Goal: Transaction & Acquisition: Book appointment/travel/reservation

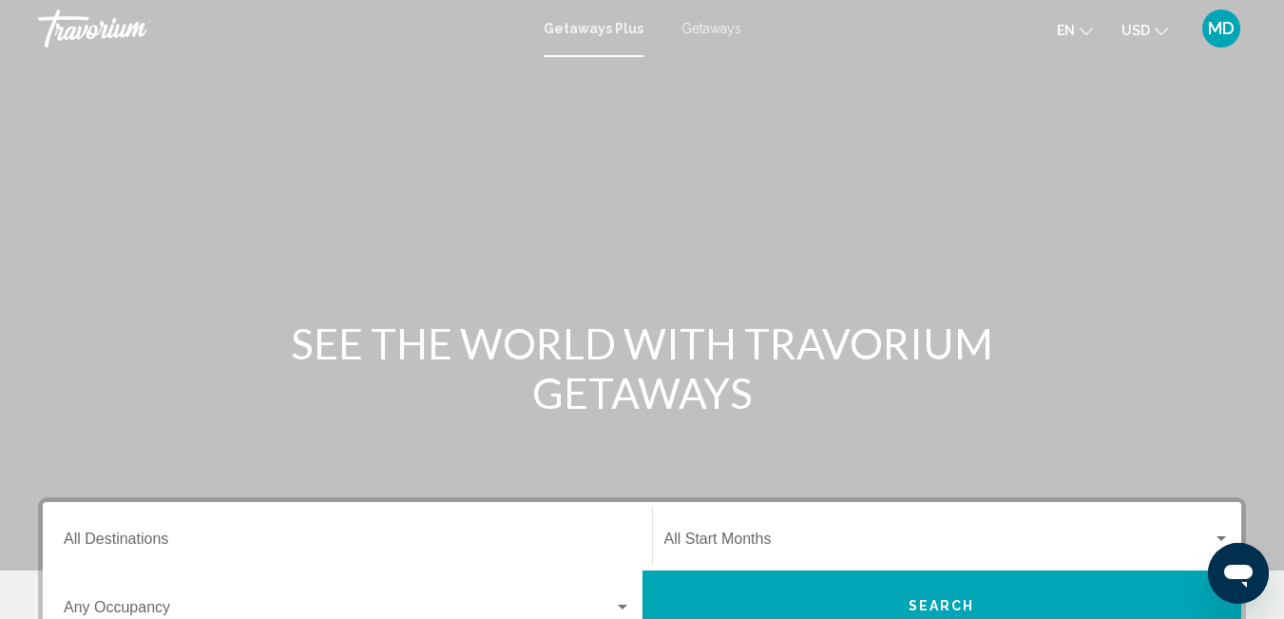
click at [339, 194] on div "Main content" at bounding box center [642, 285] width 1284 height 570
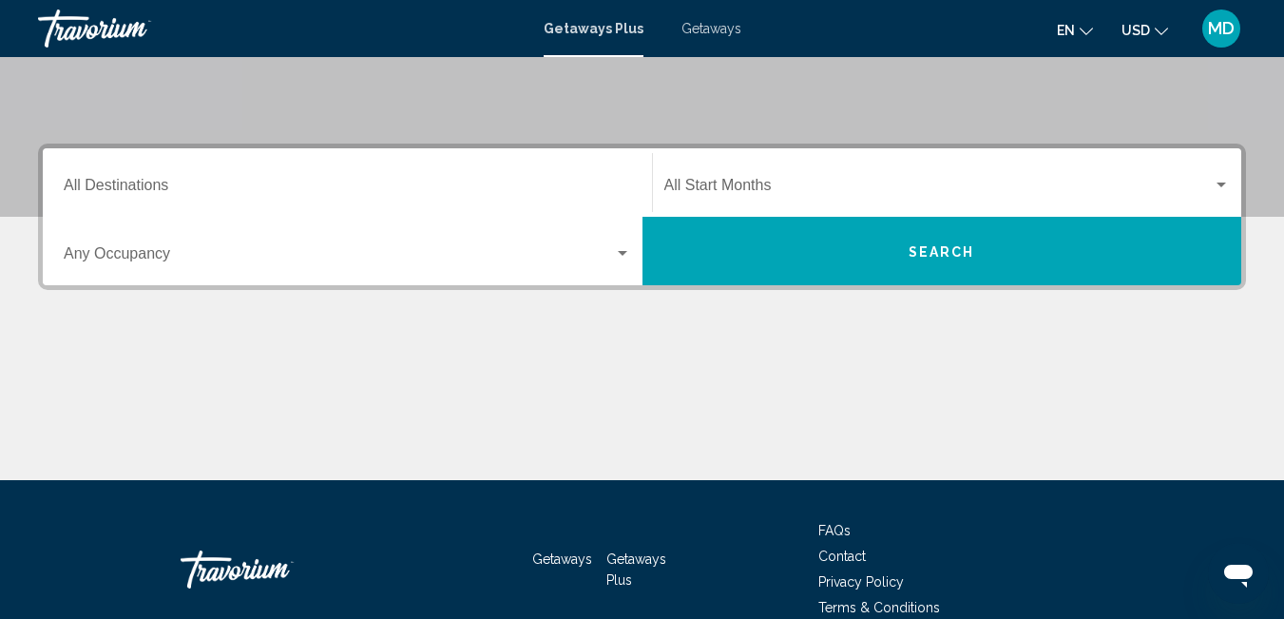
scroll to position [355, 0]
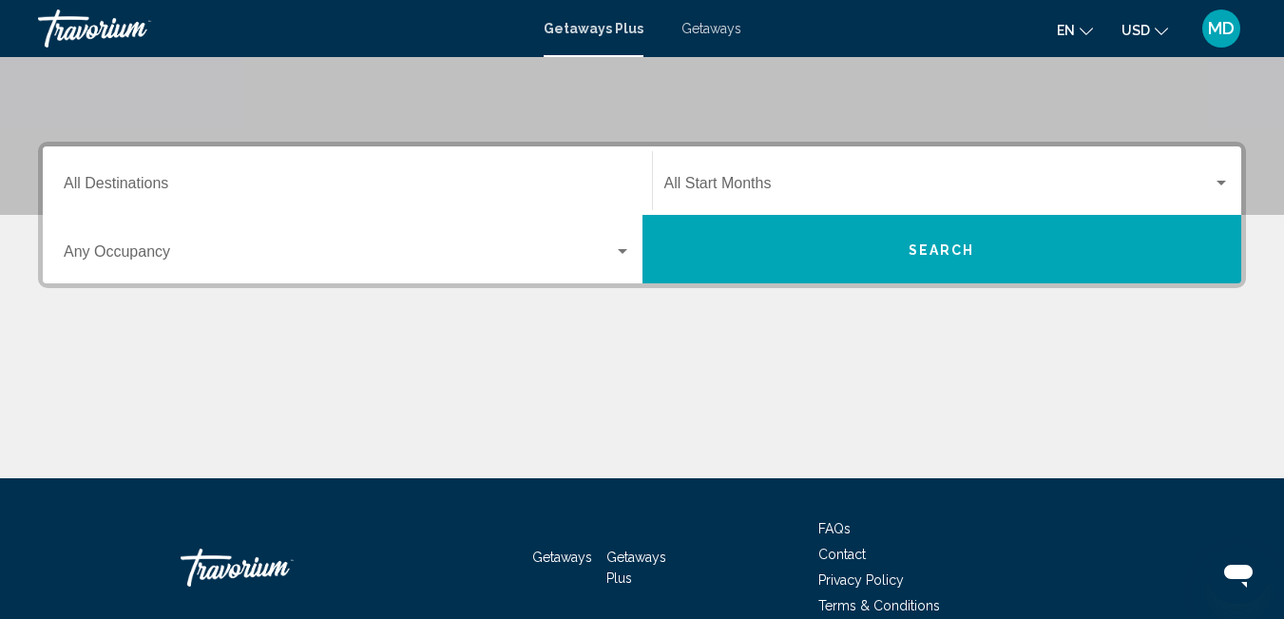
click at [127, 200] on div "Destination All Destinations" at bounding box center [347, 181] width 567 height 60
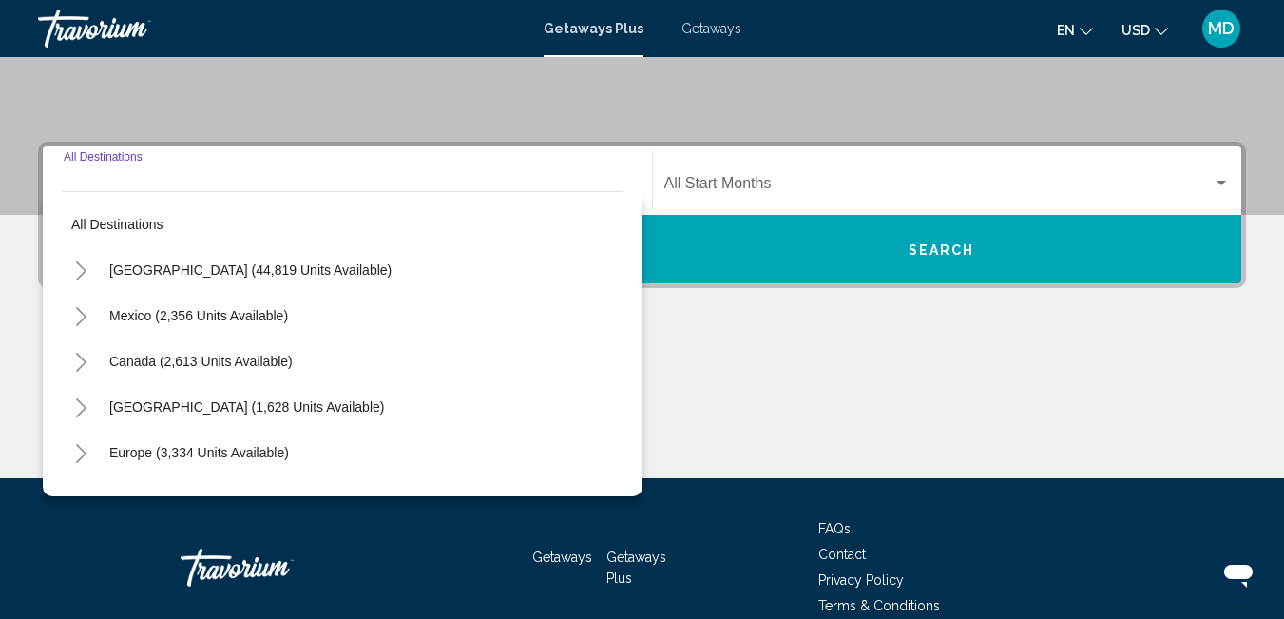
scroll to position [435, 0]
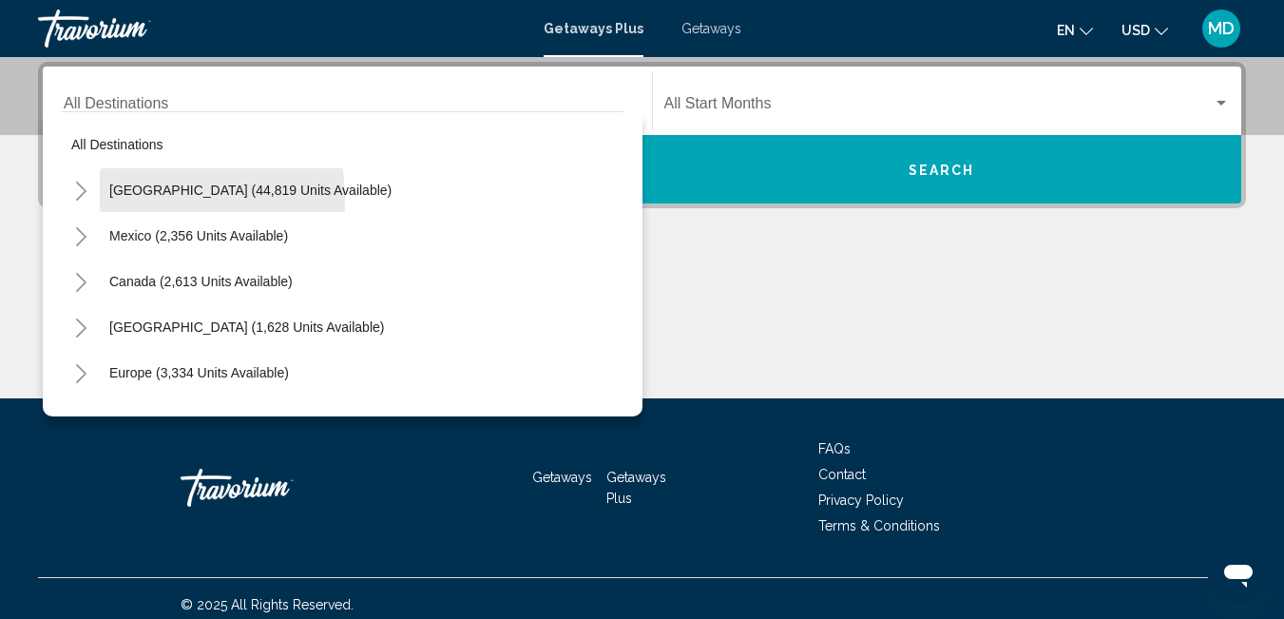
click at [127, 200] on button "[GEOGRAPHIC_DATA] (44,819 units available)" at bounding box center [250, 190] width 301 height 44
type input "**********"
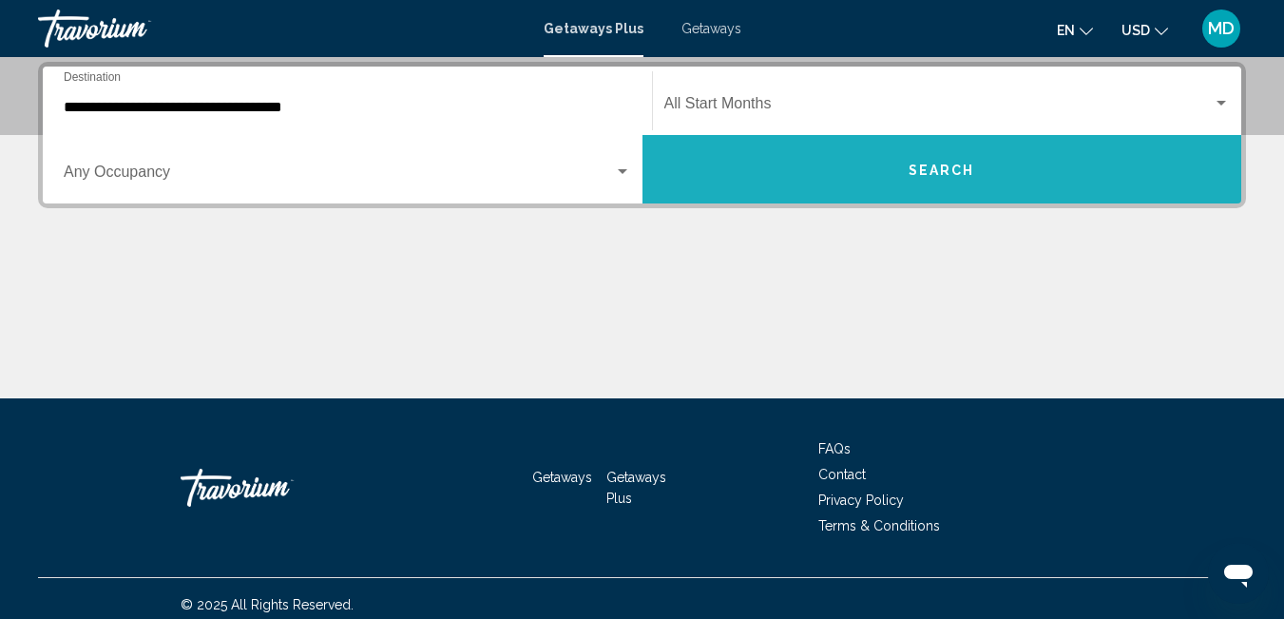
click at [759, 154] on button "Search" at bounding box center [942, 169] width 600 height 68
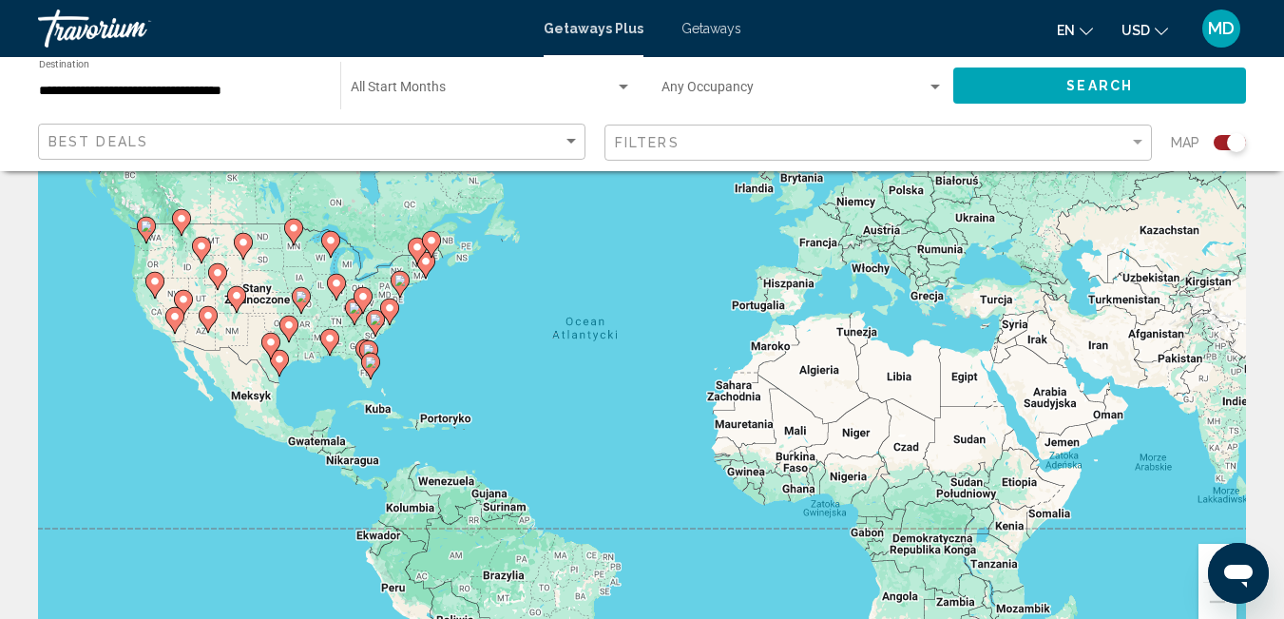
scroll to position [110, 0]
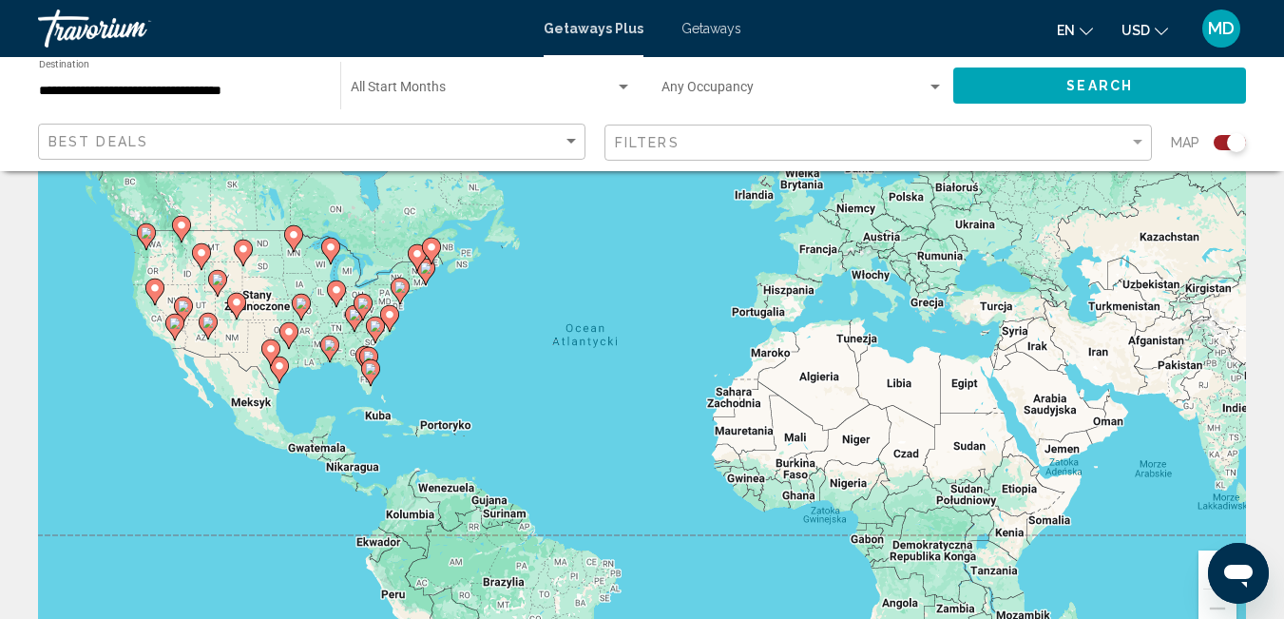
click at [404, 286] on image "Main content" at bounding box center [399, 286] width 11 height 11
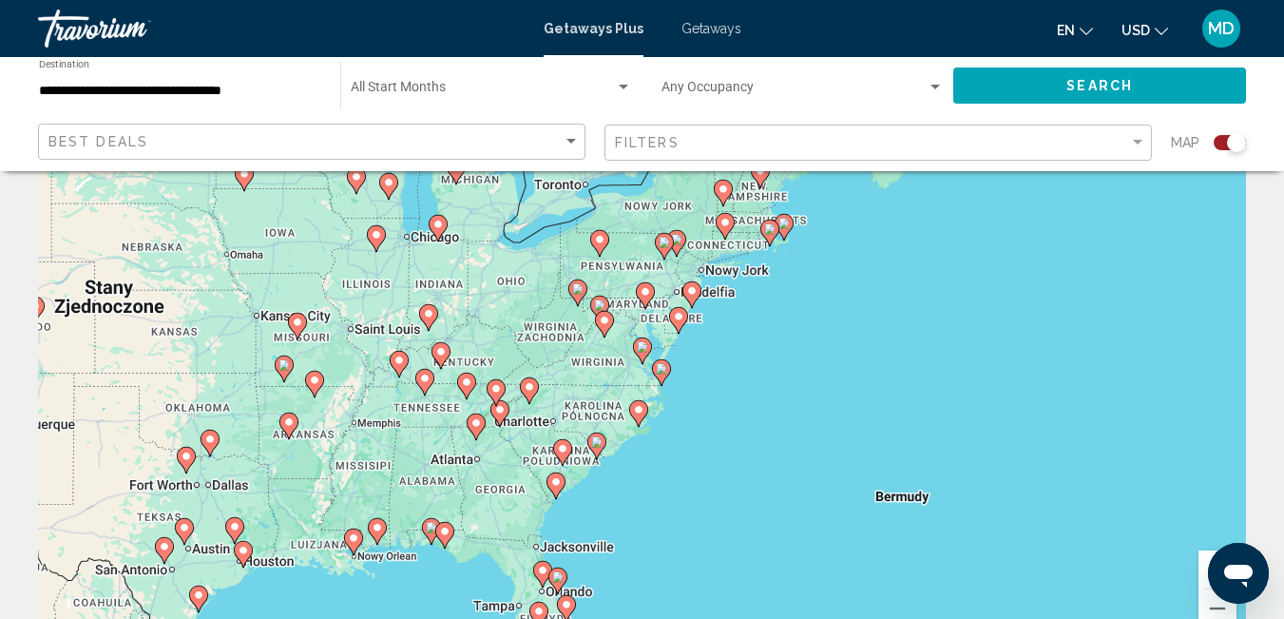
click at [597, 254] on gmp-advanced-marker "Main content" at bounding box center [599, 243] width 19 height 29
type input "**********"
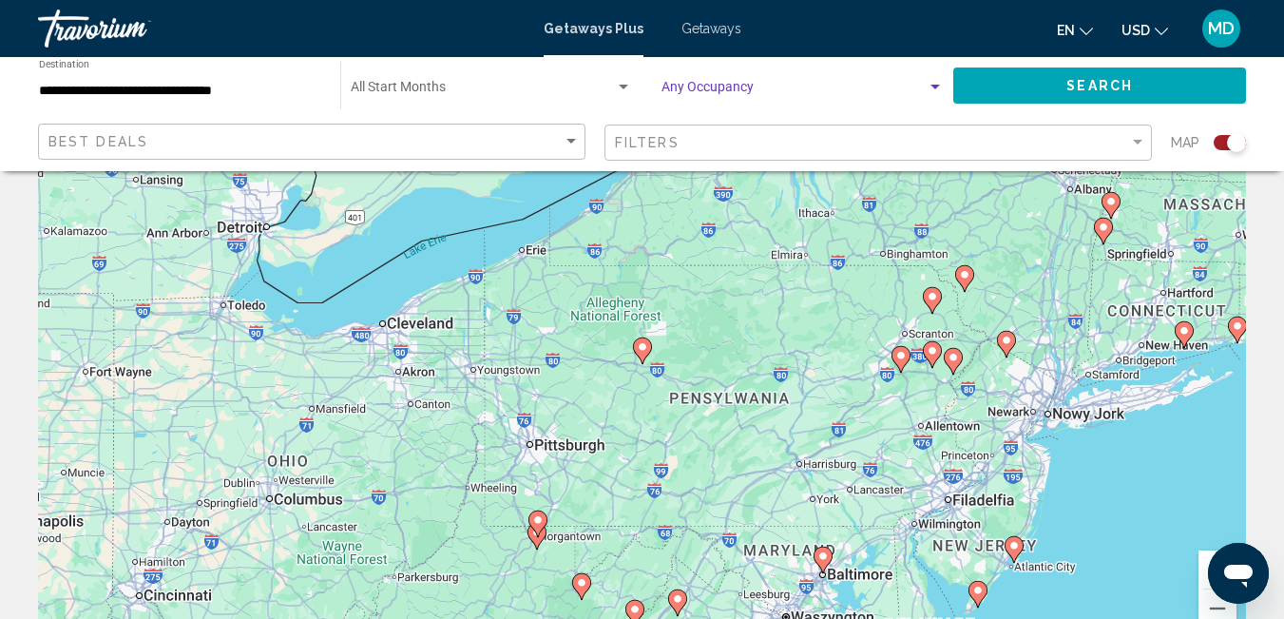
click at [776, 92] on span "Search widget" at bounding box center [793, 91] width 265 height 15
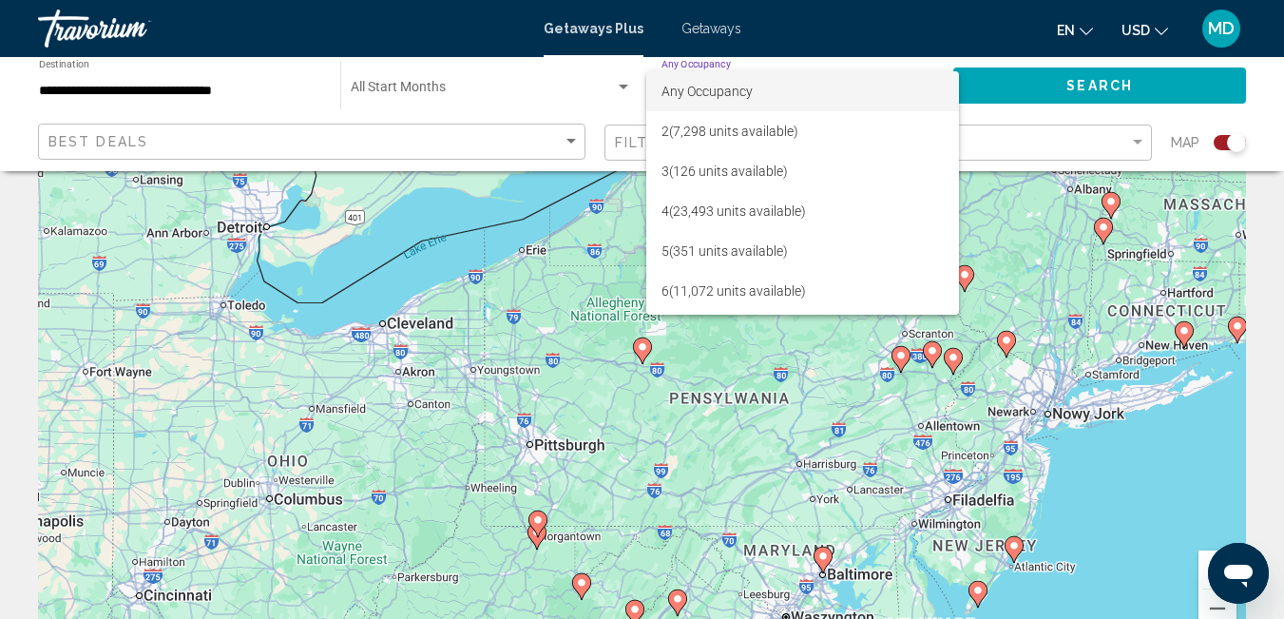
click at [529, 86] on div at bounding box center [642, 309] width 1284 height 619
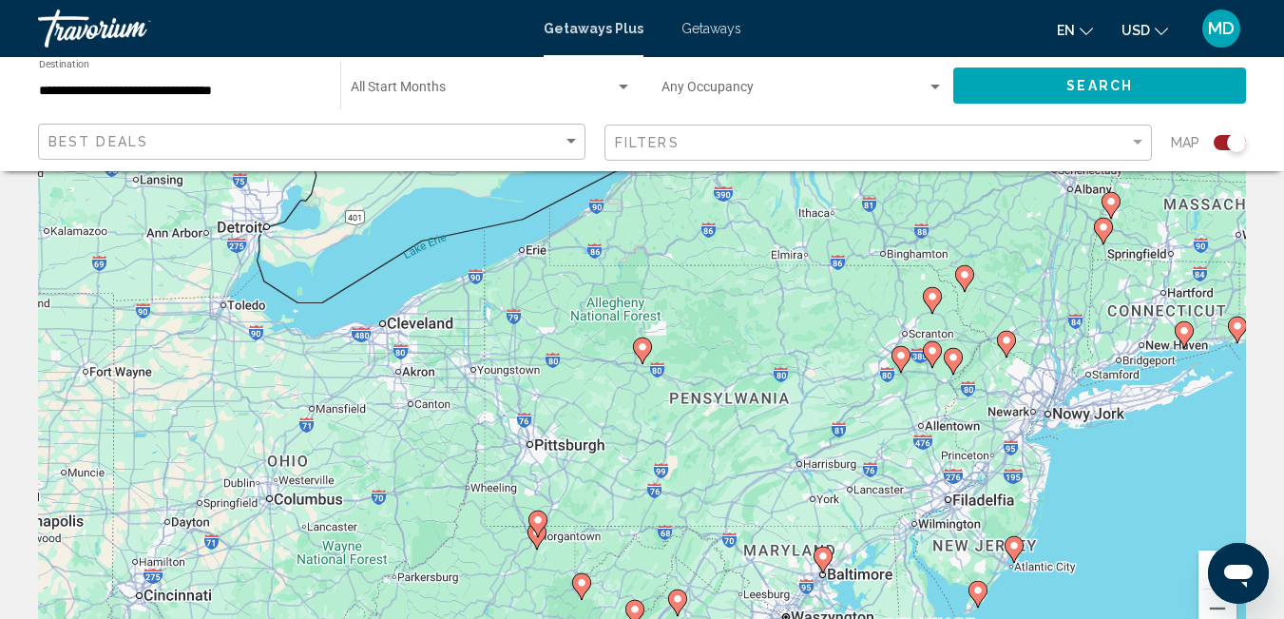
click at [156, 150] on div "Best Deals" at bounding box center [313, 141] width 531 height 35
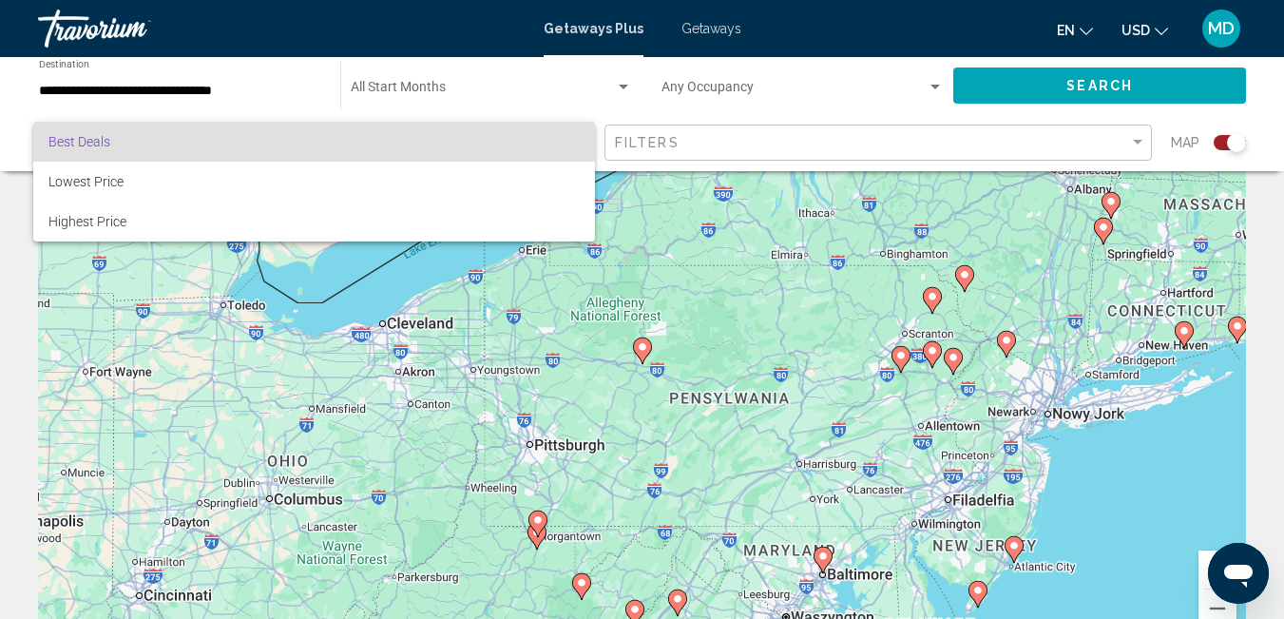
click at [666, 133] on div at bounding box center [642, 309] width 1284 height 619
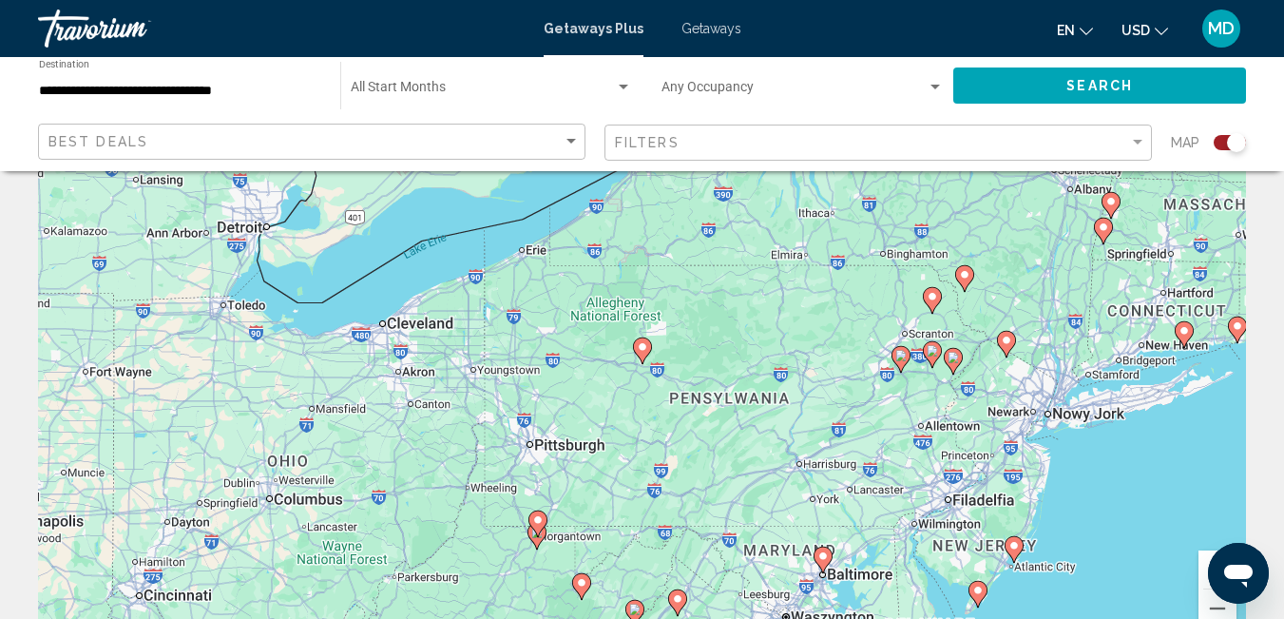
click at [653, 353] on div "Aby korzystać z interfejsu, używaj klawiszy strzałek. Aby aktywować przeciągani…" at bounding box center [642, 365] width 1208 height 570
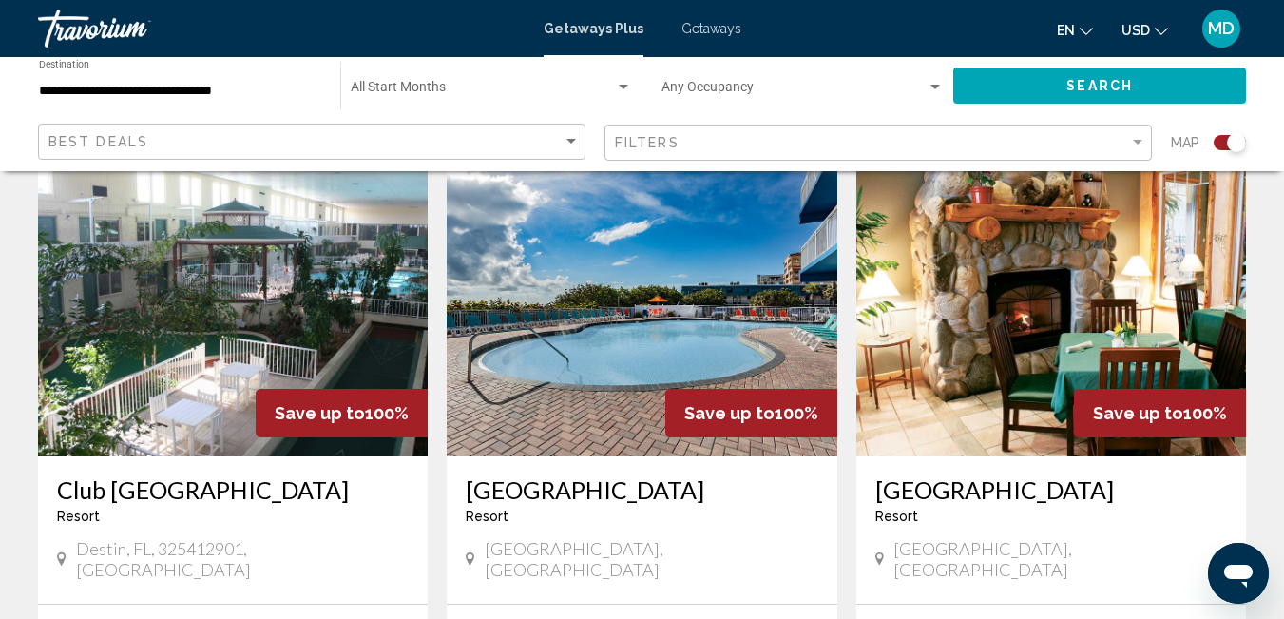
scroll to position [687, 0]
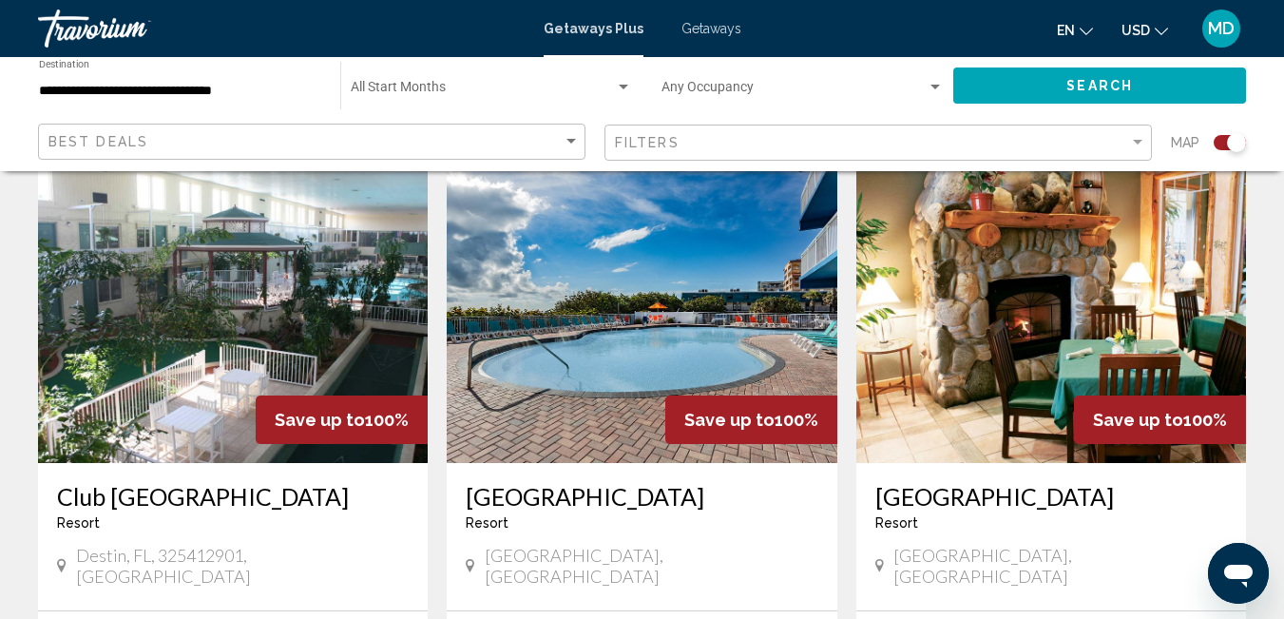
click at [644, 304] on img "Main content" at bounding box center [642, 311] width 390 height 304
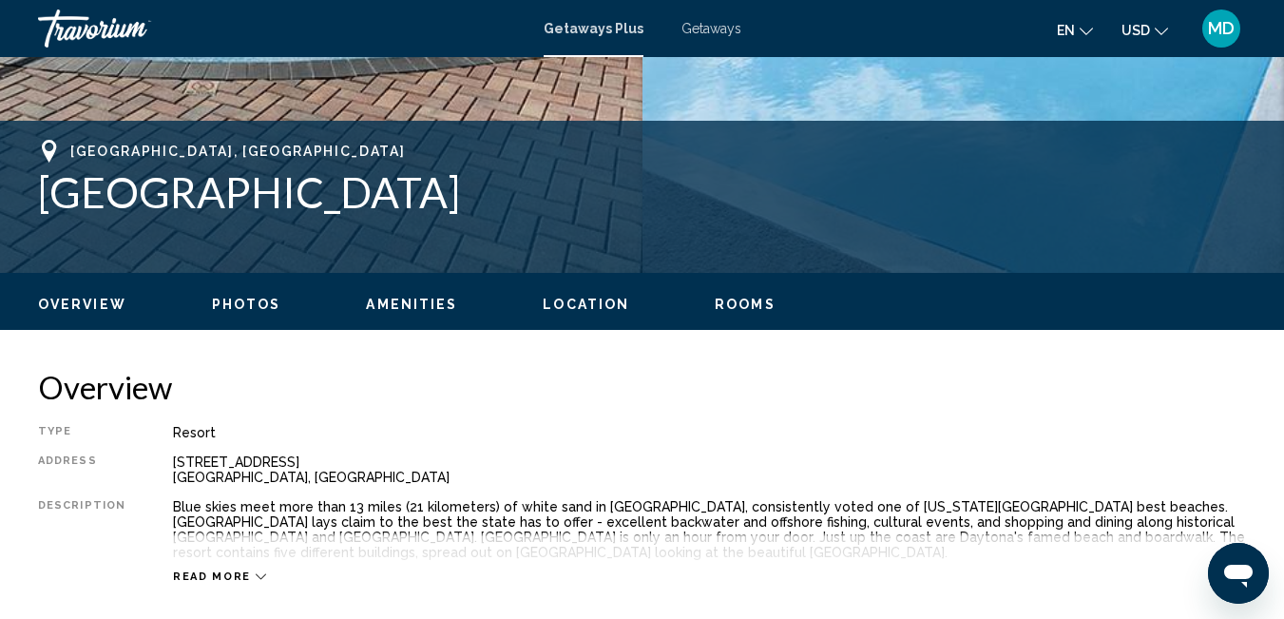
scroll to position [200, 0]
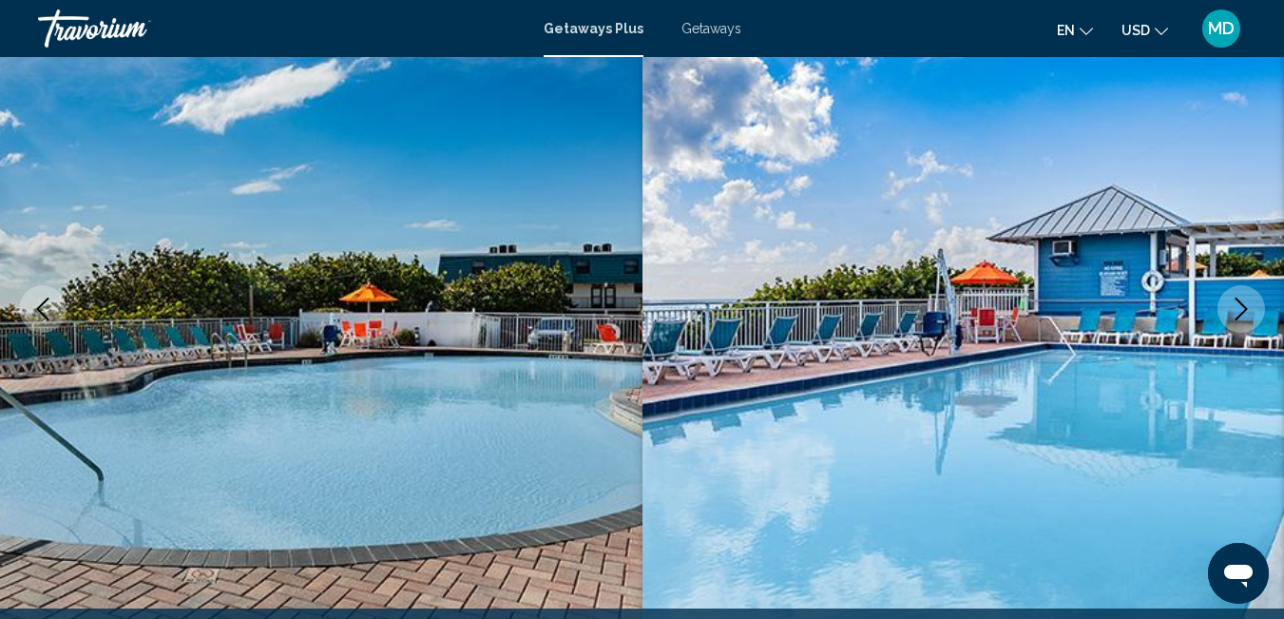
click at [1240, 300] on icon "Next image" at bounding box center [1241, 308] width 23 height 23
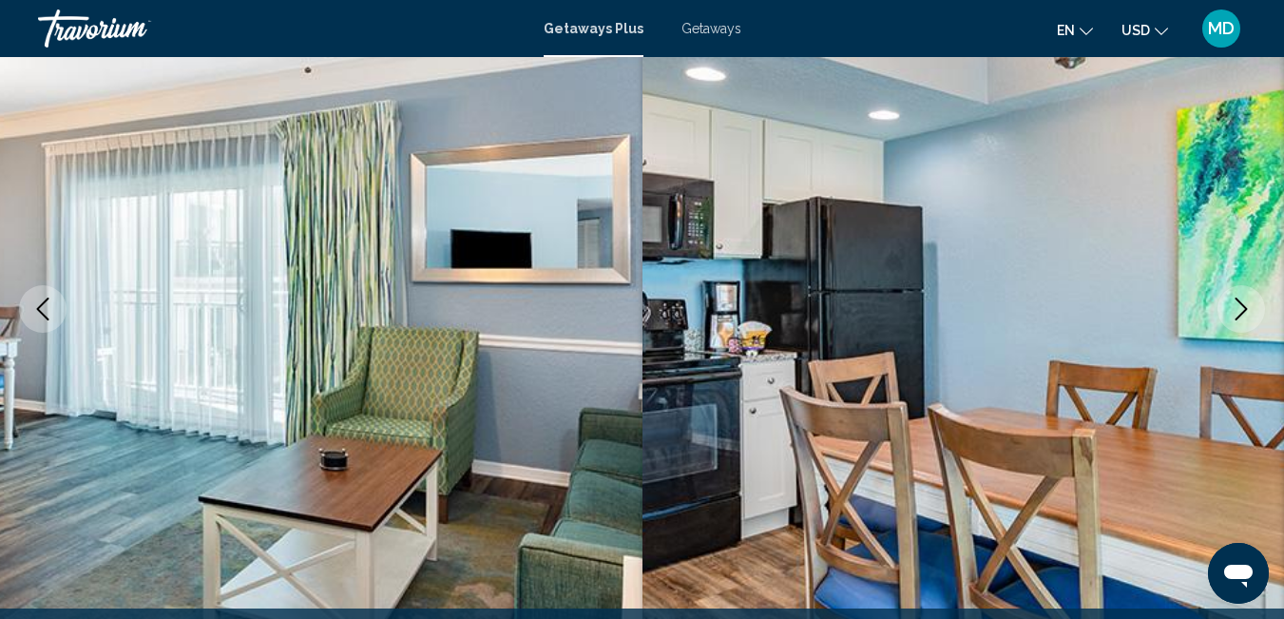
click at [1242, 300] on icon "Next image" at bounding box center [1241, 308] width 23 height 23
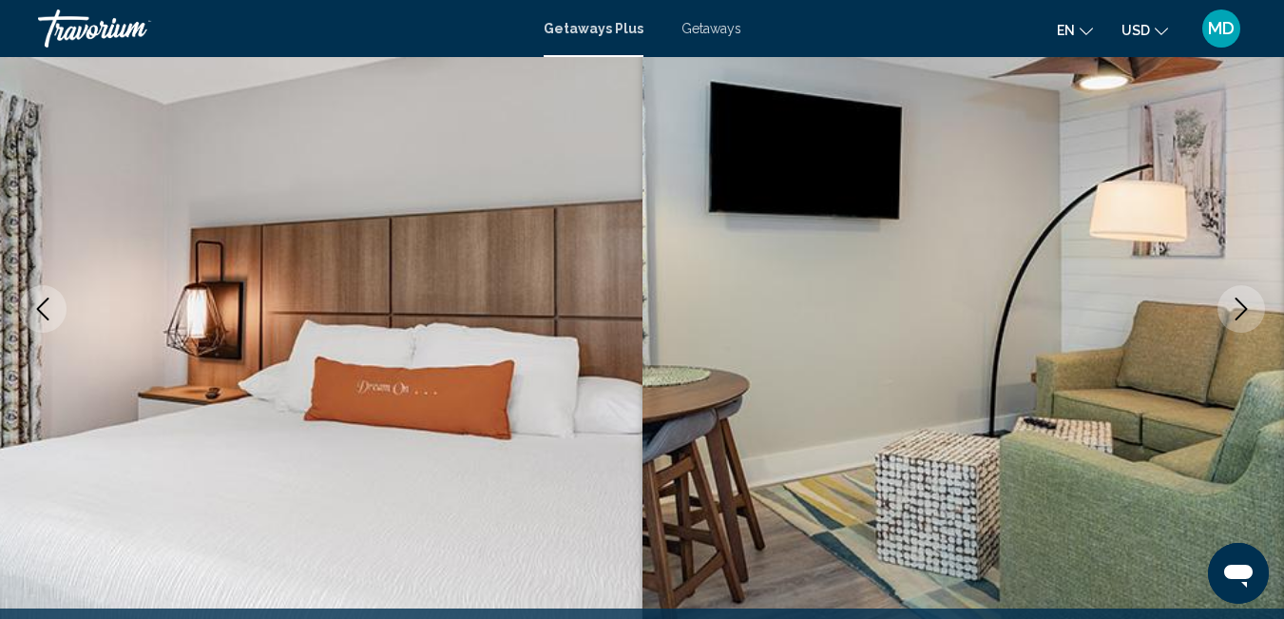
click at [1242, 302] on icon "Next image" at bounding box center [1241, 308] width 23 height 23
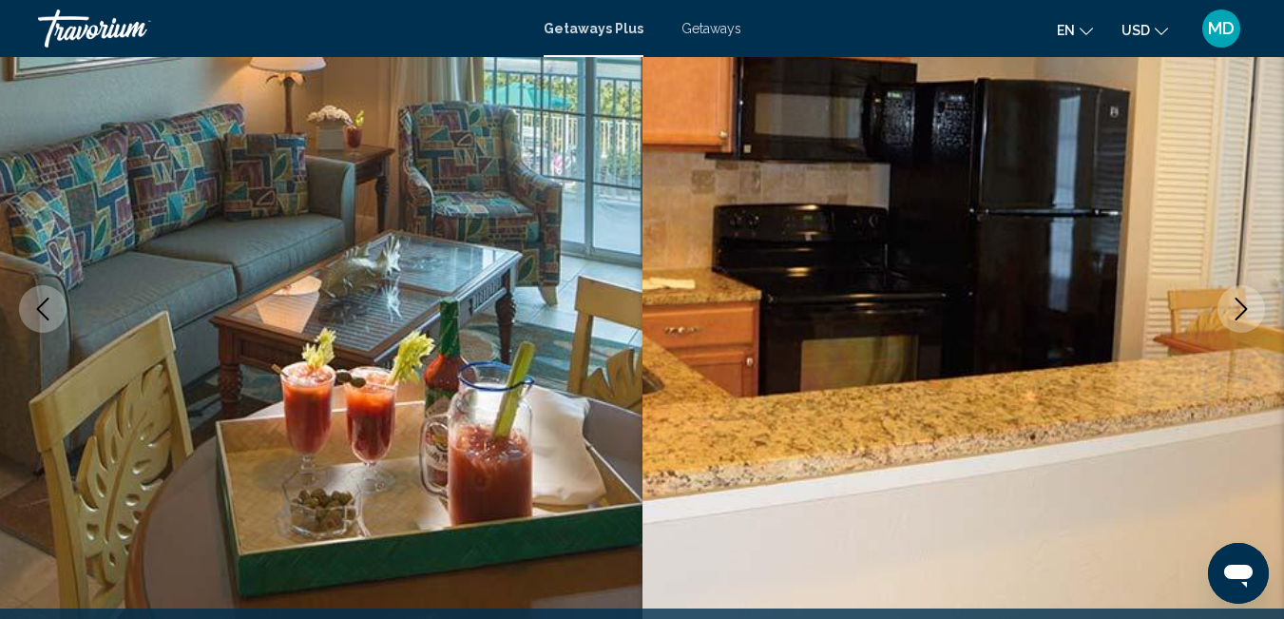
click at [1245, 304] on icon "Next image" at bounding box center [1241, 308] width 23 height 23
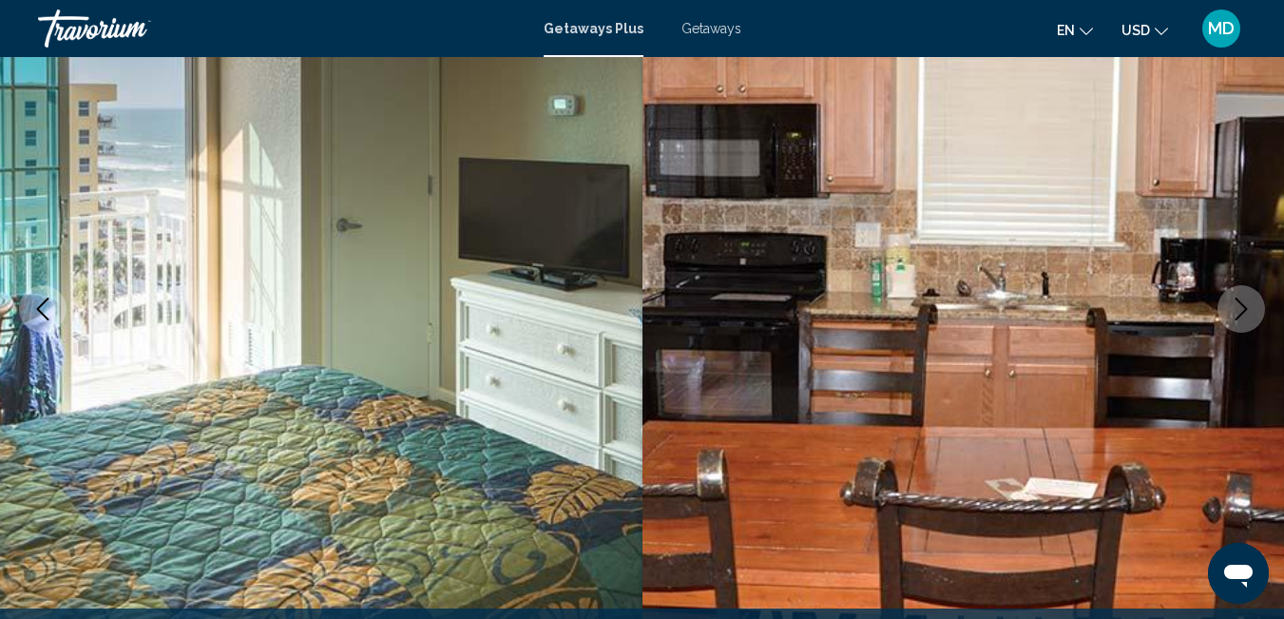
click at [1245, 304] on icon "Next image" at bounding box center [1241, 308] width 23 height 23
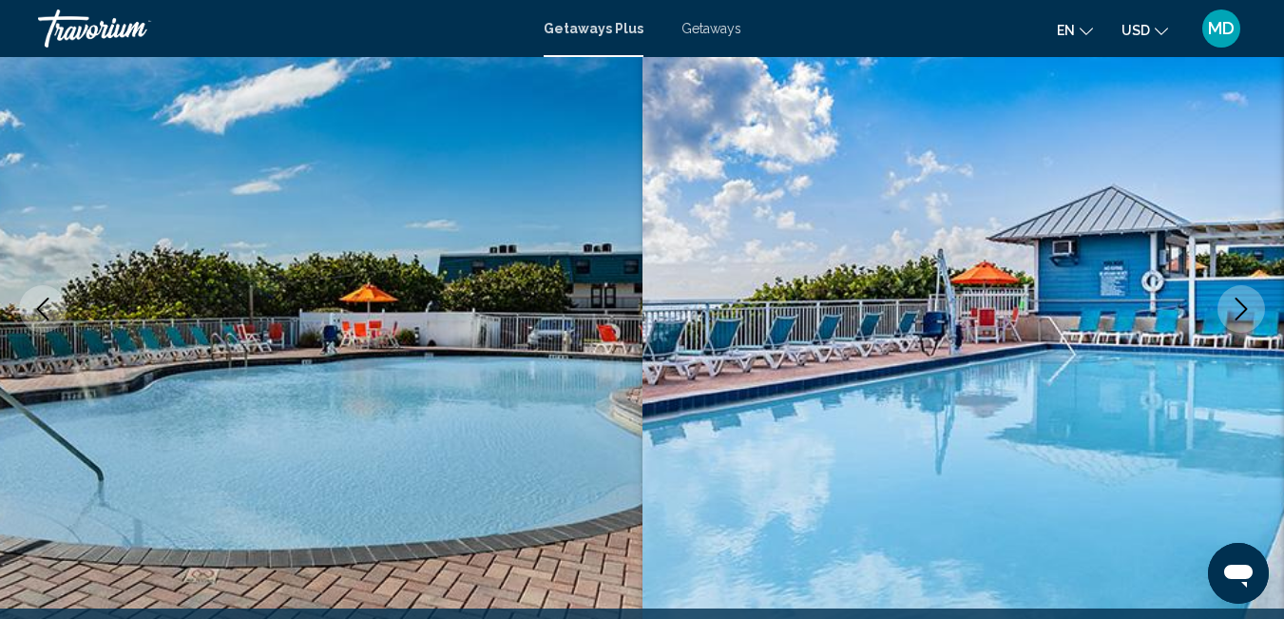
click at [1245, 304] on icon "Next image" at bounding box center [1241, 308] width 23 height 23
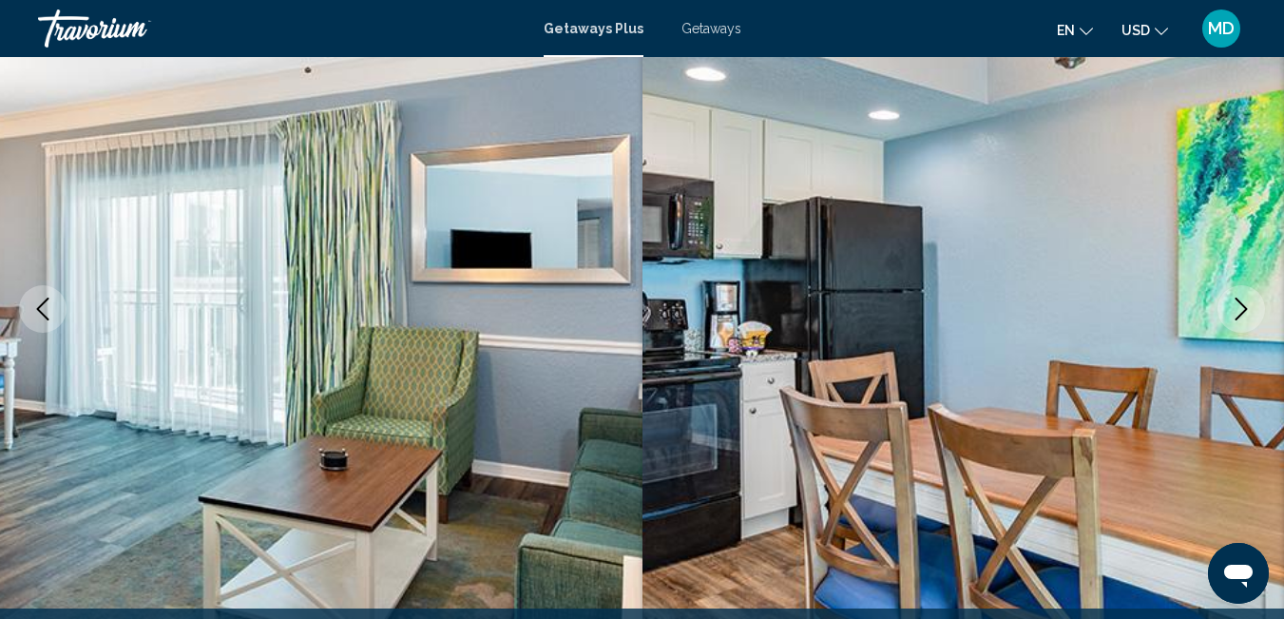
click at [1245, 306] on icon "Next image" at bounding box center [1241, 308] width 23 height 23
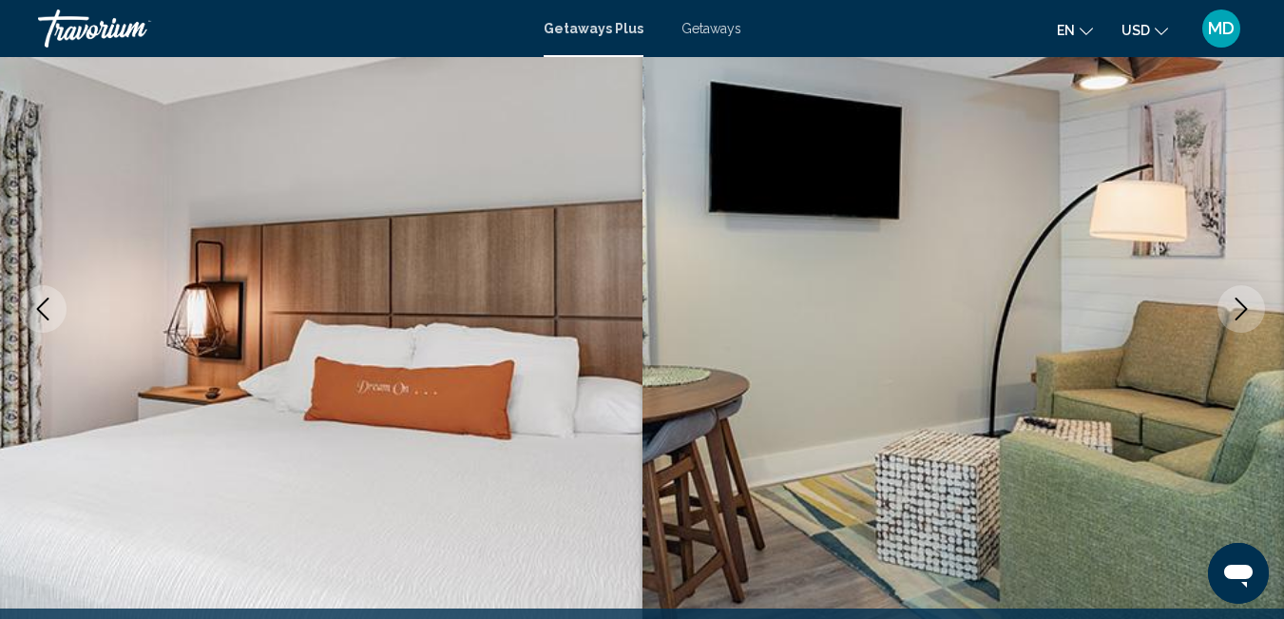
click at [1245, 306] on icon "Next image" at bounding box center [1241, 308] width 23 height 23
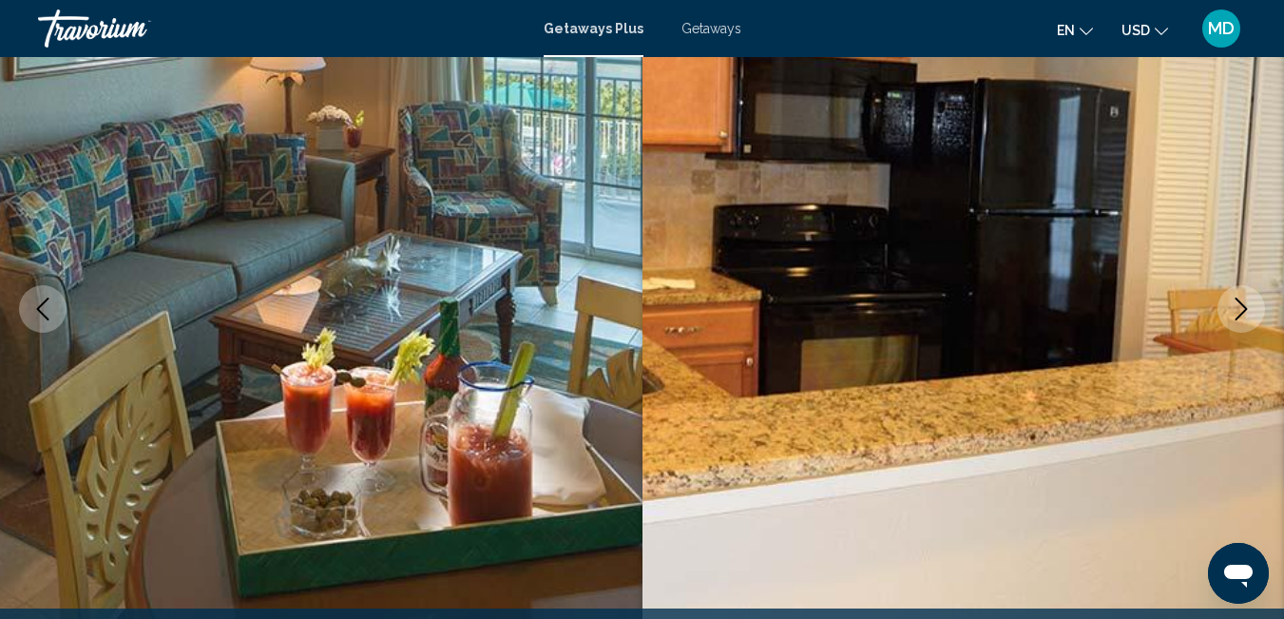
click at [1242, 310] on icon "Next image" at bounding box center [1241, 308] width 23 height 23
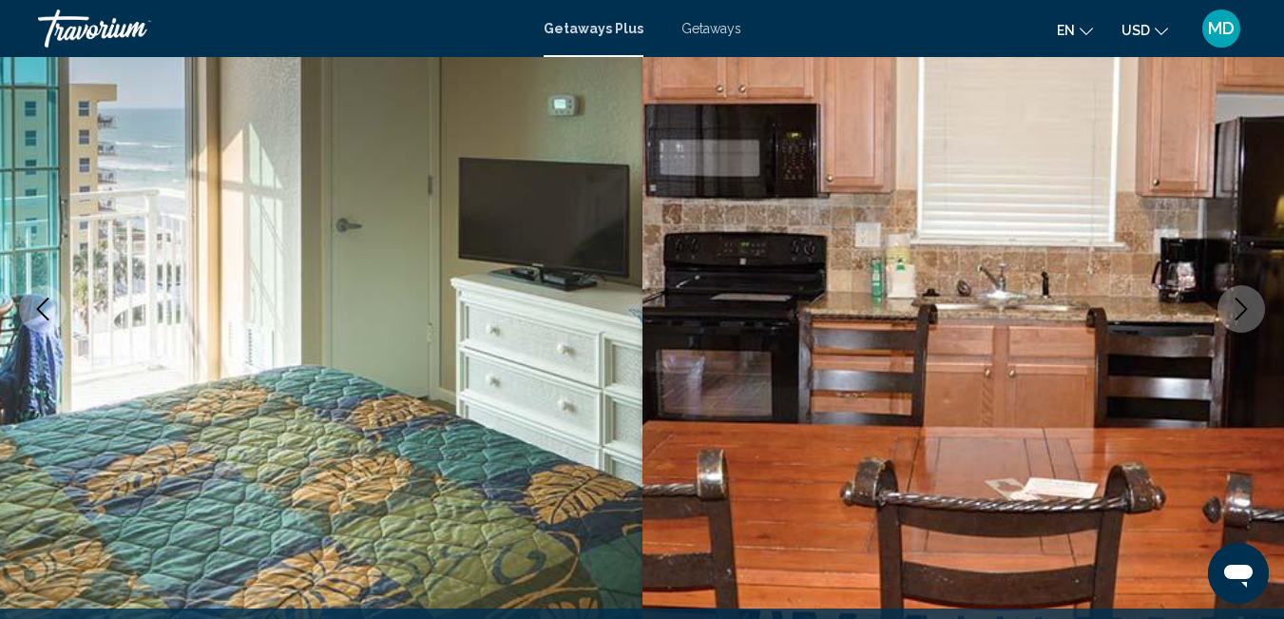
click at [1241, 311] on icon "Next image" at bounding box center [1241, 308] width 23 height 23
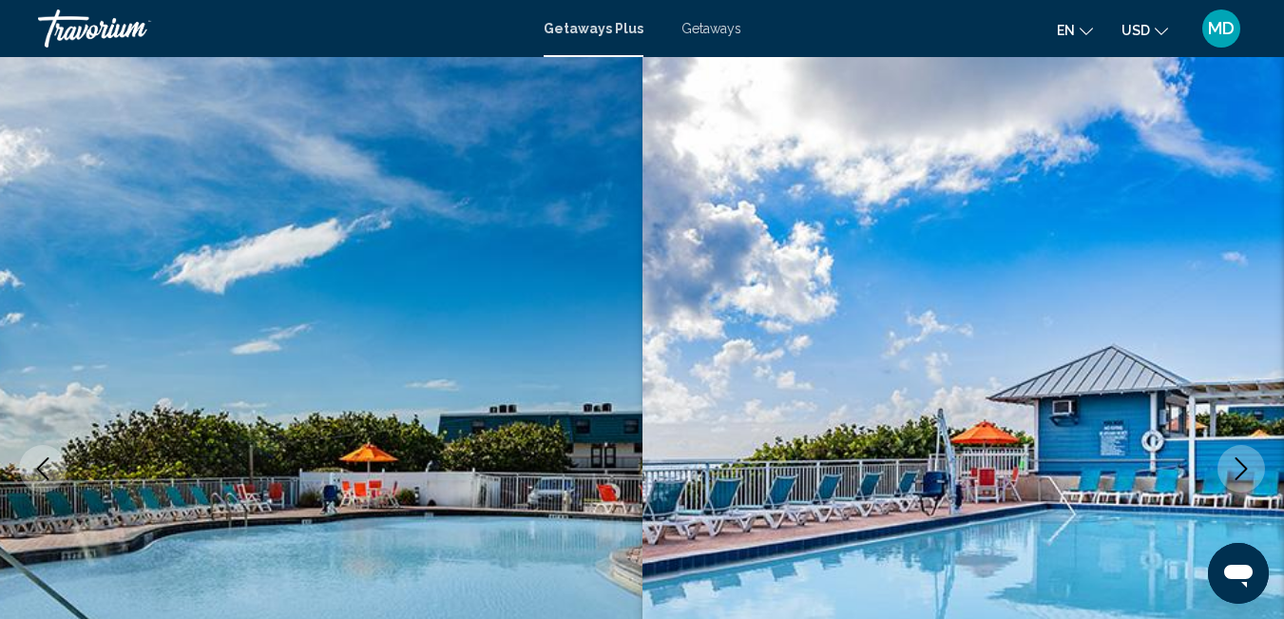
scroll to position [0, 0]
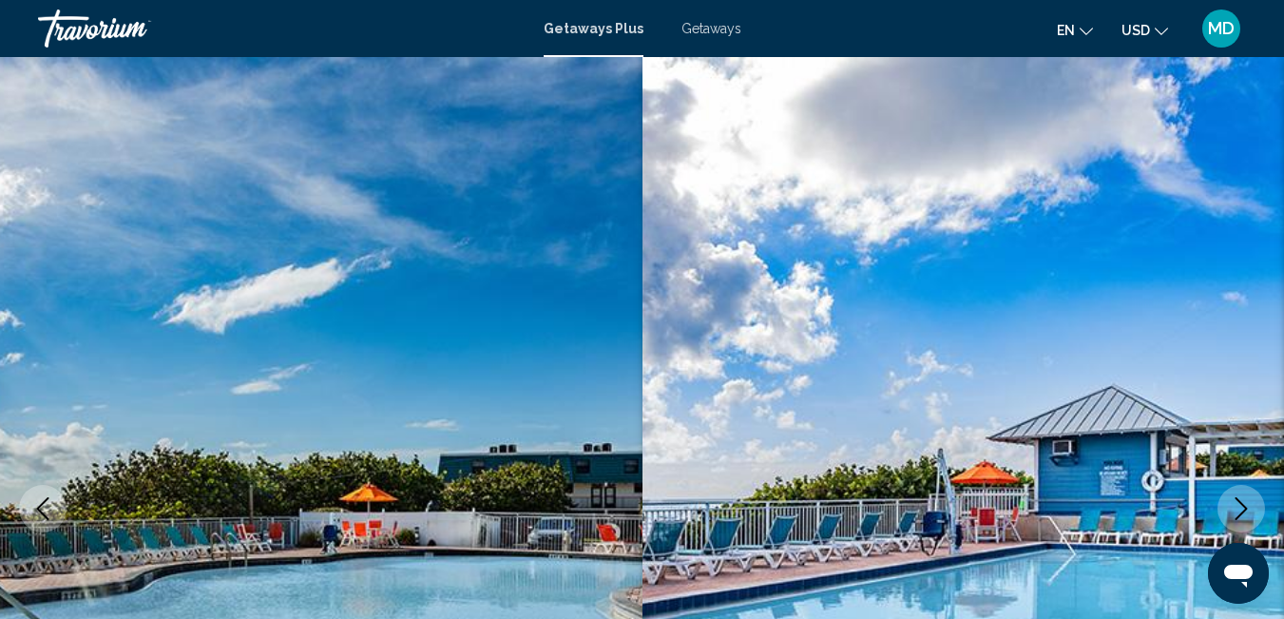
click at [718, 34] on span "Getaways" at bounding box center [711, 28] width 60 height 15
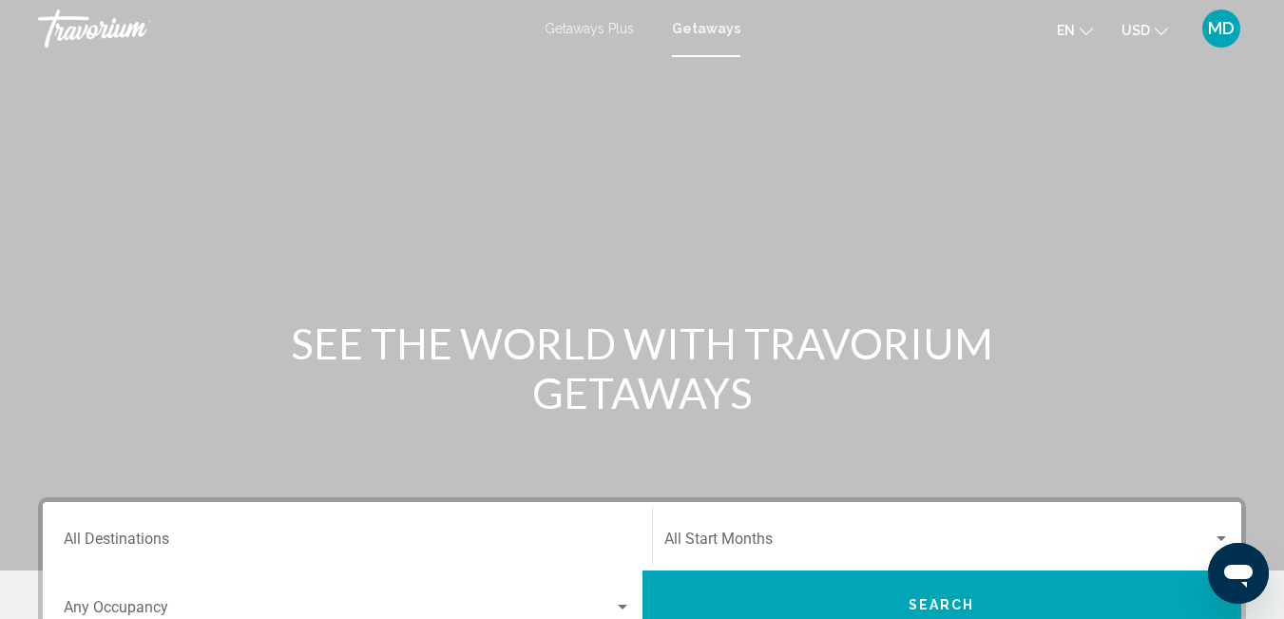
click at [603, 35] on span "Getaways Plus" at bounding box center [588, 28] width 89 height 15
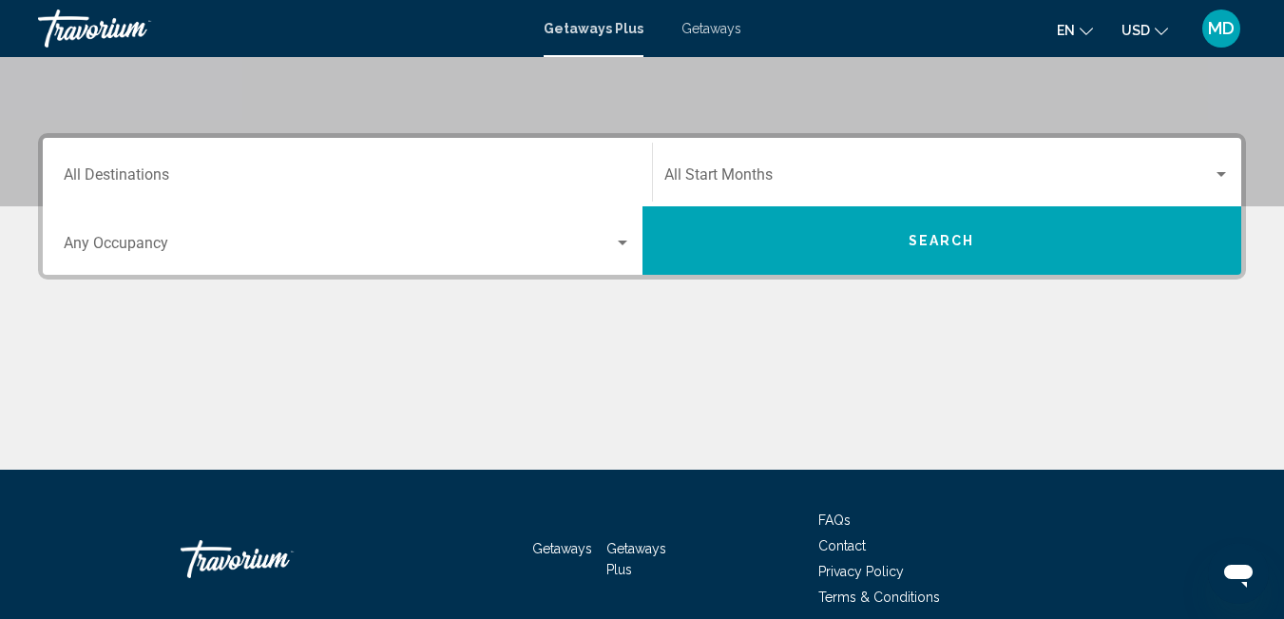
scroll to position [366, 0]
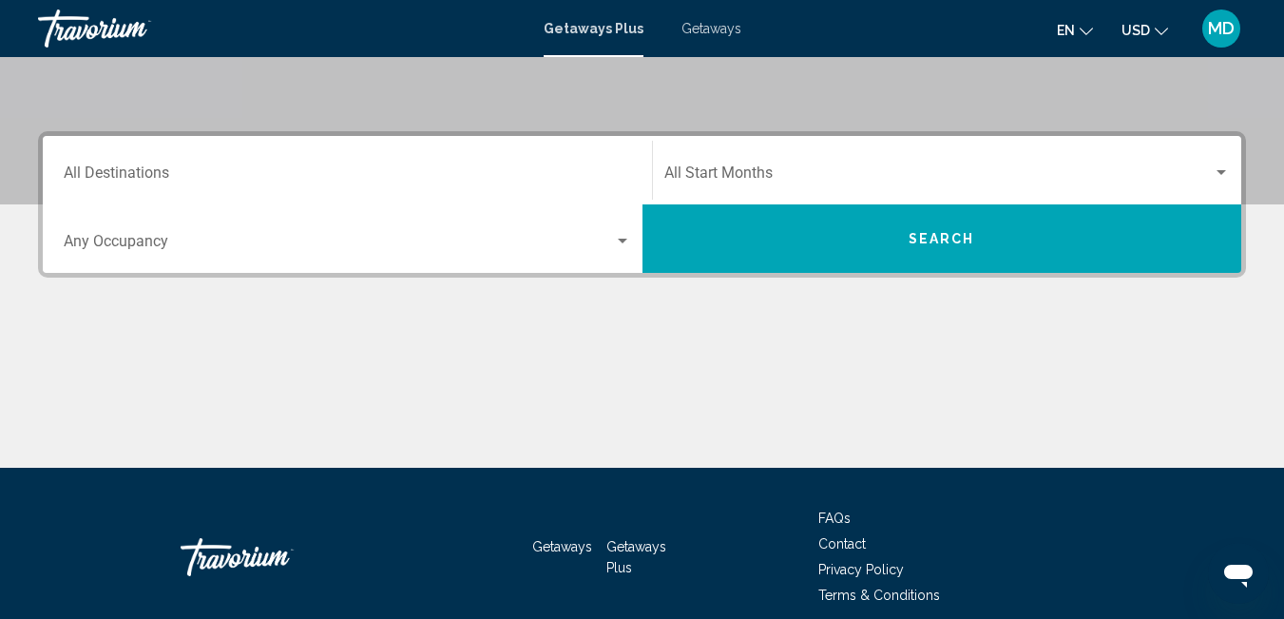
click at [157, 181] on input "Destination All Destinations" at bounding box center [347, 176] width 567 height 17
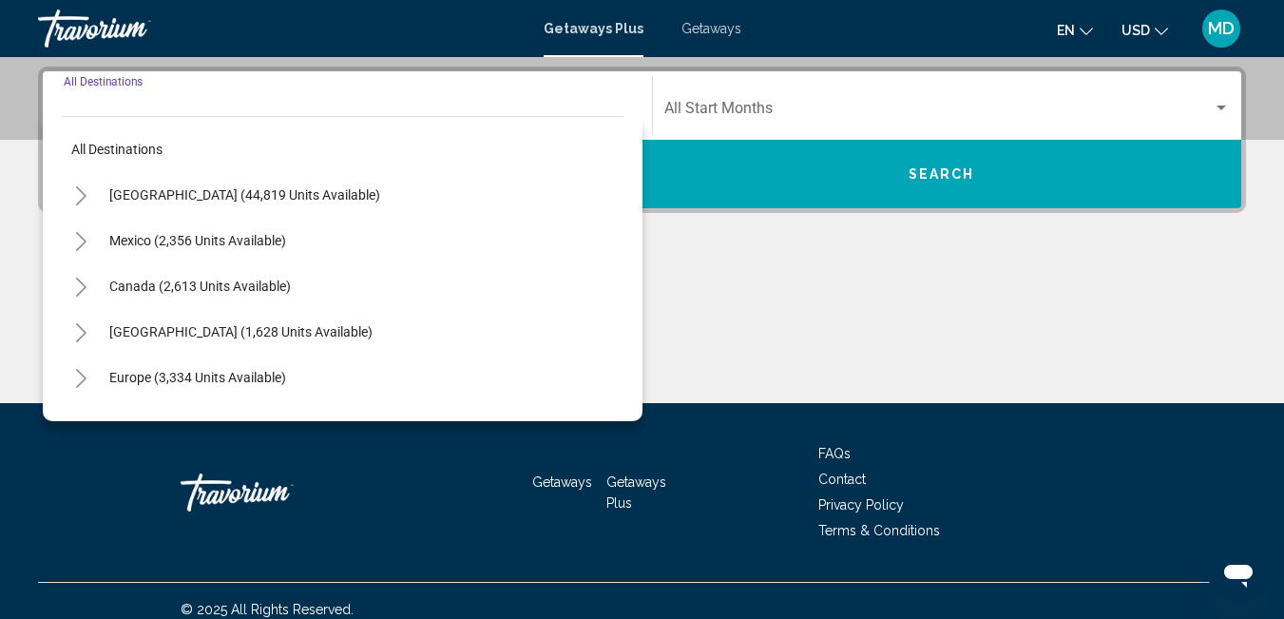
scroll to position [435, 0]
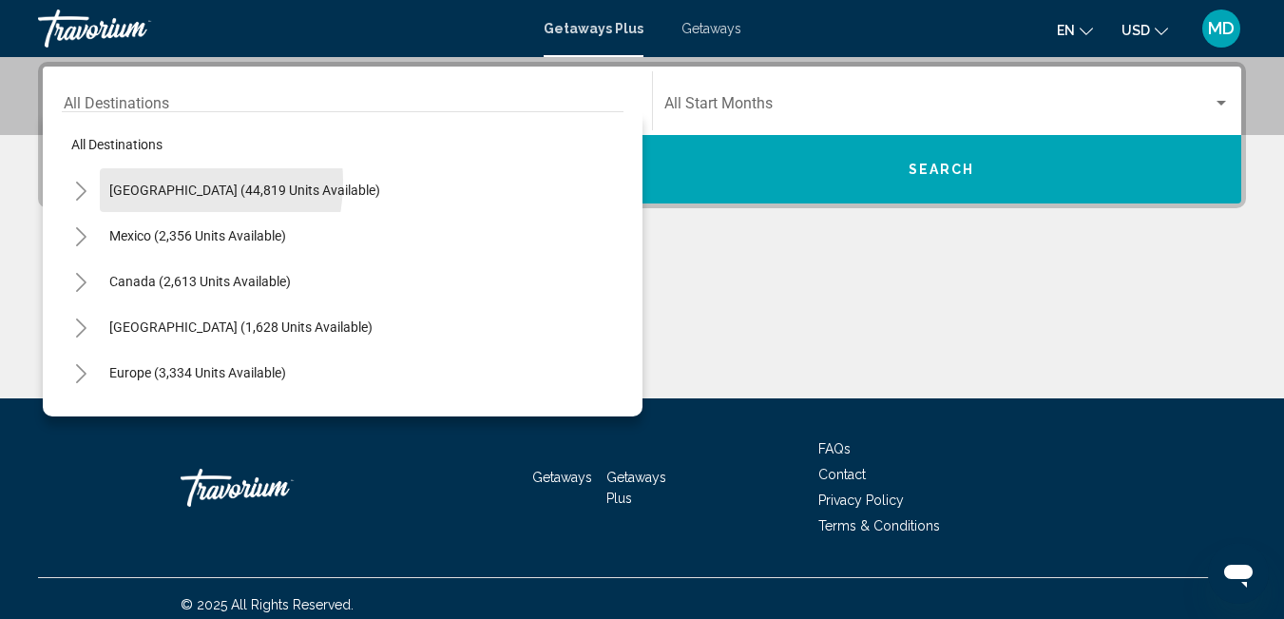
click at [157, 182] on span "[GEOGRAPHIC_DATA] (44,819 units available)" at bounding box center [244, 189] width 271 height 15
type input "**********"
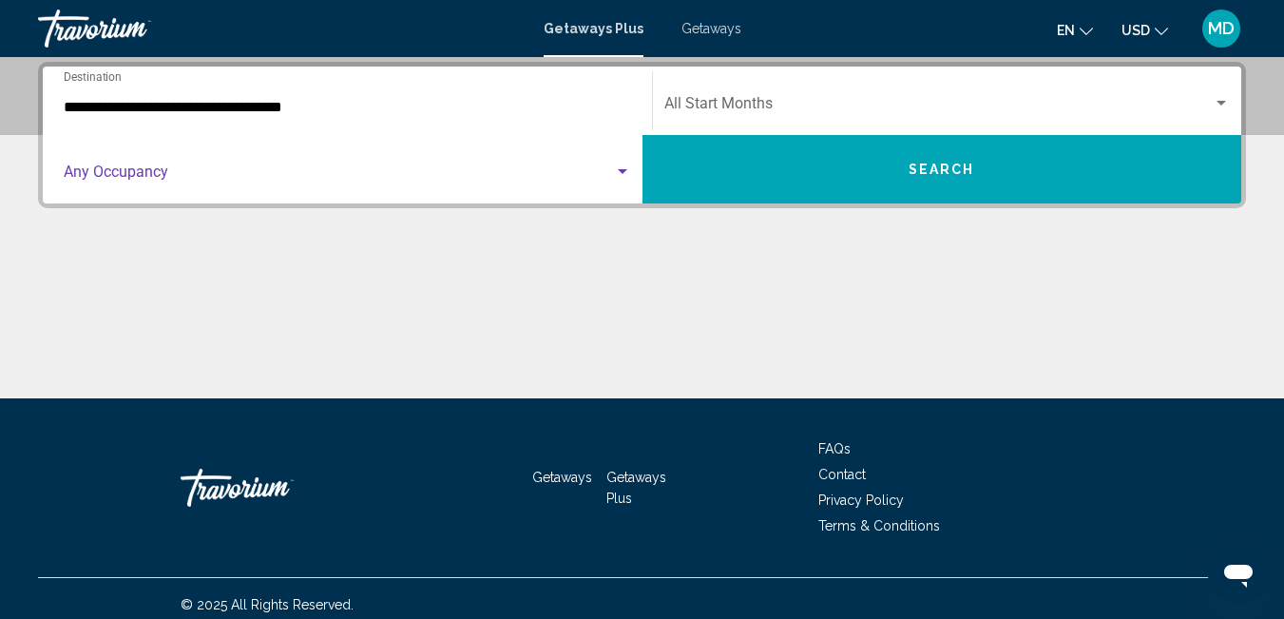
click at [161, 176] on span "Search widget" at bounding box center [339, 175] width 550 height 17
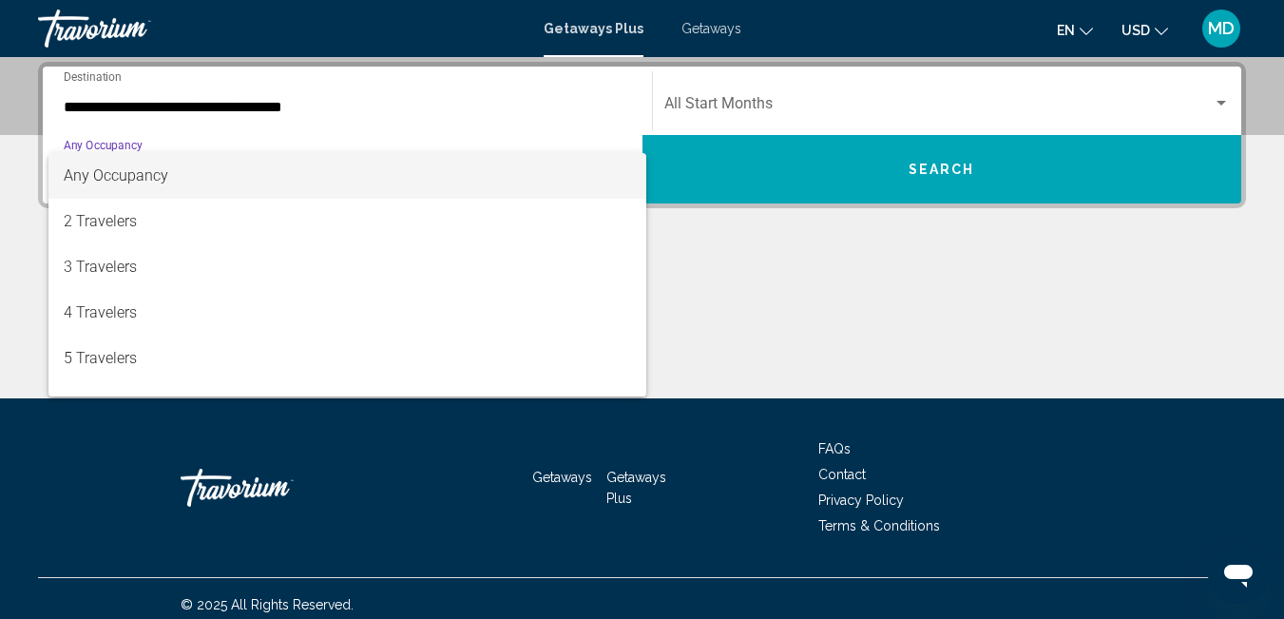
click at [693, 87] on div at bounding box center [642, 309] width 1284 height 619
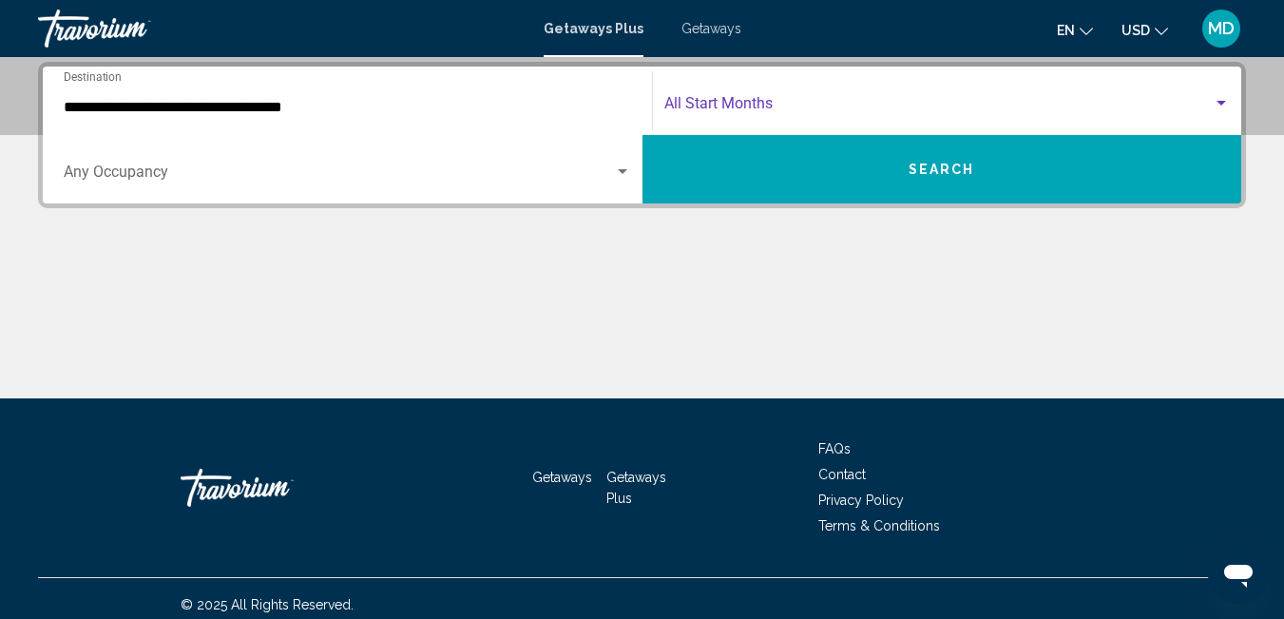
click at [697, 105] on span "Search widget" at bounding box center [938, 107] width 549 height 17
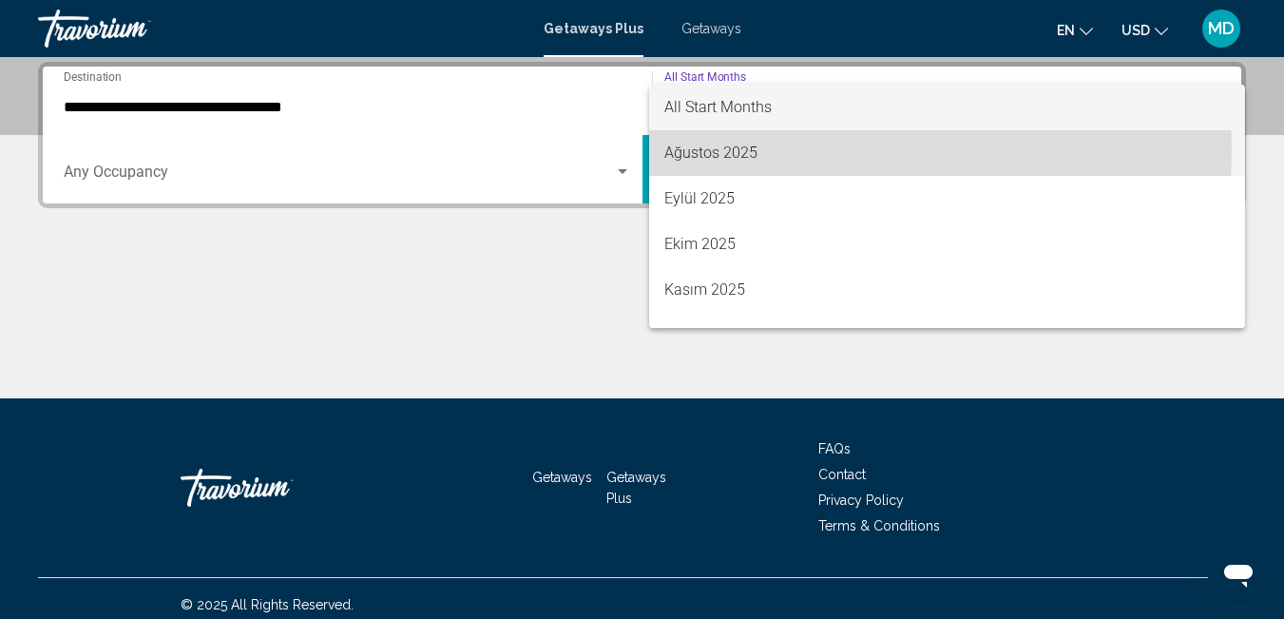
click at [704, 151] on span "Ağustos 2025" at bounding box center [947, 153] width 566 height 46
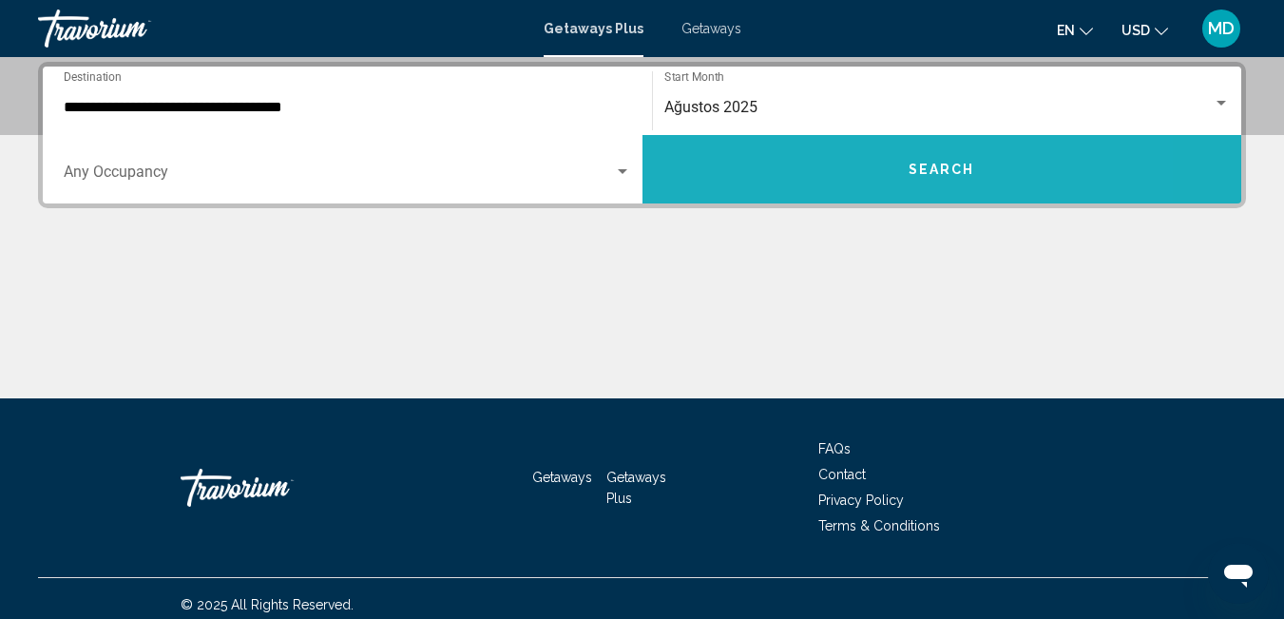
click at [724, 165] on button "Search" at bounding box center [942, 169] width 600 height 68
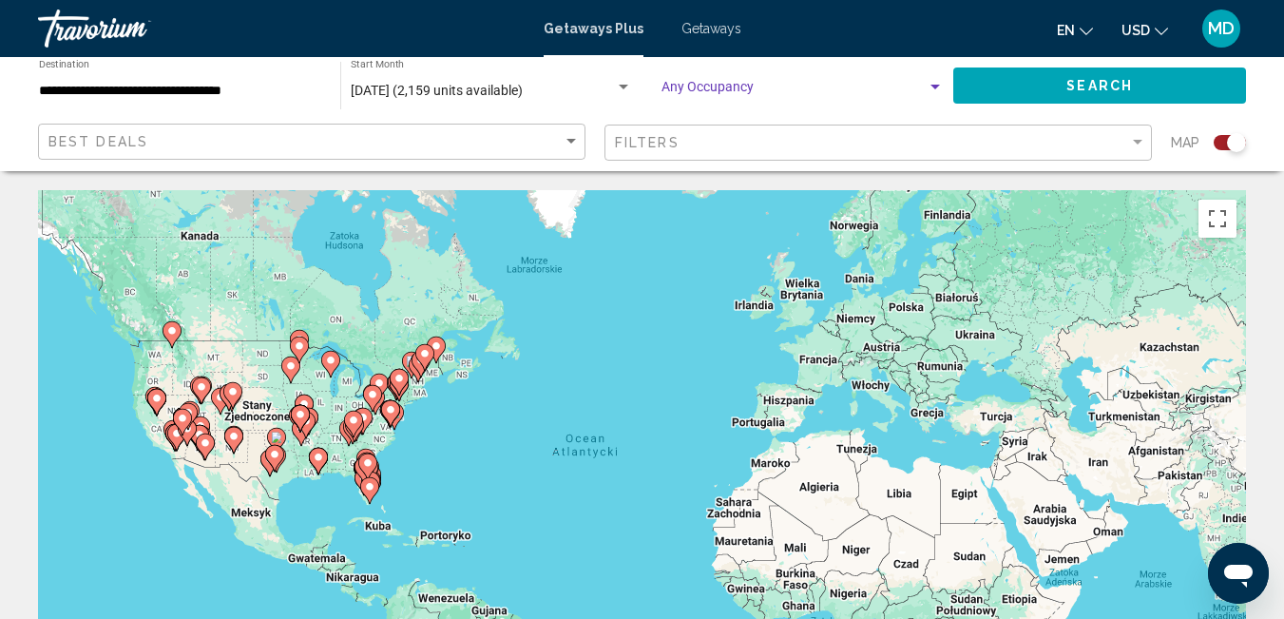
click at [852, 84] on span "Search widget" at bounding box center [793, 91] width 265 height 15
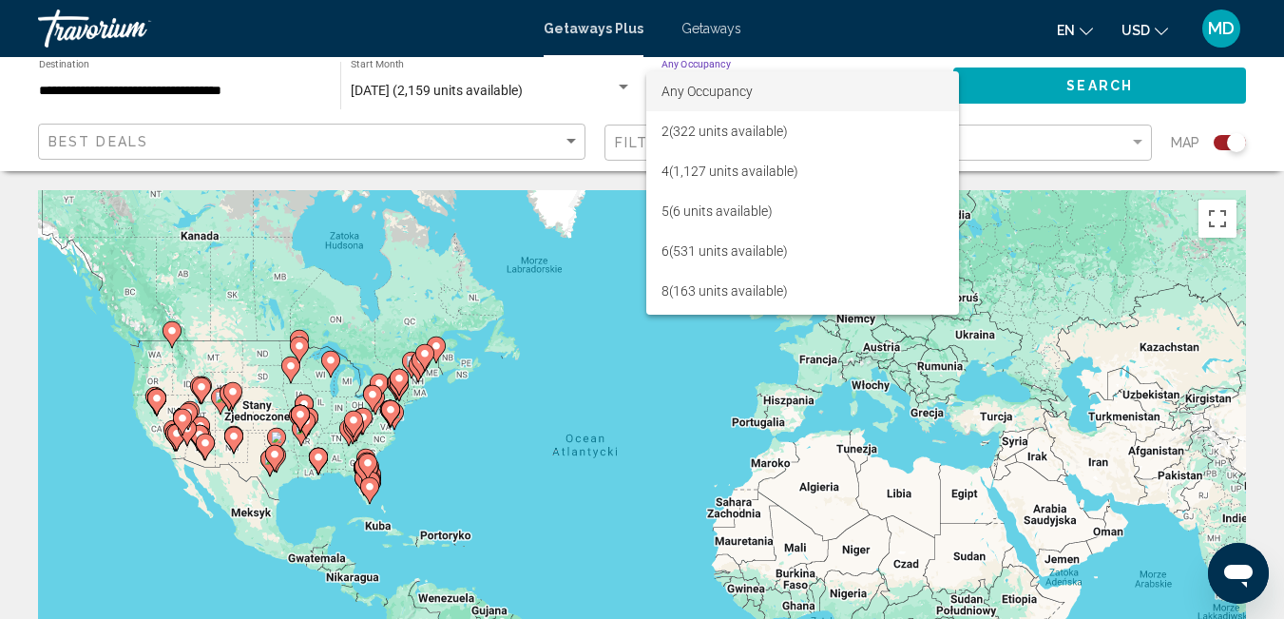
click at [1013, 106] on div at bounding box center [642, 309] width 1284 height 619
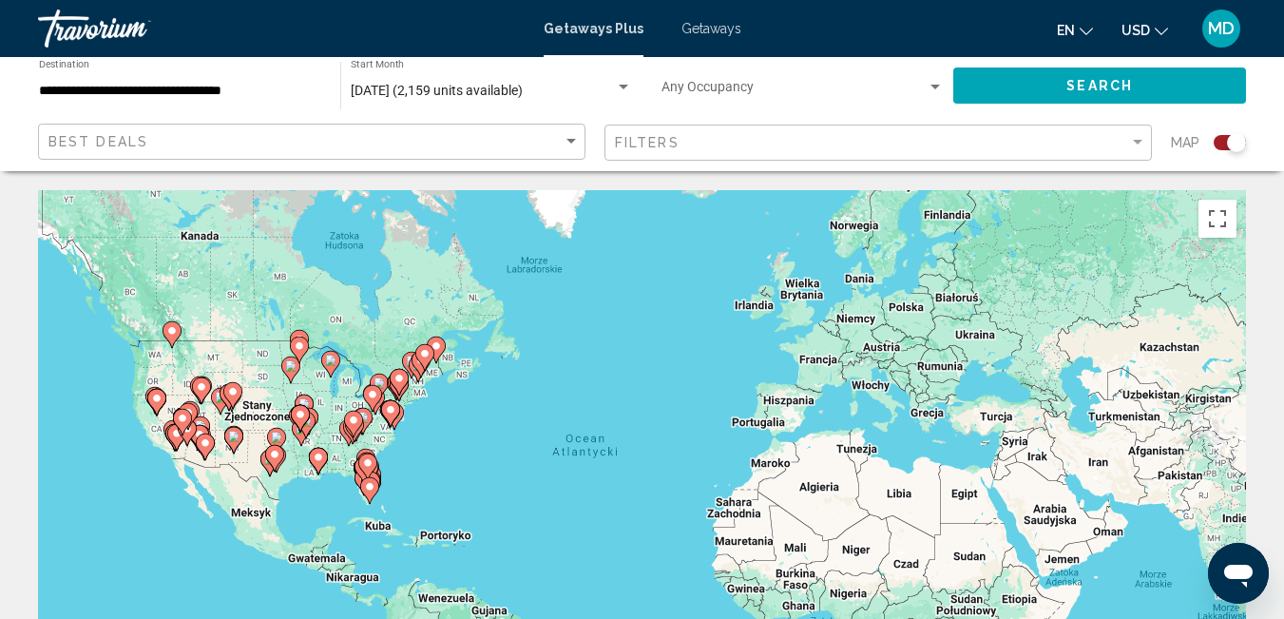
click at [658, 151] on div "Filters" at bounding box center [880, 142] width 531 height 35
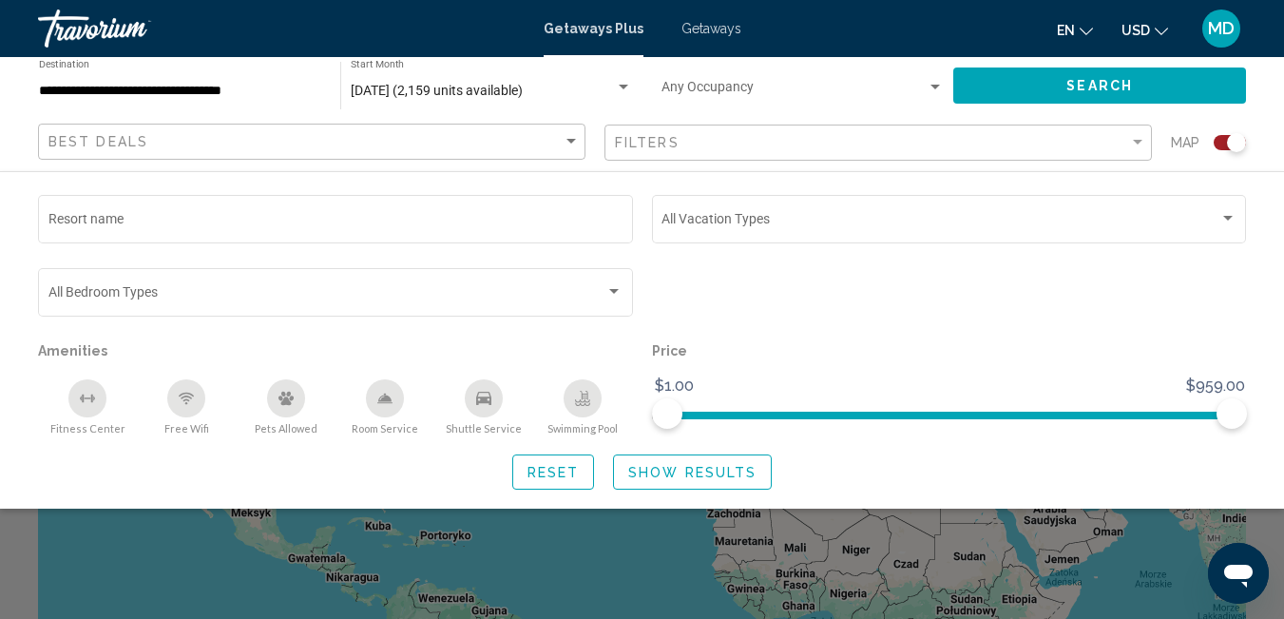
click at [307, 151] on div "Best Deals" at bounding box center [313, 141] width 531 height 35
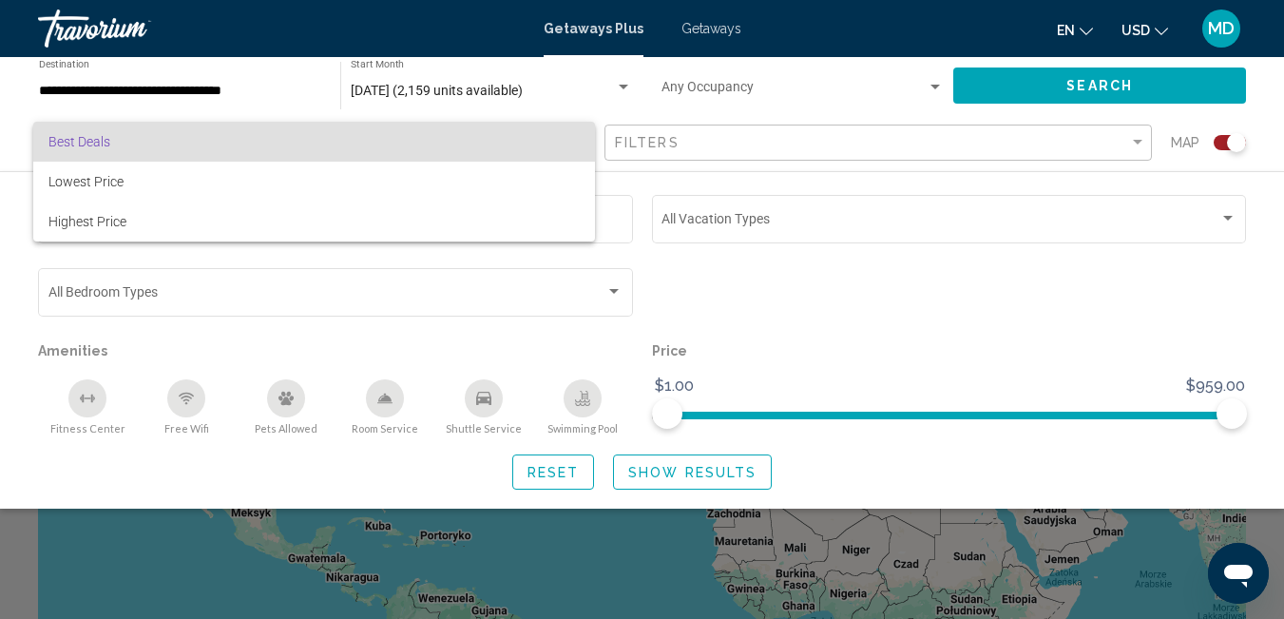
click at [748, 91] on div at bounding box center [642, 309] width 1284 height 619
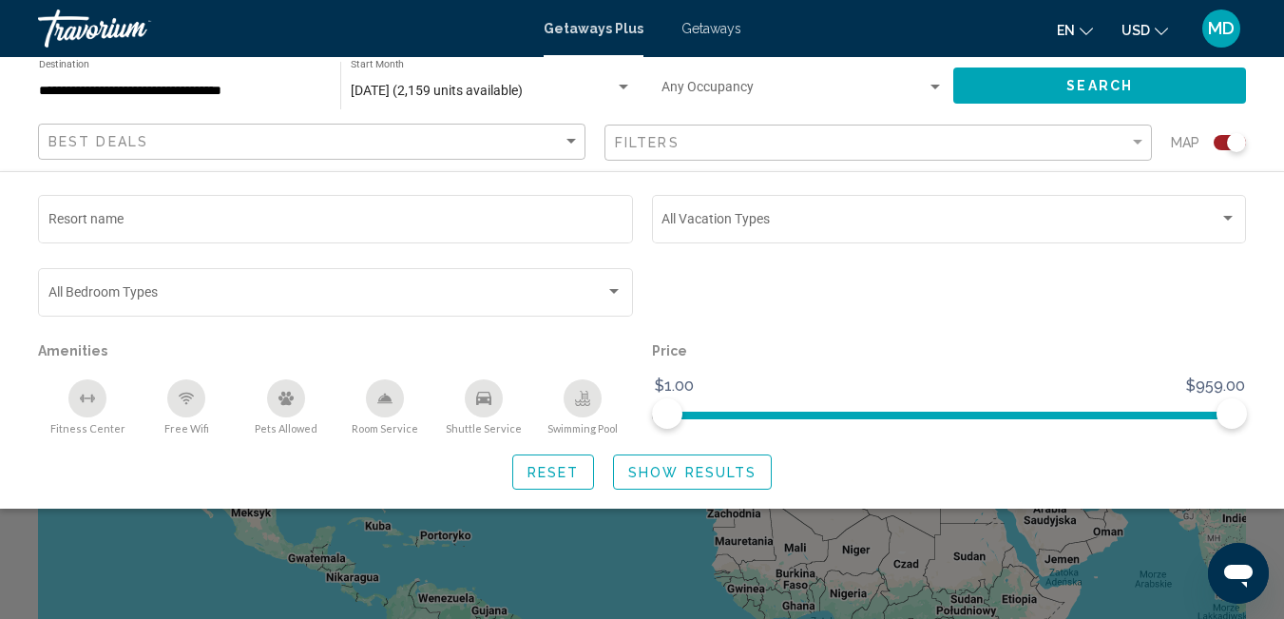
click at [1225, 145] on div "Search widget" at bounding box center [1229, 142] width 32 height 15
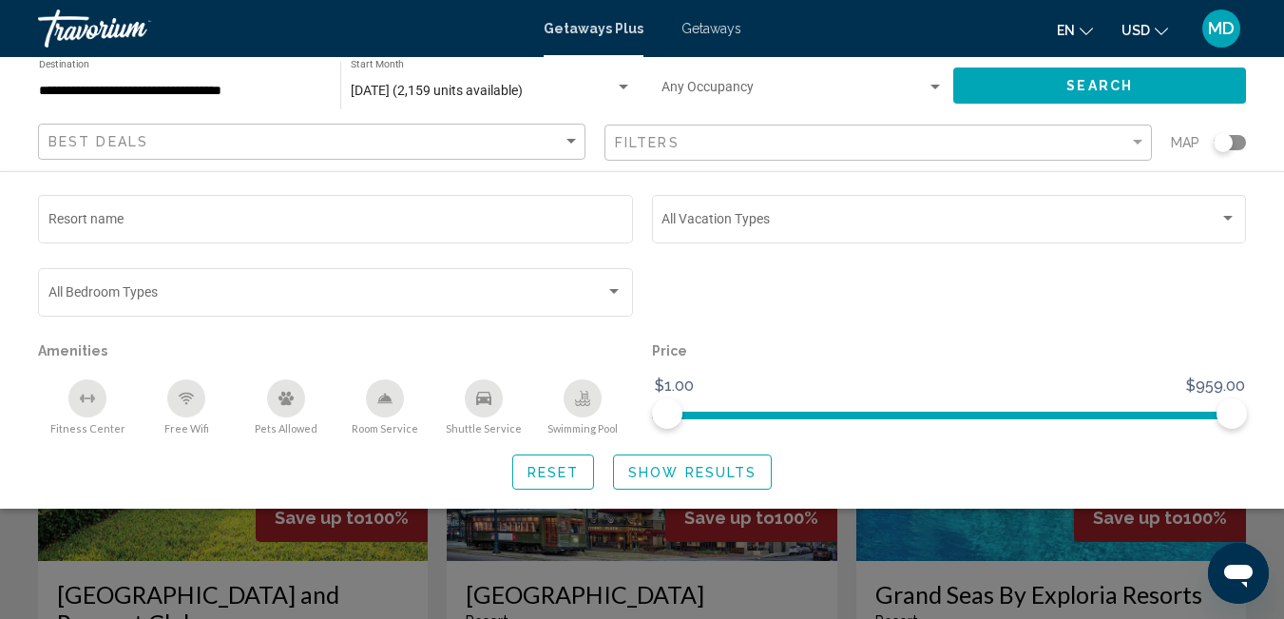
click at [1225, 146] on div "Search widget" at bounding box center [1222, 142] width 19 height 19
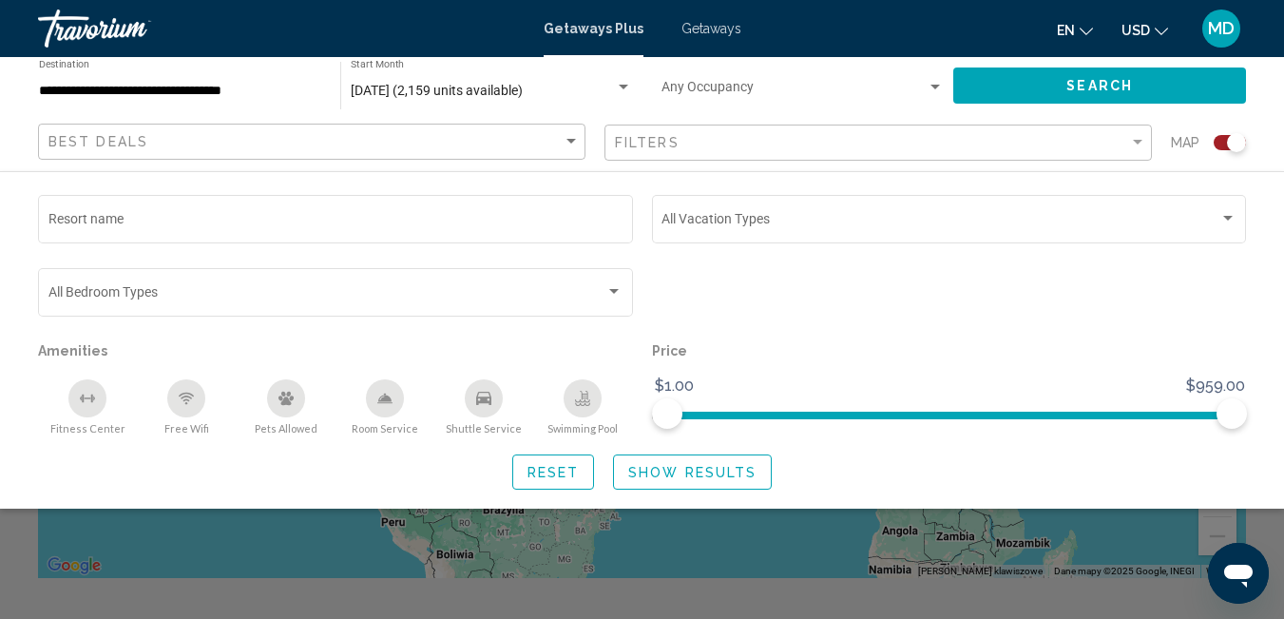
scroll to position [176, 0]
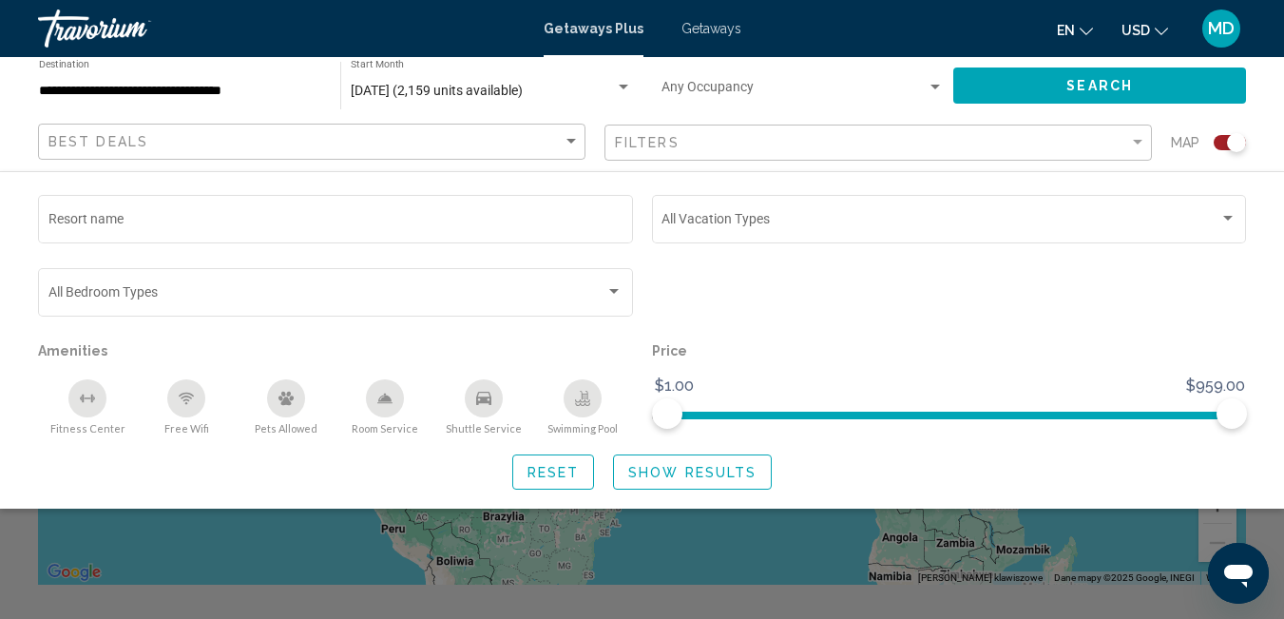
click at [853, 550] on div "Search widget" at bounding box center [642, 452] width 1284 height 334
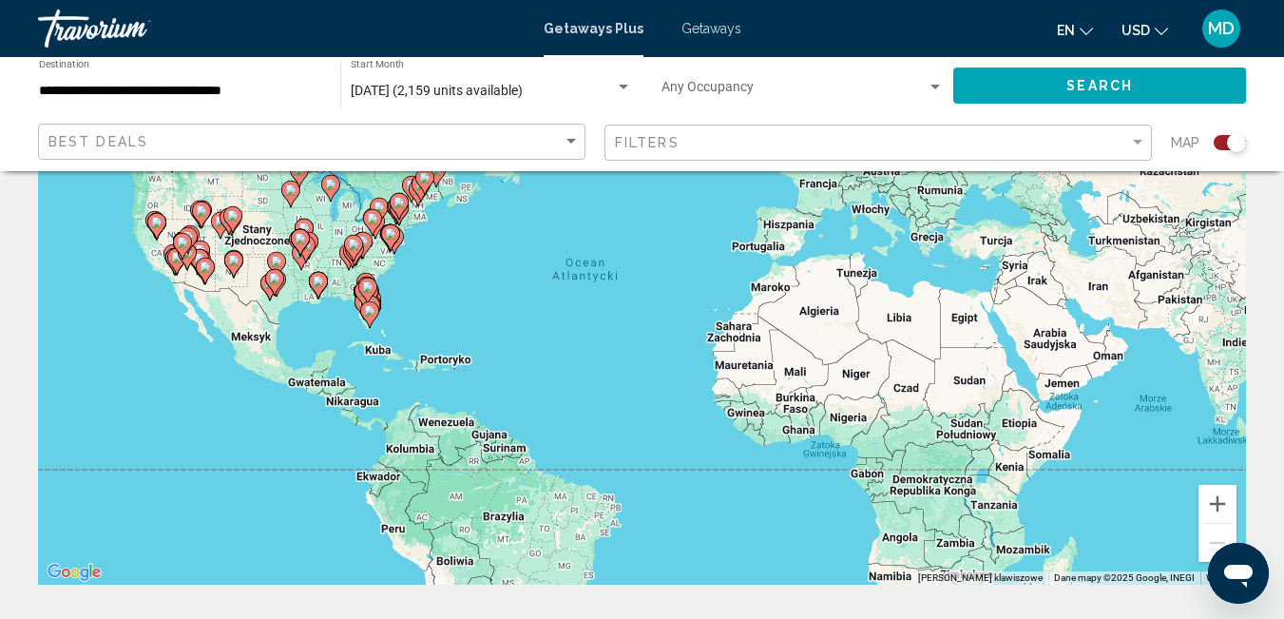
click at [354, 235] on g "Main content" at bounding box center [353, 248] width 19 height 27
click at [354, 235] on icon "Main content" at bounding box center [353, 248] width 19 height 27
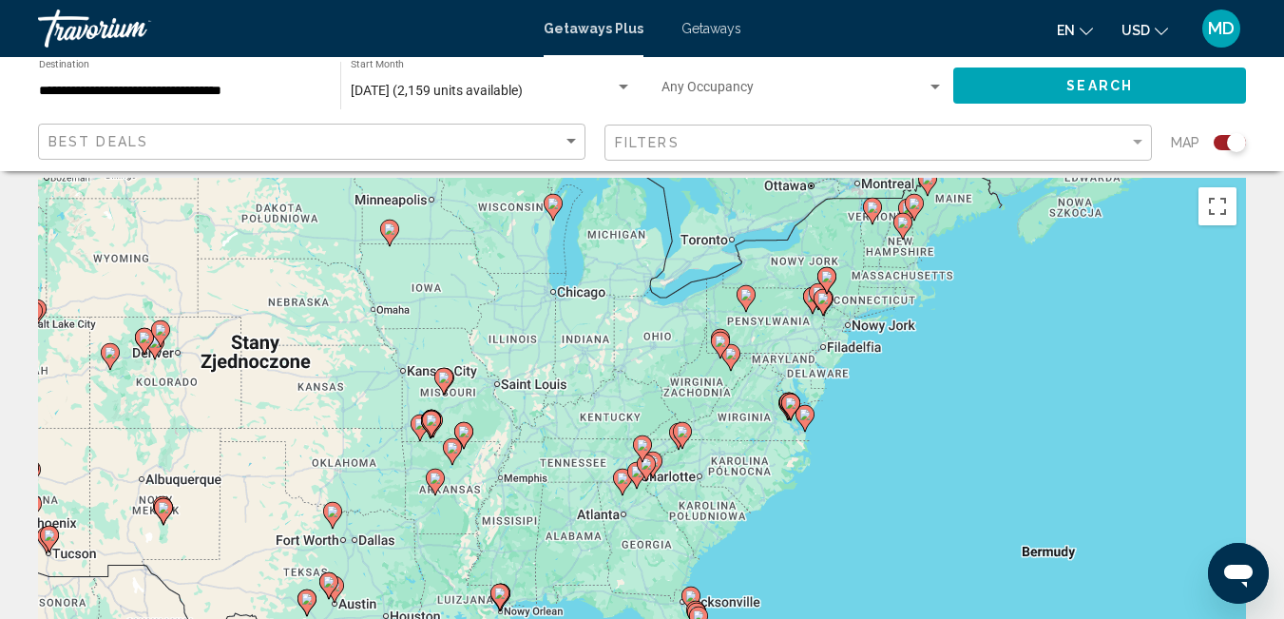
scroll to position [0, 0]
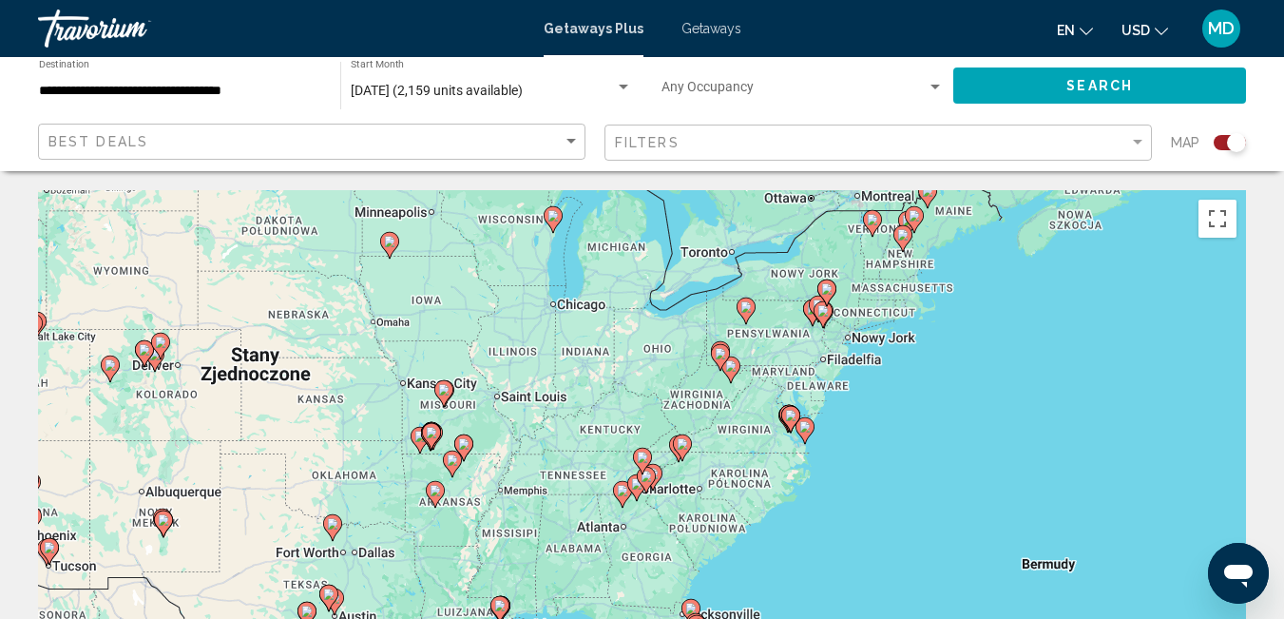
click at [772, 337] on div "Aby aktywować przeciąganie za pomocą klawiatury, naciśnij Alt + Enter. Po włącz…" at bounding box center [642, 475] width 1208 height 570
click at [809, 315] on gmp-advanced-marker "Main content" at bounding box center [818, 309] width 19 height 29
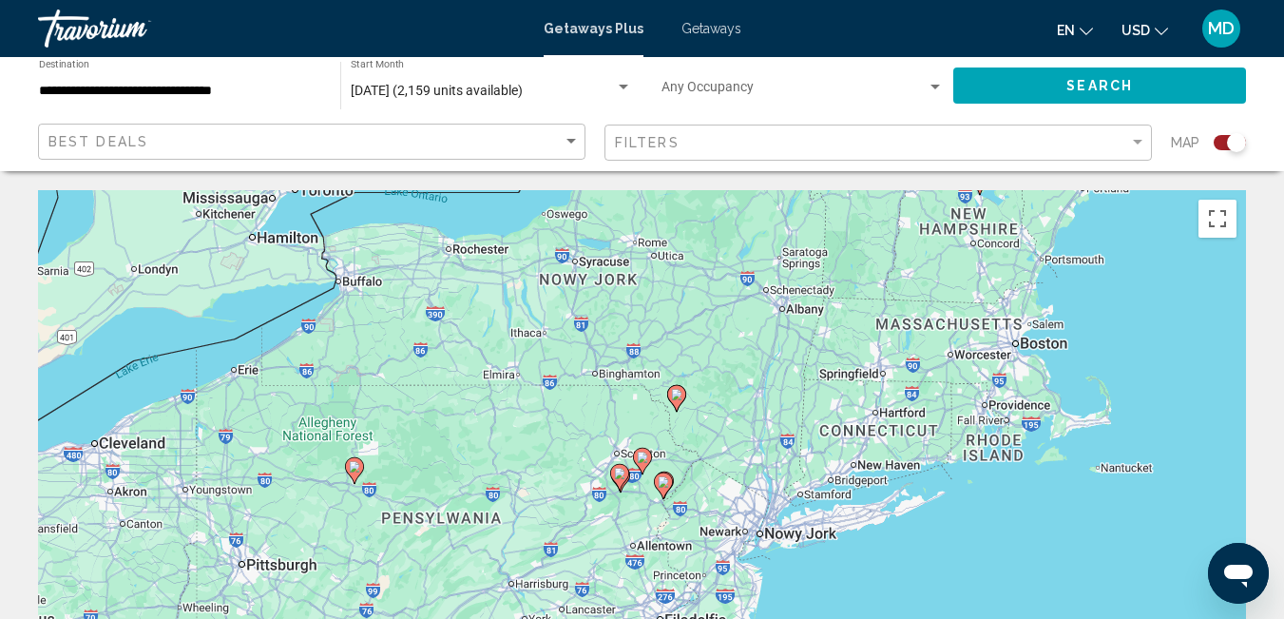
click at [615, 479] on icon "Main content" at bounding box center [618, 477] width 17 height 25
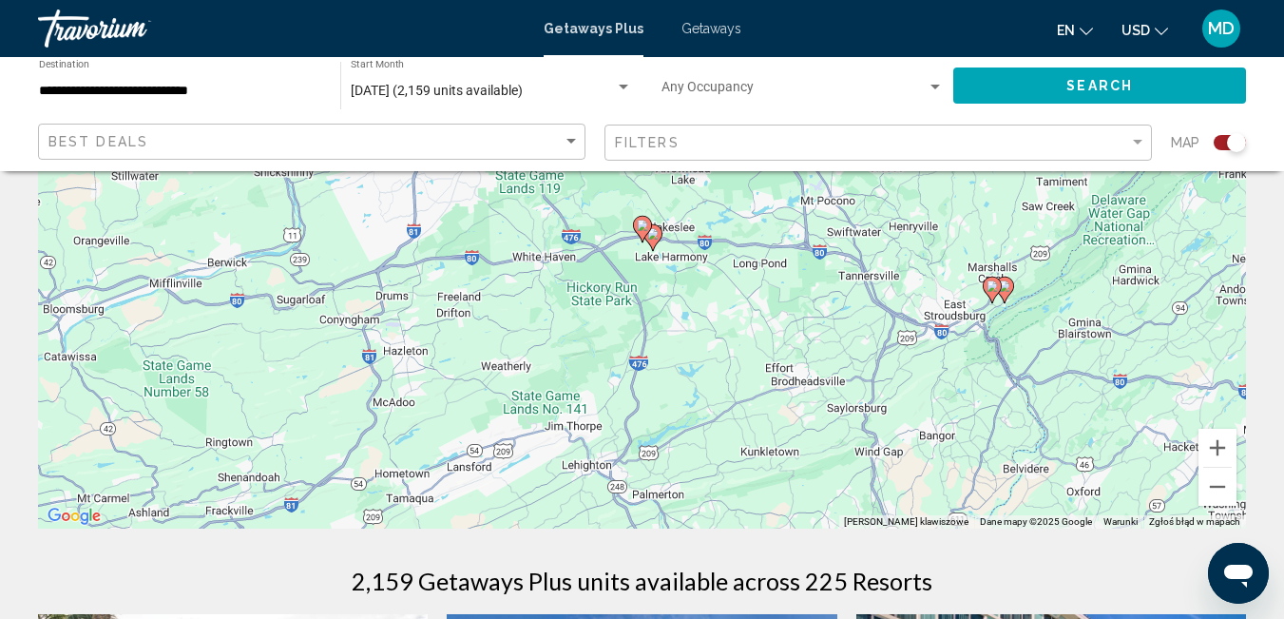
scroll to position [289, 0]
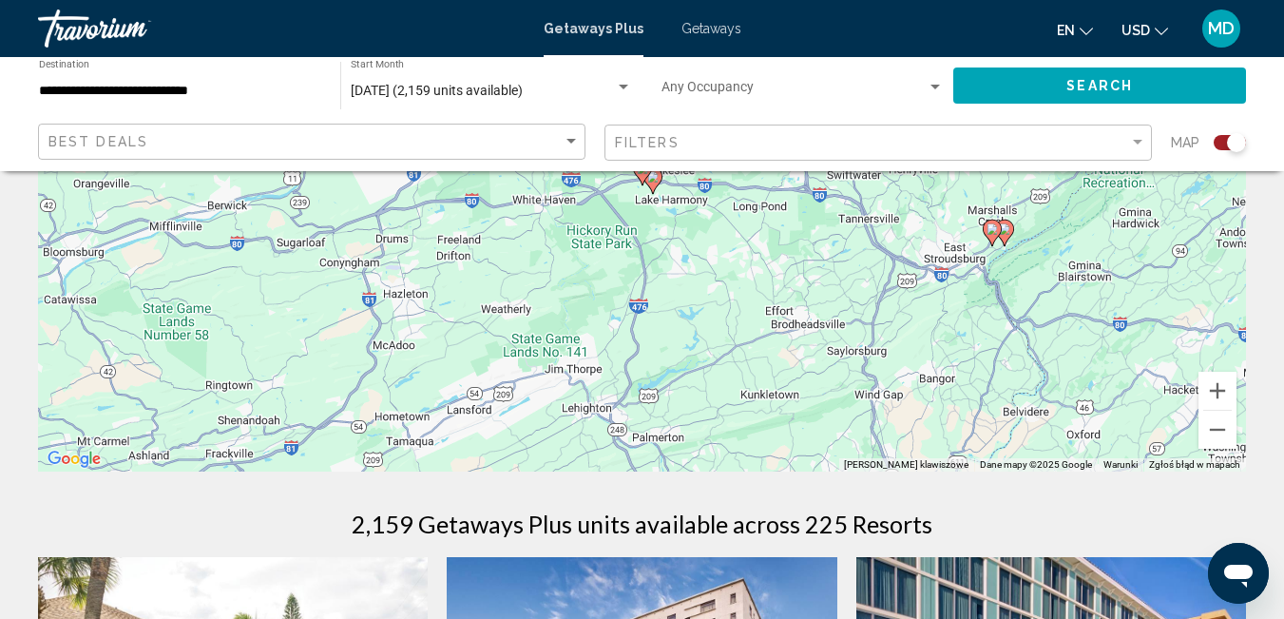
click at [996, 241] on gmp-advanced-marker "Main content" at bounding box center [992, 233] width 19 height 29
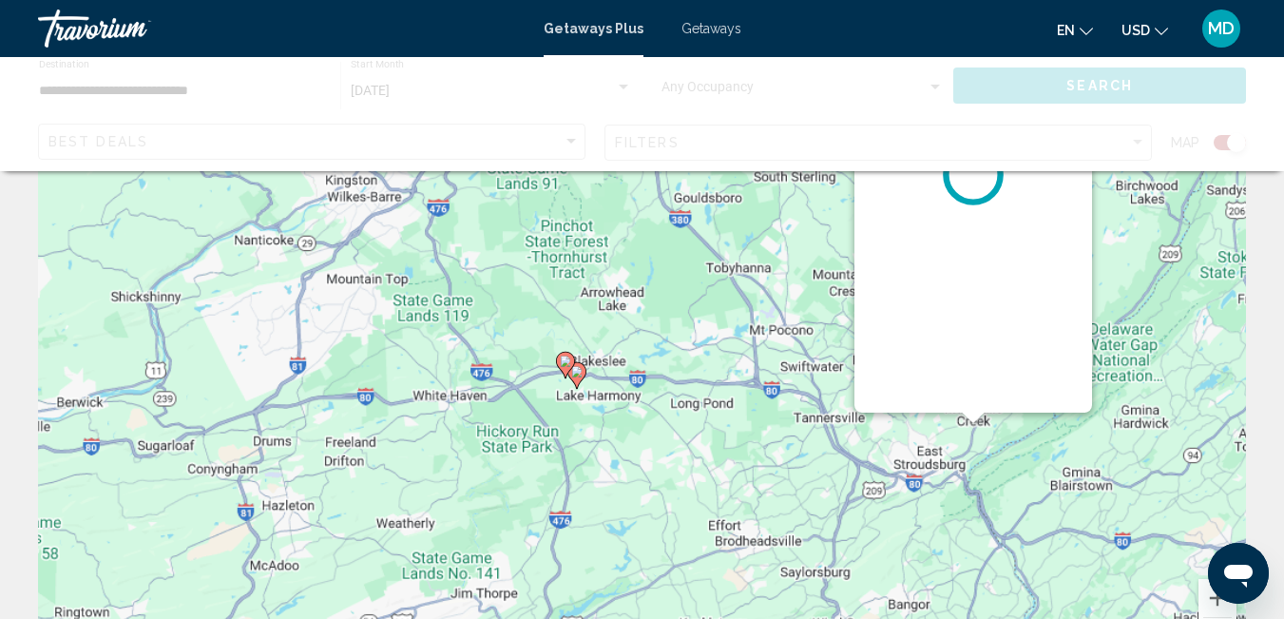
scroll to position [0, 0]
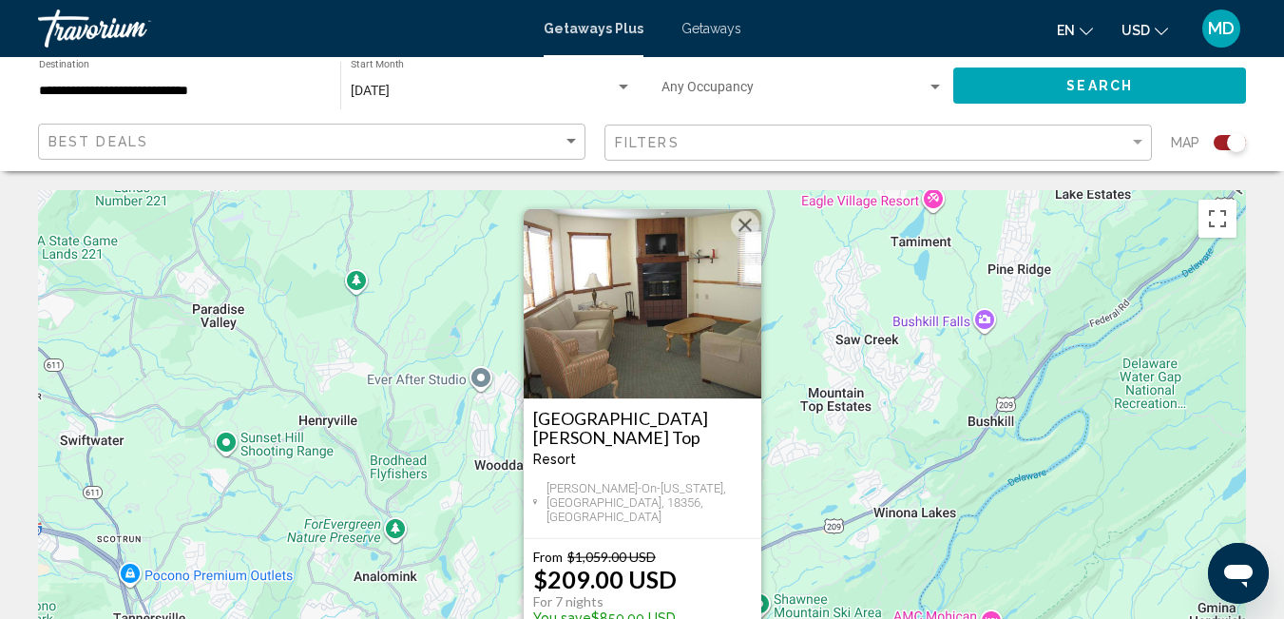
click at [389, 490] on div "Aby aktywować przeciąganie za pomocą klawiatury, naciśnij Alt + Enter. Po włącz…" at bounding box center [642, 475] width 1208 height 570
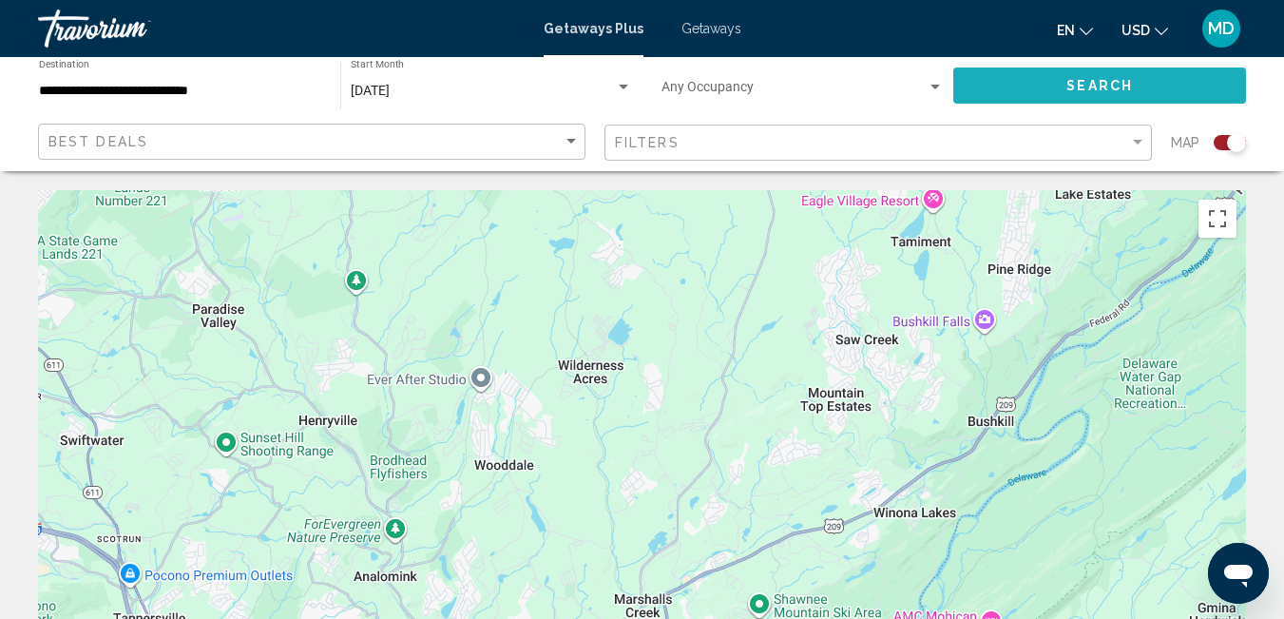
click at [1102, 74] on button "Search" at bounding box center [1099, 84] width 293 height 35
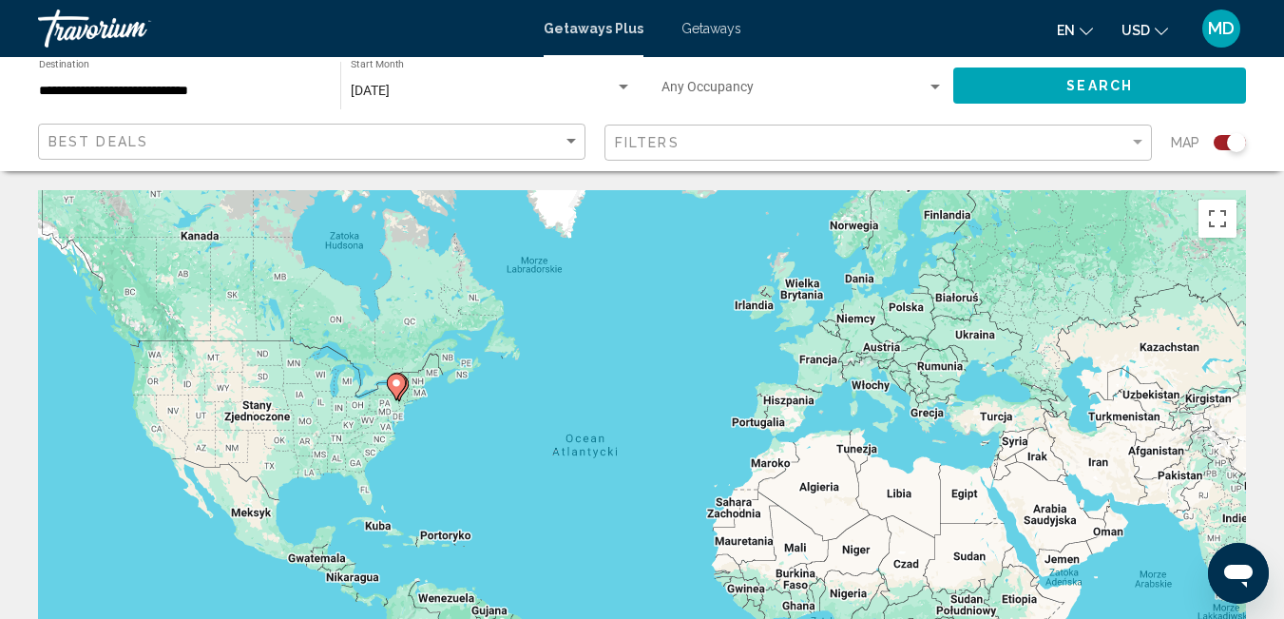
click at [387, 399] on gmp-advanced-marker "Main content" at bounding box center [396, 386] width 19 height 29
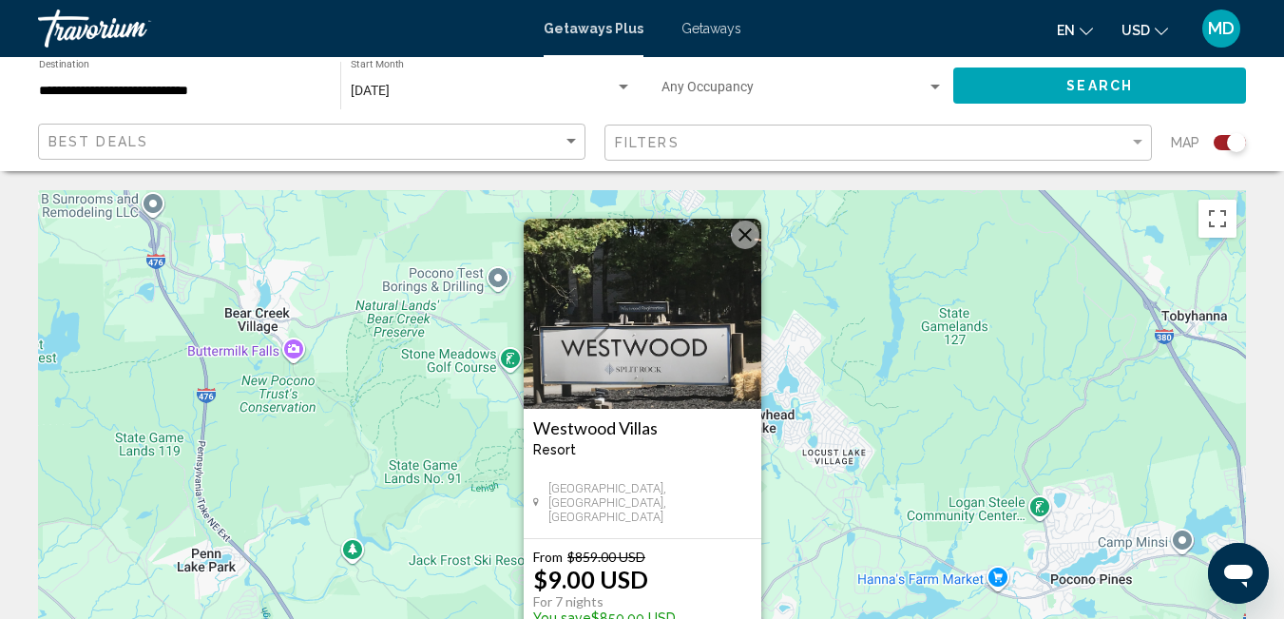
click at [746, 230] on button "Zamknij" at bounding box center [745, 234] width 29 height 29
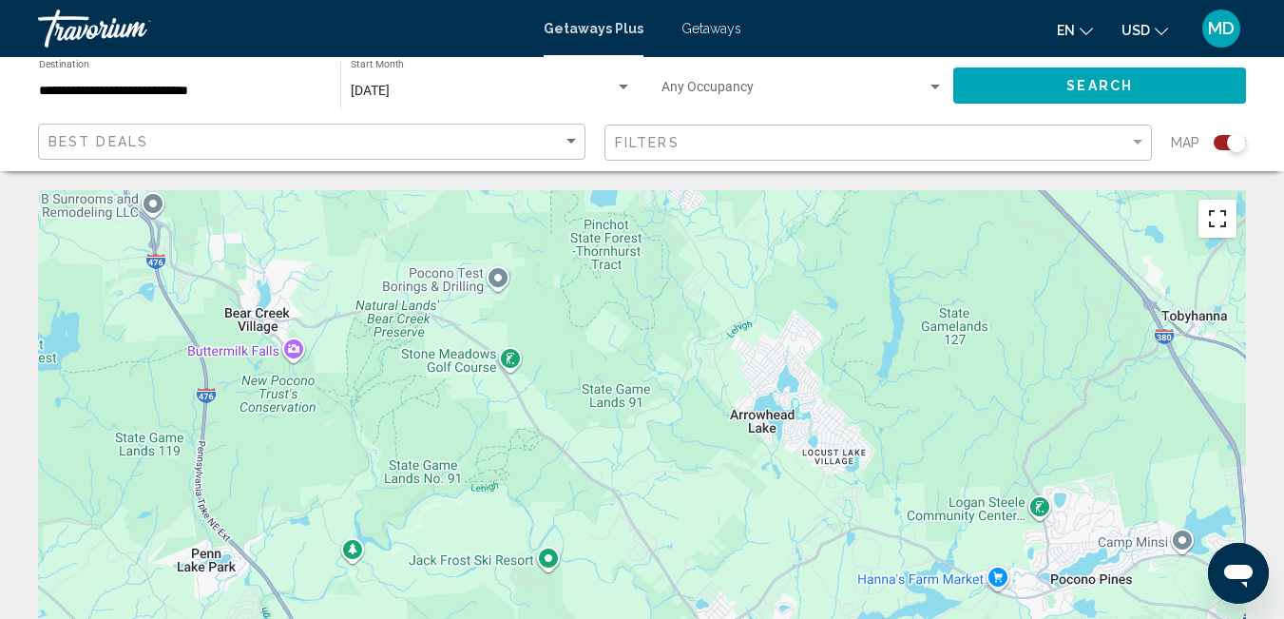
click at [1225, 223] on button "Włącz widok pełnoekranowy" at bounding box center [1217, 219] width 38 height 38
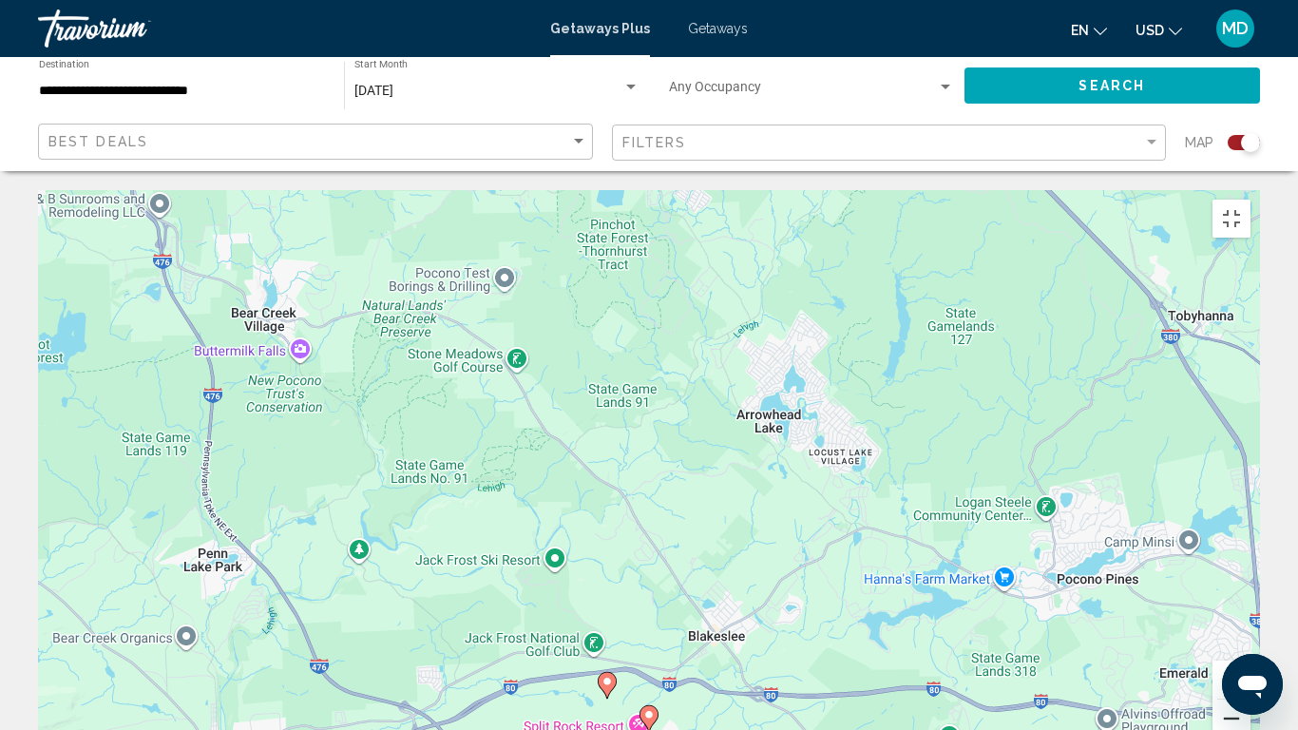
click at [1251, 618] on button "Pomniejsz" at bounding box center [1232, 718] width 38 height 38
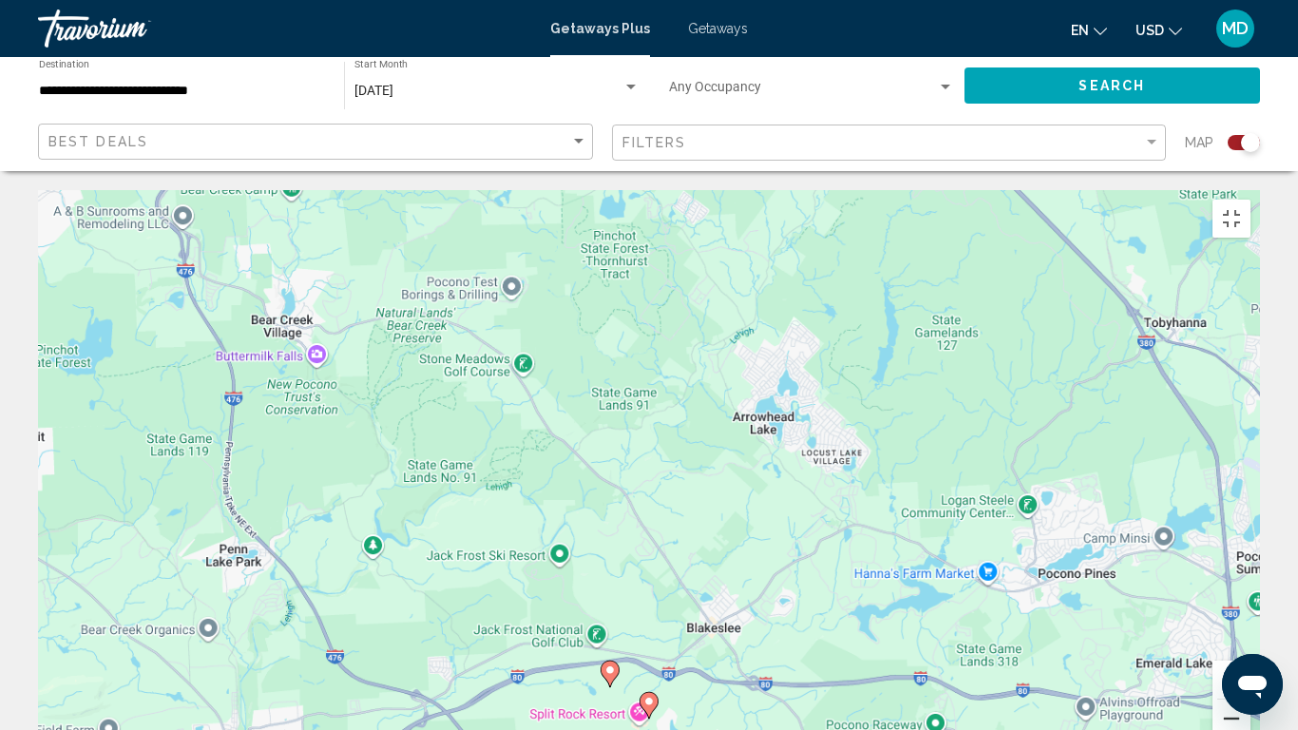
click at [1251, 618] on button "Pomniejsz" at bounding box center [1232, 718] width 38 height 38
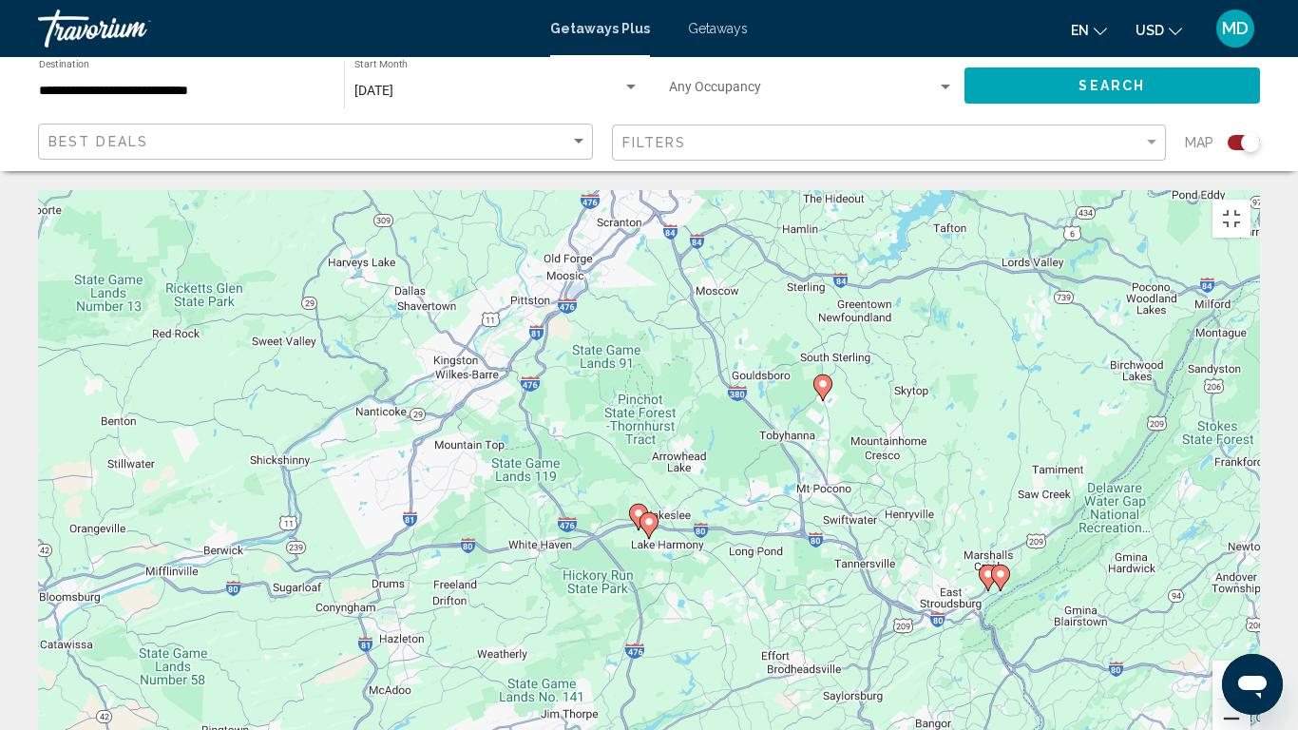
click at [1251, 618] on button "Pomniejsz" at bounding box center [1232, 718] width 38 height 38
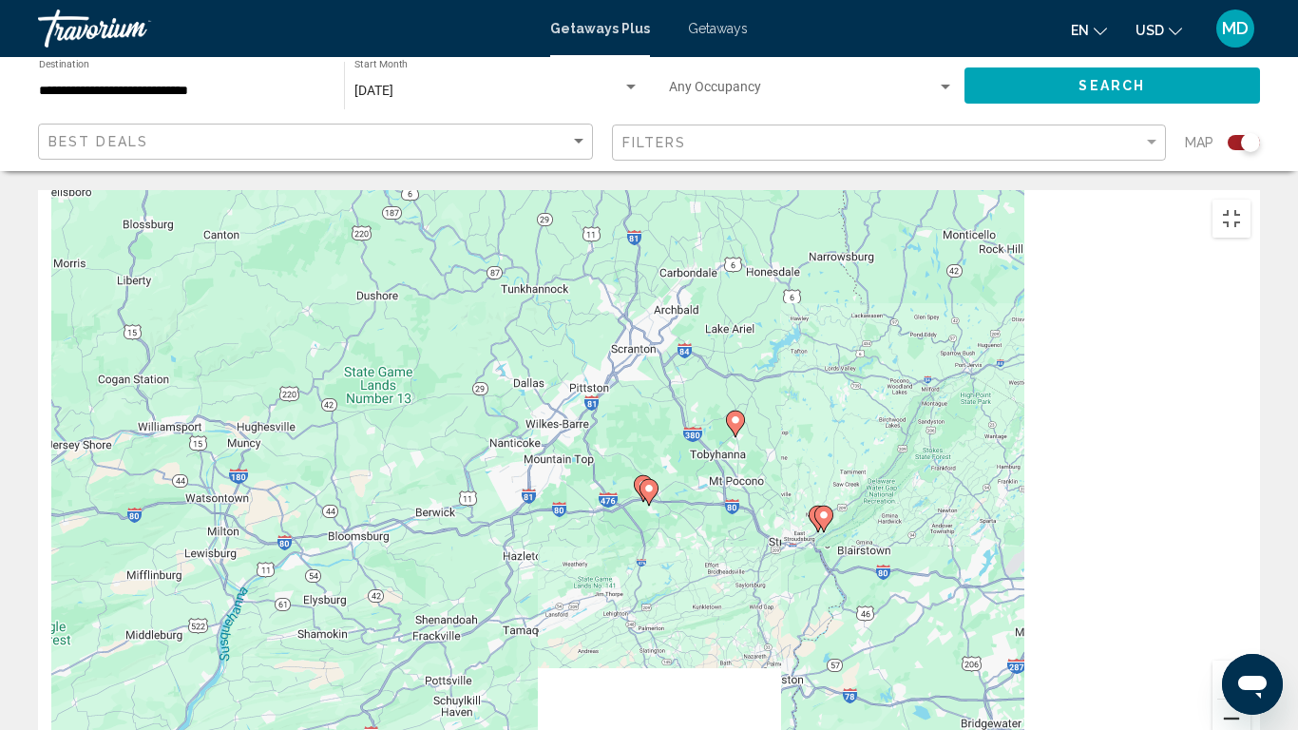
click at [1251, 618] on button "Pomniejsz" at bounding box center [1232, 718] width 38 height 38
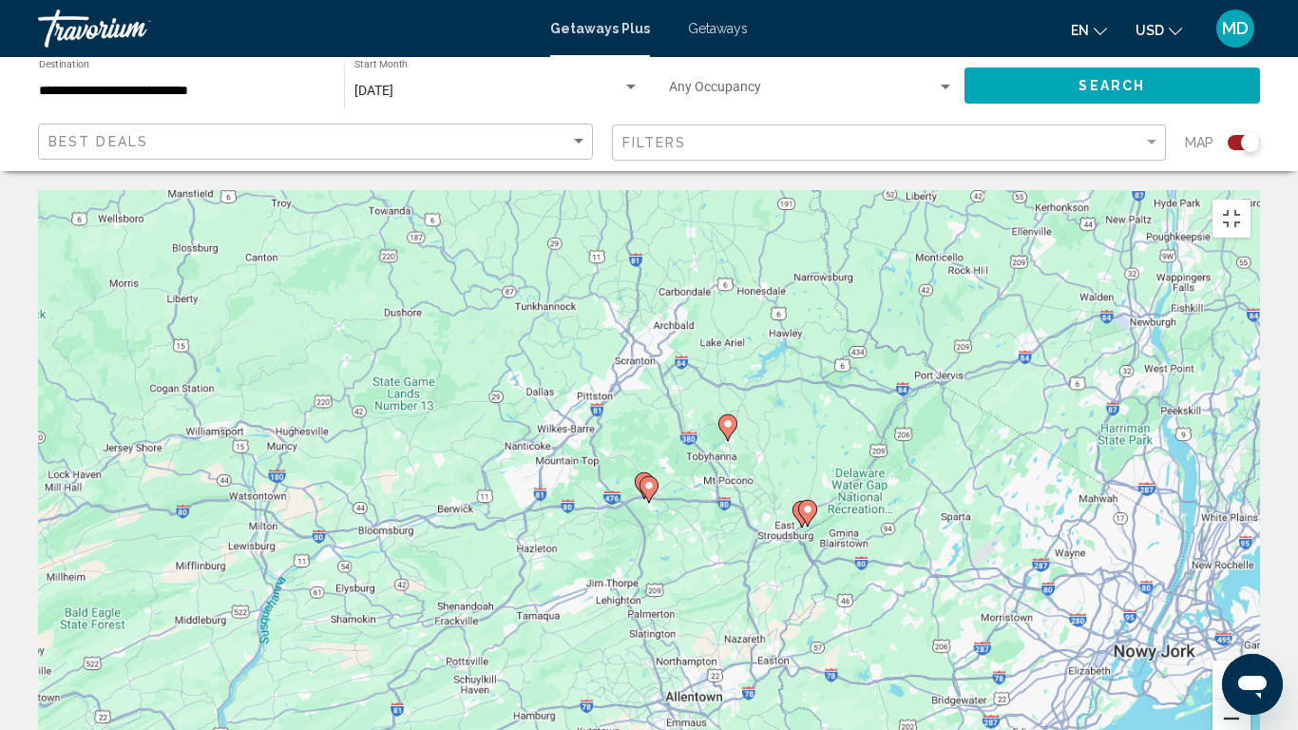
click at [1251, 618] on button "Pomniejsz" at bounding box center [1232, 718] width 38 height 38
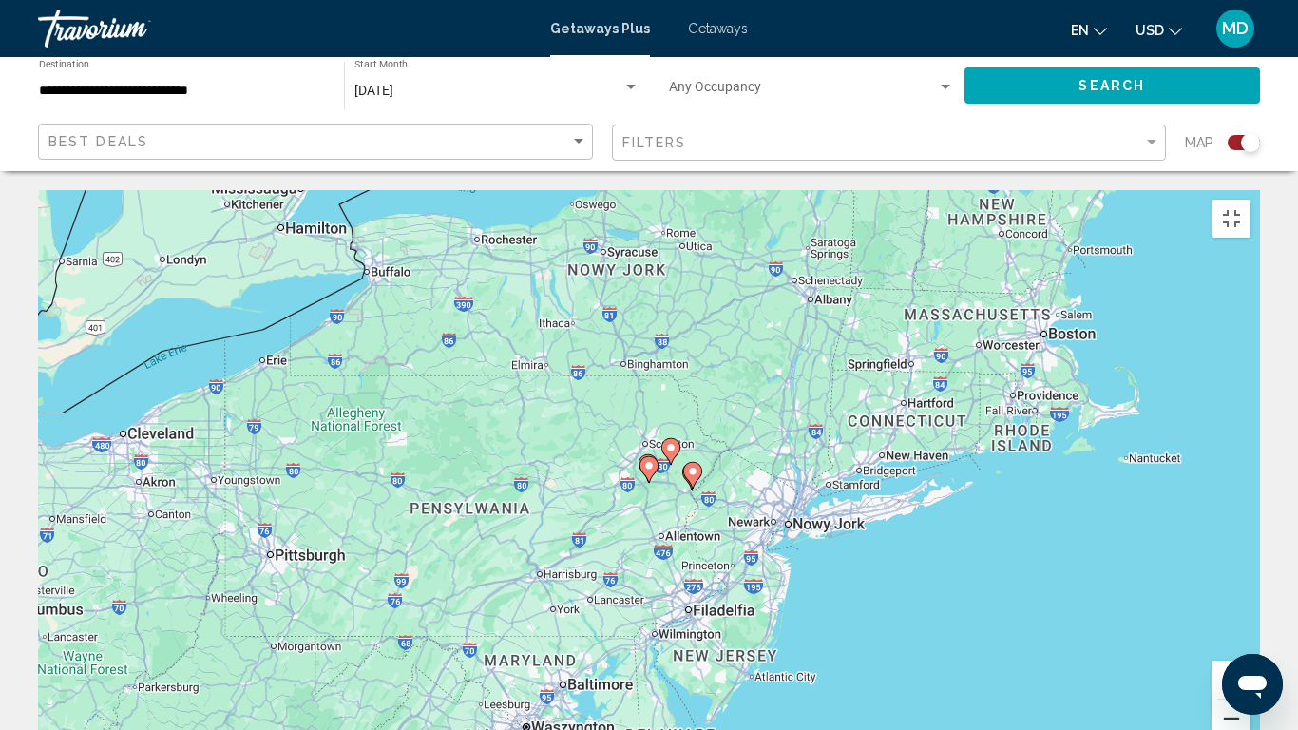
click at [1251, 618] on button "Pomniejsz" at bounding box center [1232, 718] width 38 height 38
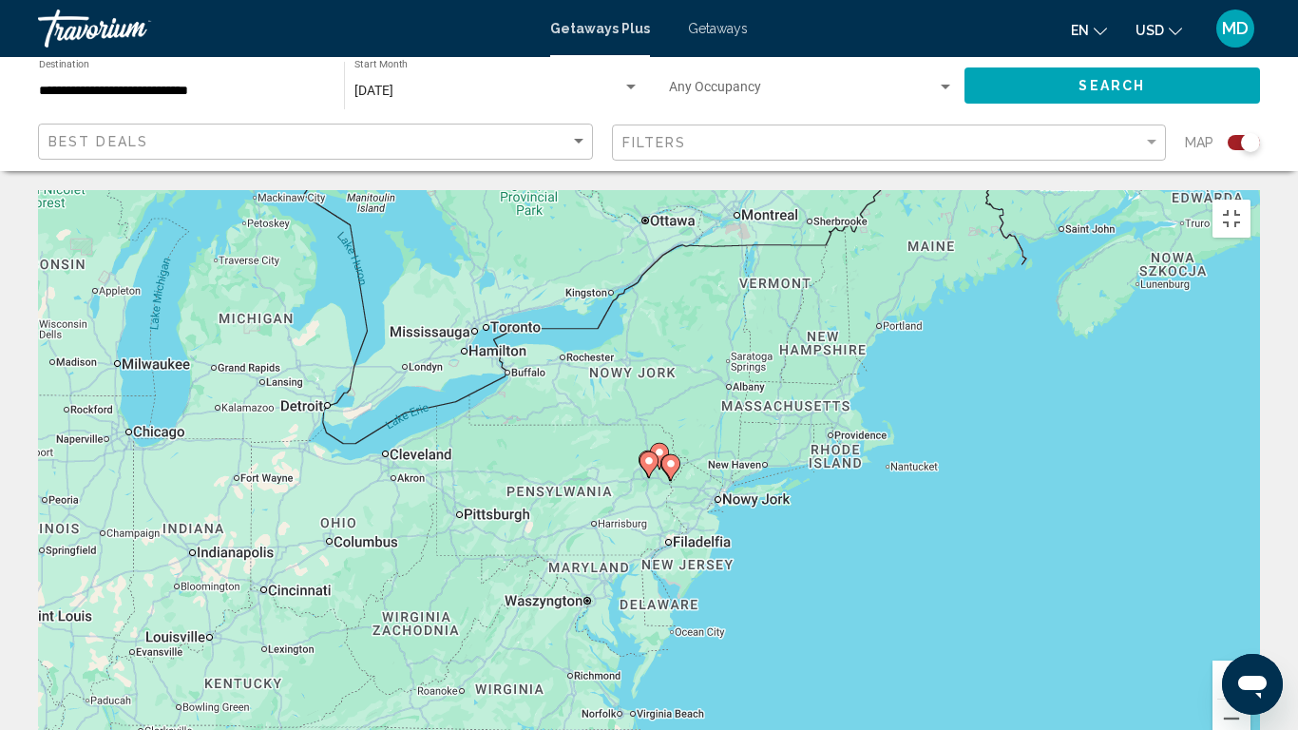
click at [510, 389] on div "Aby aktywować przeciąganie za pomocą klawiatury, naciśnij Alt + Enter. Po włącz…" at bounding box center [649, 475] width 1222 height 570
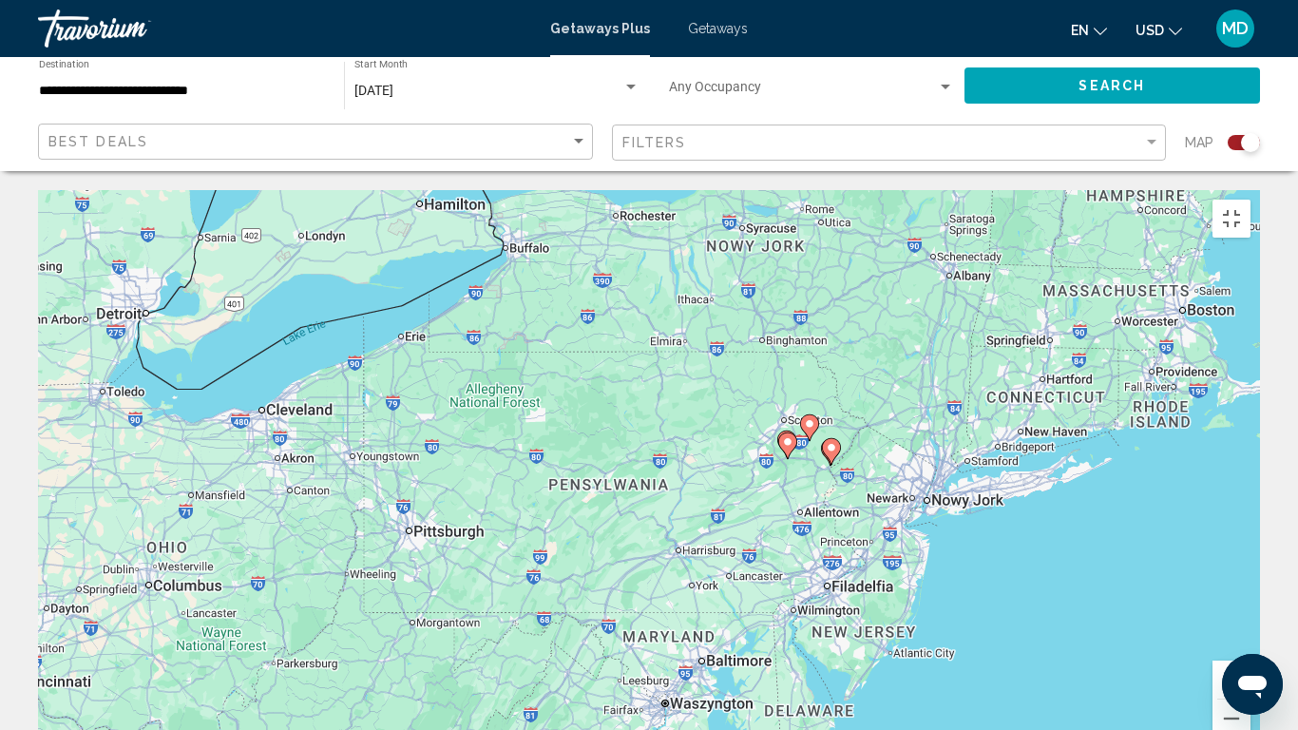
click at [246, 349] on div "Aby aktywować przeciąganie za pomocą klawiatury, naciśnij Alt + Enter. Po włącz…" at bounding box center [649, 475] width 1222 height 570
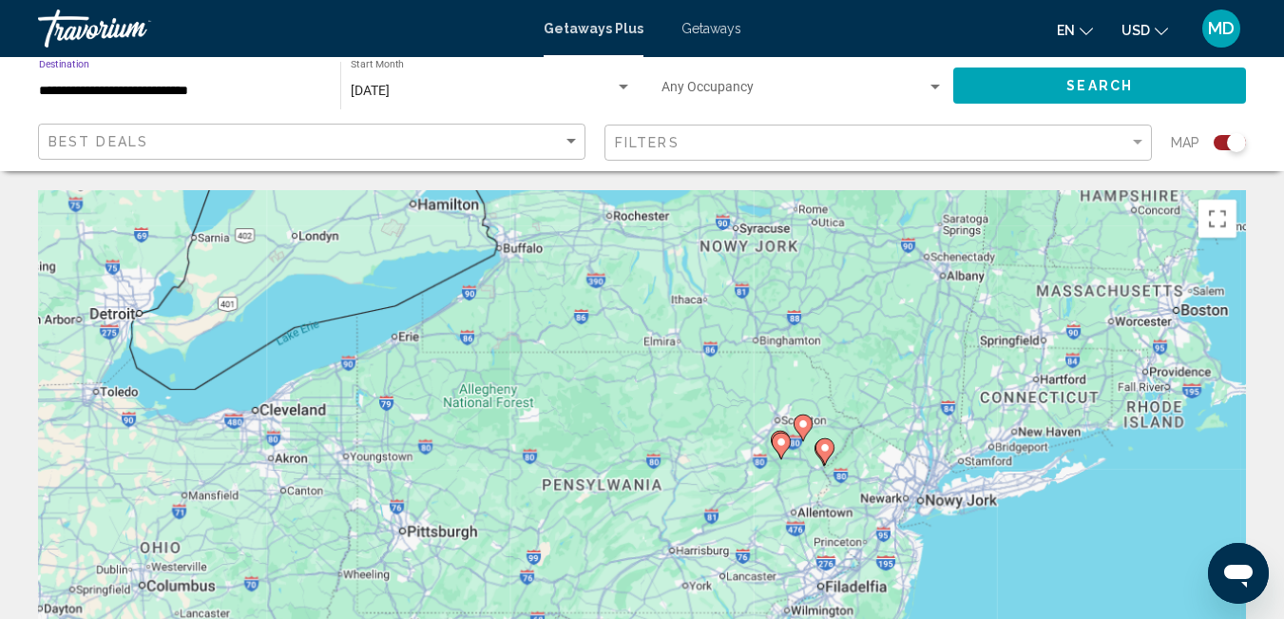
click at [62, 86] on input "**********" at bounding box center [180, 91] width 282 height 15
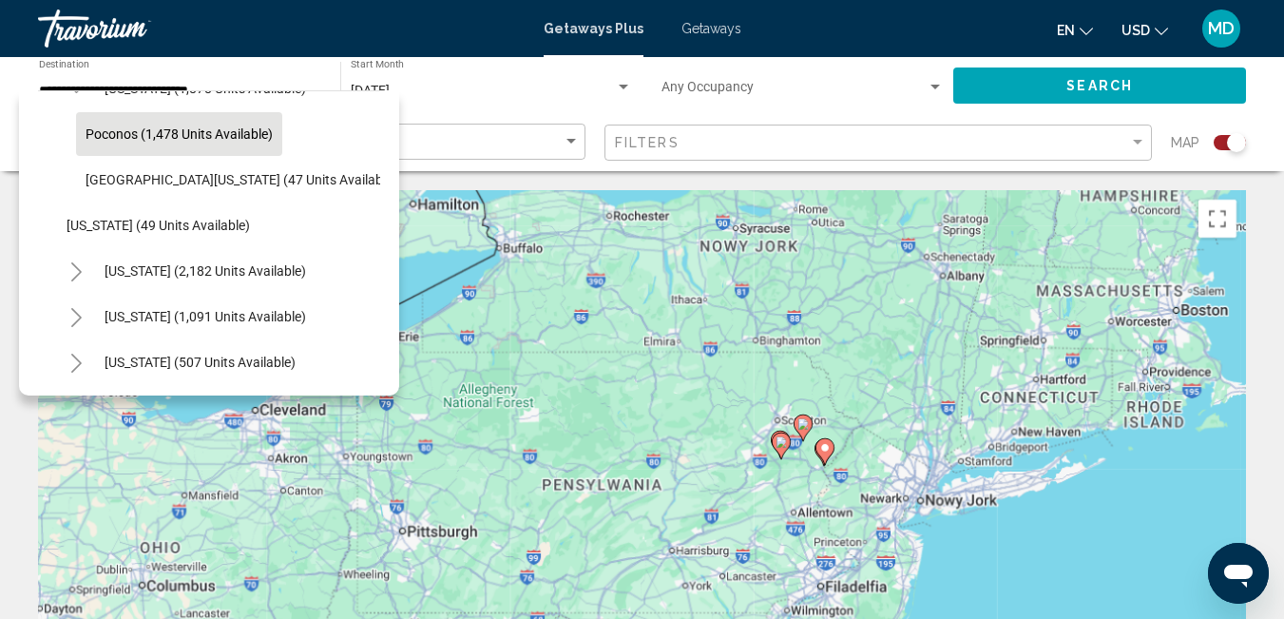
scroll to position [1430, 0]
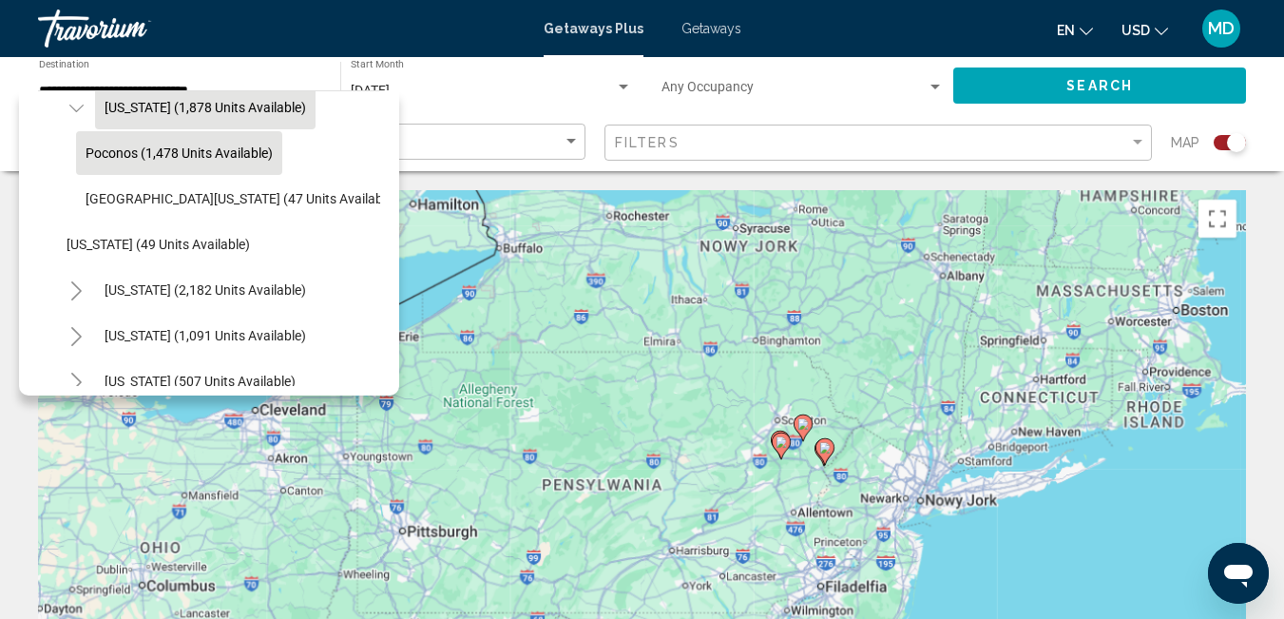
click at [143, 109] on span "[US_STATE] (1,878 units available)" at bounding box center [205, 107] width 201 height 15
type input "**********"
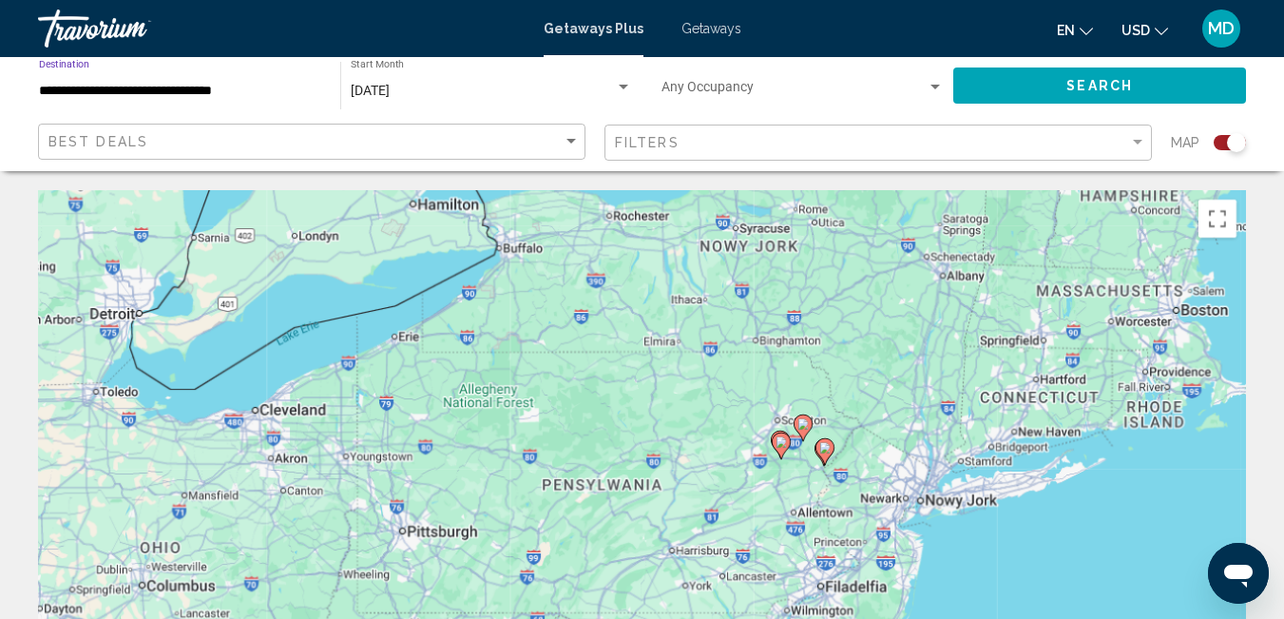
click at [1012, 74] on button "Search" at bounding box center [1099, 84] width 293 height 35
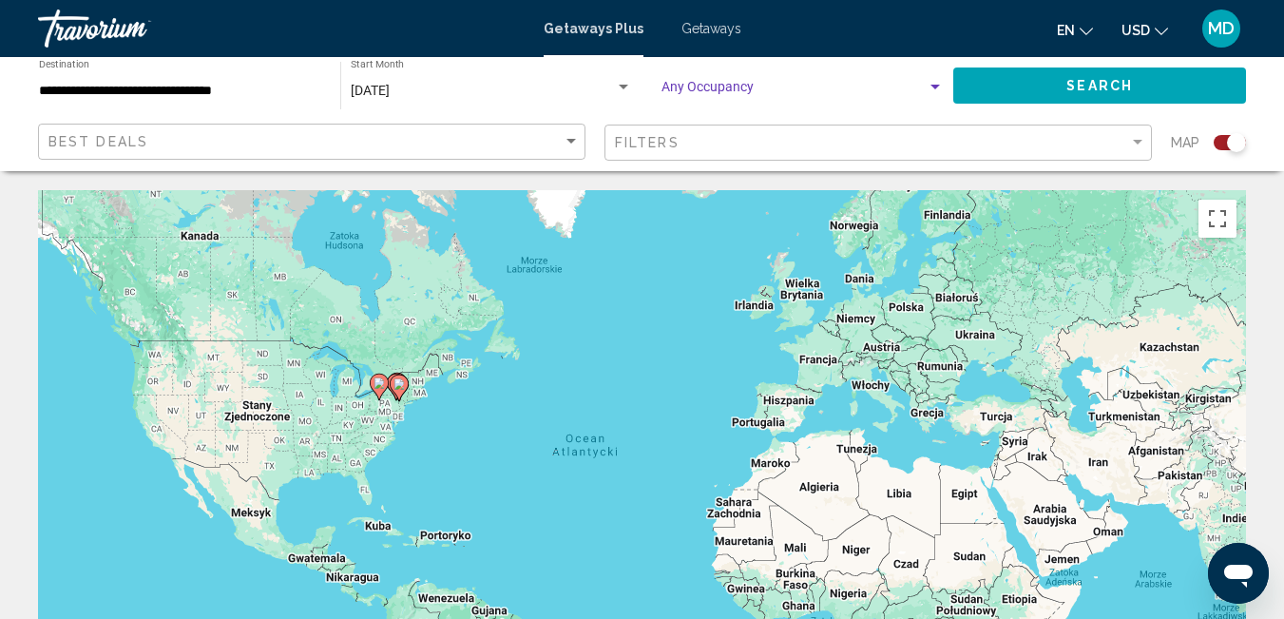
drag, startPoint x: 784, startPoint y: 84, endPoint x: 690, endPoint y: 89, distance: 94.2
click at [690, 89] on span "Search widget" at bounding box center [793, 91] width 265 height 15
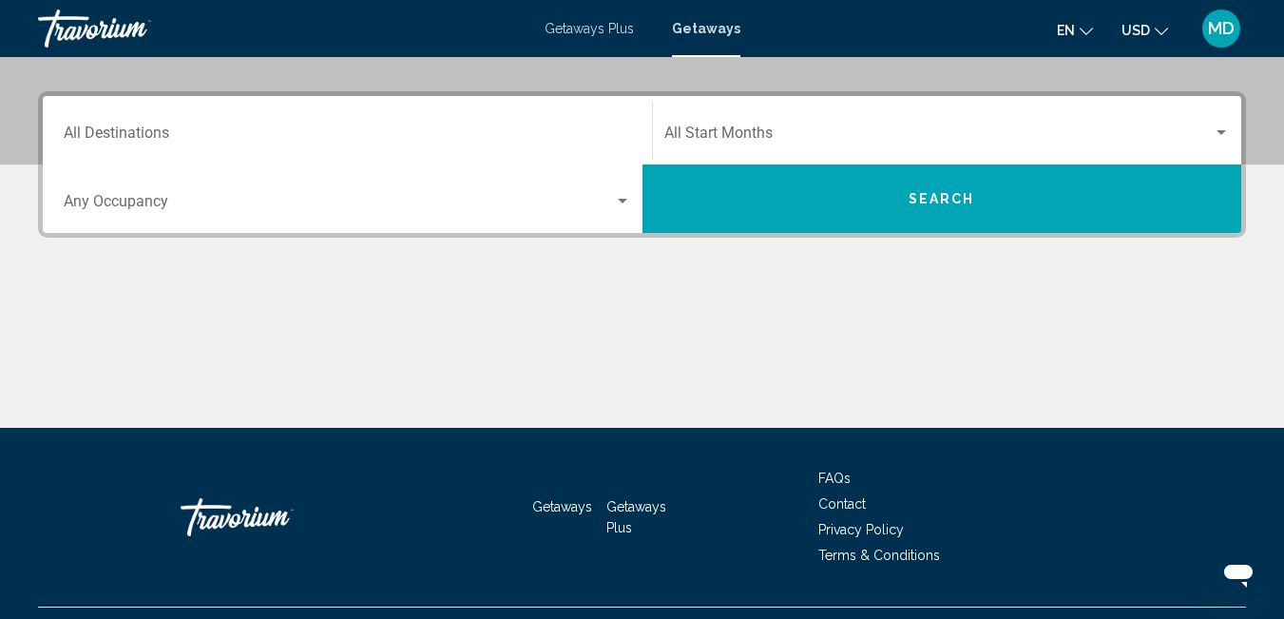
scroll to position [410, 0]
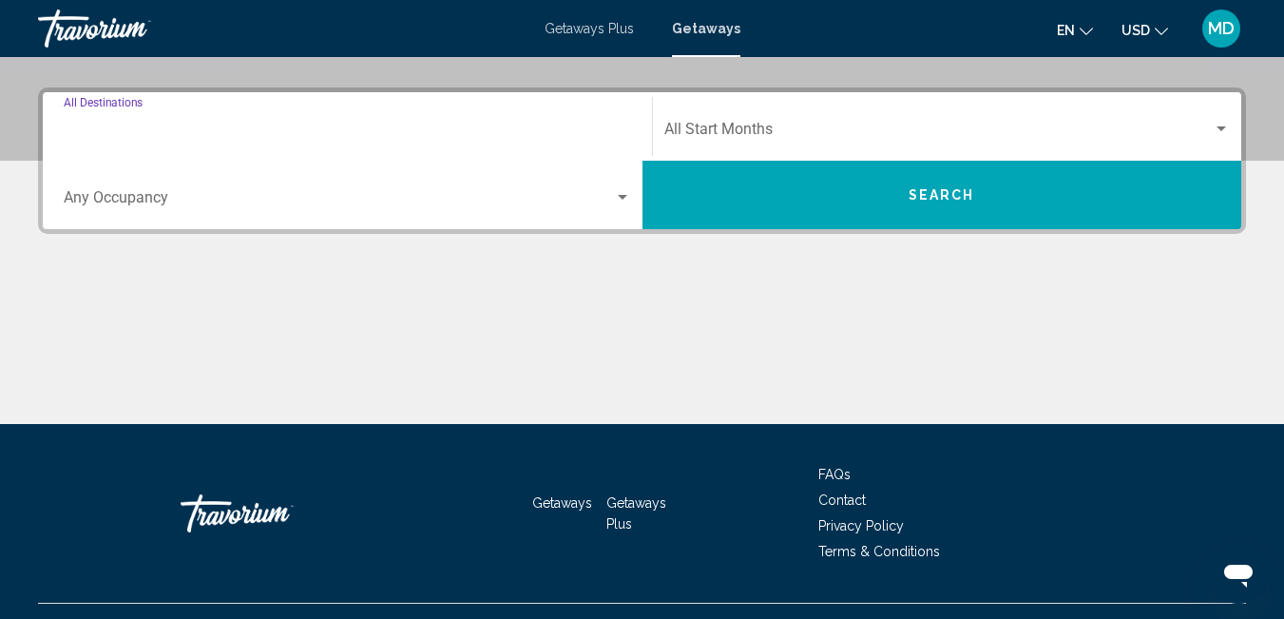
click at [231, 136] on input "Destination All Destinations" at bounding box center [347, 132] width 567 height 17
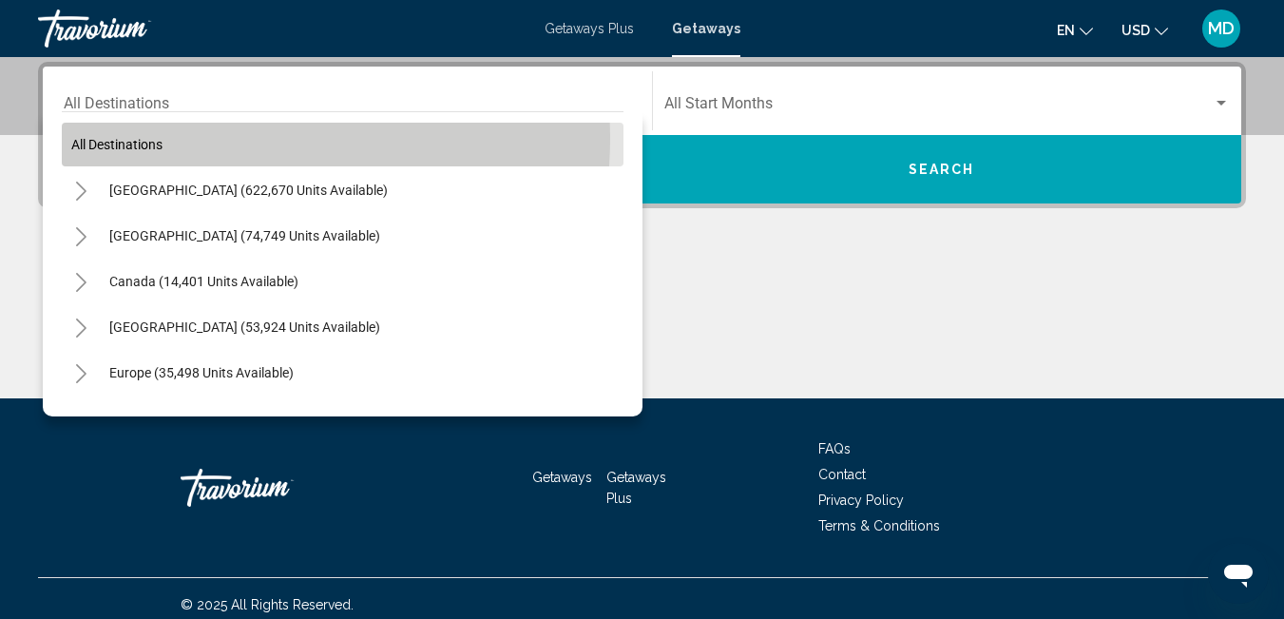
click at [142, 137] on span "All destinations" at bounding box center [116, 144] width 91 height 15
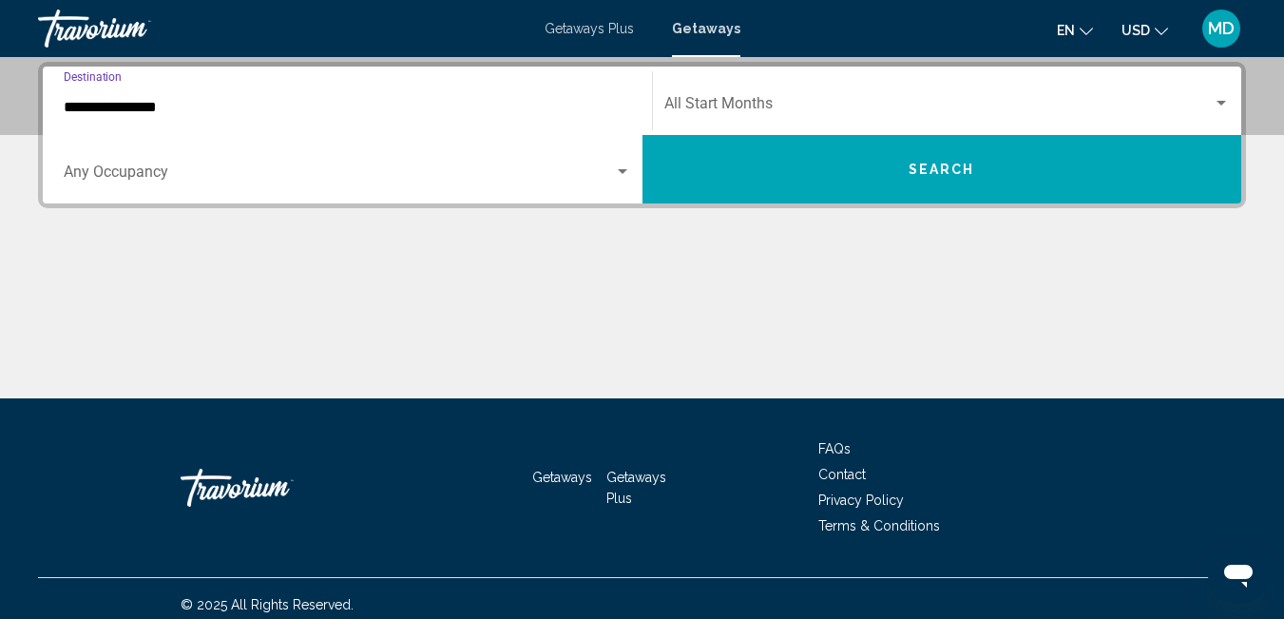
click at [144, 110] on input "**********" at bounding box center [347, 107] width 567 height 17
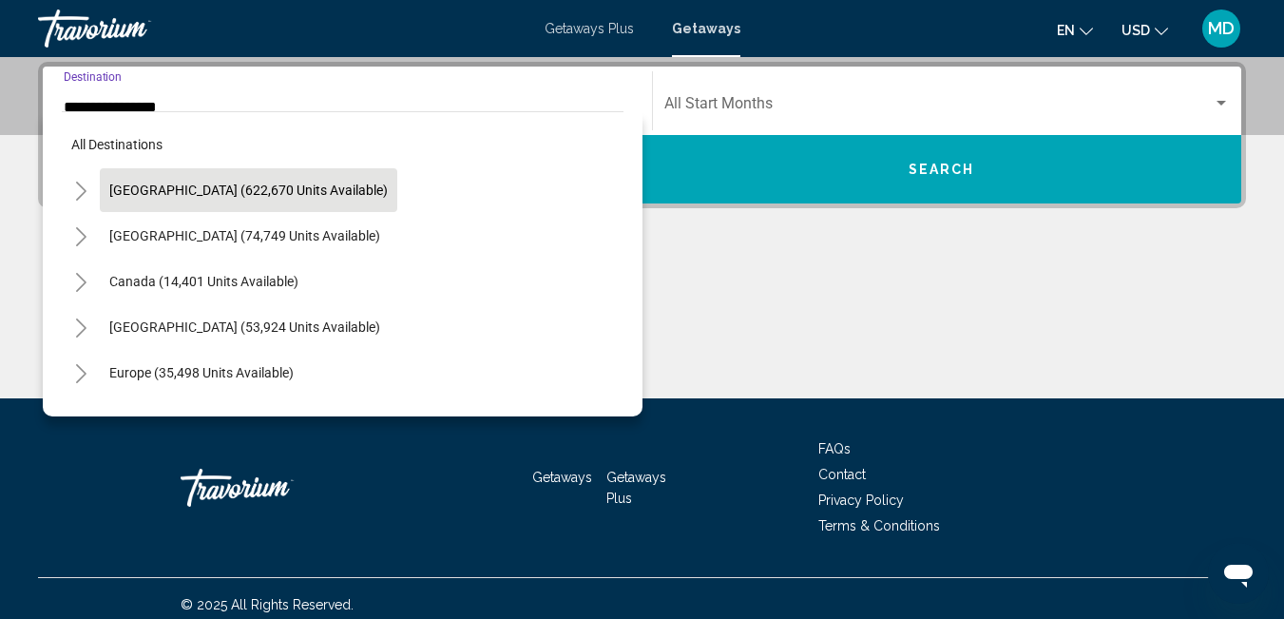
click at [155, 185] on span "[GEOGRAPHIC_DATA] (622,670 units available)" at bounding box center [248, 189] width 278 height 15
type input "**********"
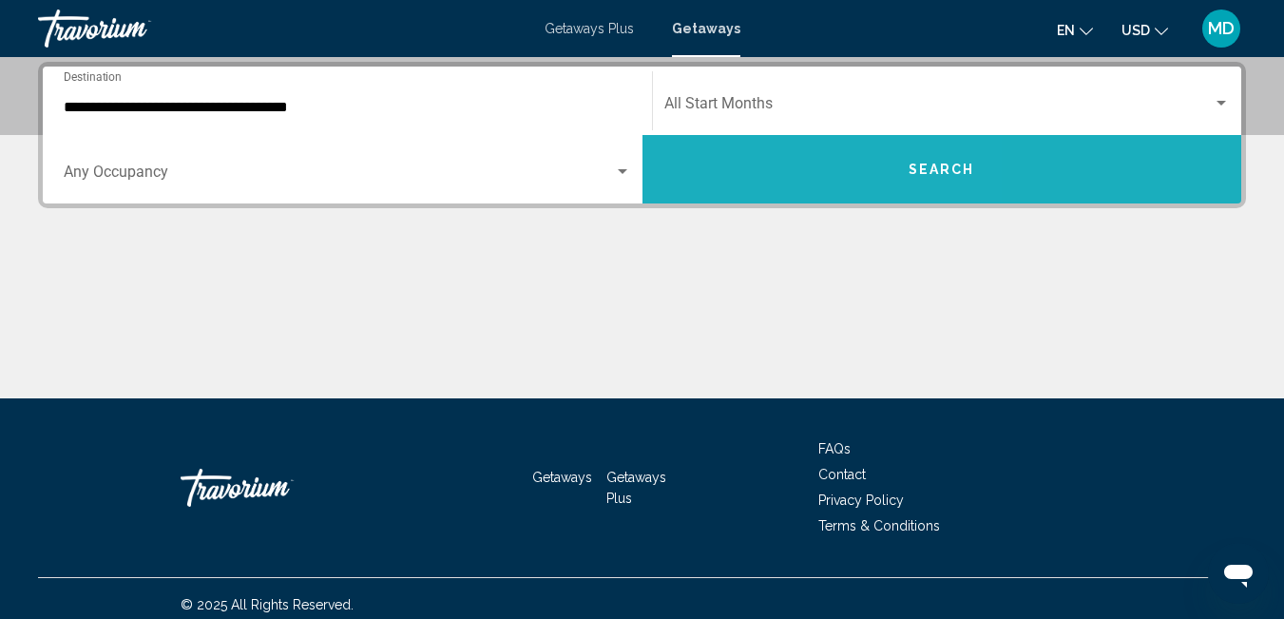
click at [760, 154] on button "Search" at bounding box center [942, 169] width 600 height 68
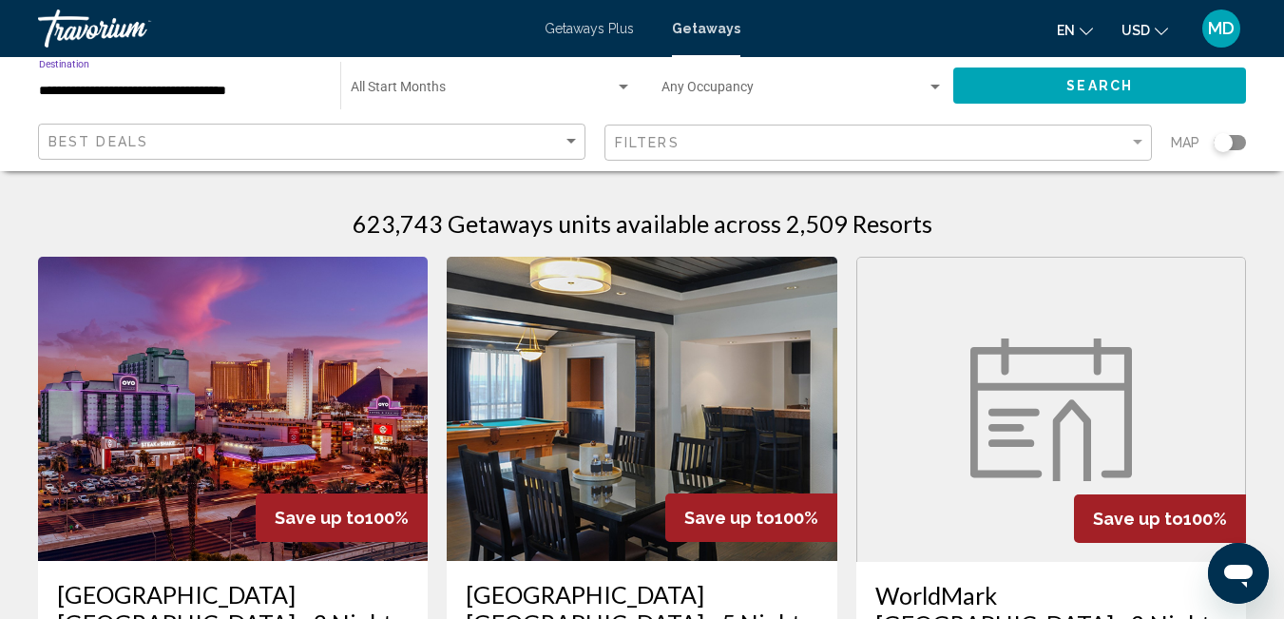
click at [85, 96] on input "**********" at bounding box center [180, 91] width 282 height 15
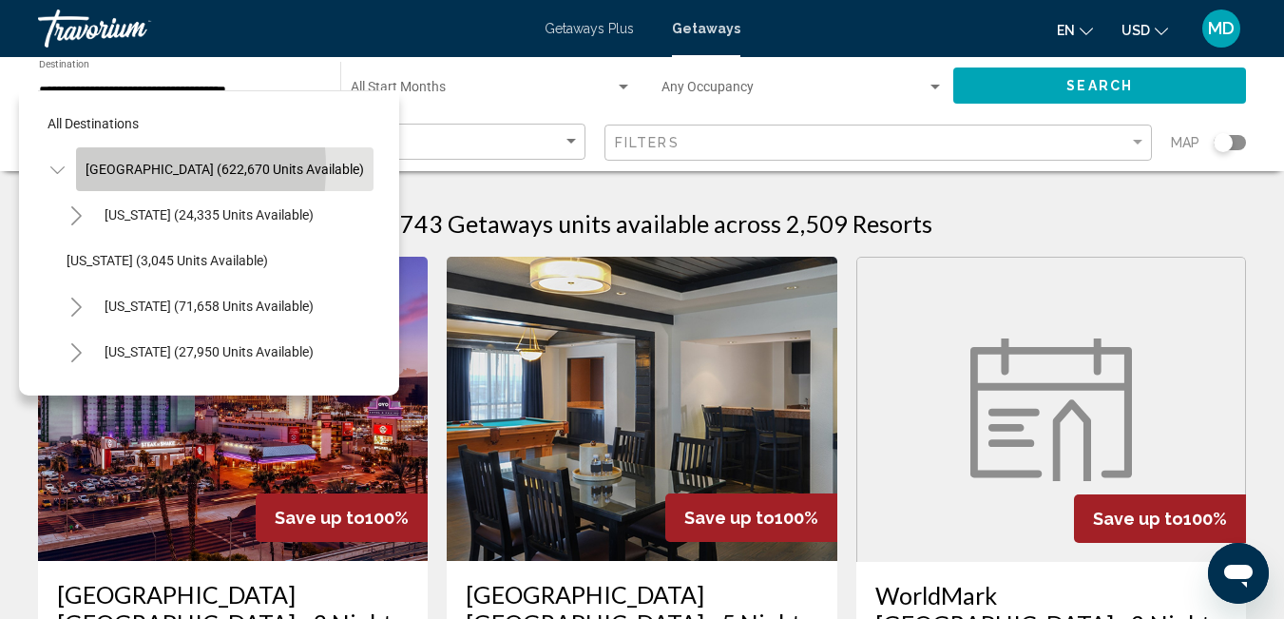
click at [112, 167] on span "[GEOGRAPHIC_DATA] (622,670 units available)" at bounding box center [225, 169] width 278 height 15
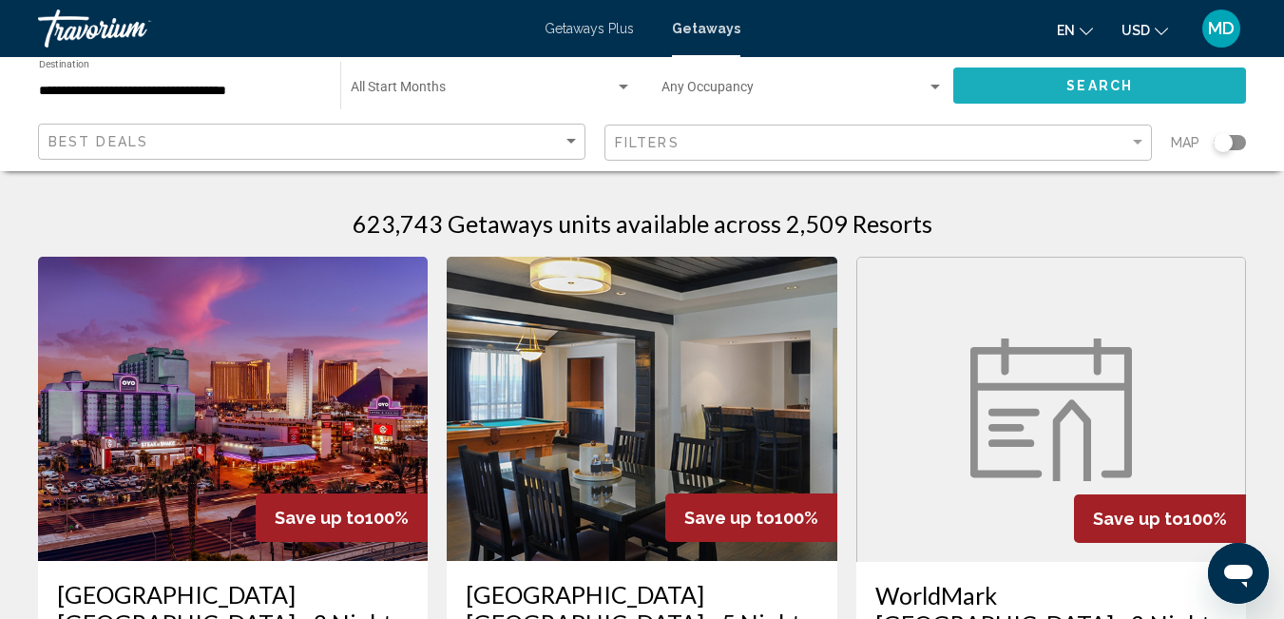
click at [1117, 77] on span "Search" at bounding box center [1099, 84] width 67 height 15
click at [1231, 138] on div "Search widget" at bounding box center [1222, 142] width 19 height 19
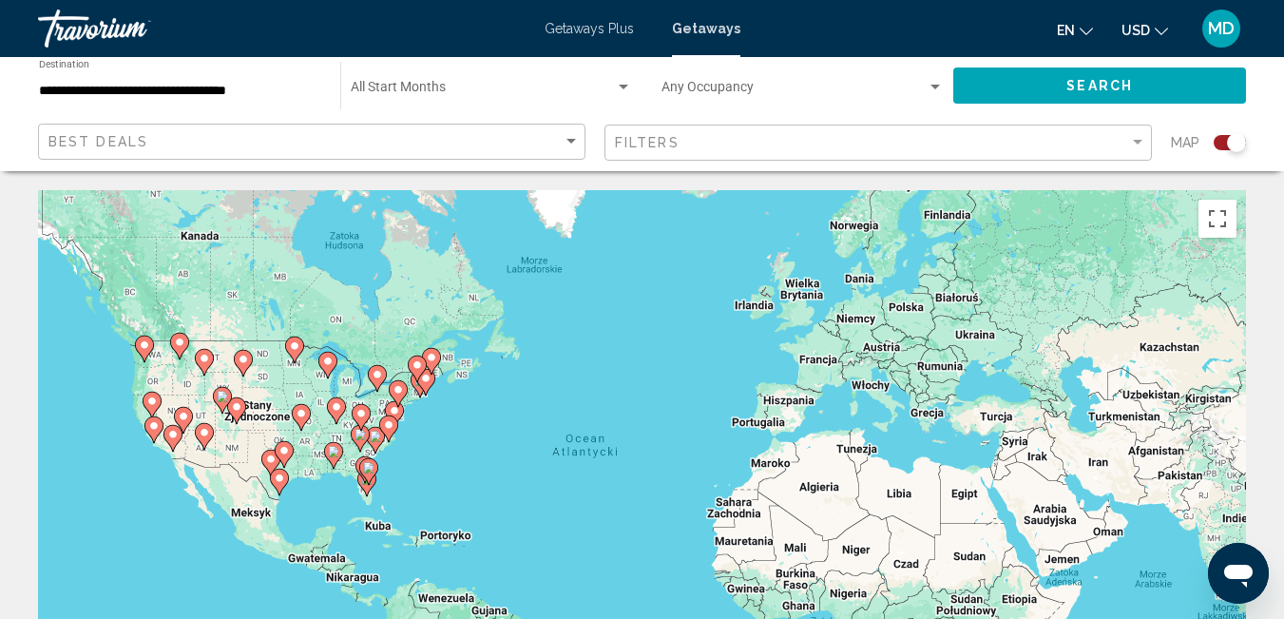
click at [369, 400] on div "Aby aktywować przeciąganie za pomocą klawiatury, naciśnij Alt + Enter. Po włącz…" at bounding box center [642, 475] width 1208 height 570
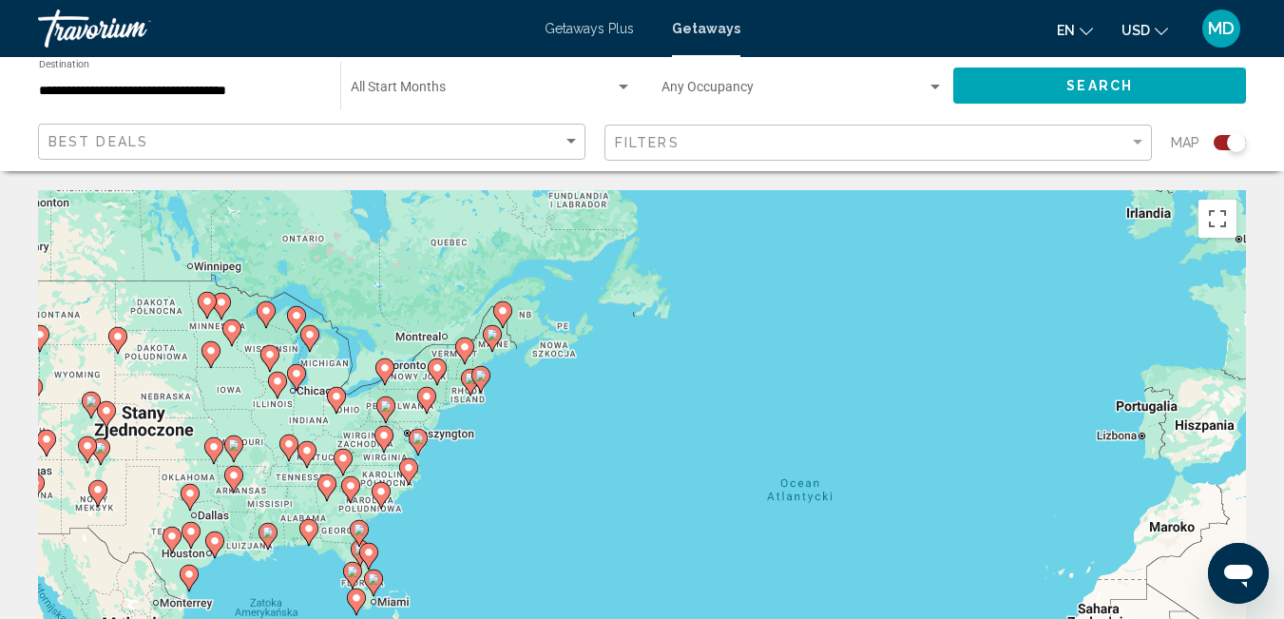
click at [356, 408] on div "Aby aktywować przeciąganie za pomocą klawiatury, naciśnij Alt + Enter. Po włącz…" at bounding box center [642, 475] width 1208 height 570
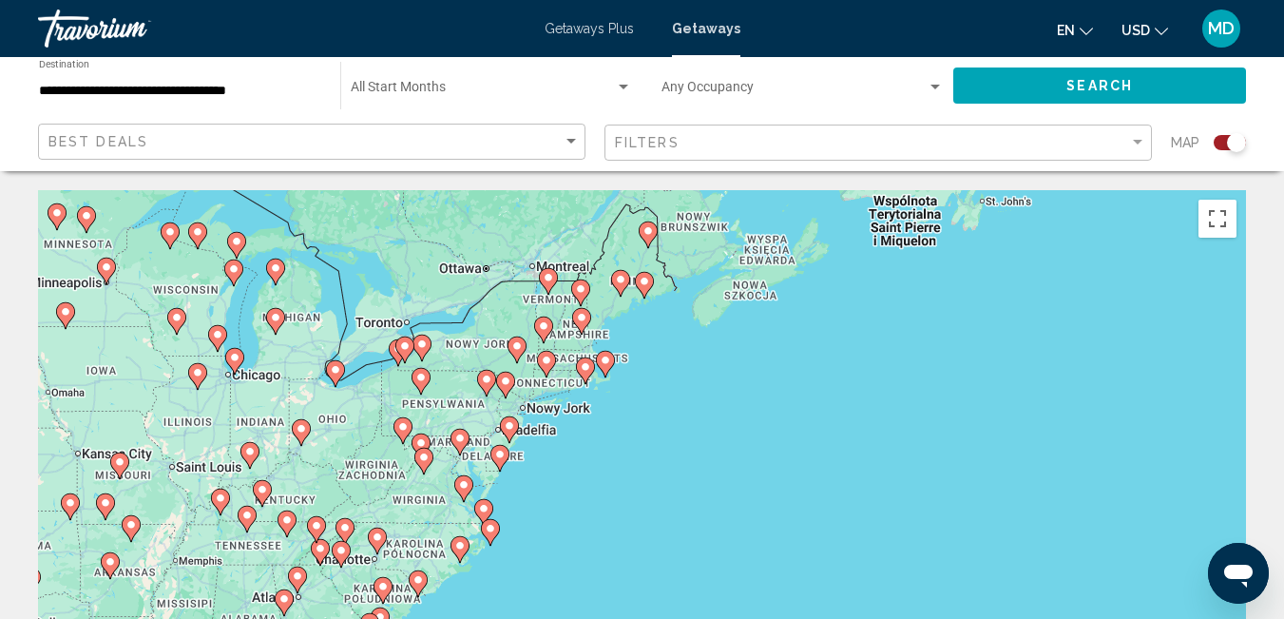
click at [426, 403] on div "Aby aktywować przeciąganie za pomocą klawiatury, naciśnij Alt + Enter. Po włącz…" at bounding box center [642, 475] width 1208 height 570
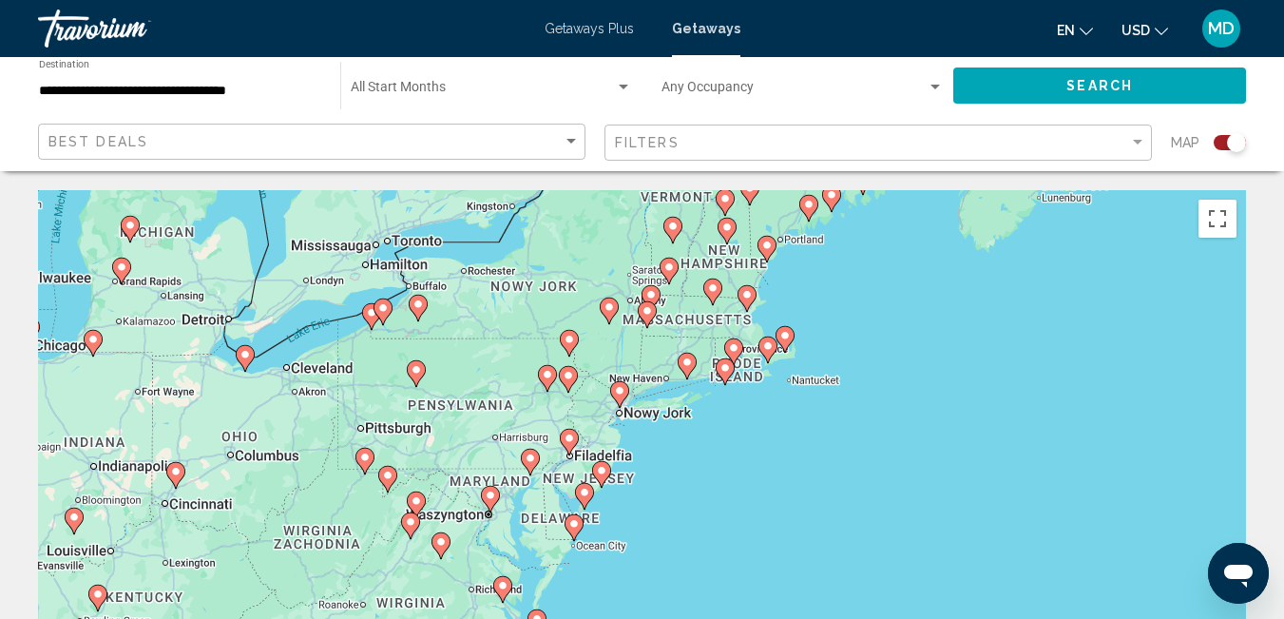
click at [564, 440] on image "Main content" at bounding box center [568, 437] width 11 height 11
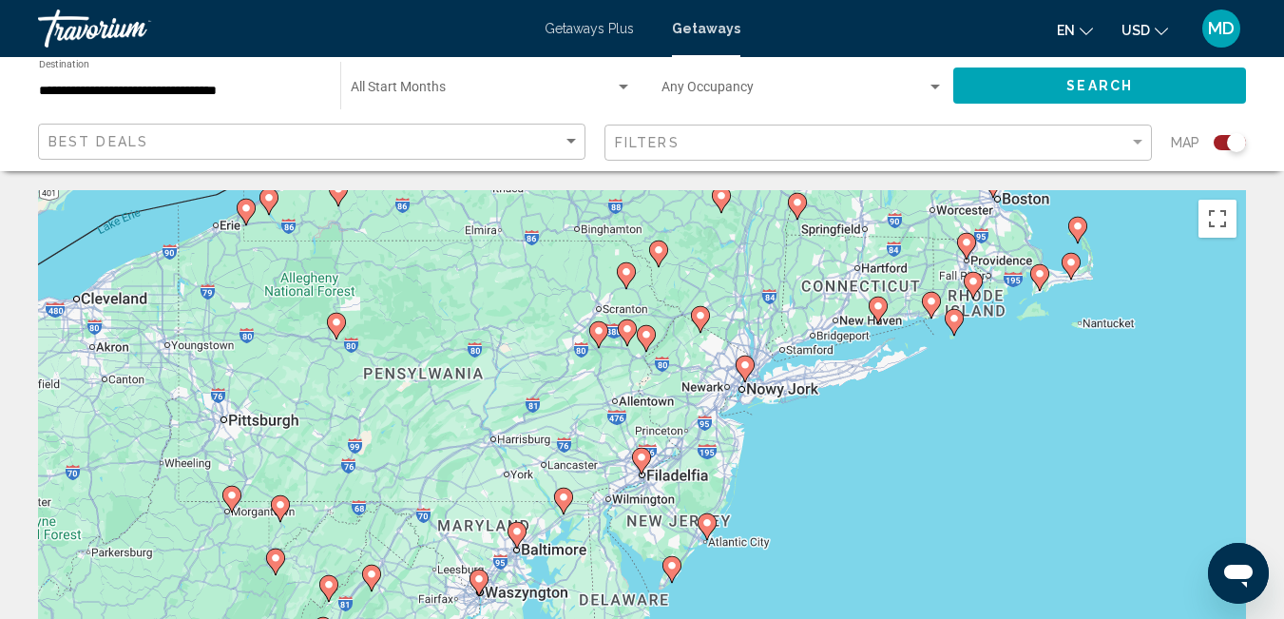
click at [650, 472] on gmp-advanced-marker "Main content" at bounding box center [641, 461] width 19 height 29
type input "**********"
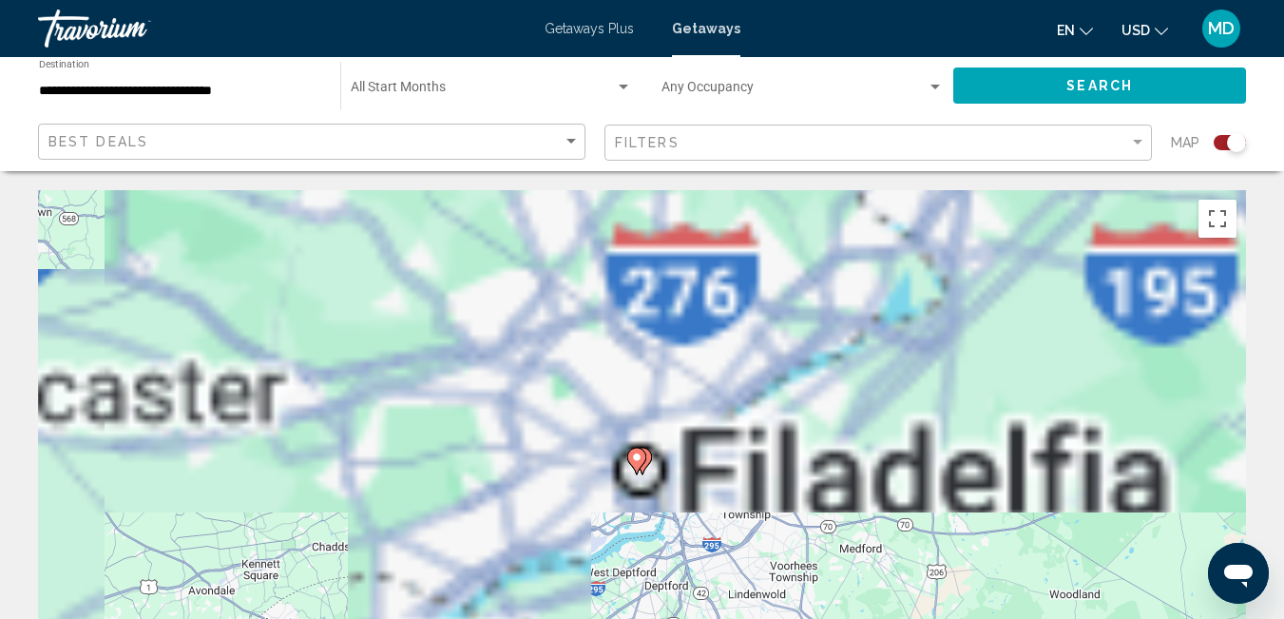
click at [639, 453] on image "Main content" at bounding box center [636, 456] width 11 height 11
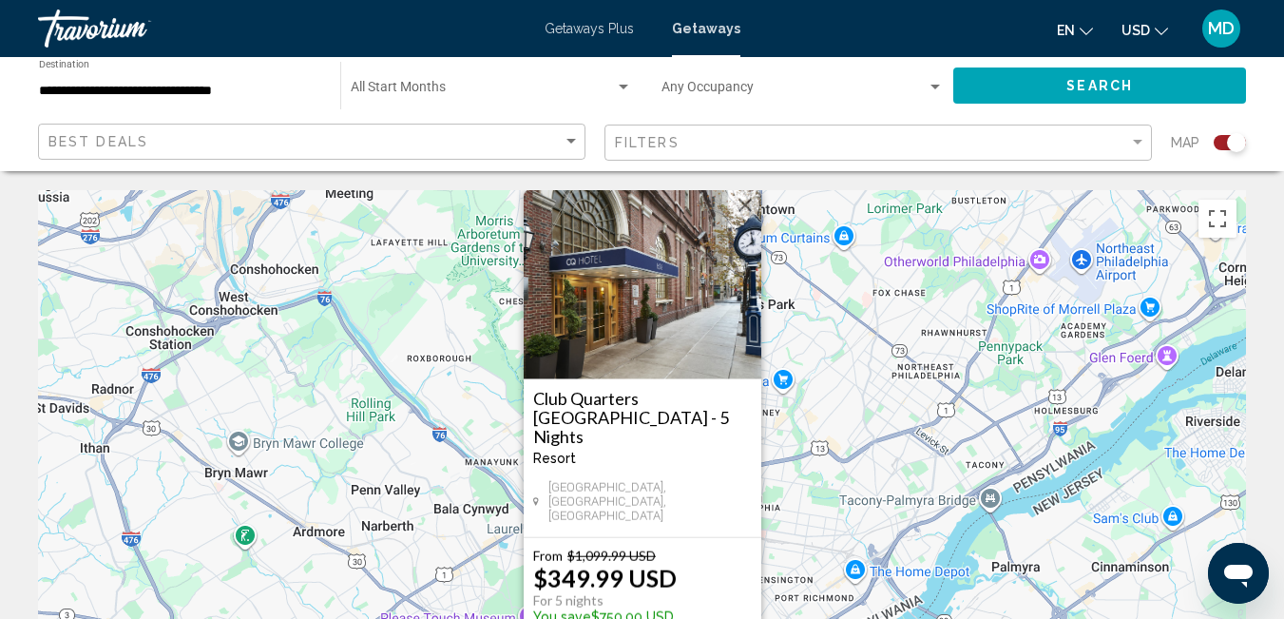
click at [742, 220] on button "Zamknij" at bounding box center [745, 205] width 29 height 29
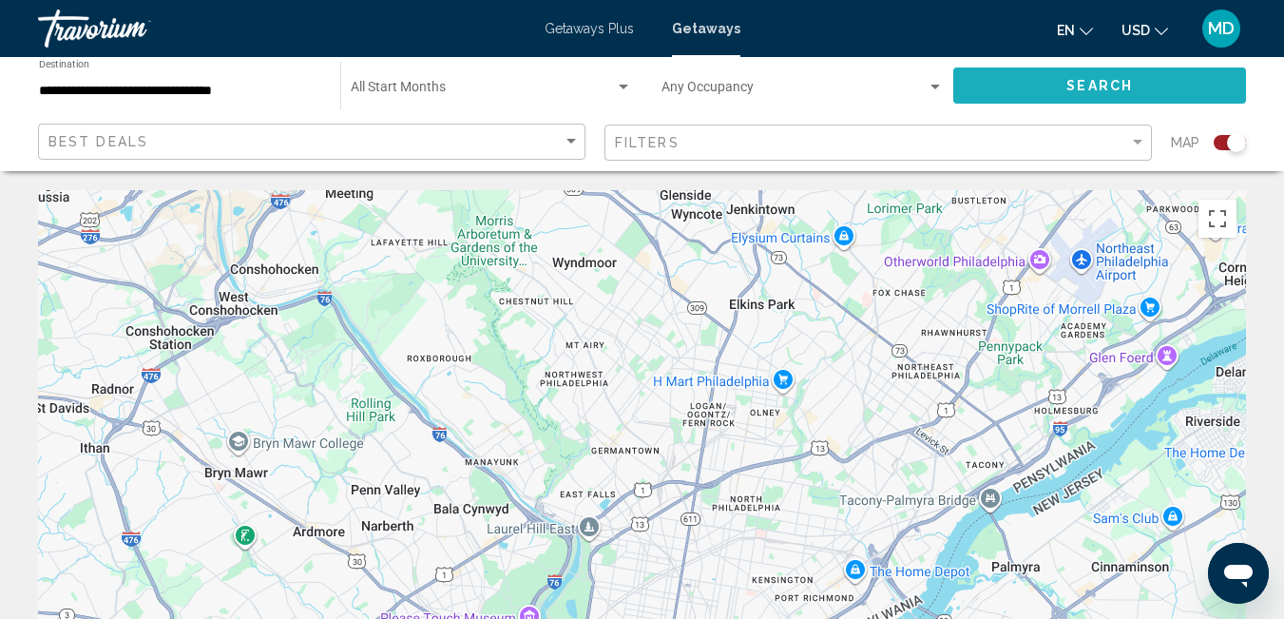
click at [1041, 71] on button "Search" at bounding box center [1099, 84] width 293 height 35
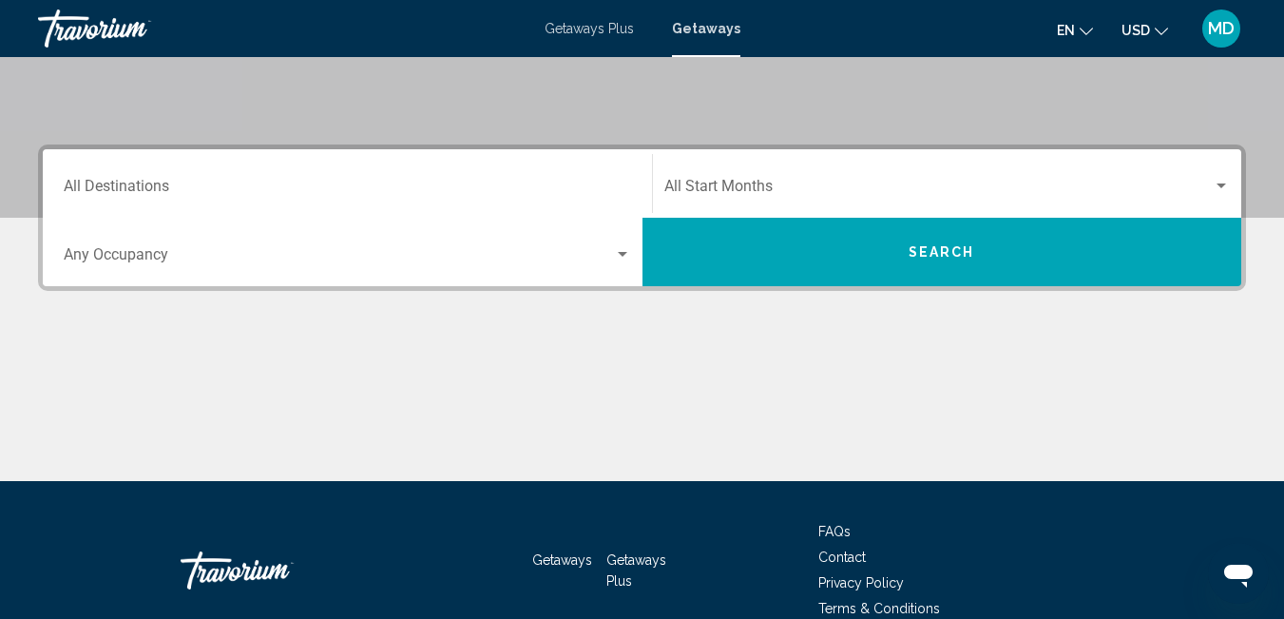
scroll to position [345, 0]
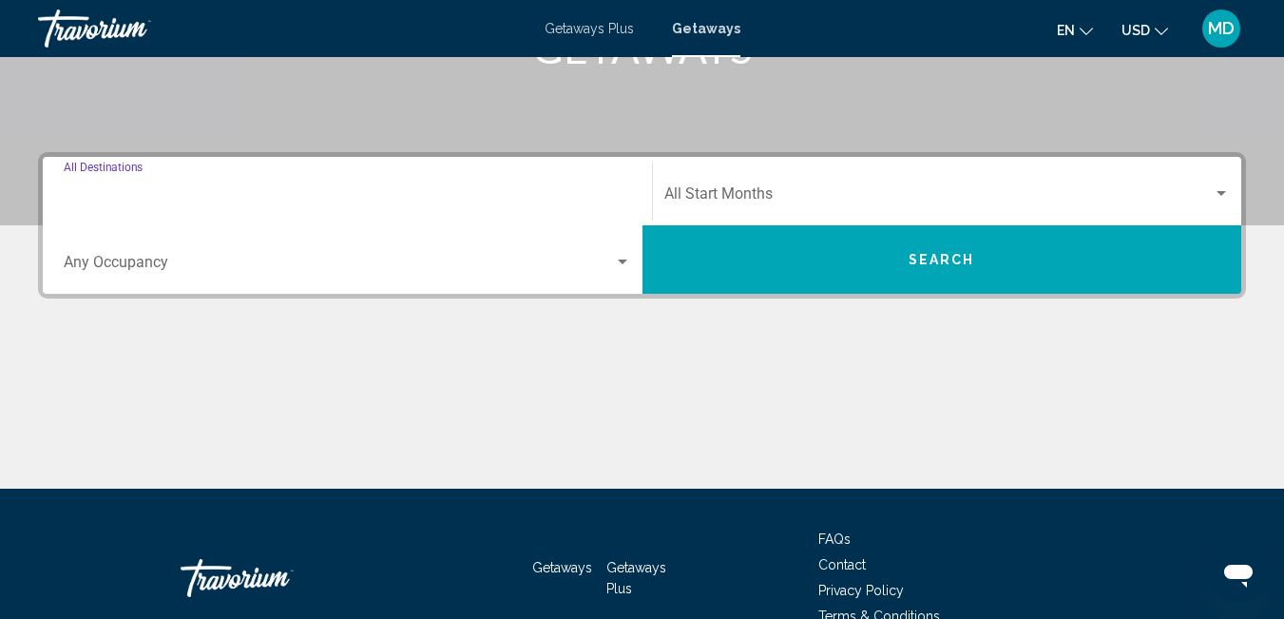
click at [195, 196] on input "Destination All Destinations" at bounding box center [347, 197] width 567 height 17
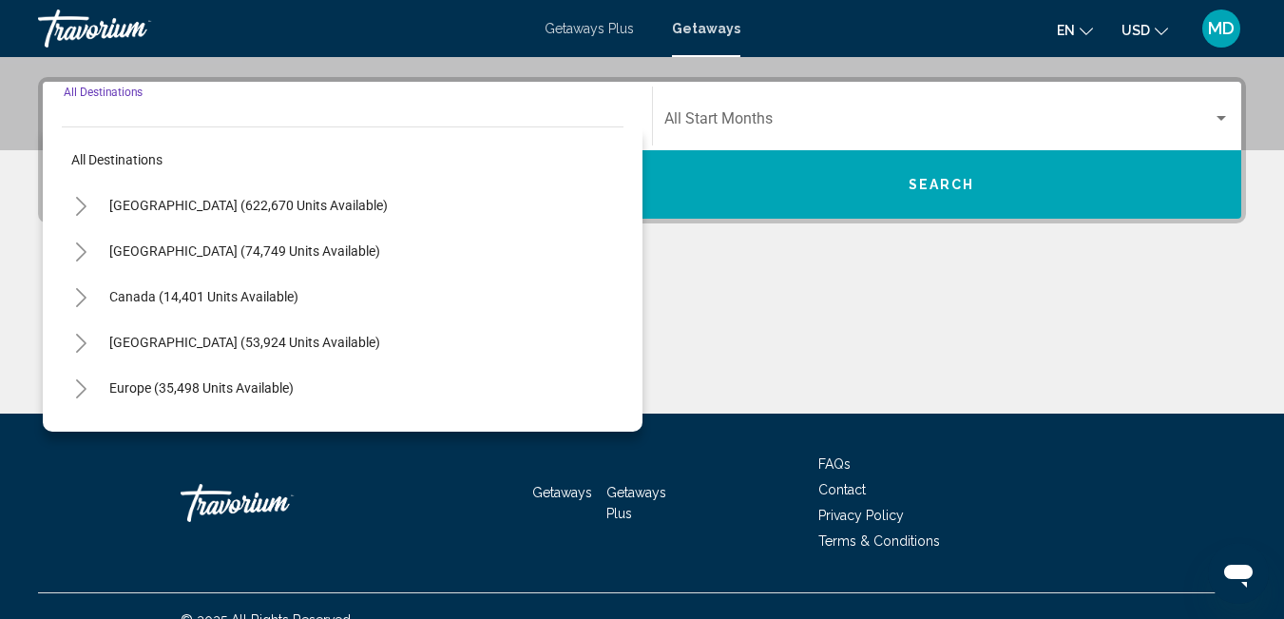
scroll to position [435, 0]
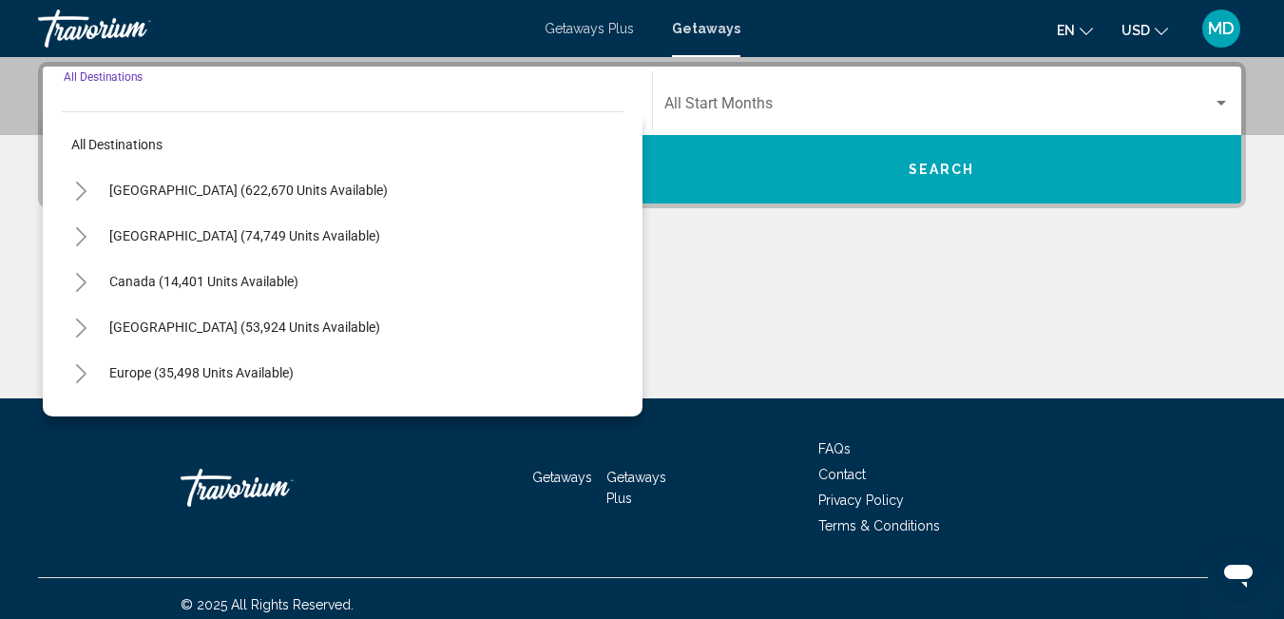
click at [195, 196] on span "[GEOGRAPHIC_DATA] (622,670 units available)" at bounding box center [248, 189] width 278 height 15
type input "**********"
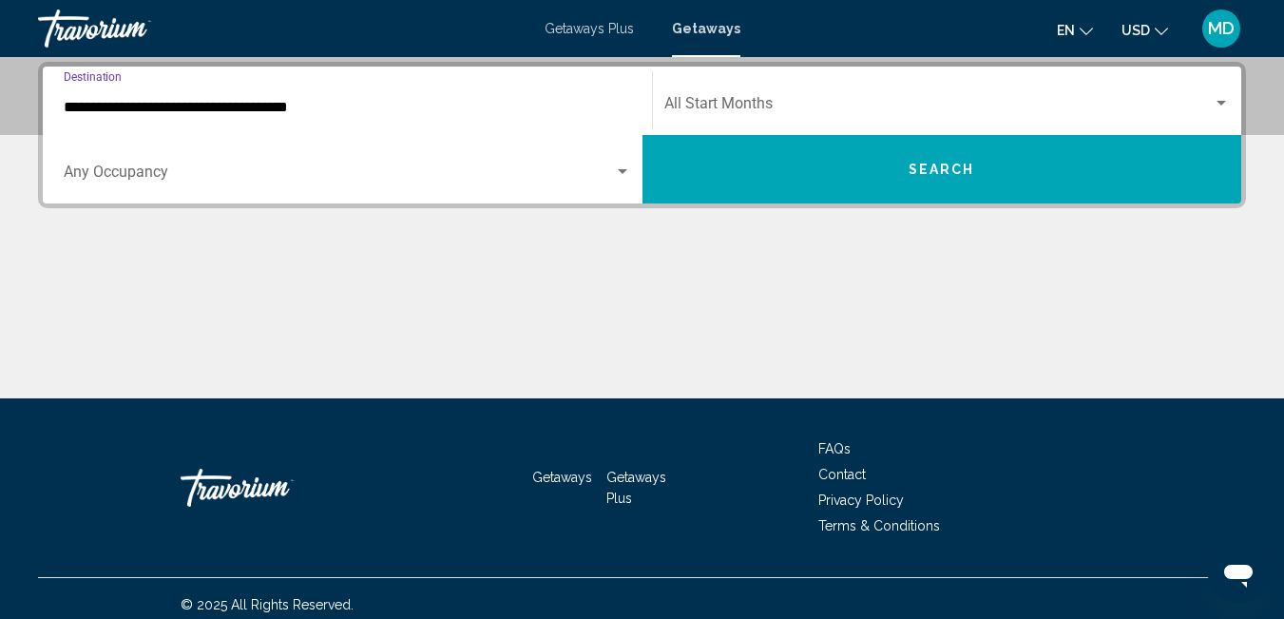
click at [788, 181] on button "Search" at bounding box center [942, 169] width 600 height 68
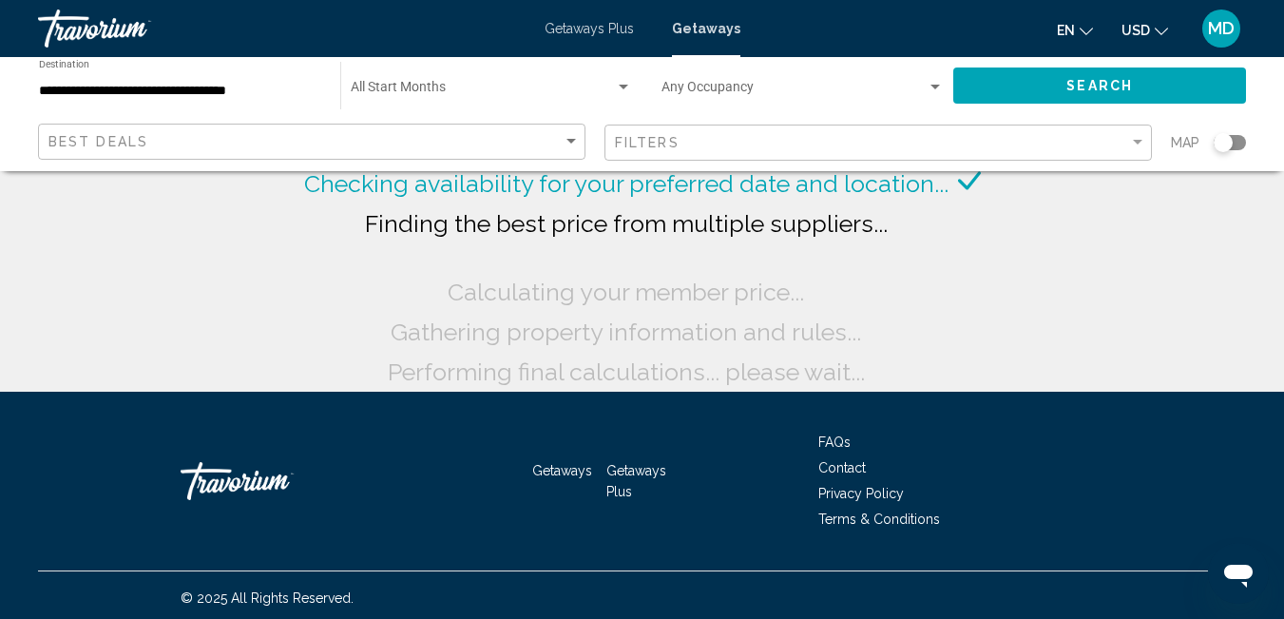
click at [1232, 143] on div "Search widget" at bounding box center [1222, 142] width 19 height 19
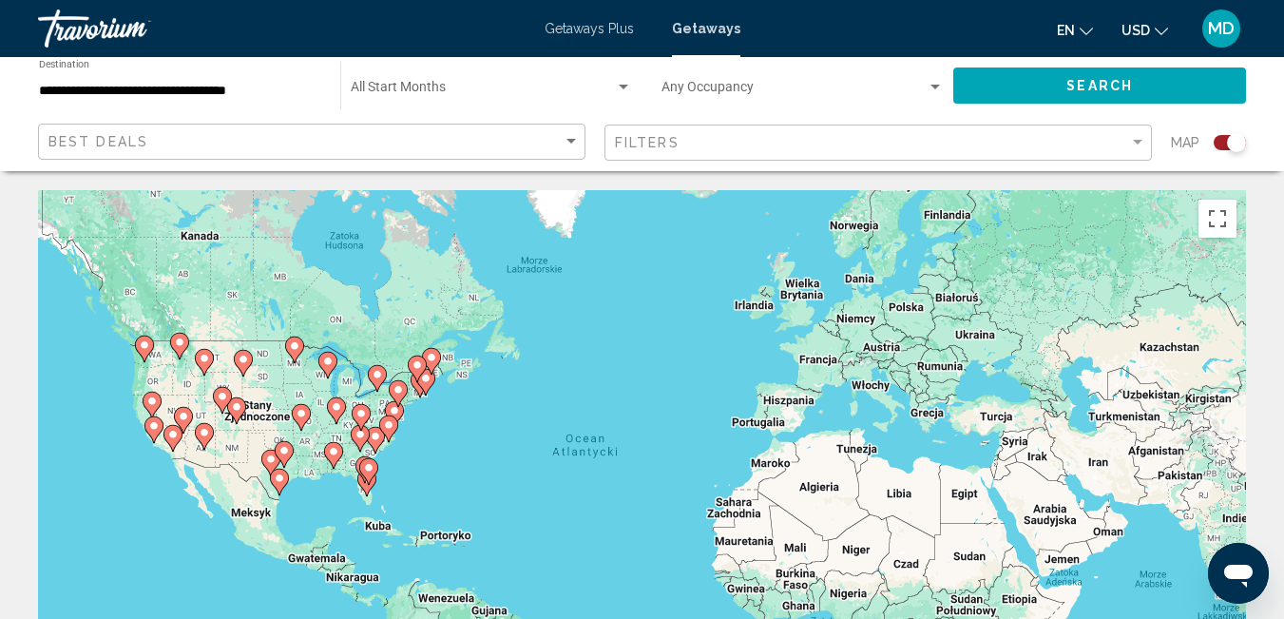
click at [411, 449] on div "Aby aktywować przeciąganie za pomocą klawiatury, naciśnij Alt + Enter. Po włącz…" at bounding box center [642, 475] width 1208 height 570
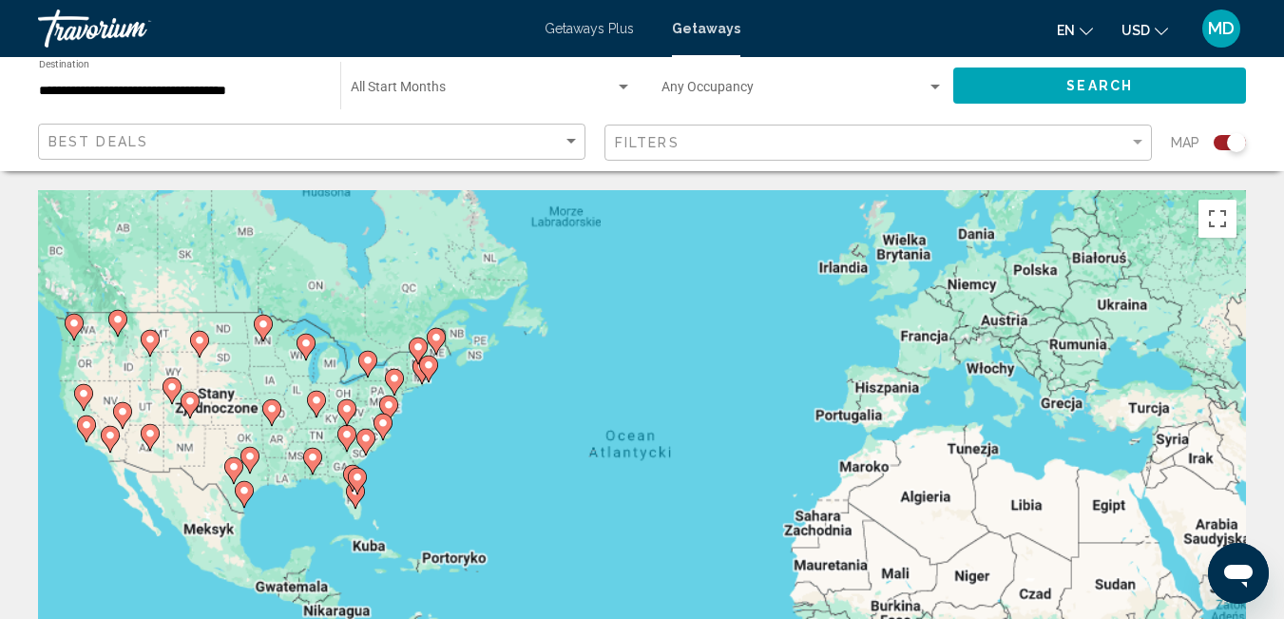
click at [411, 449] on div "Aby aktywować przeciąganie za pomocą klawiatury, naciśnij Alt + Enter. Po włącz…" at bounding box center [642, 475] width 1208 height 570
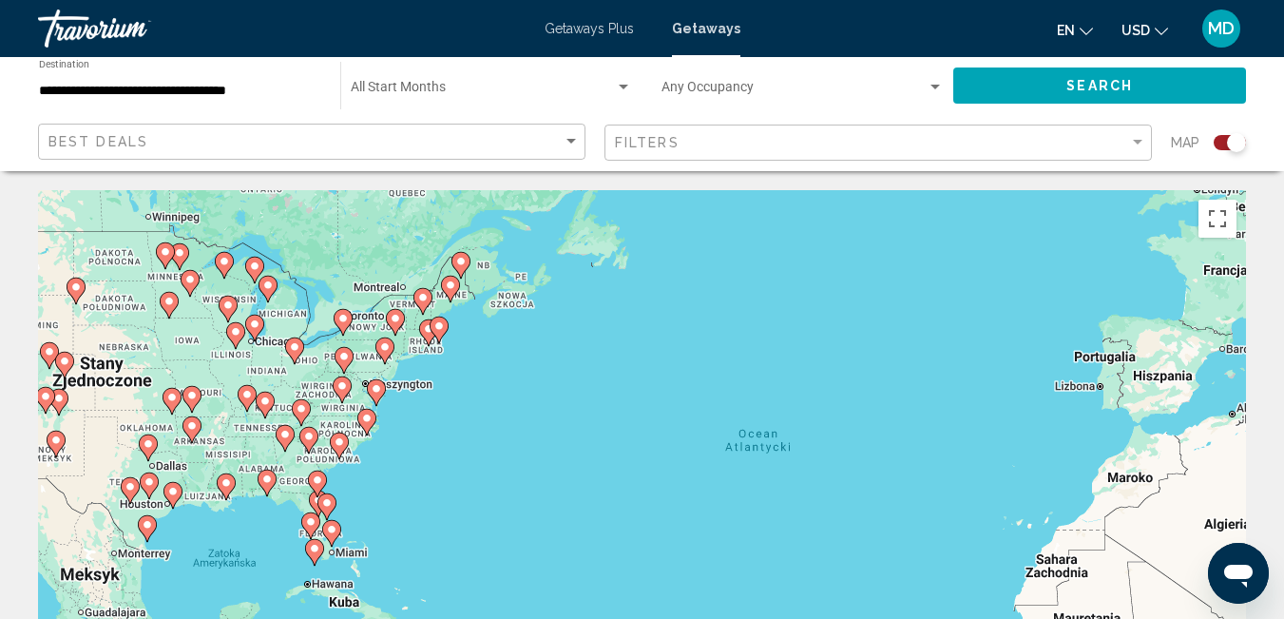
click at [411, 449] on div "Aby aktywować przeciąganie za pomocą klawiatury, naciśnij Alt + Enter. Po włącz…" at bounding box center [642, 475] width 1208 height 570
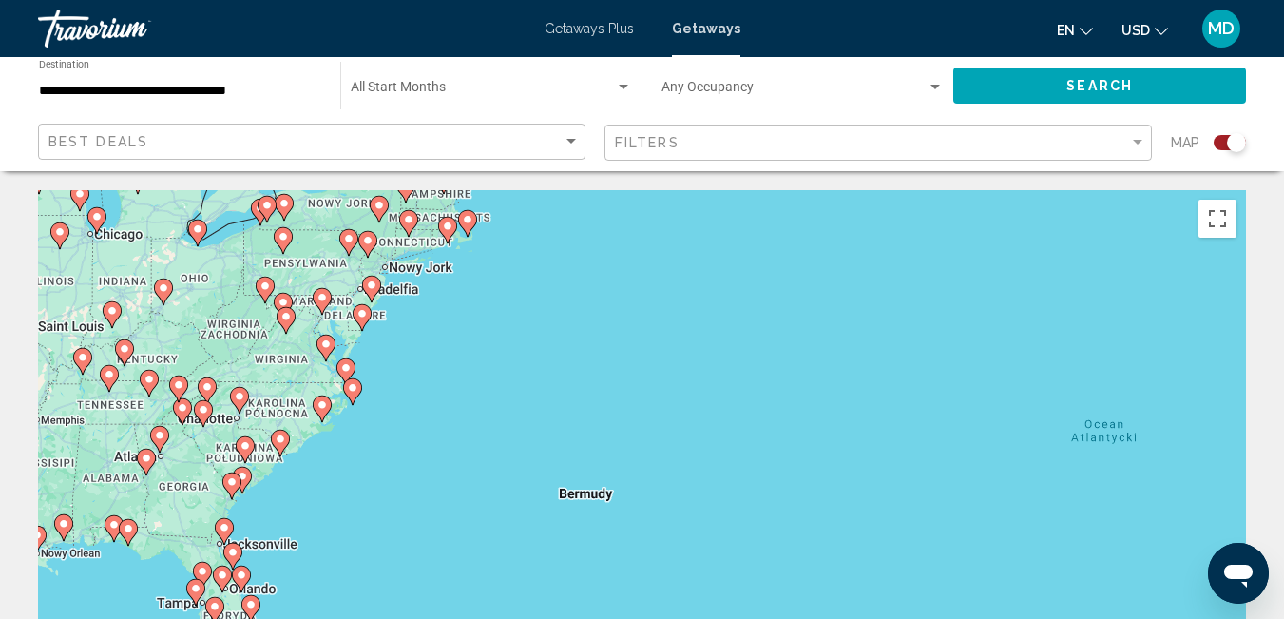
click at [487, 249] on div "Aby aktywować przeciąganie za pomocą klawiatury, naciśnij Alt + Enter. Po włącz…" at bounding box center [642, 475] width 1208 height 570
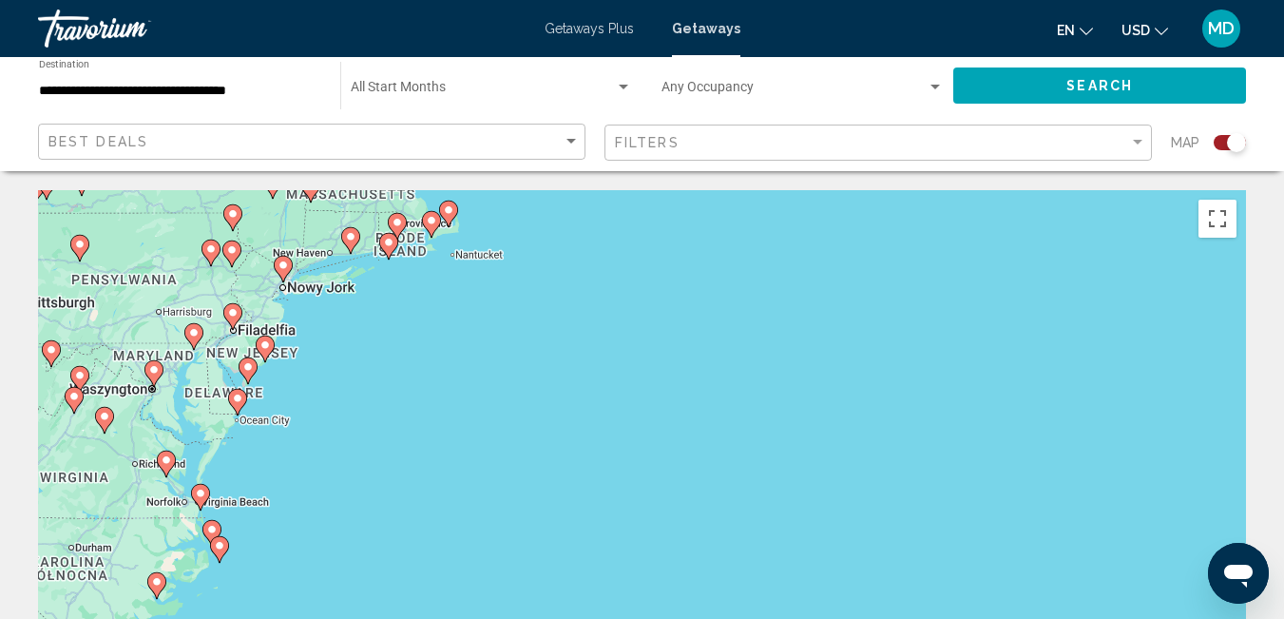
click at [264, 349] on image "Main content" at bounding box center [264, 344] width 11 height 11
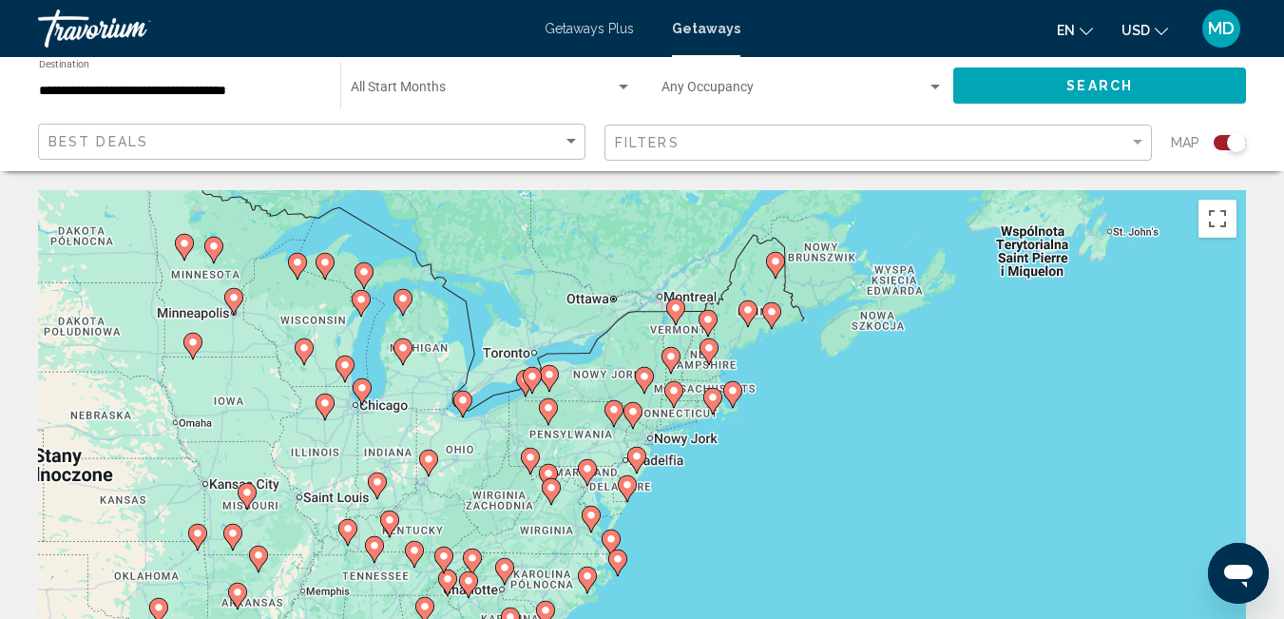
click at [739, 441] on div "Aby aktywować przeciąganie za pomocą klawiatury, naciśnij Alt + Enter. Po włącz…" at bounding box center [642, 475] width 1208 height 570
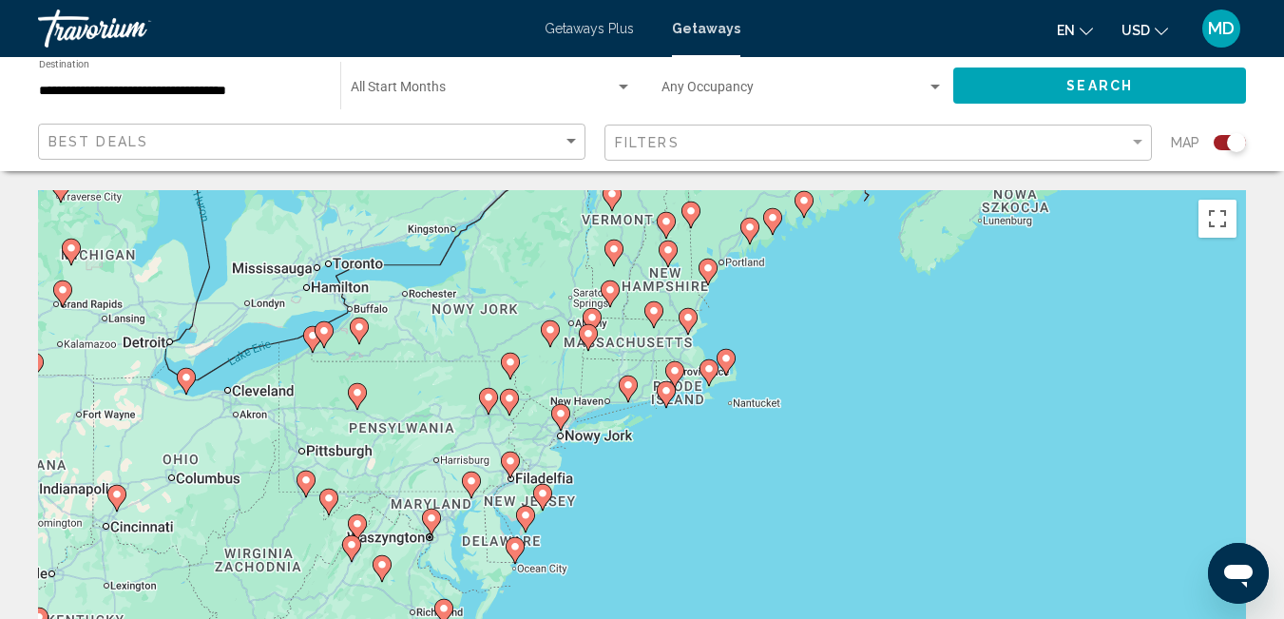
click at [540, 499] on icon "Main content" at bounding box center [541, 497] width 17 height 25
type input "**********"
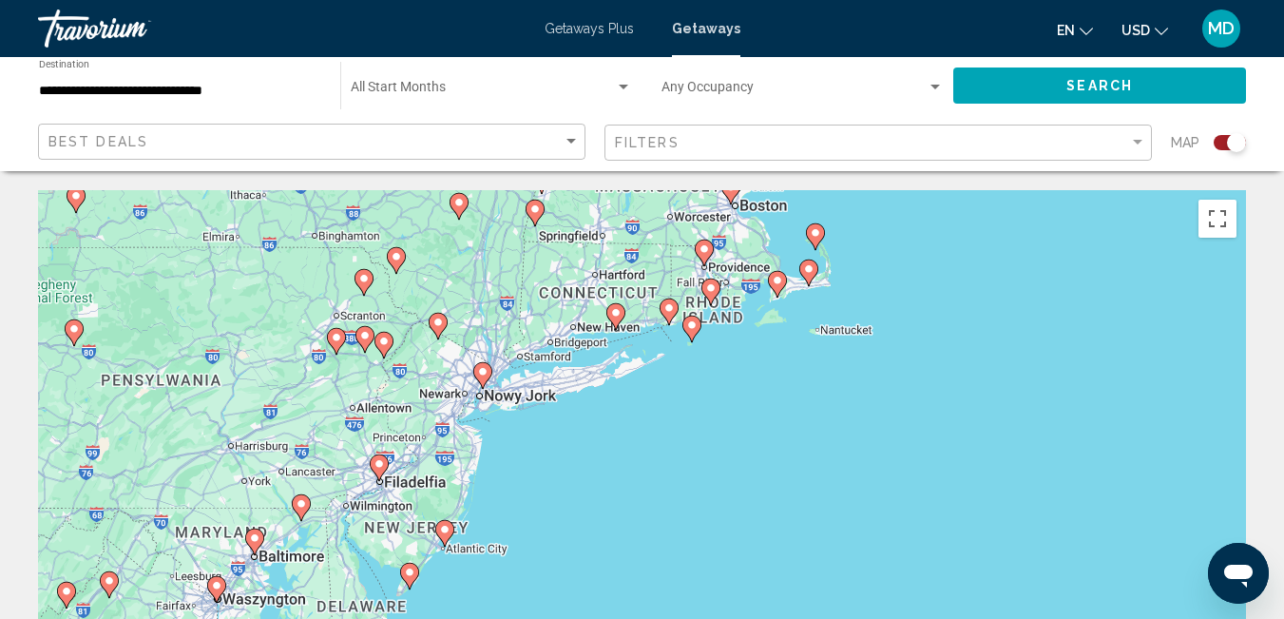
click at [450, 538] on gmp-advanced-marker "Main content" at bounding box center [444, 533] width 19 height 29
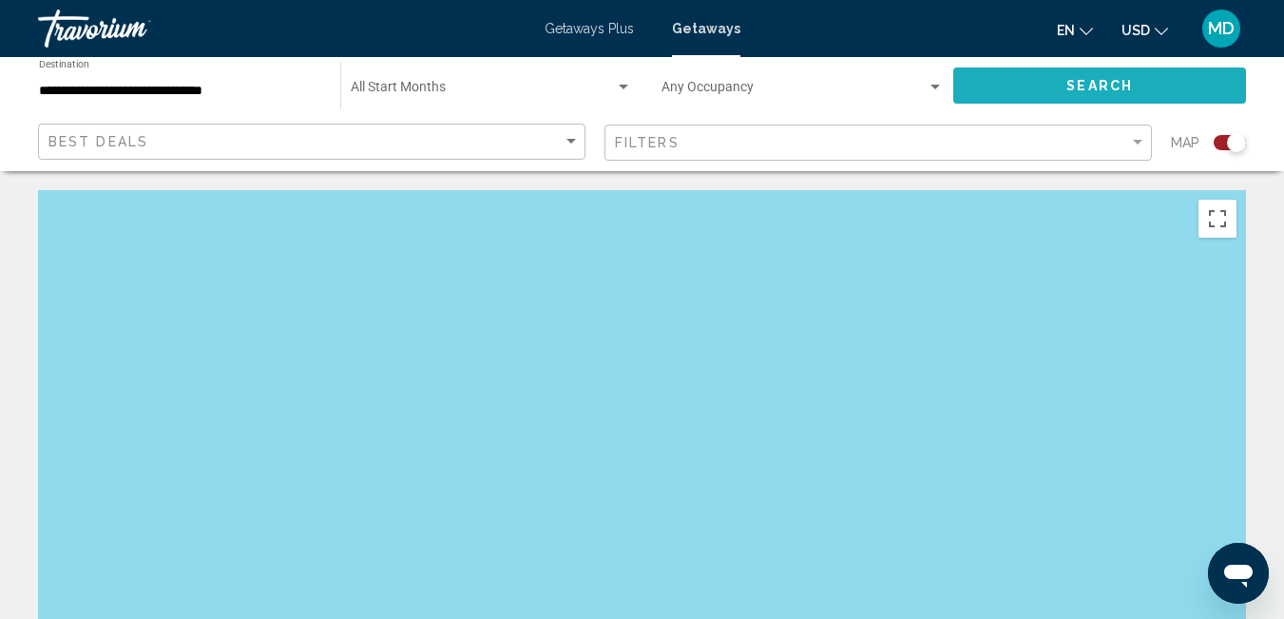
click at [1111, 90] on span "Search" at bounding box center [1099, 86] width 67 height 15
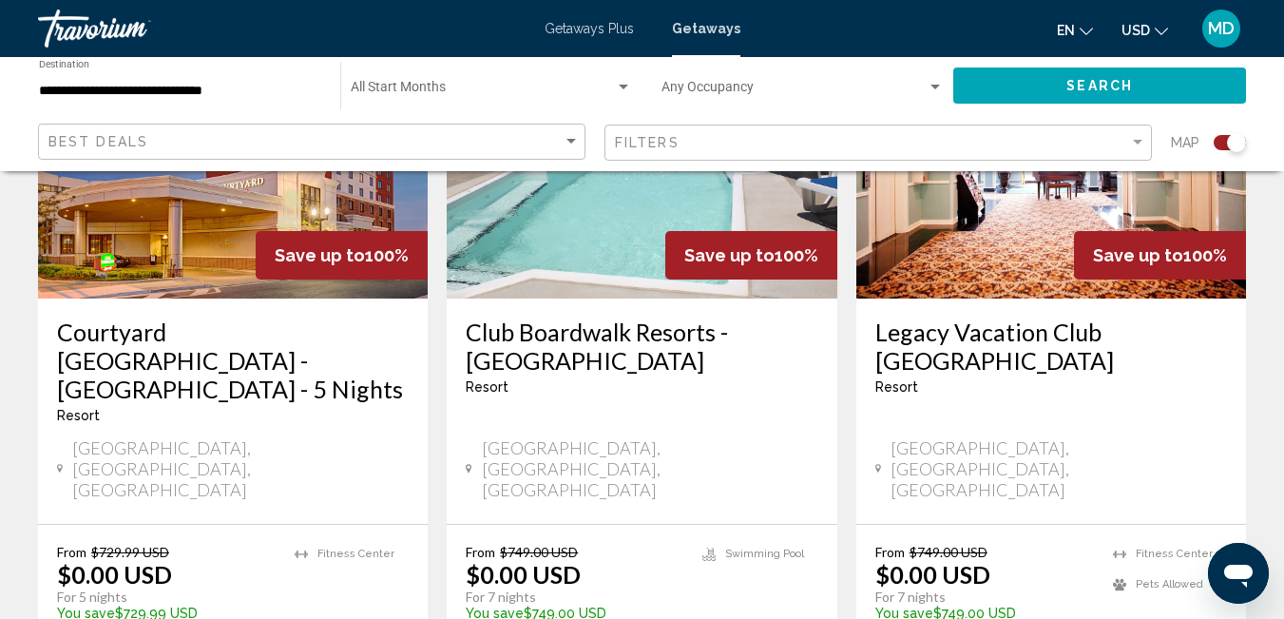
scroll to position [3053, 0]
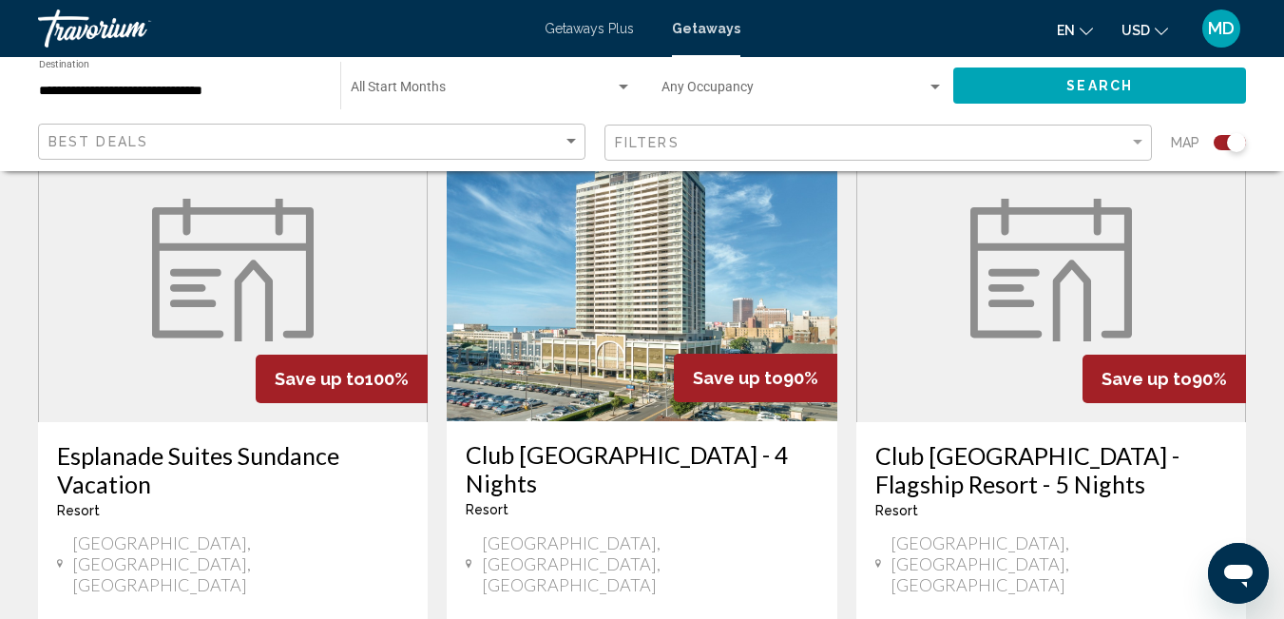
scroll to position [722, 0]
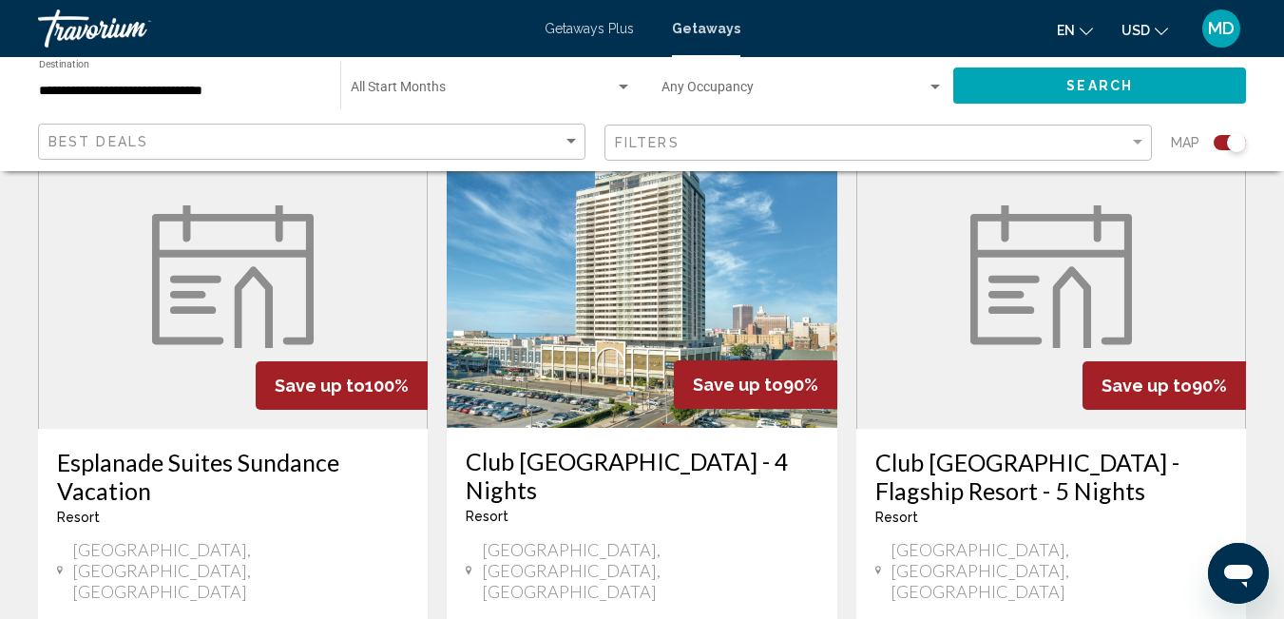
click at [658, 288] on img "Main content" at bounding box center [642, 276] width 390 height 304
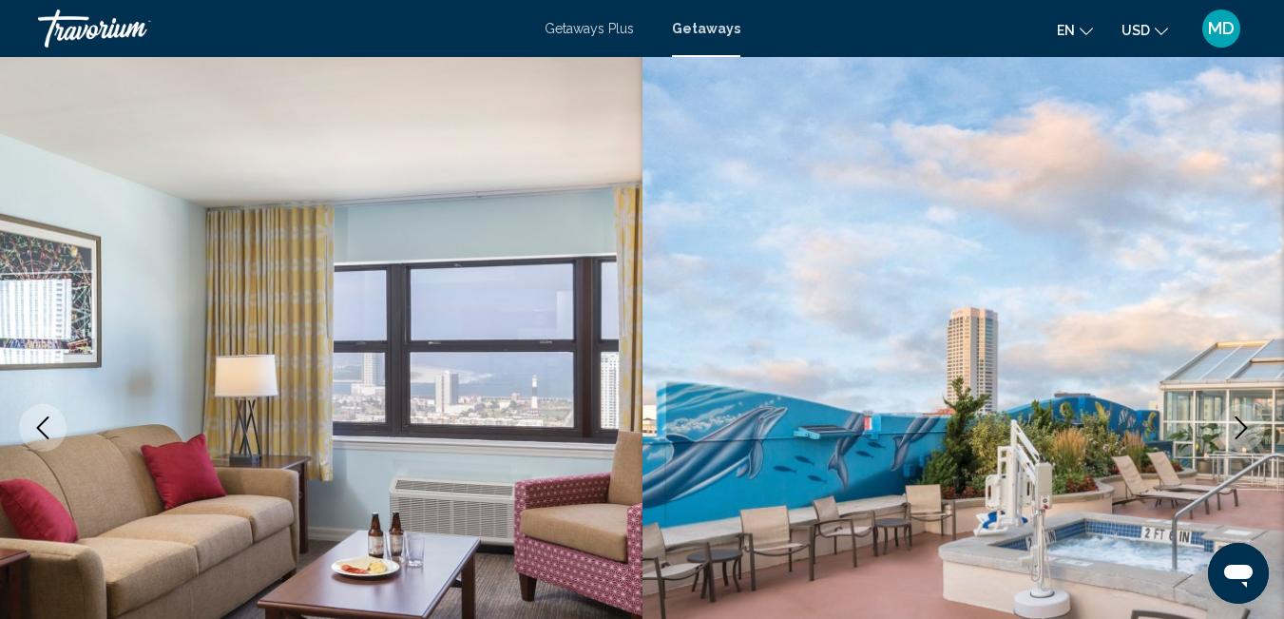
scroll to position [50, 0]
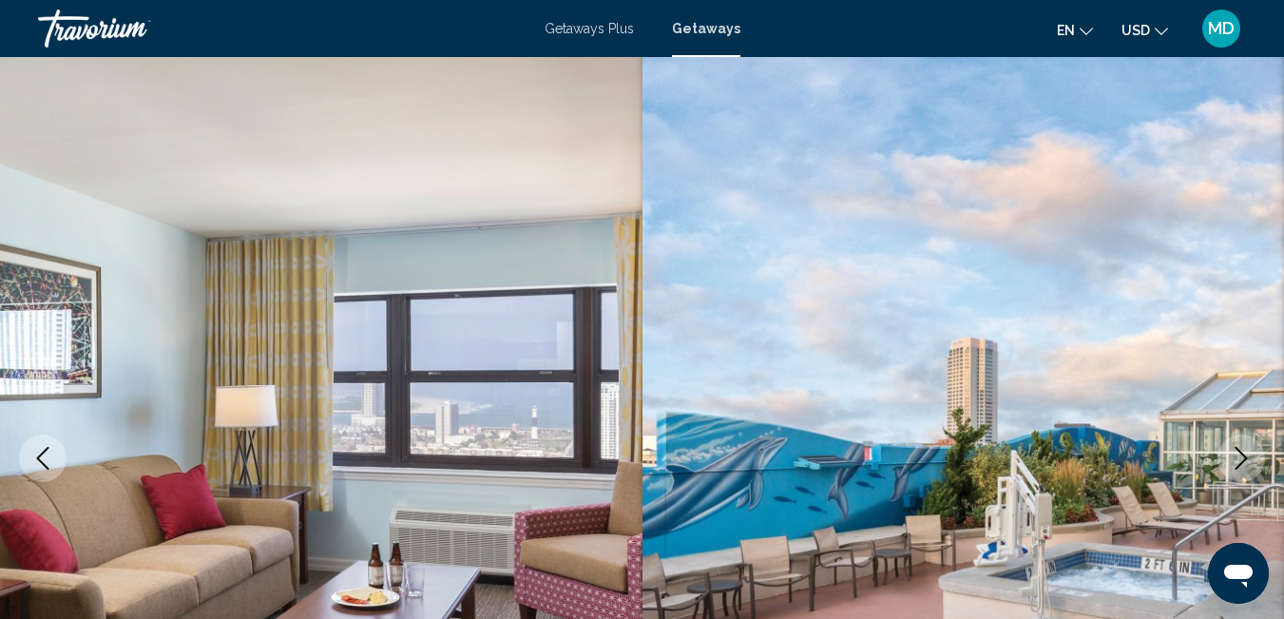
click at [1254, 381] on img "Main content" at bounding box center [963, 458] width 642 height 903
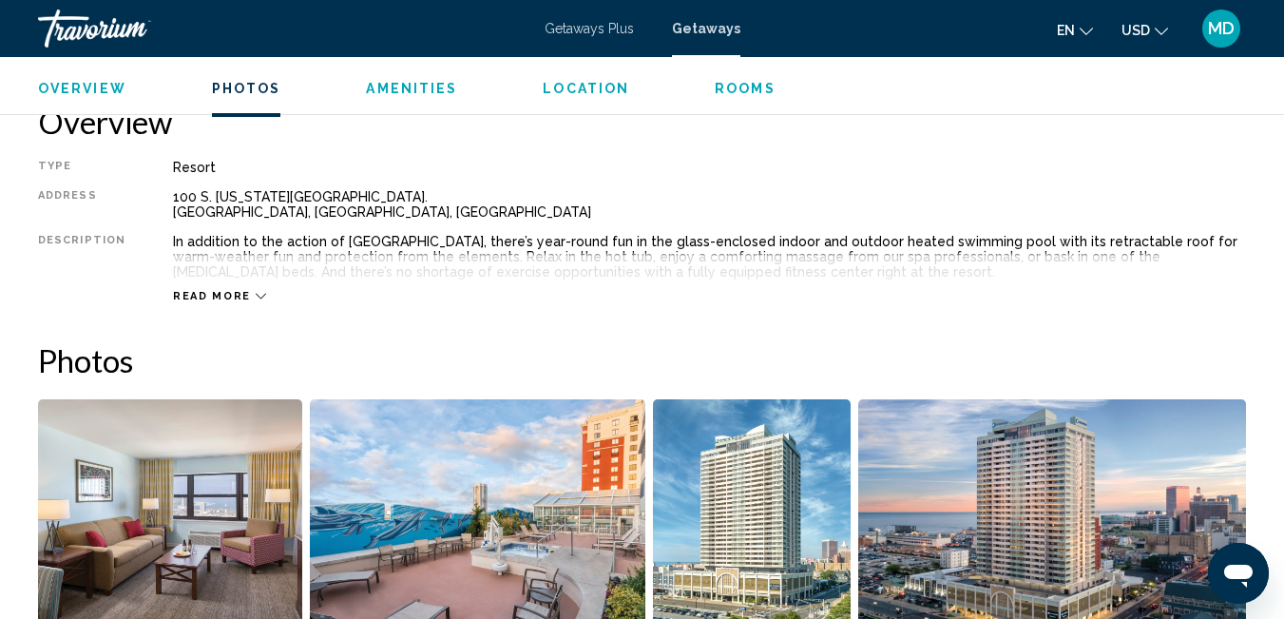
scroll to position [0, 0]
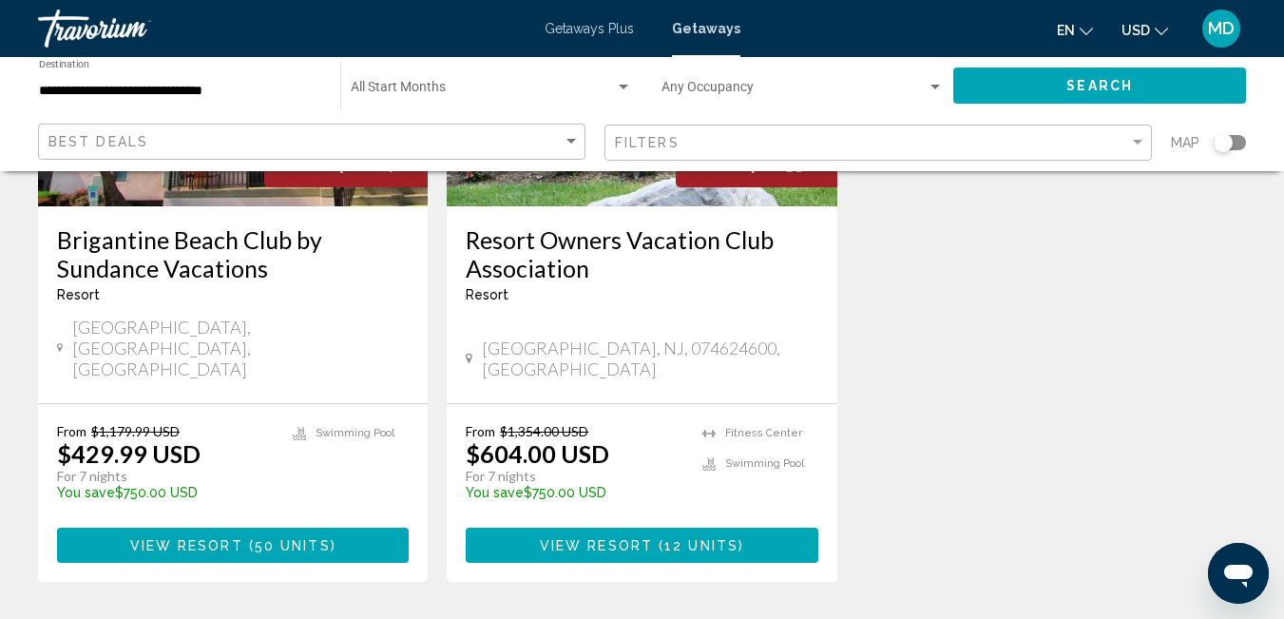
scroll to position [2560, 0]
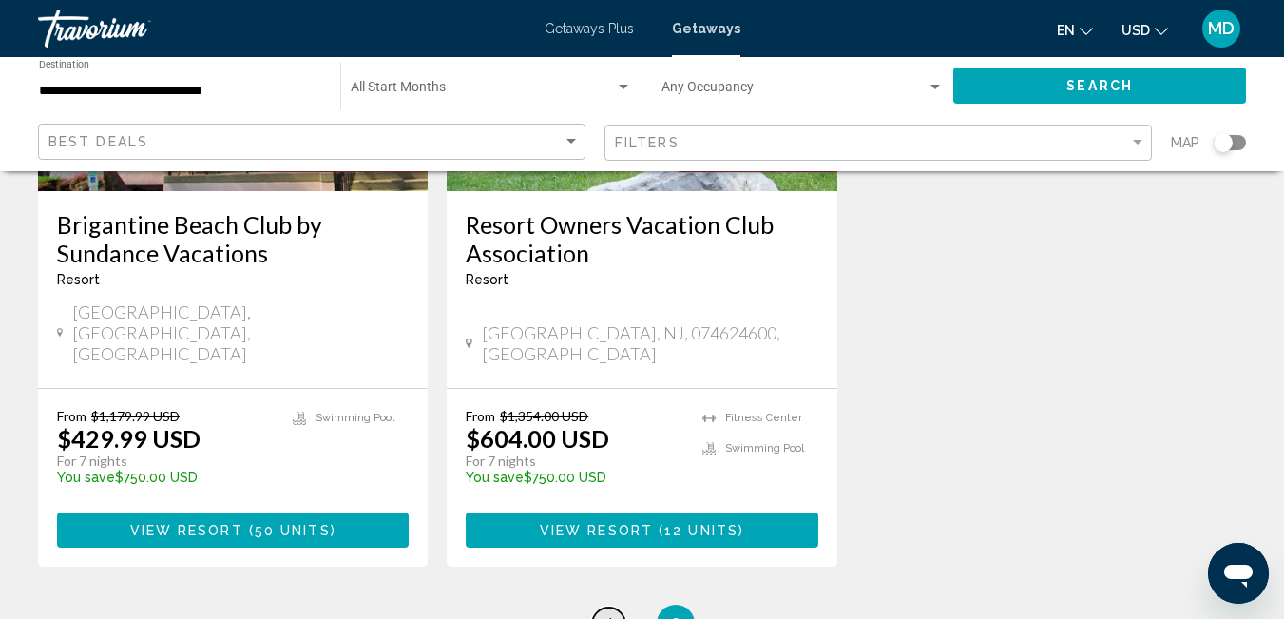
click at [610, 613] on span "1" at bounding box center [609, 623] width 10 height 21
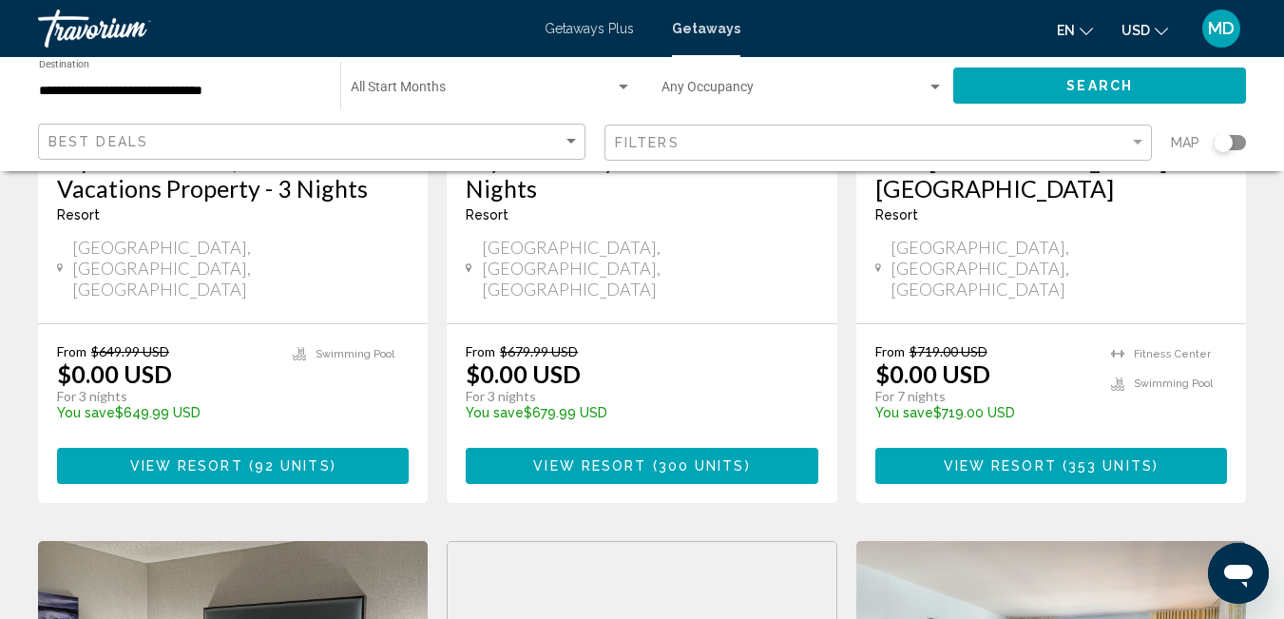
scroll to position [0, 0]
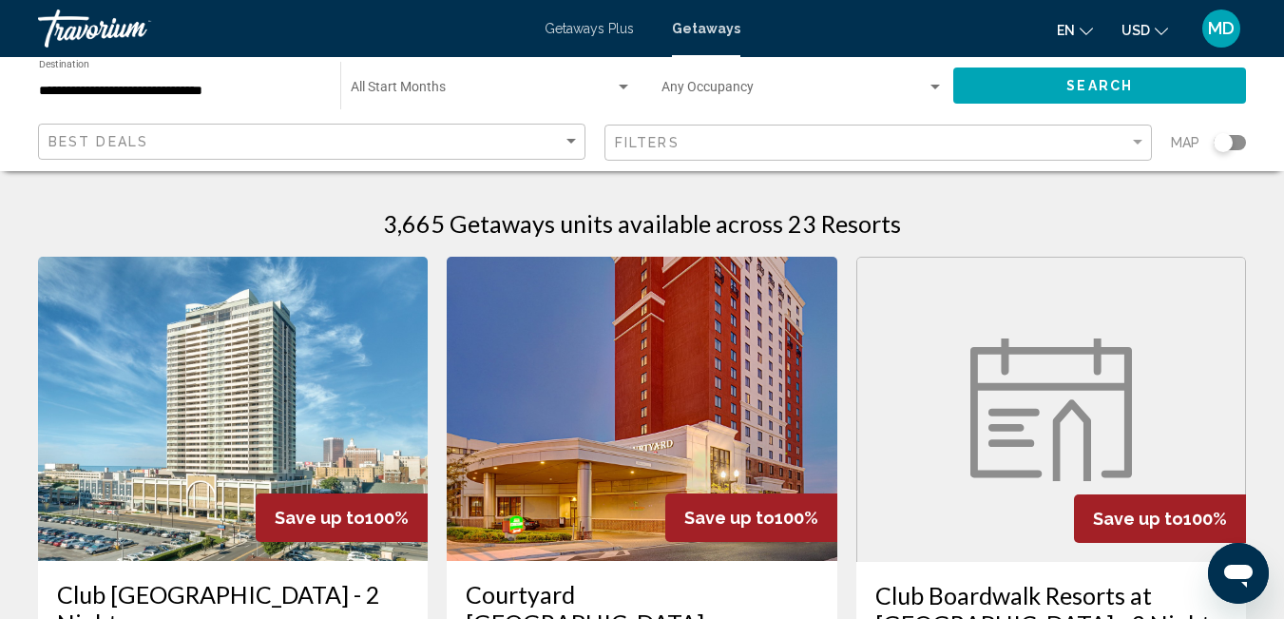
click at [170, 429] on img "Main content" at bounding box center [233, 409] width 390 height 304
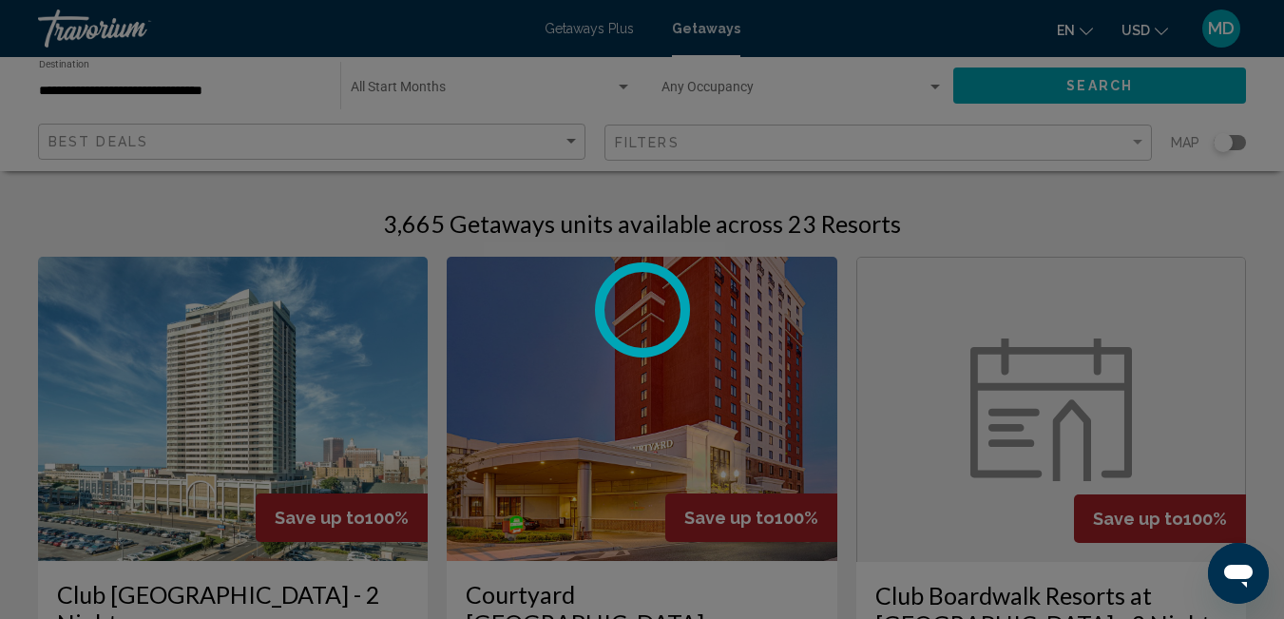
scroll to position [200, 0]
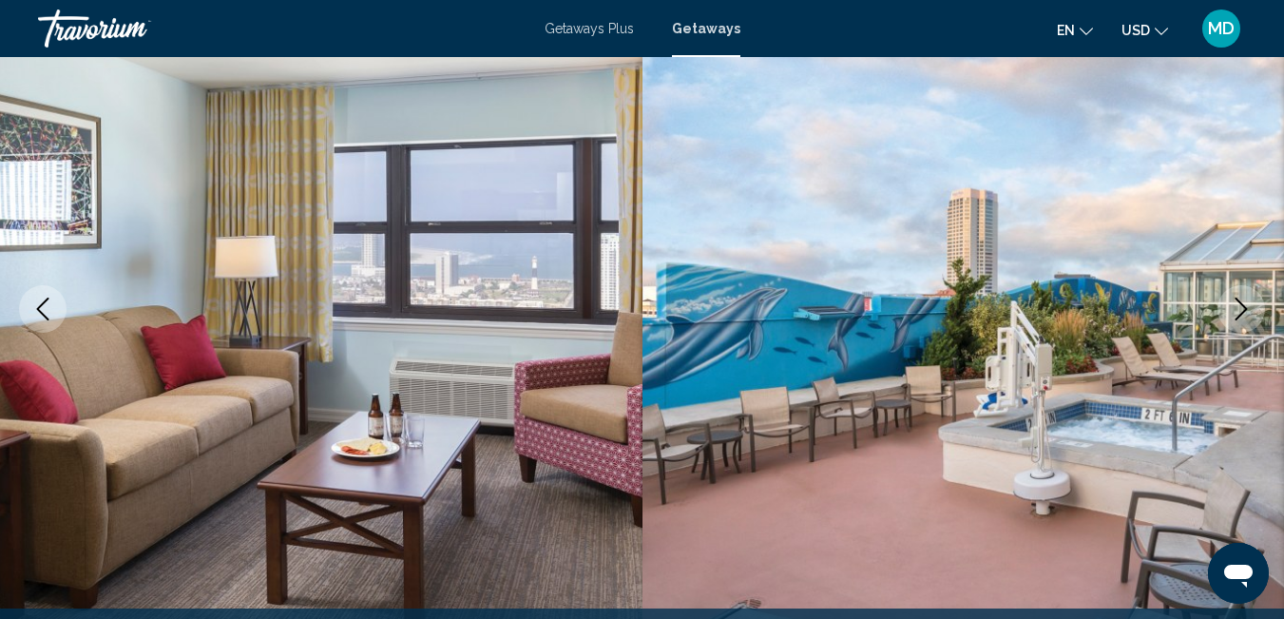
click at [1252, 296] on button "Next image" at bounding box center [1241, 309] width 48 height 48
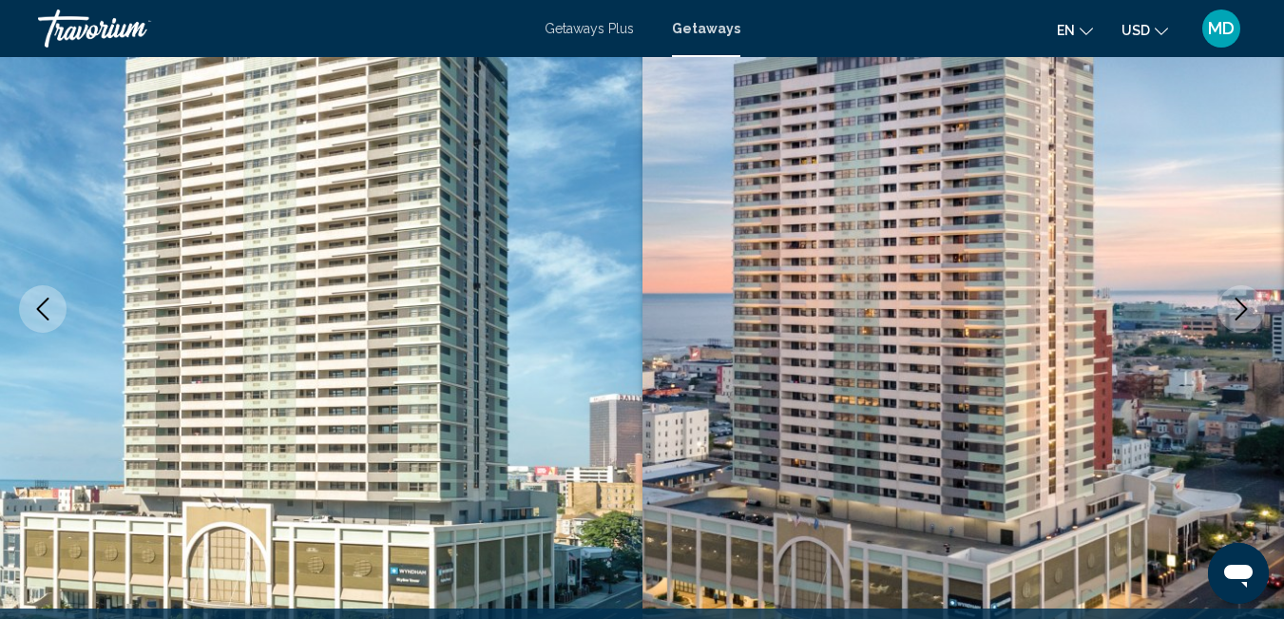
click at [1252, 296] on button "Next image" at bounding box center [1241, 309] width 48 height 48
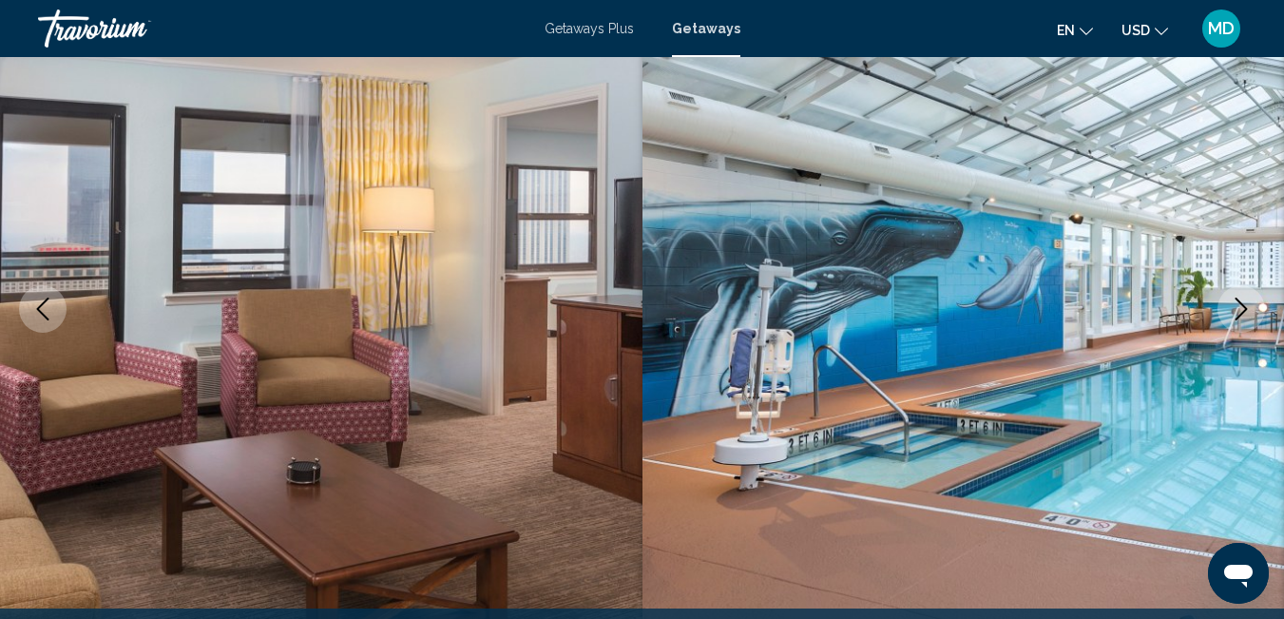
click at [1252, 296] on button "Next image" at bounding box center [1241, 309] width 48 height 48
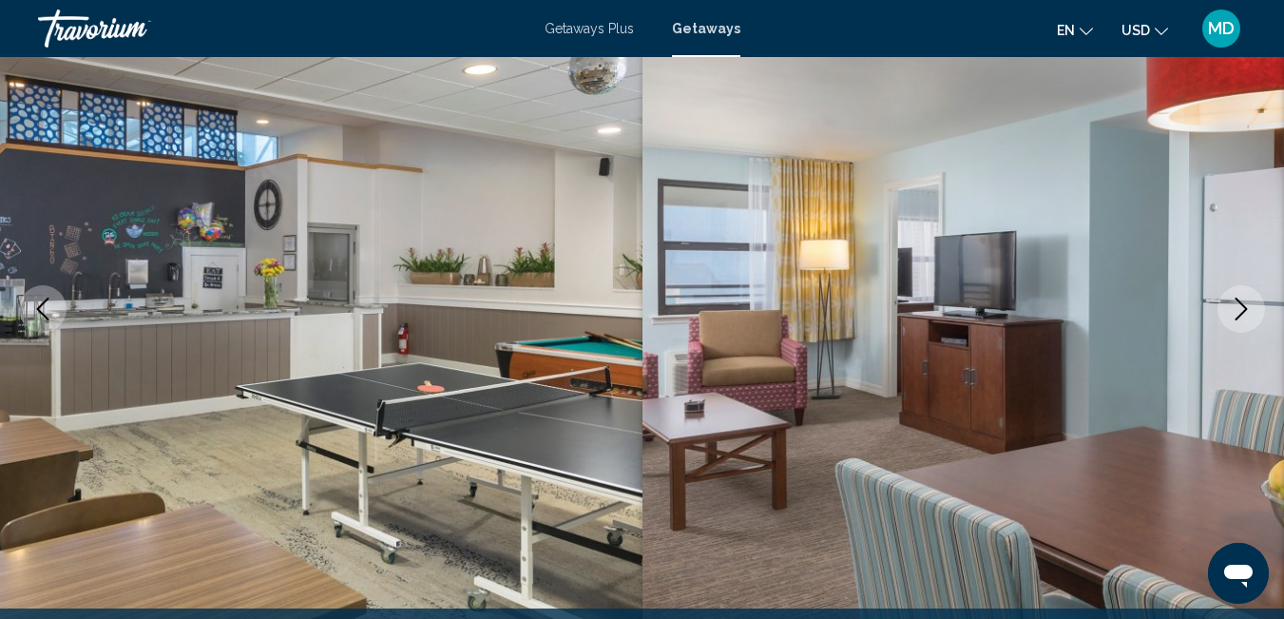
click at [1252, 296] on button "Next image" at bounding box center [1241, 309] width 48 height 48
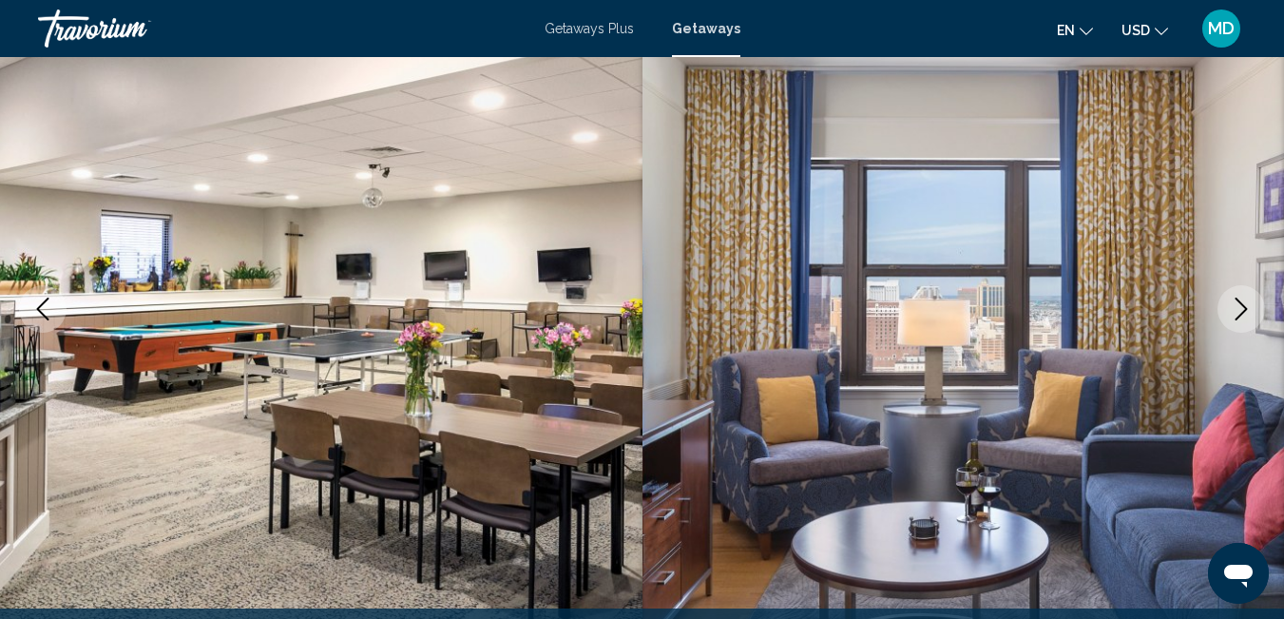
click at [1251, 296] on button "Next image" at bounding box center [1241, 309] width 48 height 48
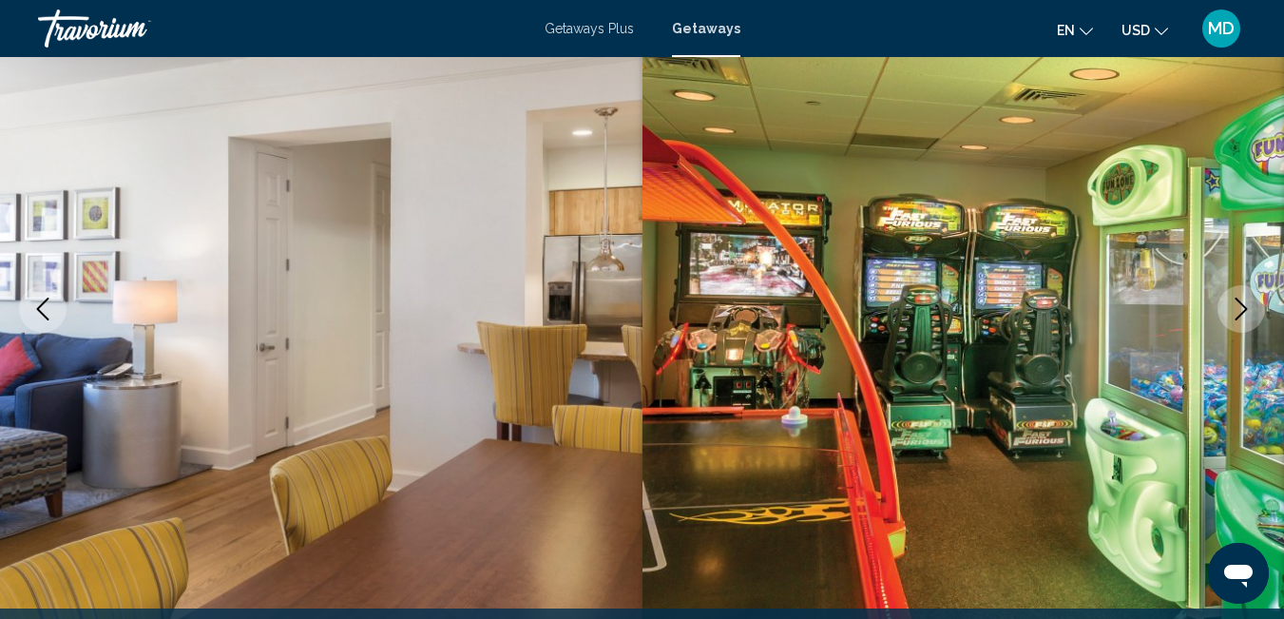
click at [1249, 296] on button "Next image" at bounding box center [1241, 309] width 48 height 48
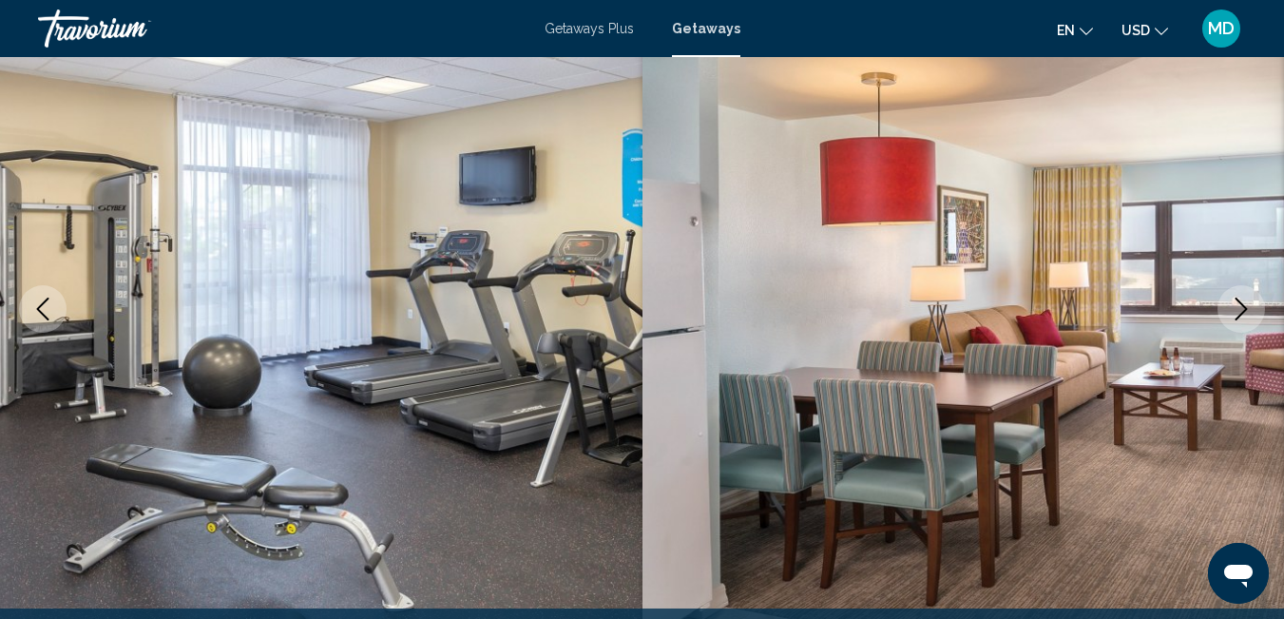
click at [1248, 296] on button "Next image" at bounding box center [1241, 309] width 48 height 48
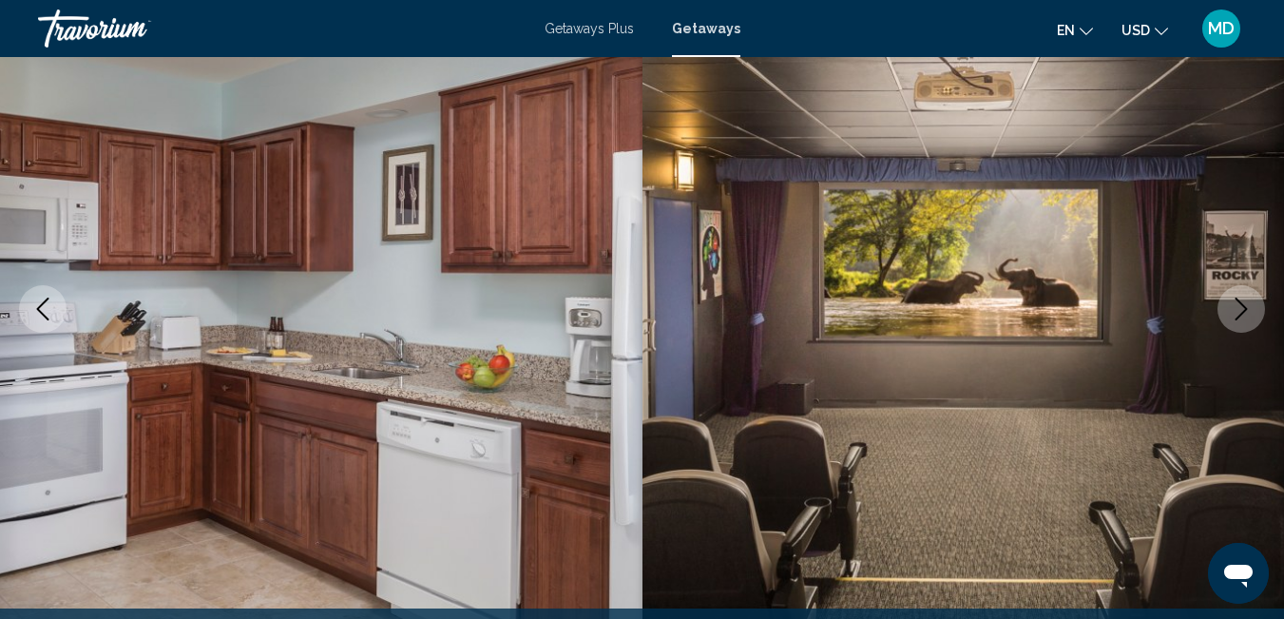
click at [1248, 296] on button "Next image" at bounding box center [1241, 309] width 48 height 48
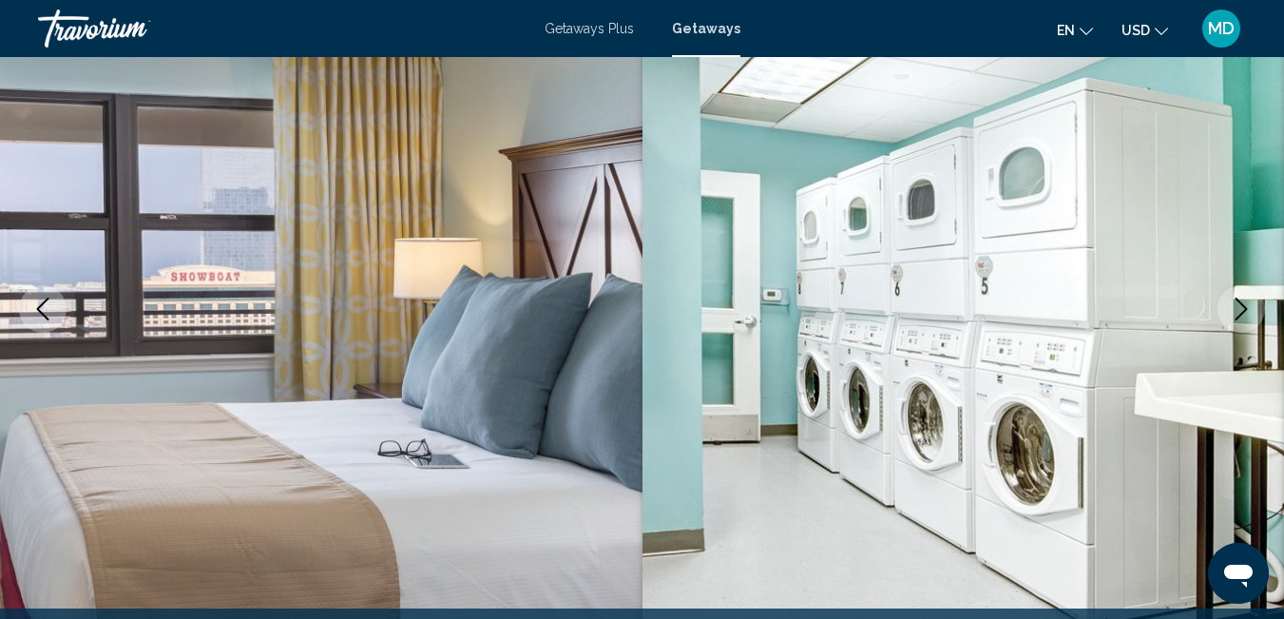
click at [1248, 296] on button "Next image" at bounding box center [1241, 309] width 48 height 48
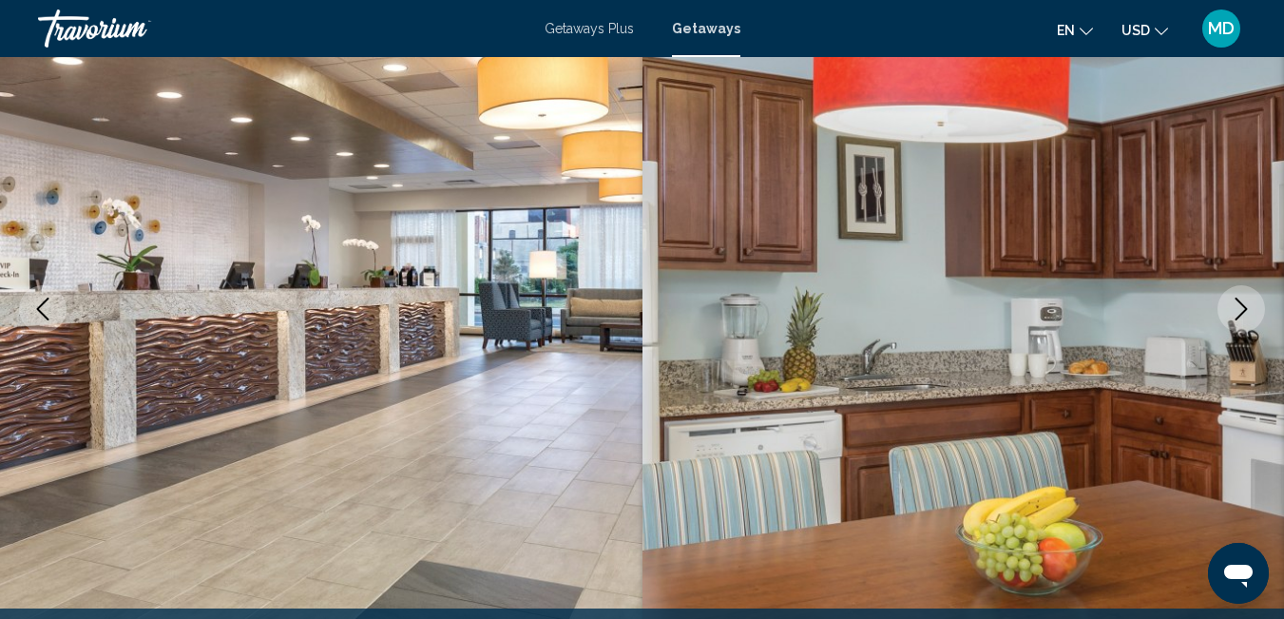
click at [1248, 296] on button "Next image" at bounding box center [1241, 309] width 48 height 48
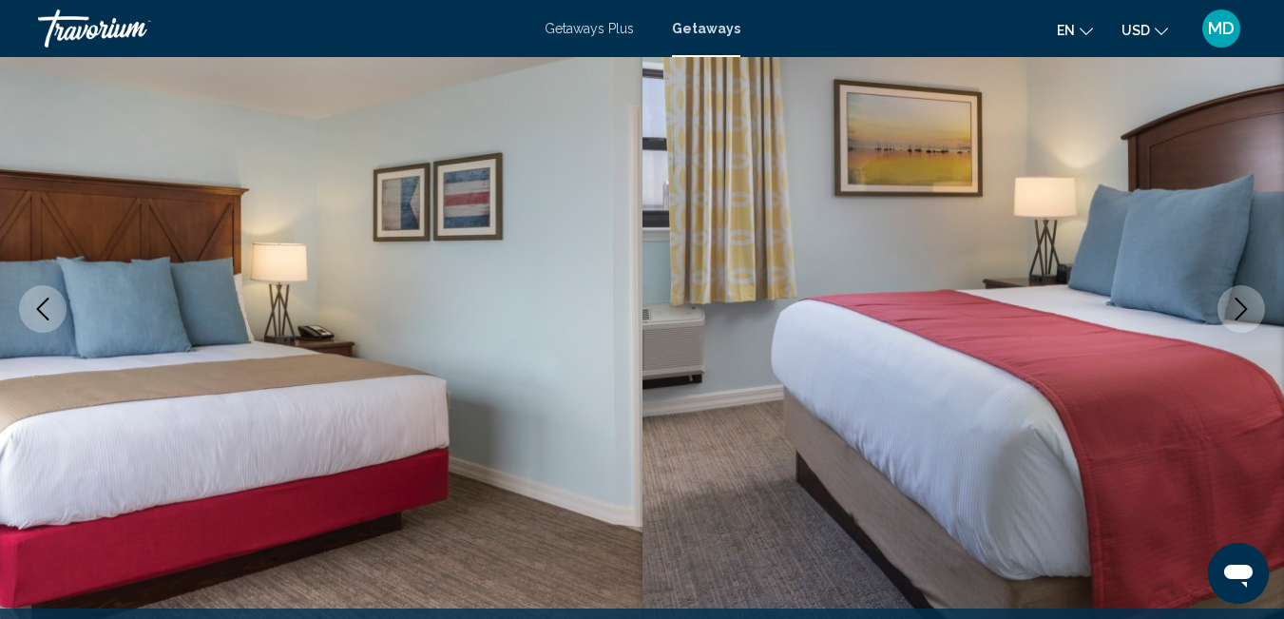
click at [1248, 296] on button "Next image" at bounding box center [1241, 309] width 48 height 48
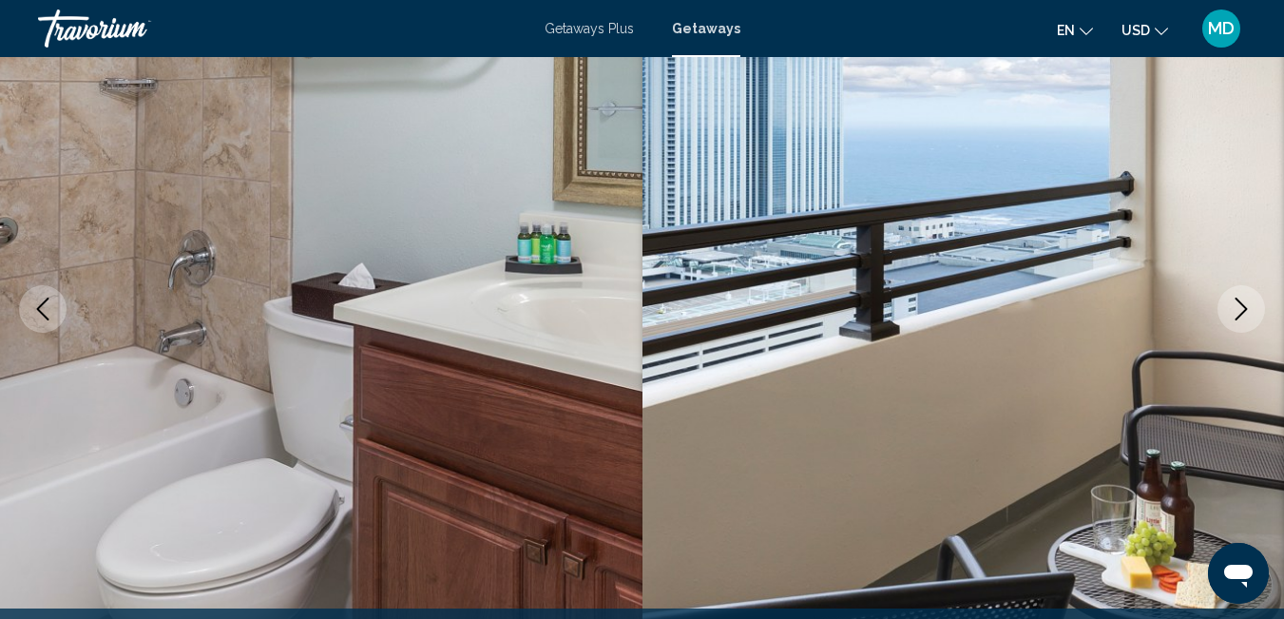
click at [1248, 296] on button "Next image" at bounding box center [1241, 309] width 48 height 48
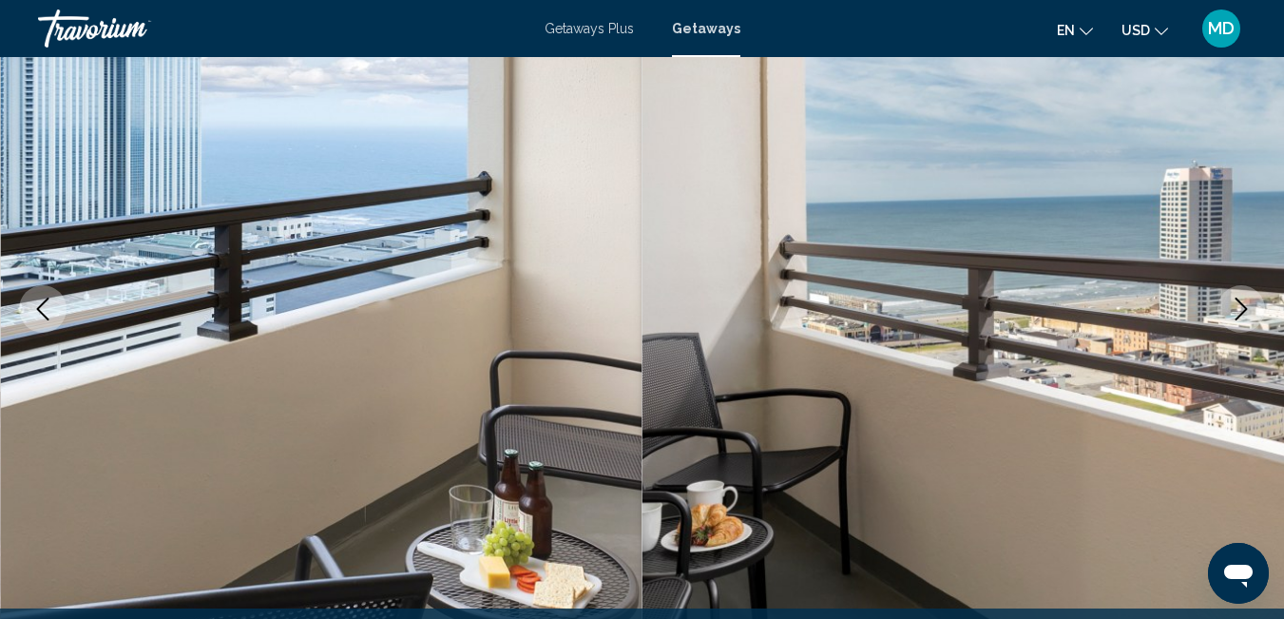
click at [1248, 296] on button "Next image" at bounding box center [1241, 309] width 48 height 48
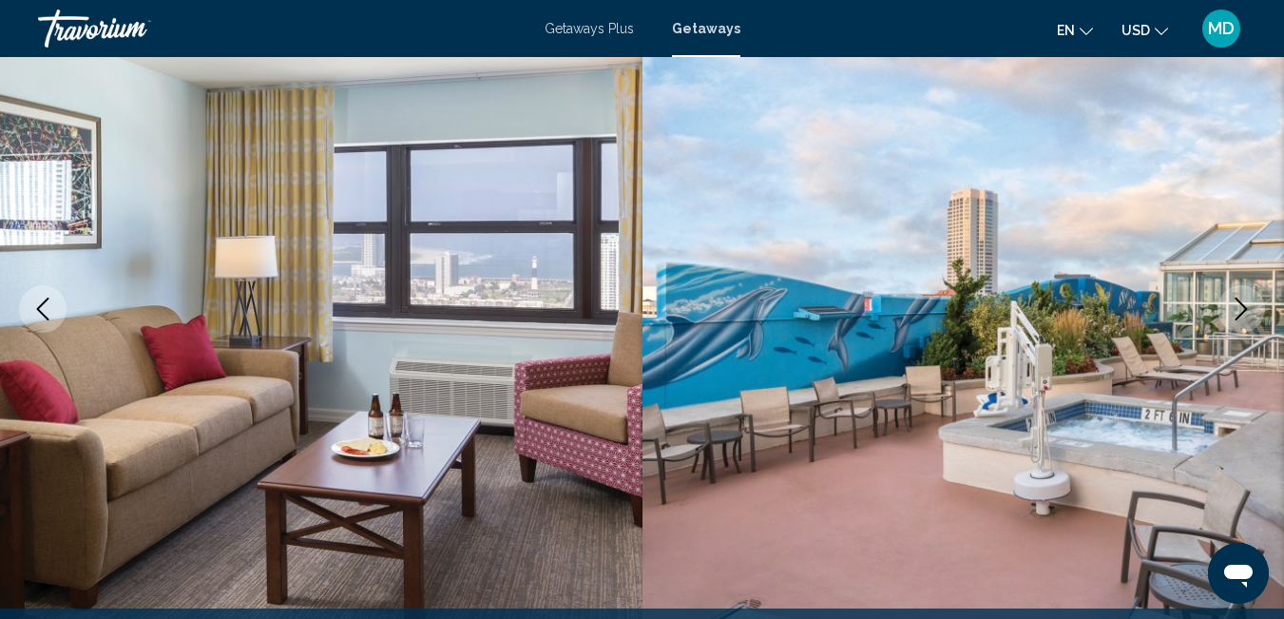
click at [31, 310] on icon "Previous image" at bounding box center [42, 308] width 23 height 23
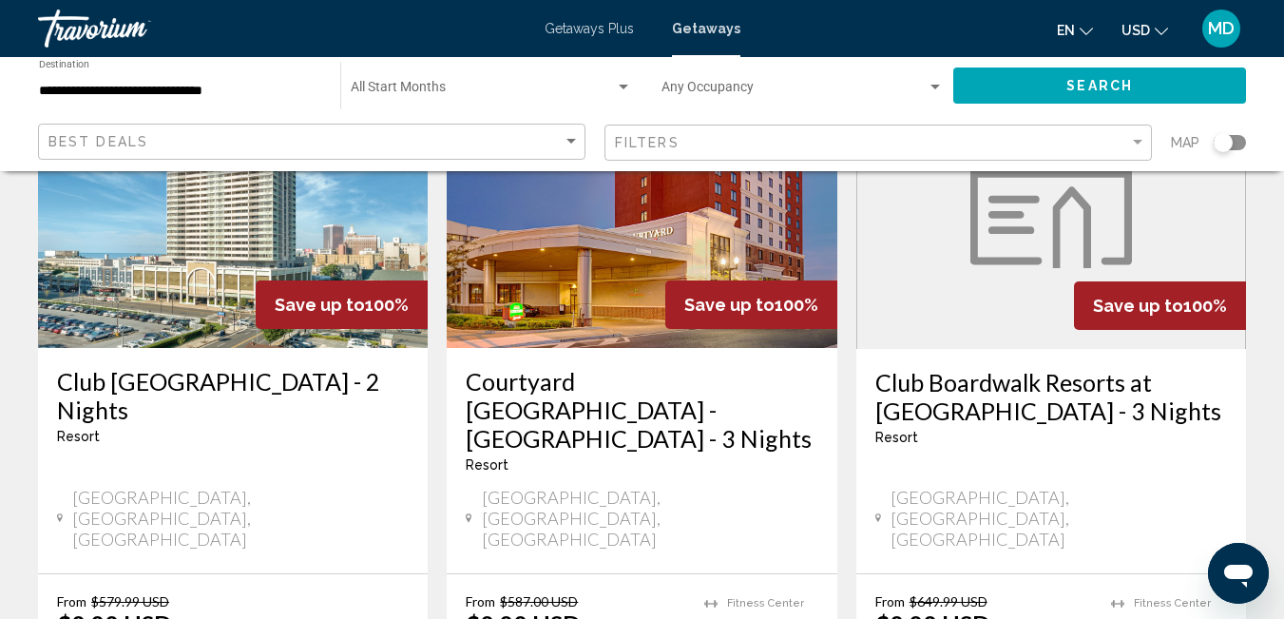
scroll to position [223, 0]
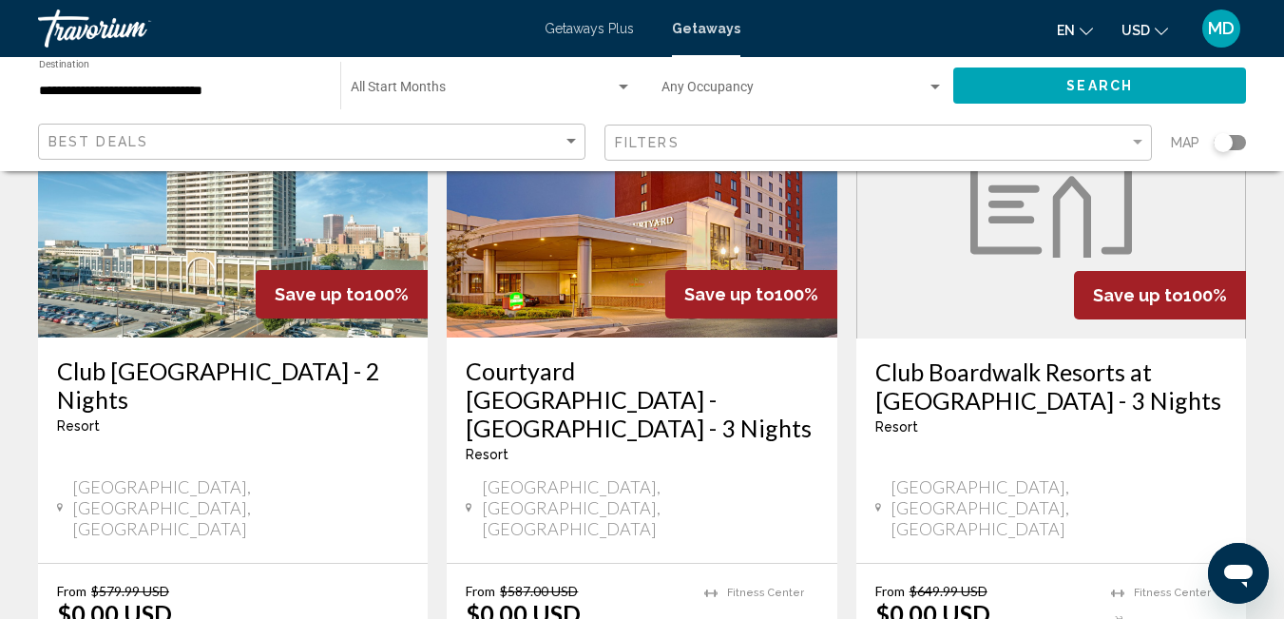
click at [632, 238] on img "Main content" at bounding box center [642, 185] width 390 height 304
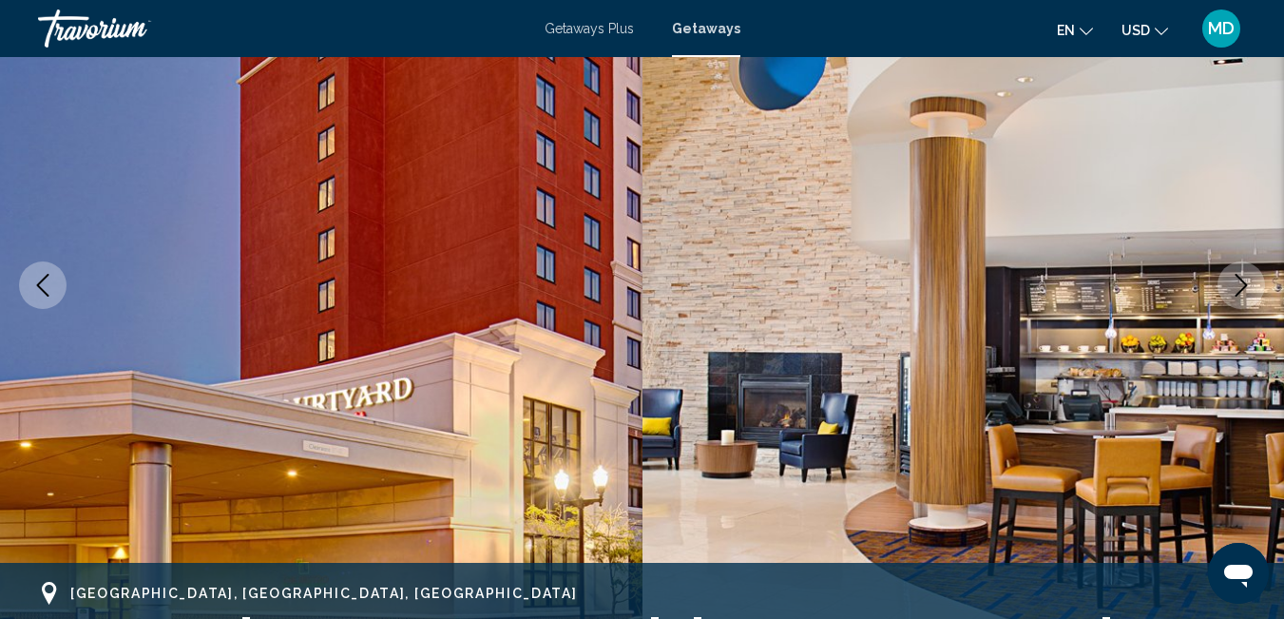
scroll to position [200, 0]
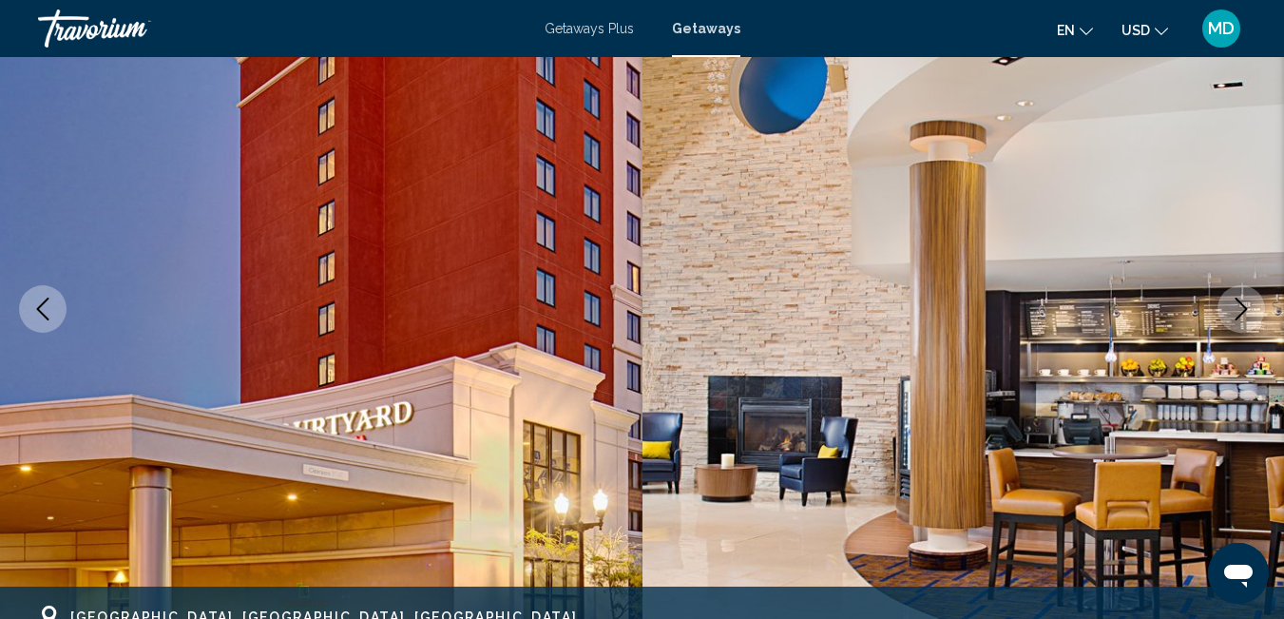
click at [1243, 315] on icon "Next image" at bounding box center [1241, 308] width 23 height 23
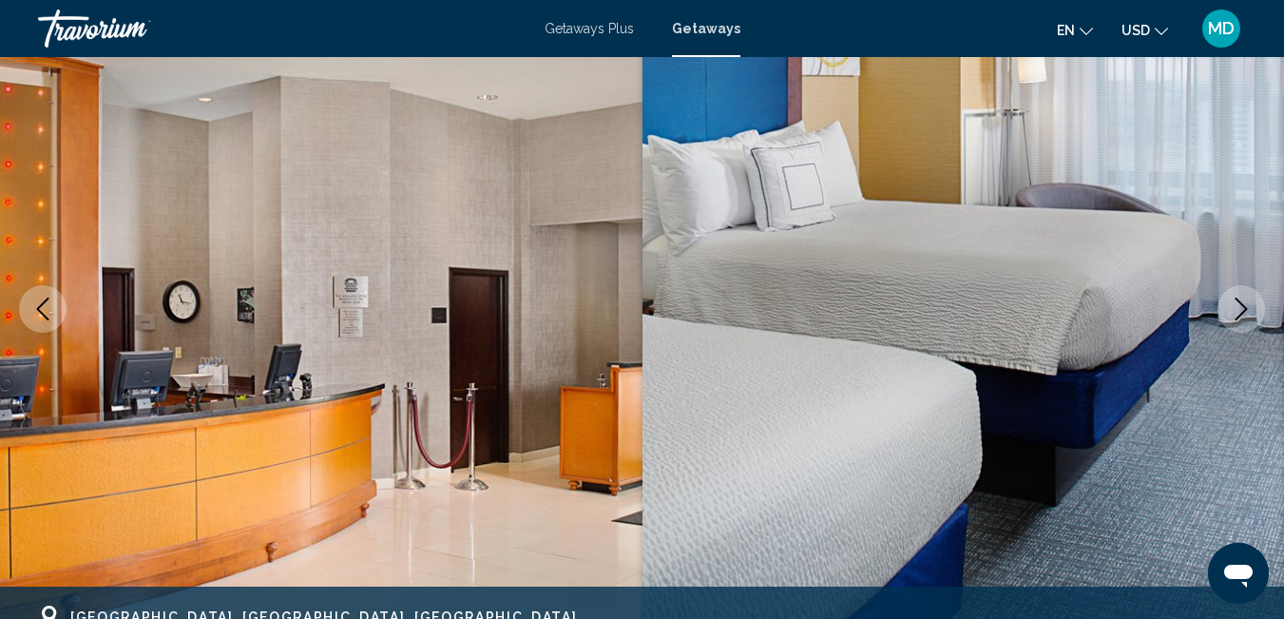
click at [1242, 315] on icon "Next image" at bounding box center [1241, 308] width 23 height 23
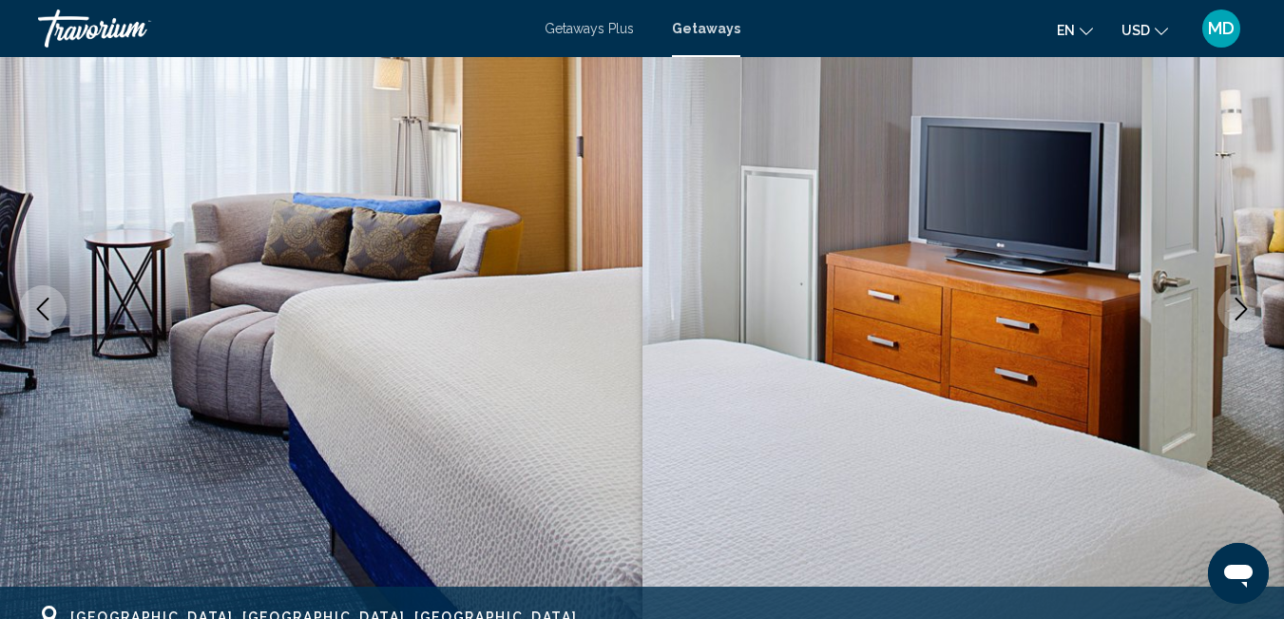
click at [1242, 315] on icon "Next image" at bounding box center [1241, 308] width 23 height 23
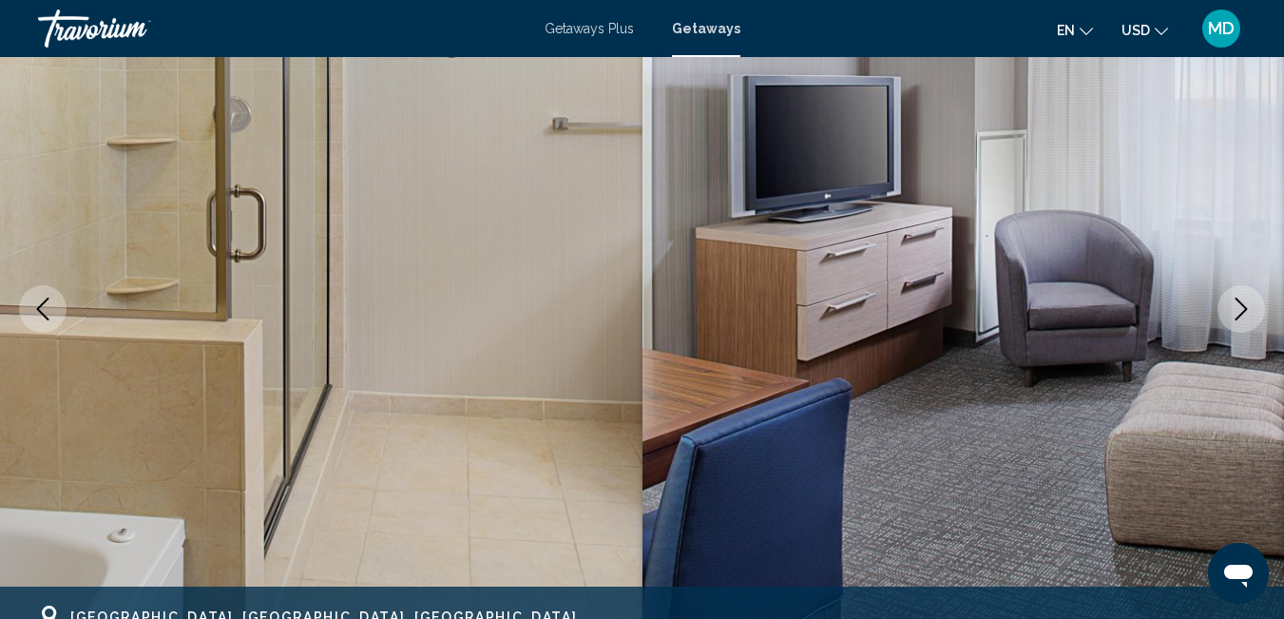
click at [1243, 315] on icon "Next image" at bounding box center [1241, 308] width 23 height 23
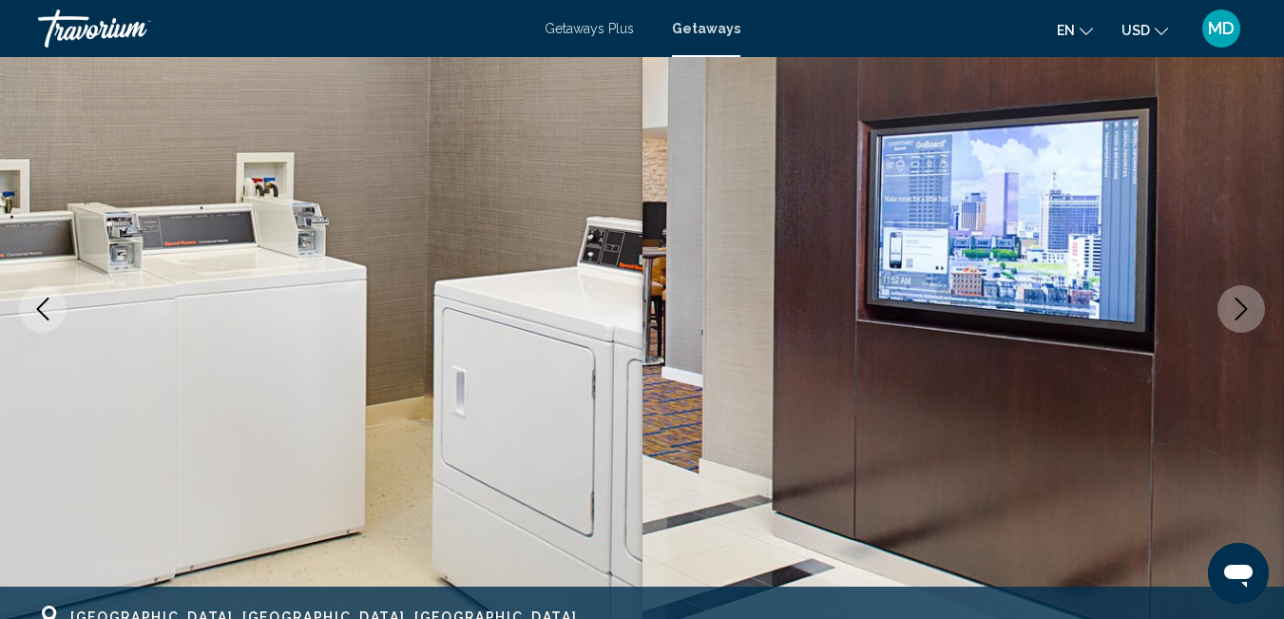
click at [1242, 319] on icon "Next image" at bounding box center [1241, 308] width 23 height 23
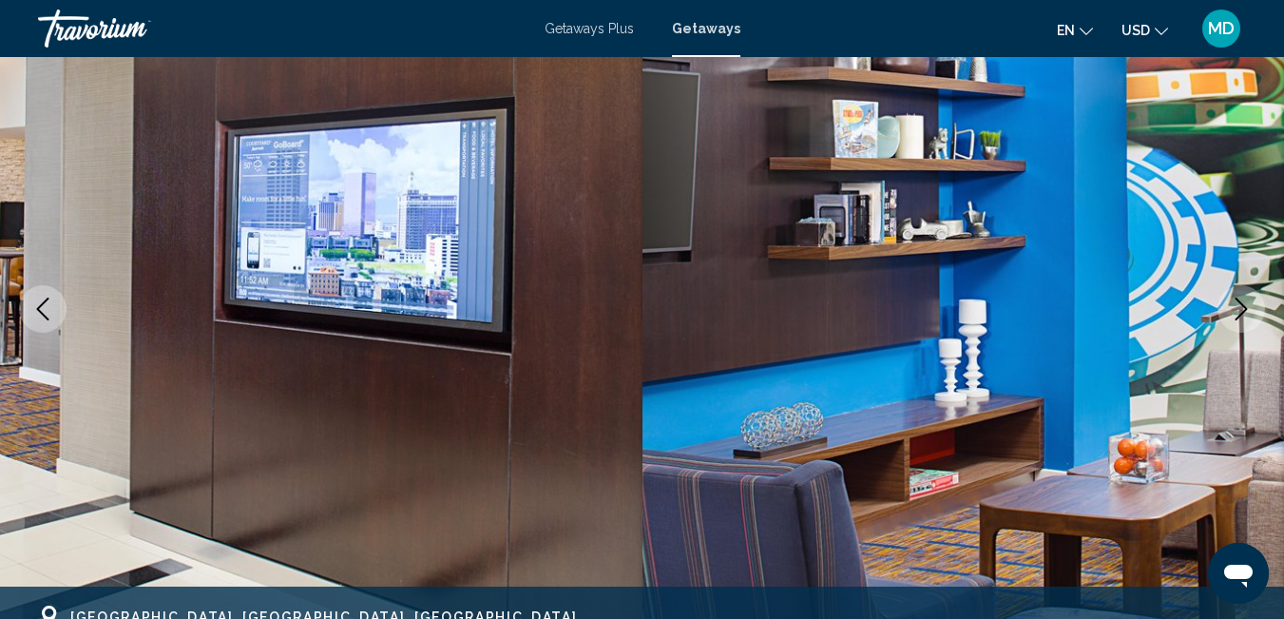
click at [1241, 319] on icon "Next image" at bounding box center [1241, 308] width 23 height 23
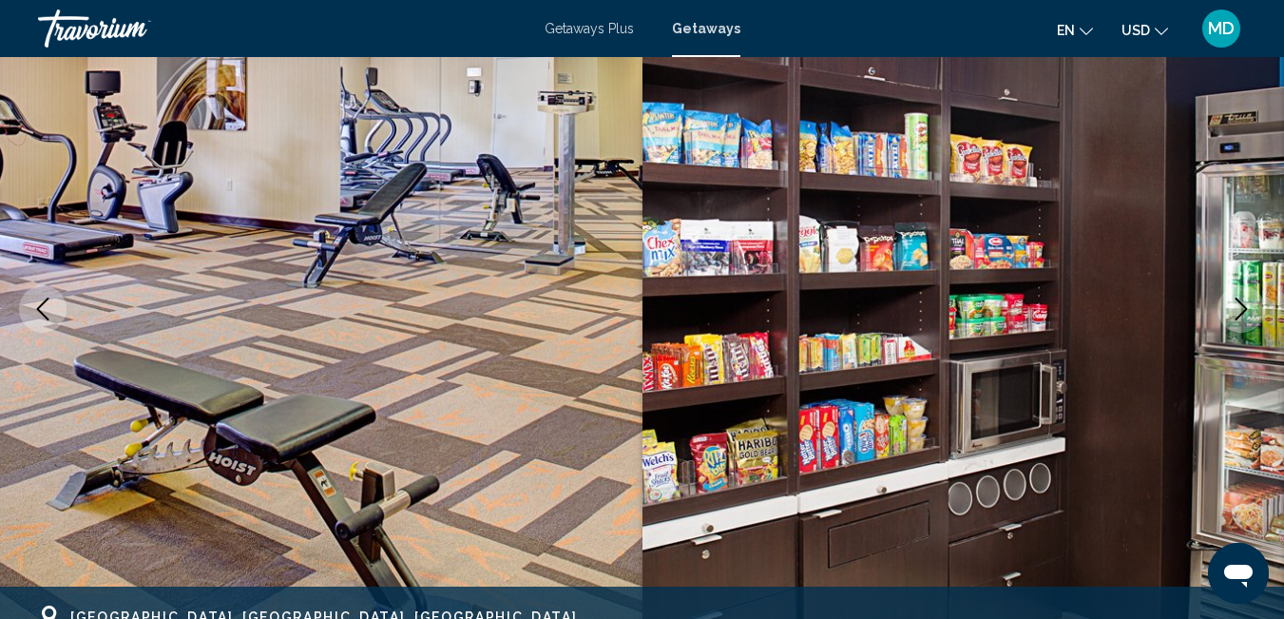
click at [1241, 321] on button "Next image" at bounding box center [1241, 309] width 48 height 48
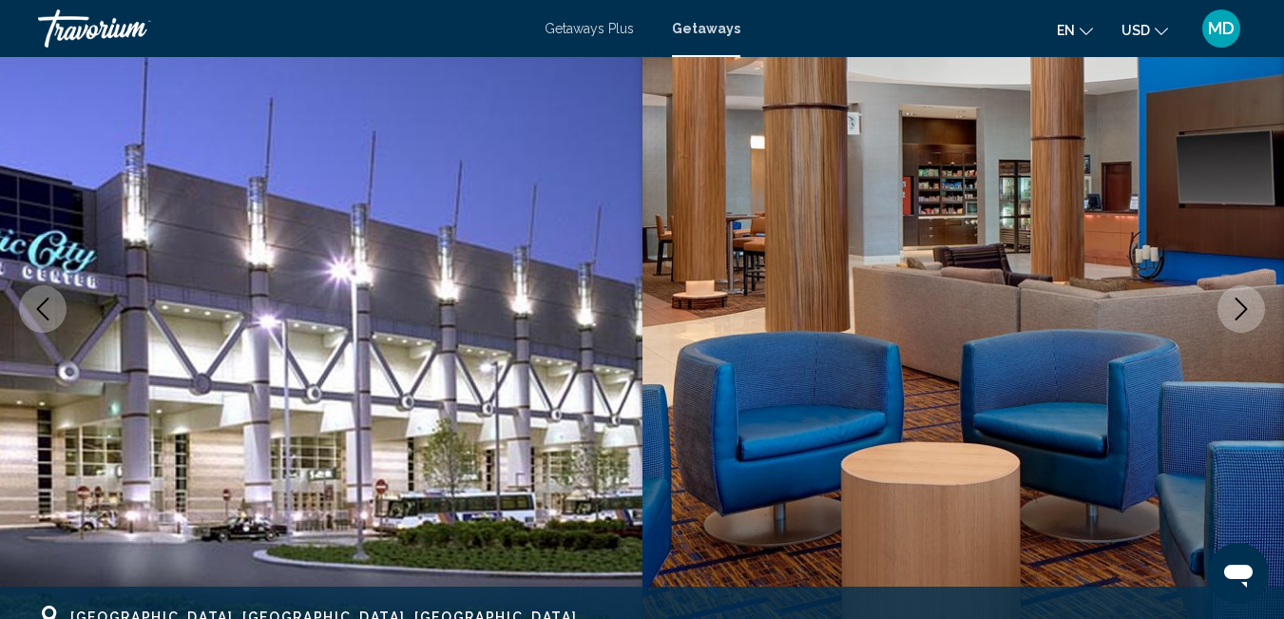
click at [1241, 321] on button "Next image" at bounding box center [1241, 309] width 48 height 48
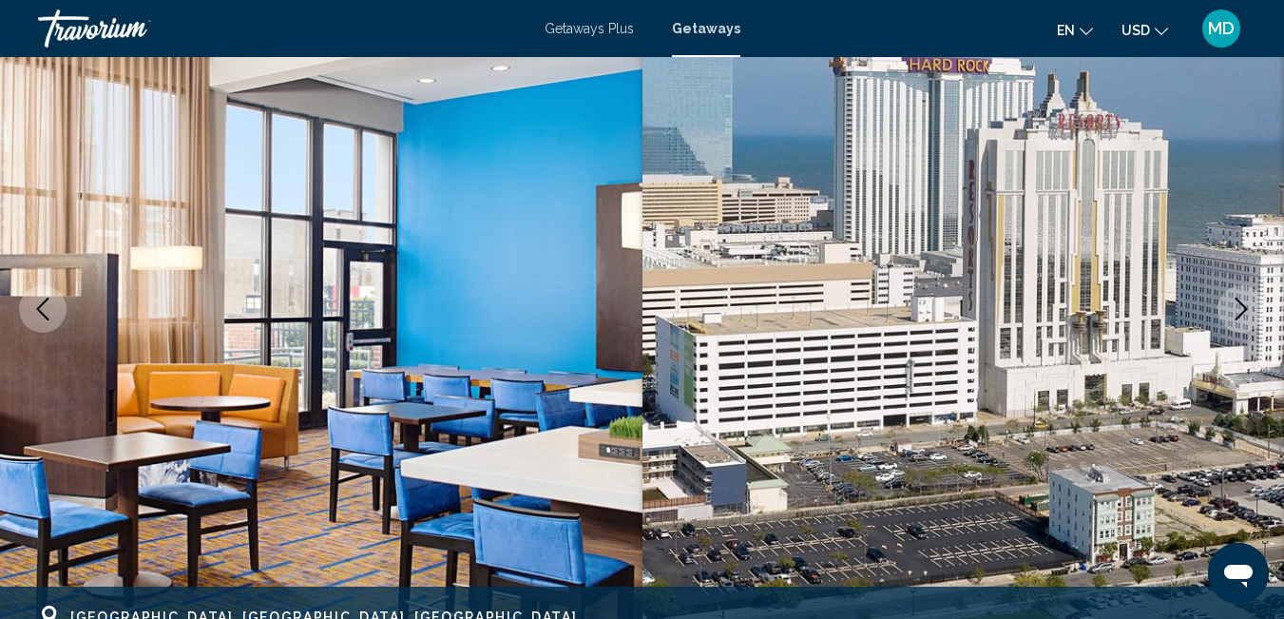
click at [1241, 321] on button "Next image" at bounding box center [1241, 309] width 48 height 48
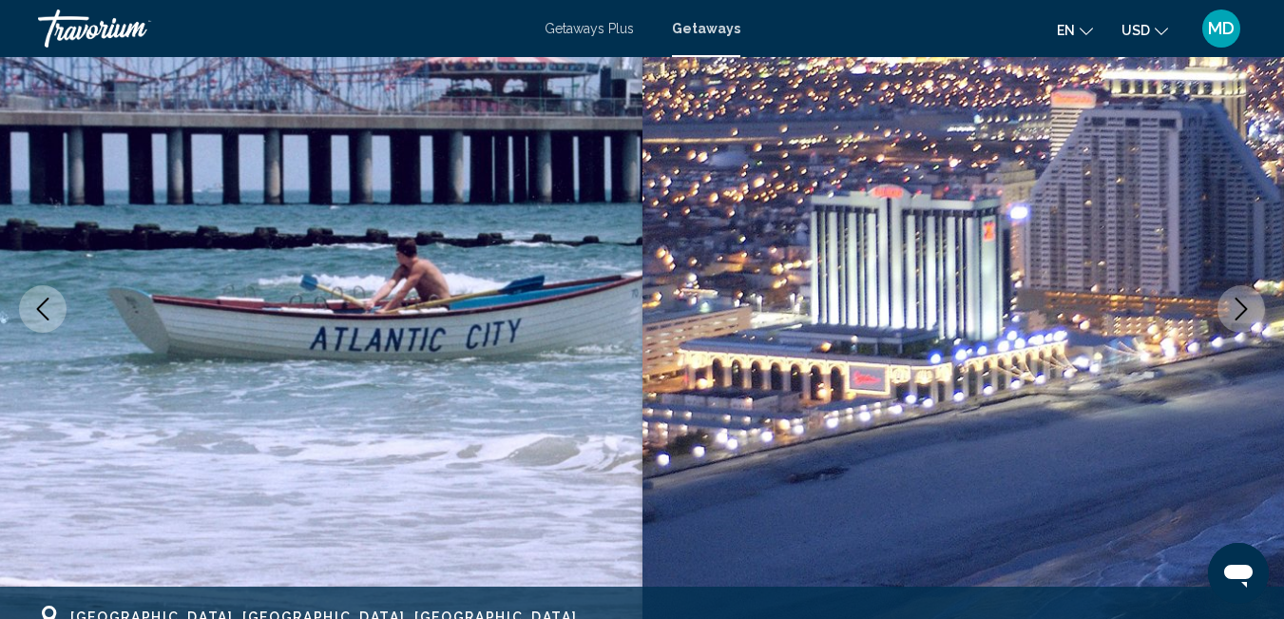
click at [1241, 321] on button "Next image" at bounding box center [1241, 309] width 48 height 48
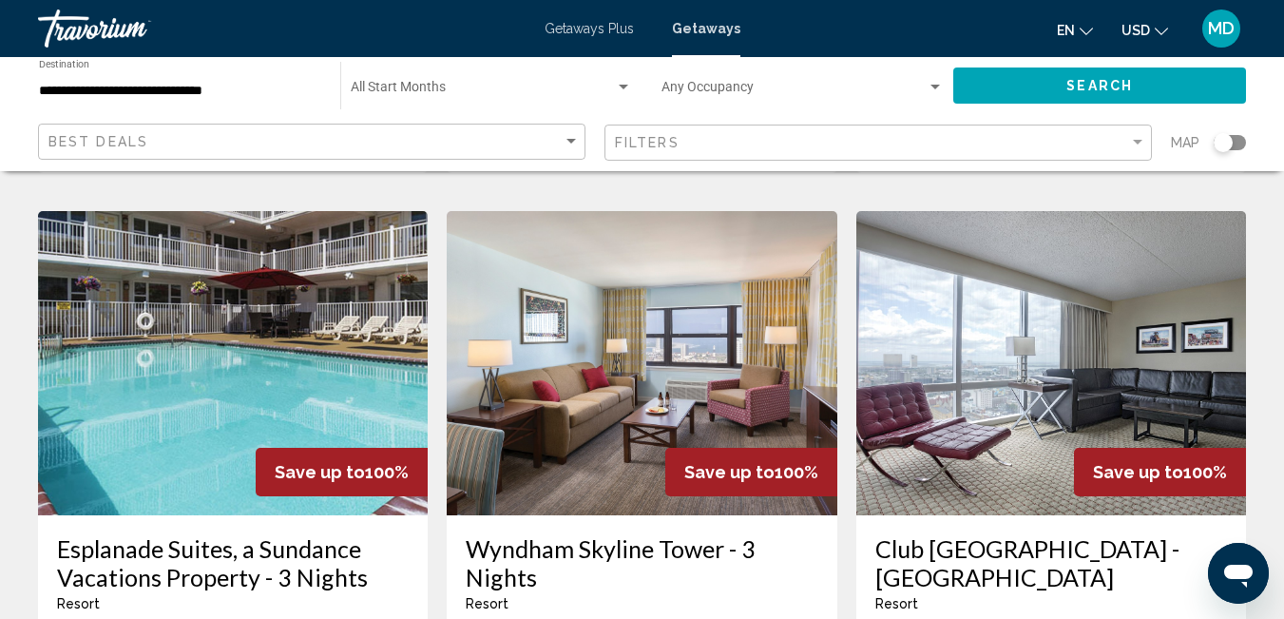
scroll to position [797, 0]
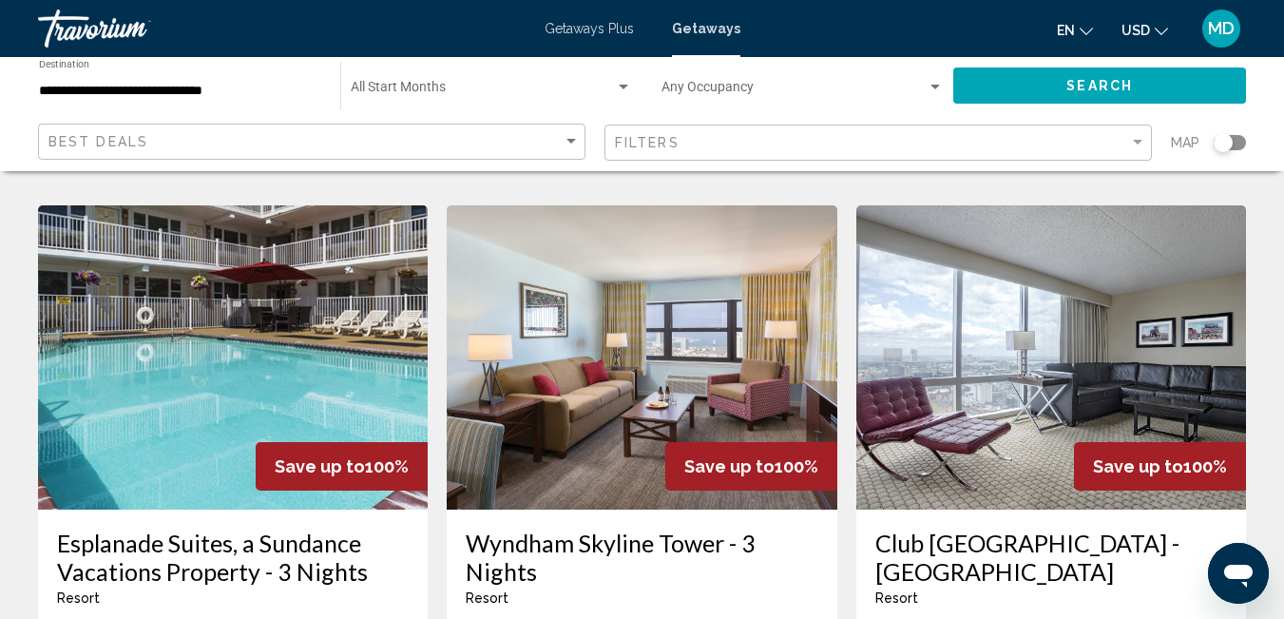
click at [970, 336] on img "Main content" at bounding box center [1051, 357] width 390 height 304
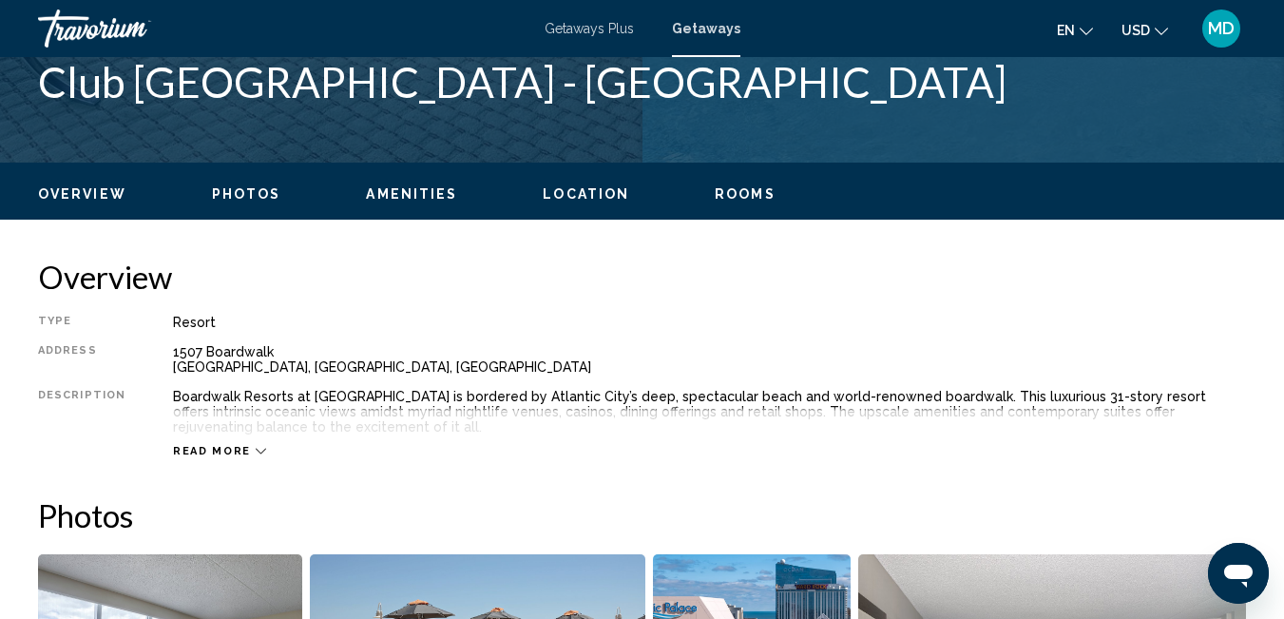
scroll to position [200, 0]
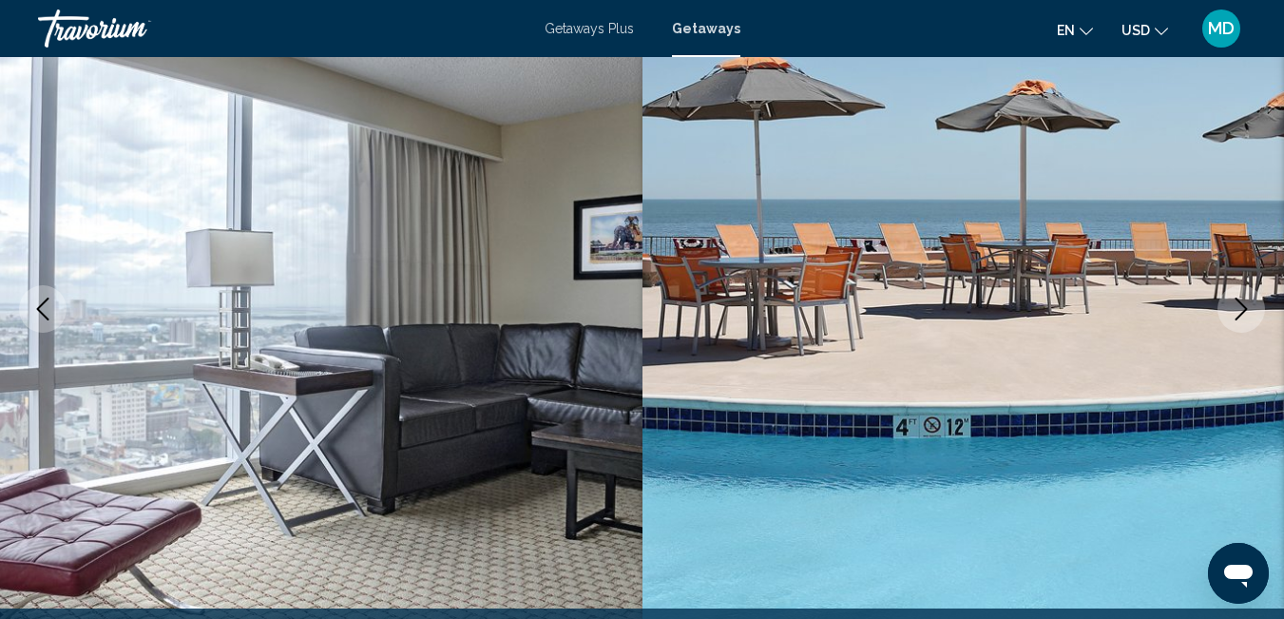
click at [1245, 306] on icon "Next image" at bounding box center [1241, 308] width 23 height 23
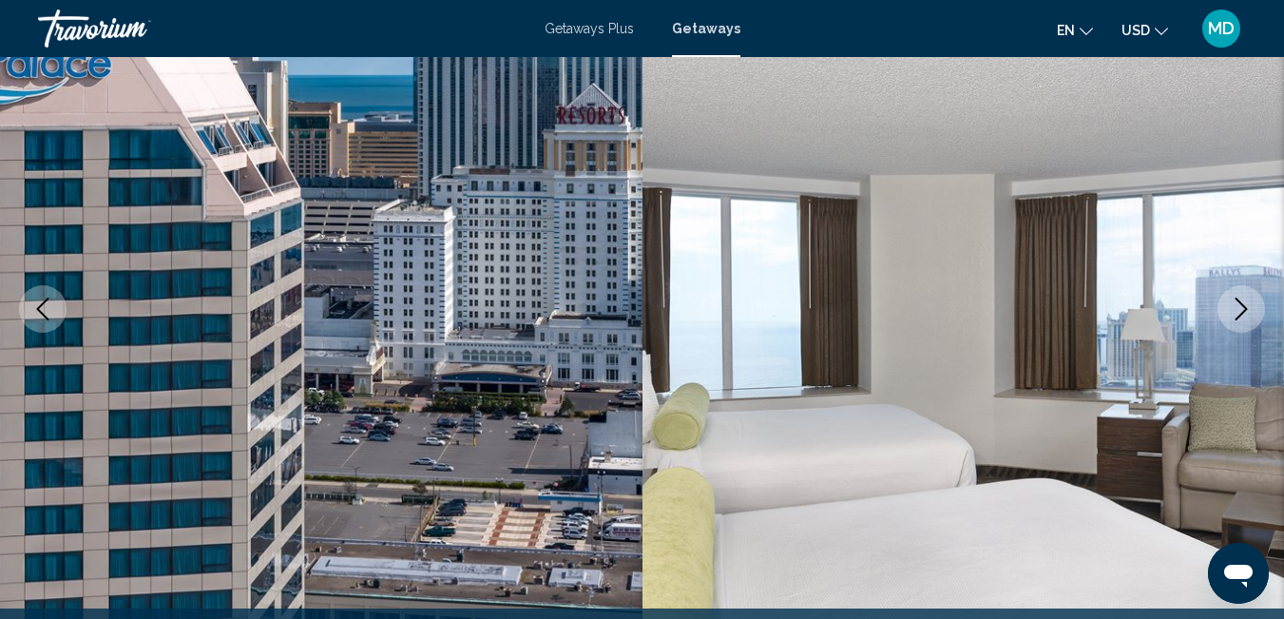
click at [1245, 310] on icon "Next image" at bounding box center [1241, 308] width 12 height 23
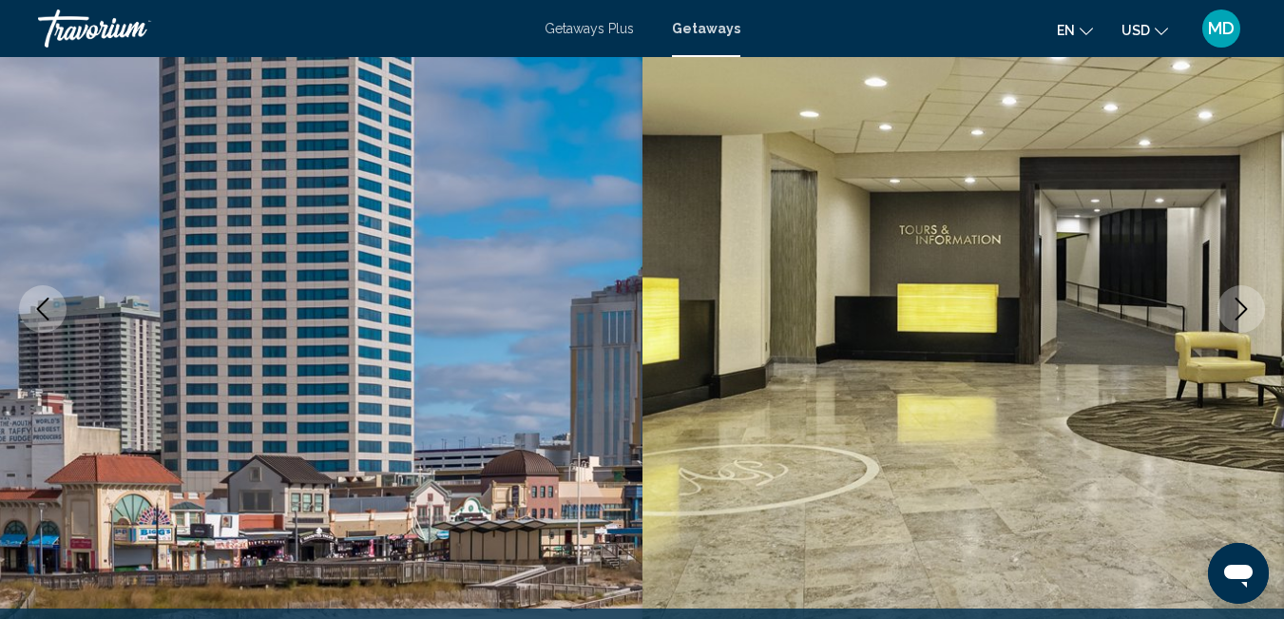
click at [1245, 312] on icon "Next image" at bounding box center [1241, 308] width 23 height 23
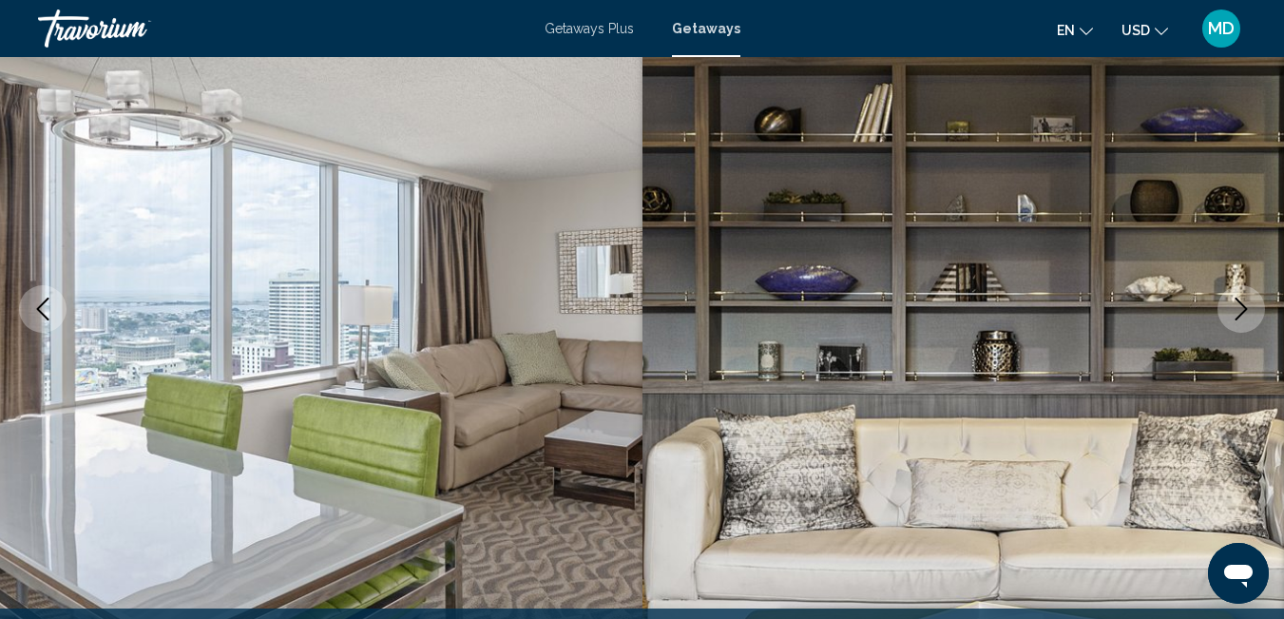
click at [1245, 312] on icon "Next image" at bounding box center [1241, 308] width 23 height 23
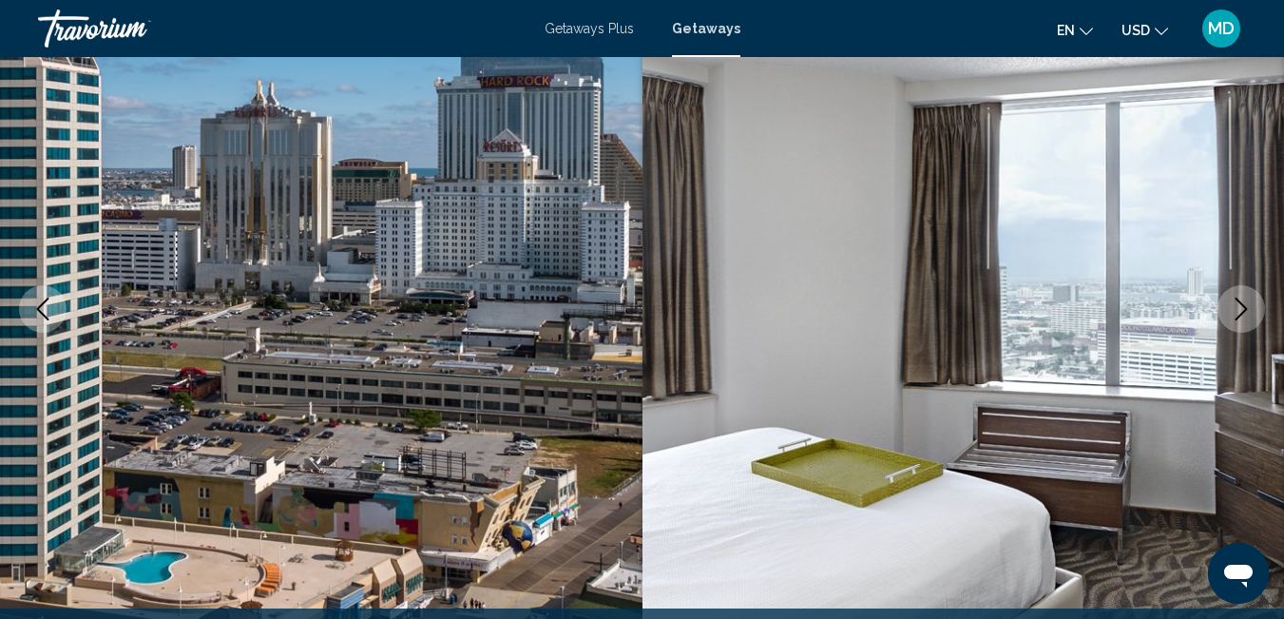
click at [1245, 307] on icon "Next image" at bounding box center [1241, 308] width 12 height 23
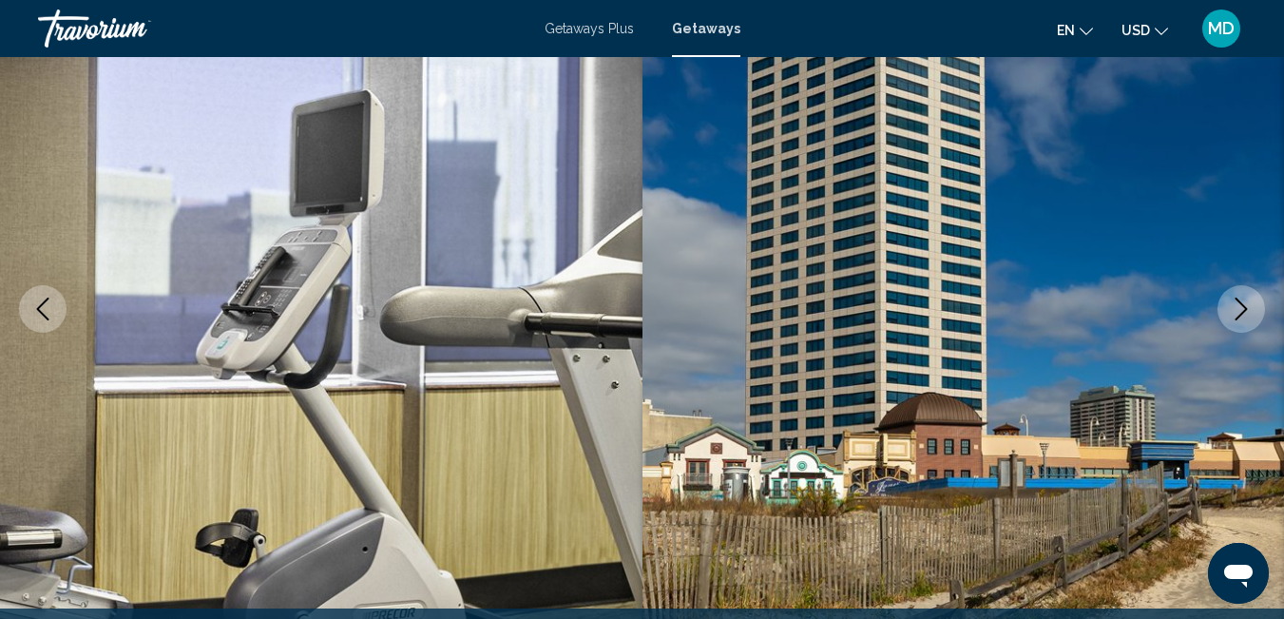
click at [1245, 307] on icon "Next image" at bounding box center [1241, 308] width 12 height 23
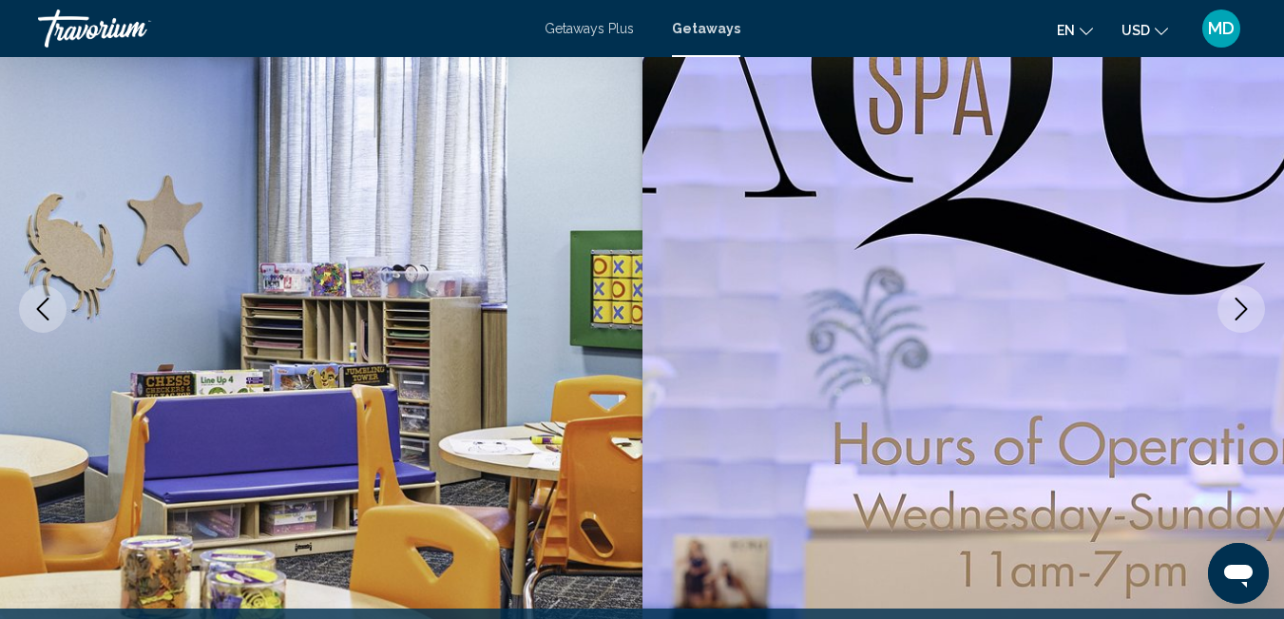
click at [1244, 310] on icon "Next image" at bounding box center [1241, 308] width 23 height 23
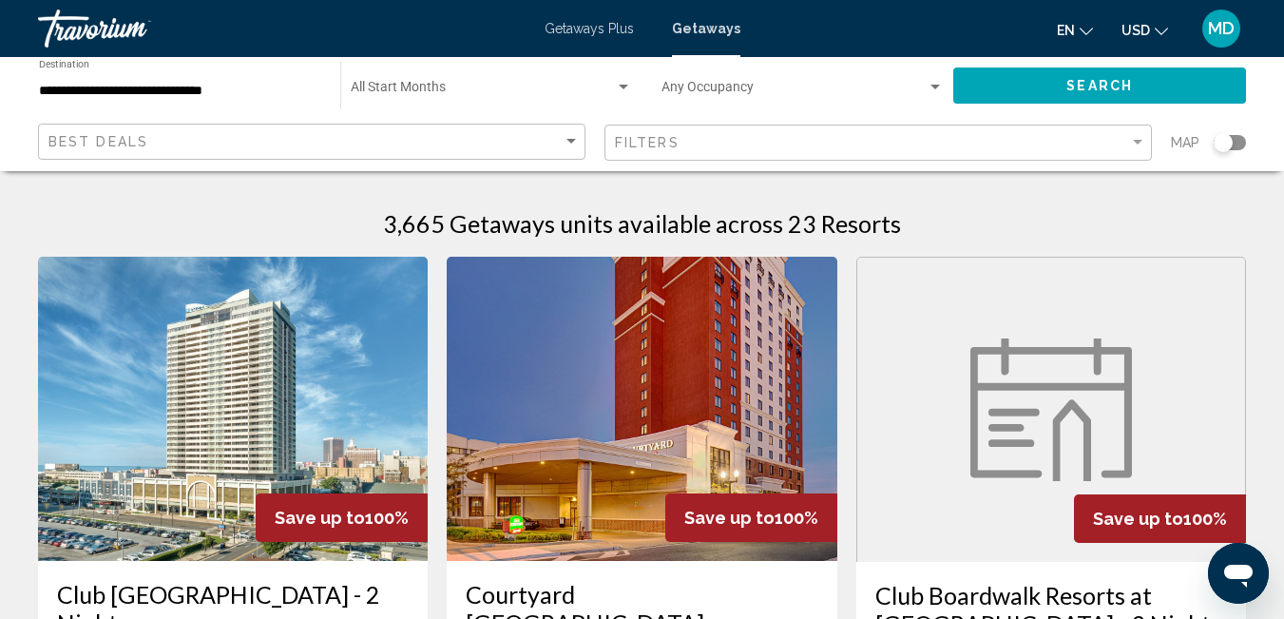
click at [1225, 143] on div "Search widget" at bounding box center [1222, 142] width 19 height 19
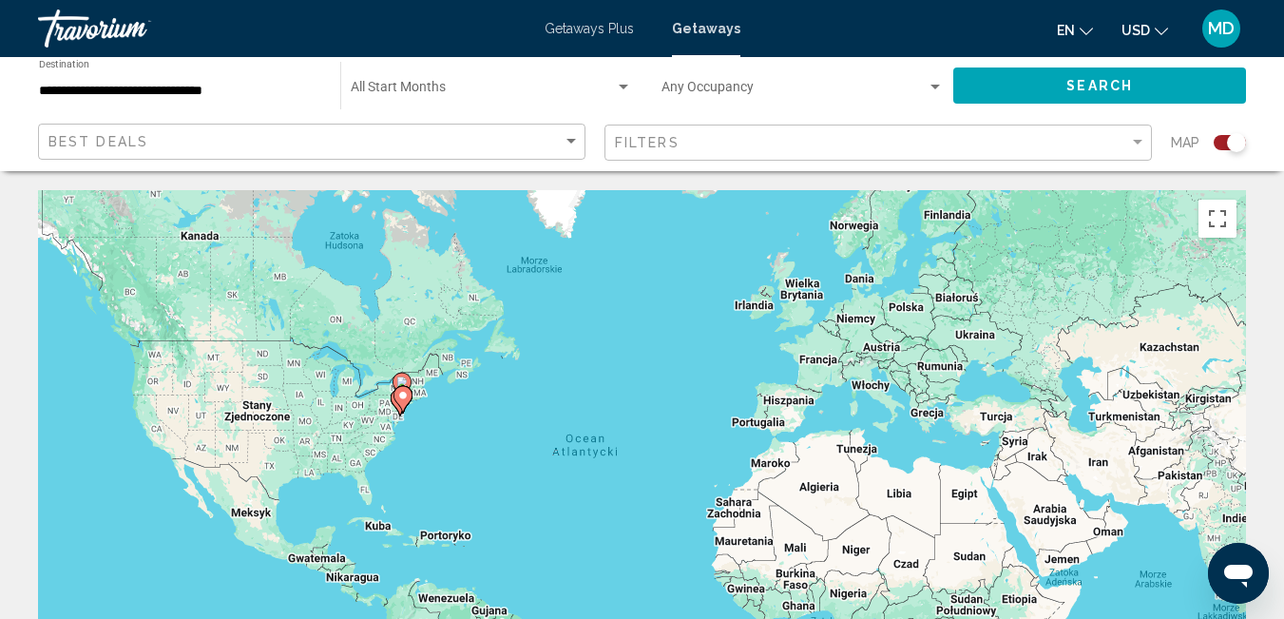
click at [284, 444] on div "Aby aktywować przeciąganie za pomocą klawiatury, naciśnij Alt + Enter. Po włącz…" at bounding box center [642, 475] width 1208 height 570
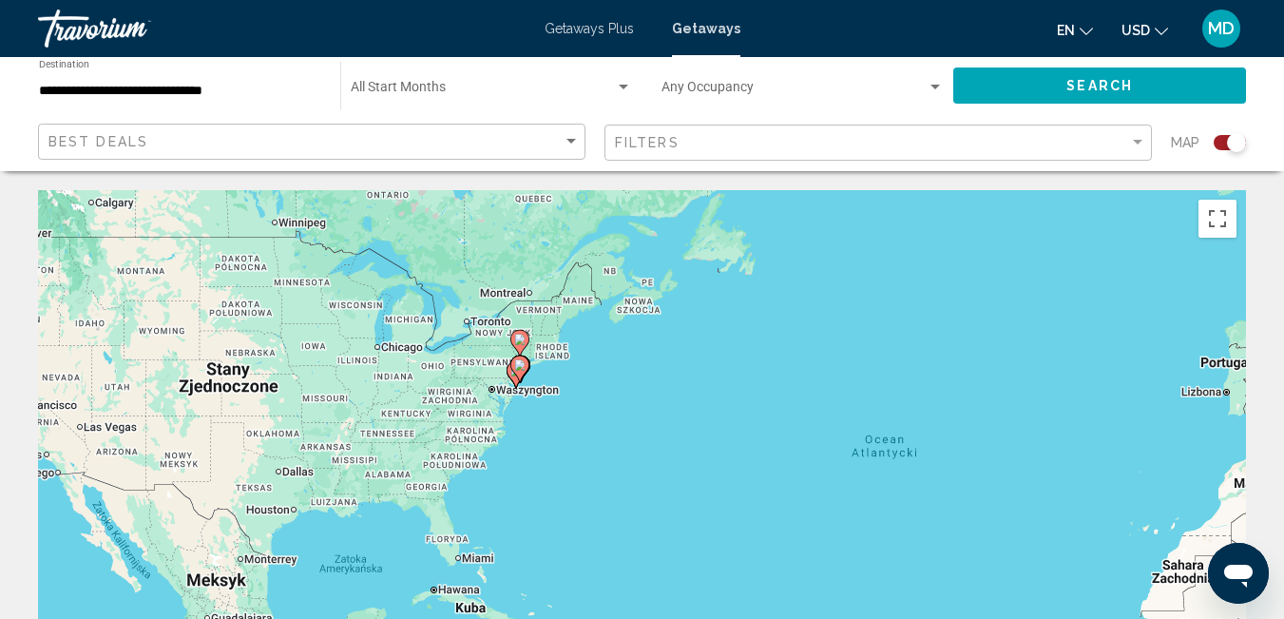
click at [284, 443] on div "Aby aktywować przeciąganie za pomocą klawiatury, naciśnij Alt + Enter. Po włącz…" at bounding box center [642, 475] width 1208 height 570
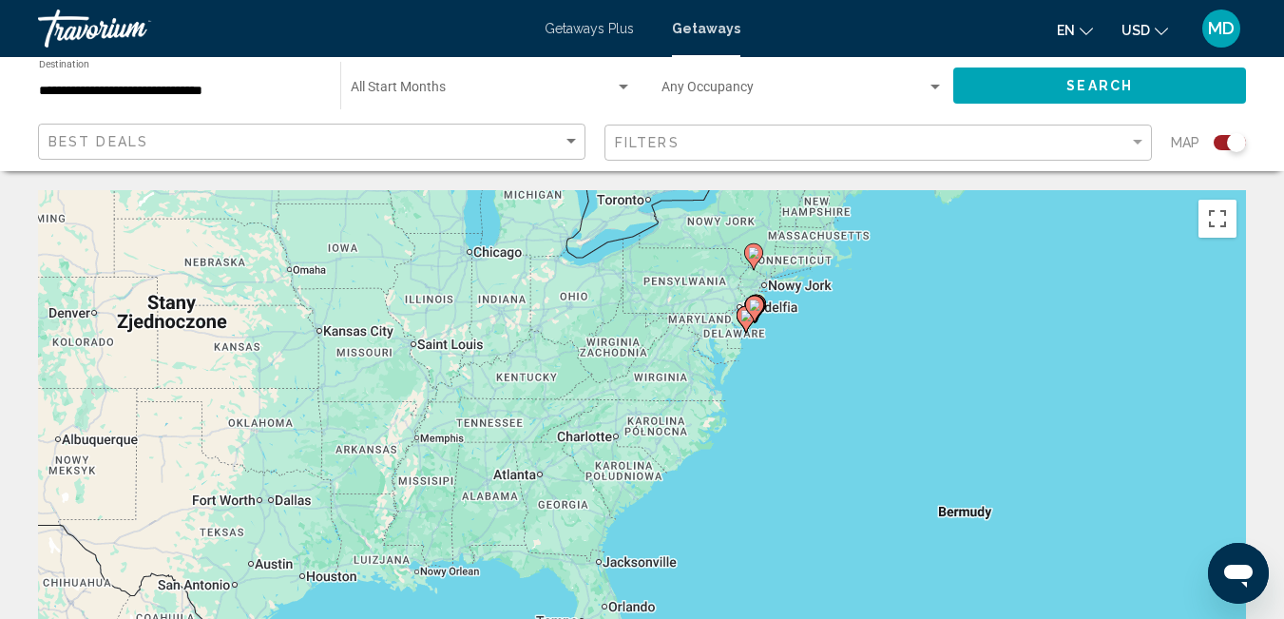
click at [84, 100] on div "**********" at bounding box center [180, 86] width 282 height 52
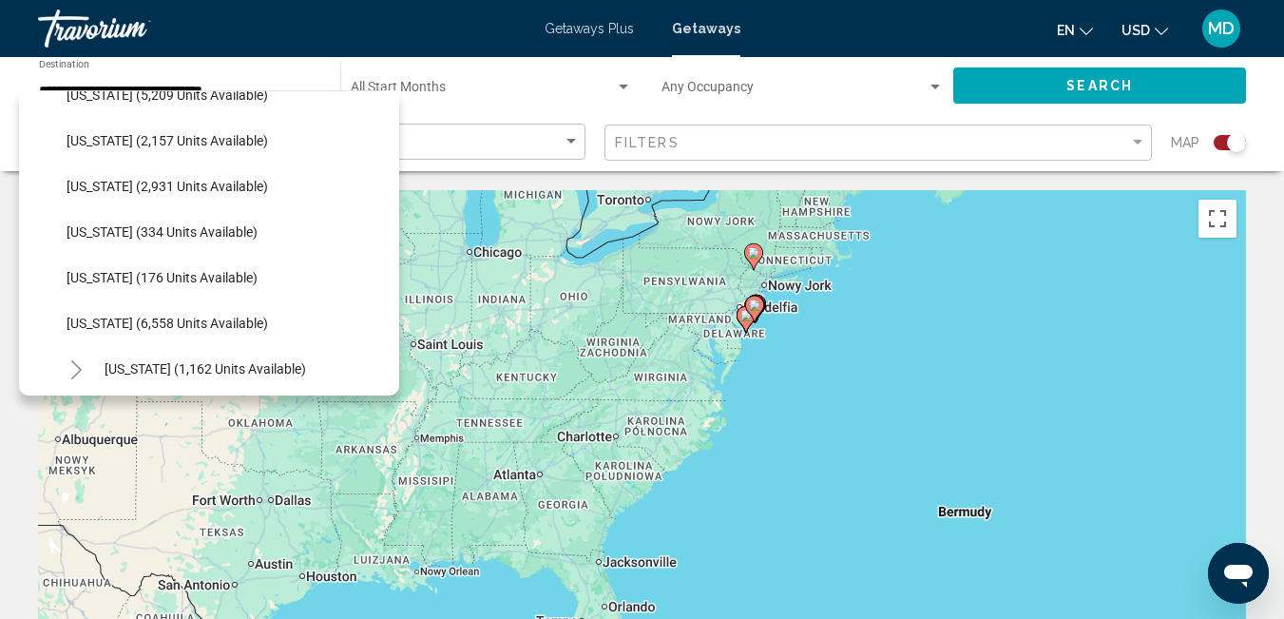
scroll to position [510, 0]
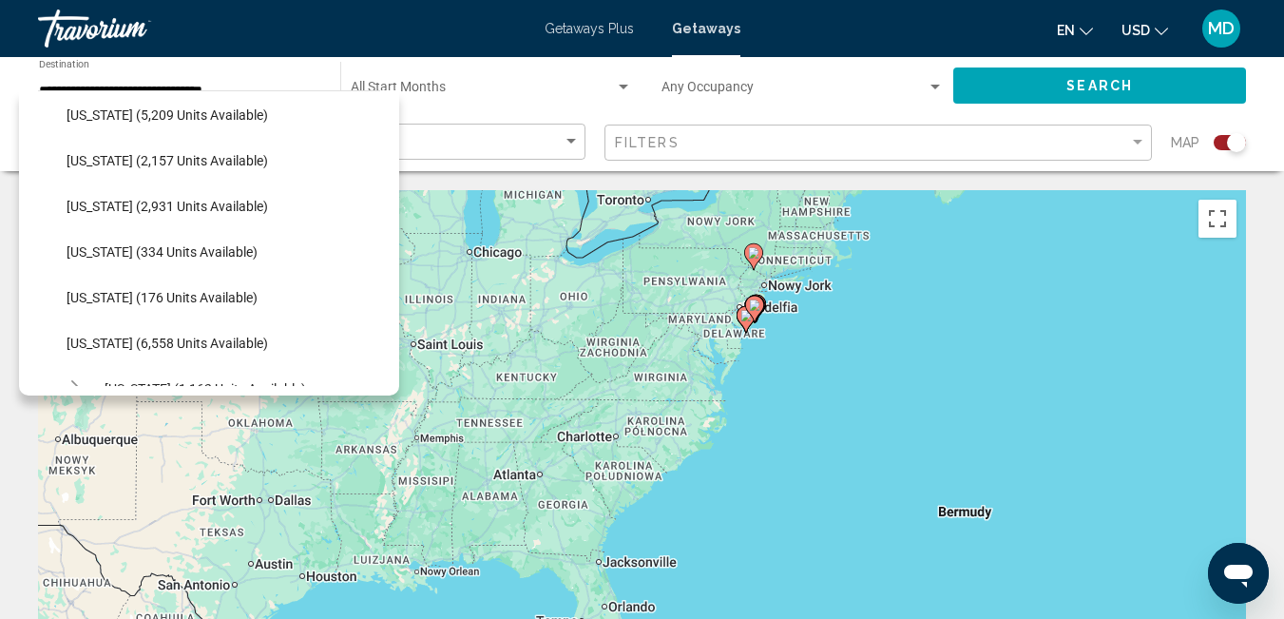
click at [504, 107] on div "Start Month All Start Months" at bounding box center [491, 86] width 281 height 52
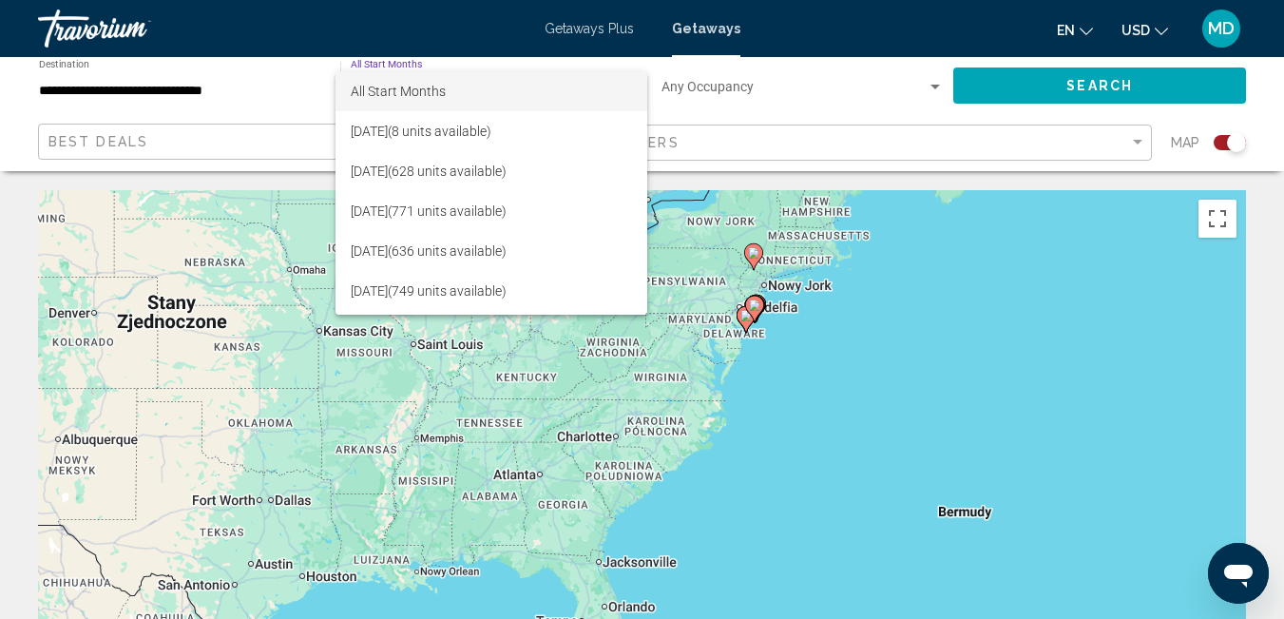
click at [824, 370] on div at bounding box center [642, 309] width 1284 height 619
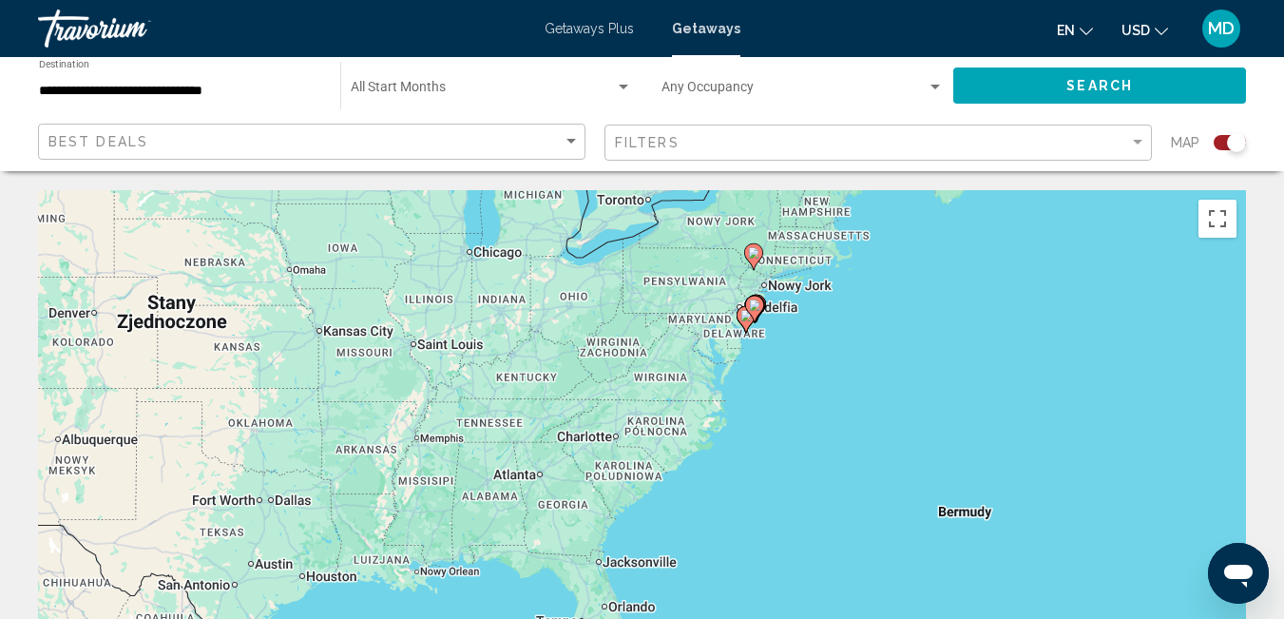
click at [667, 290] on div "Aby aktywować przeciąganie za pomocą klawiatury, naciśnij Alt + Enter. Po włącz…" at bounding box center [642, 475] width 1208 height 570
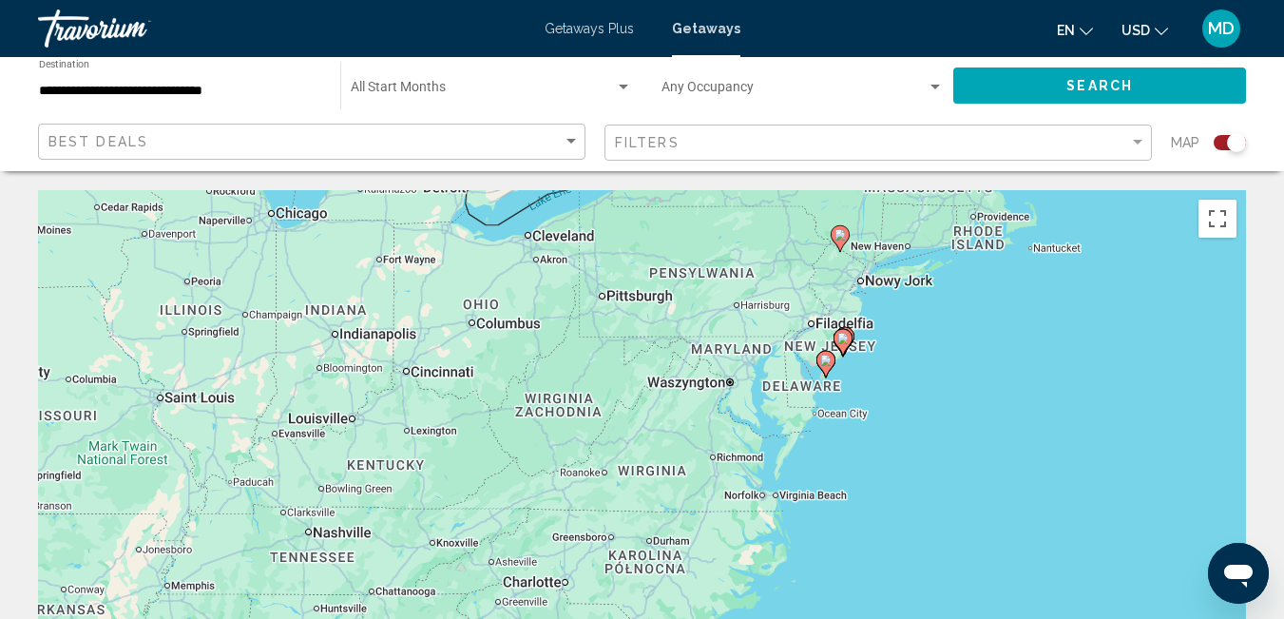
click at [778, 327] on div "Aby aktywować przeciąganie za pomocą klawiatury, naciśnij Alt + Enter. Po włącz…" at bounding box center [642, 475] width 1208 height 570
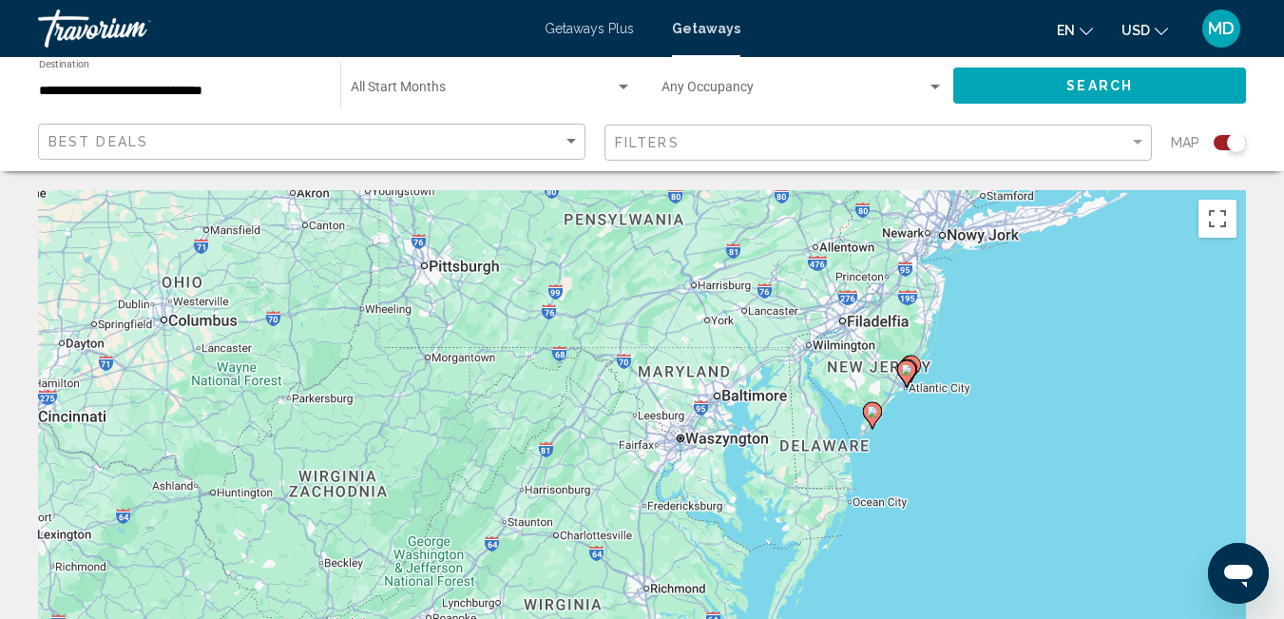
click at [667, 247] on div "Aby aktywować przeciąganie za pomocą klawiatury, naciśnij Alt + Enter. Po włącz…" at bounding box center [642, 475] width 1208 height 570
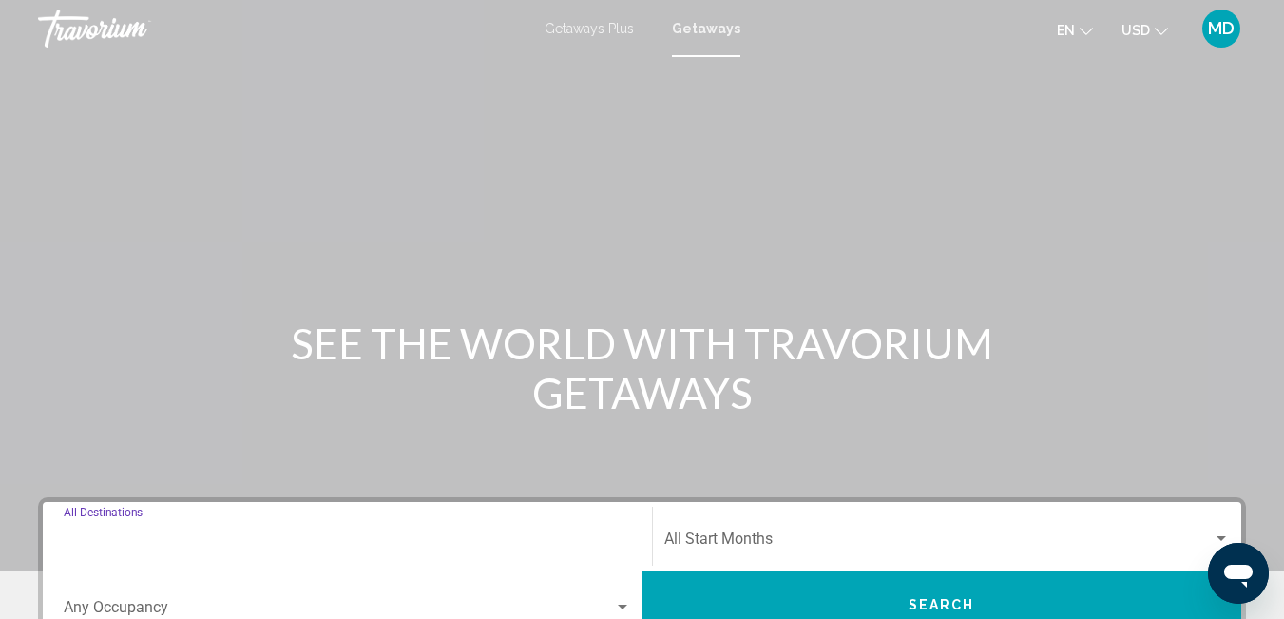
click at [174, 544] on input "Destination All Destinations" at bounding box center [347, 542] width 567 height 17
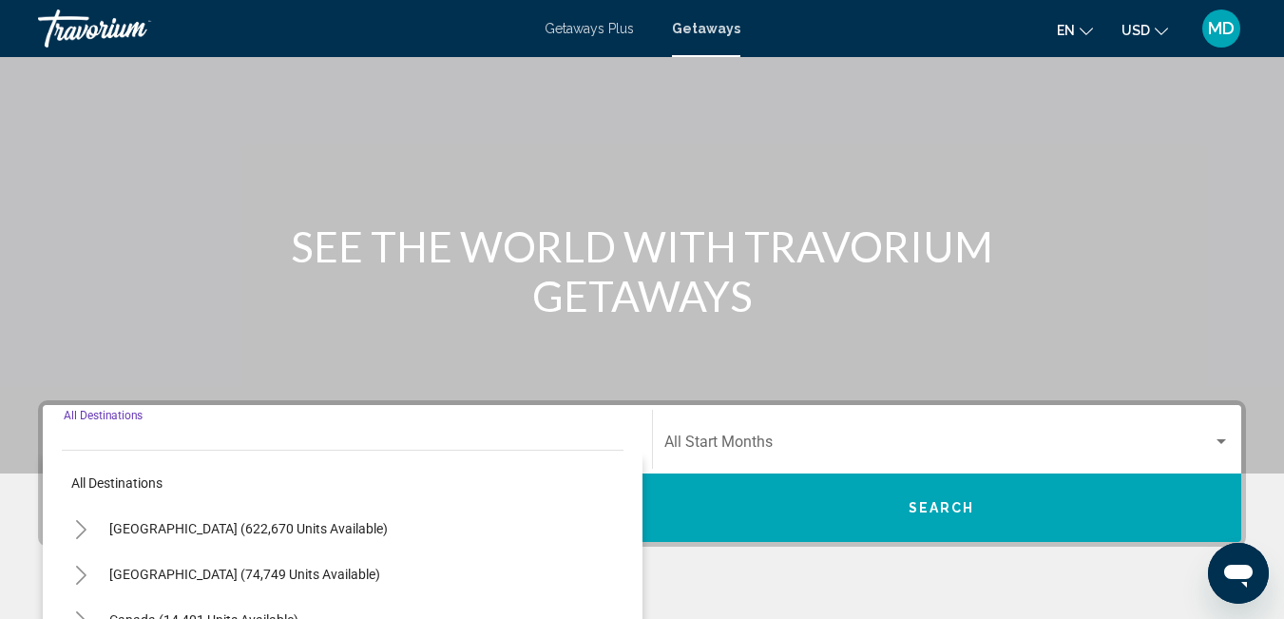
scroll to position [435, 0]
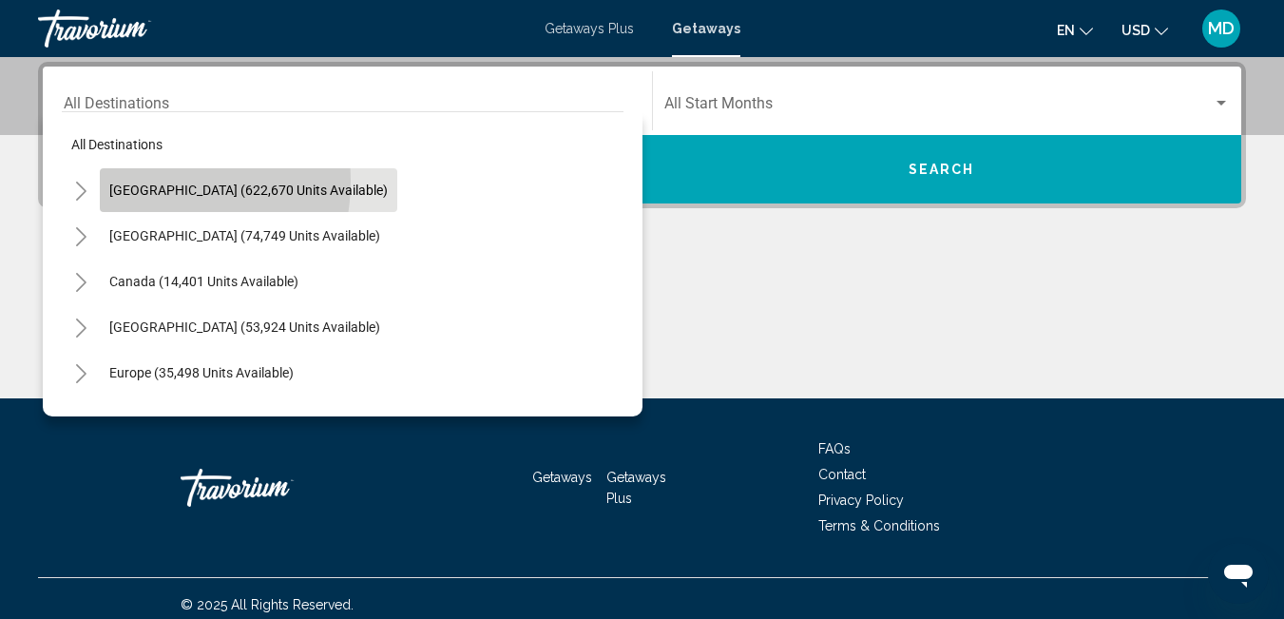
click at [136, 181] on button "[GEOGRAPHIC_DATA] (622,670 units available)" at bounding box center [248, 190] width 297 height 44
type input "**********"
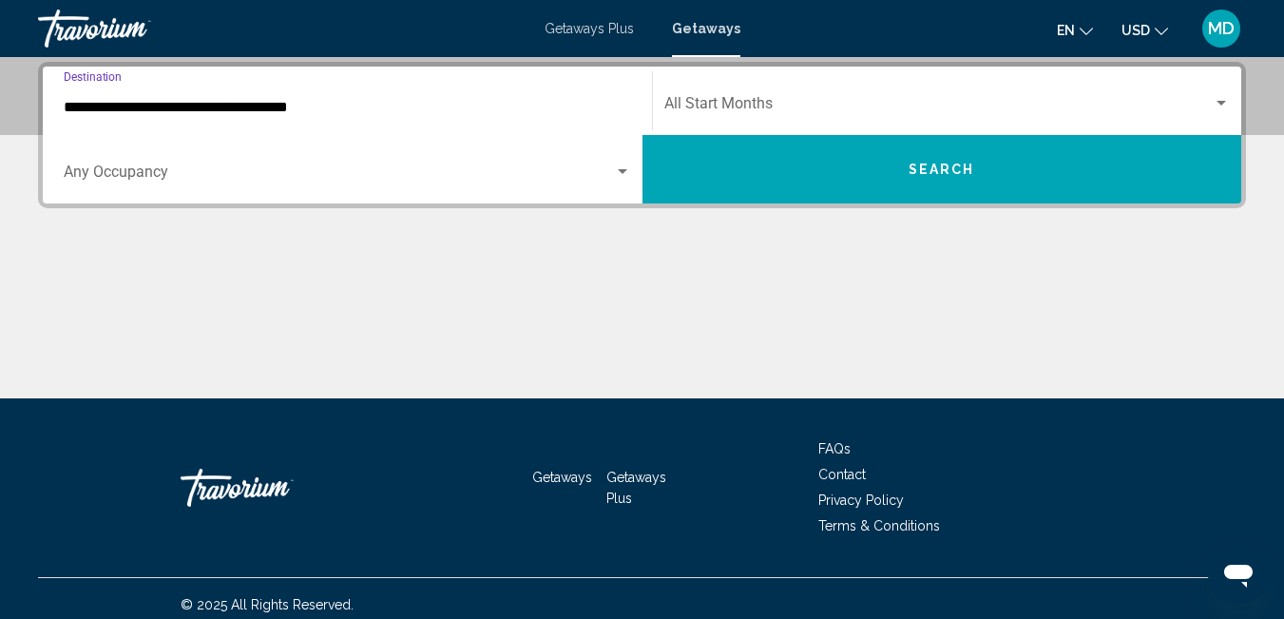
click at [955, 182] on button "Search" at bounding box center [942, 169] width 600 height 68
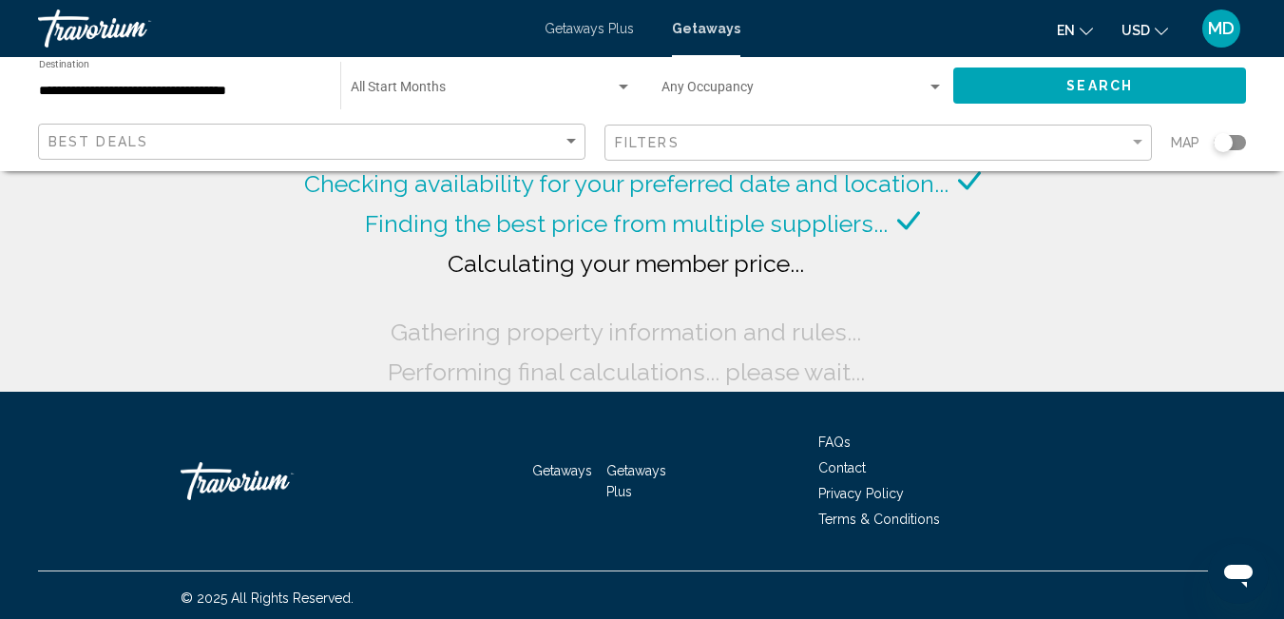
click at [1233, 143] on div "Search widget" at bounding box center [1229, 142] width 32 height 15
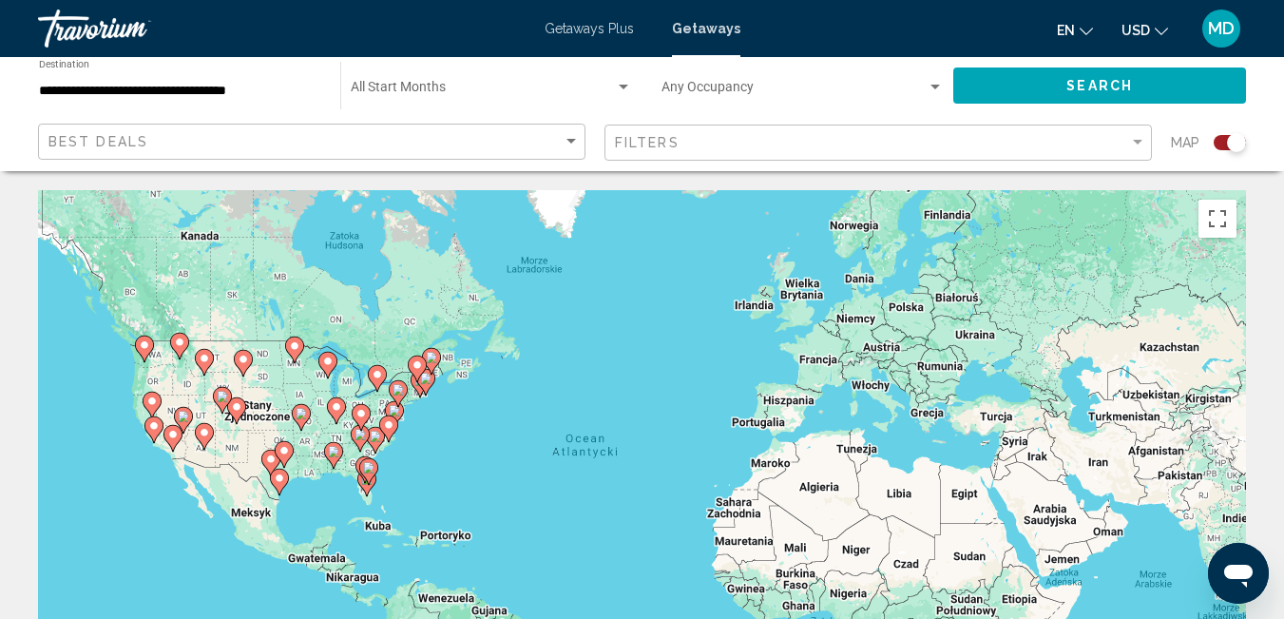
click at [430, 480] on div "Aby aktywować przeciąganie za pomocą klawiatury, naciśnij Alt + Enter. Po włącz…" at bounding box center [642, 475] width 1208 height 570
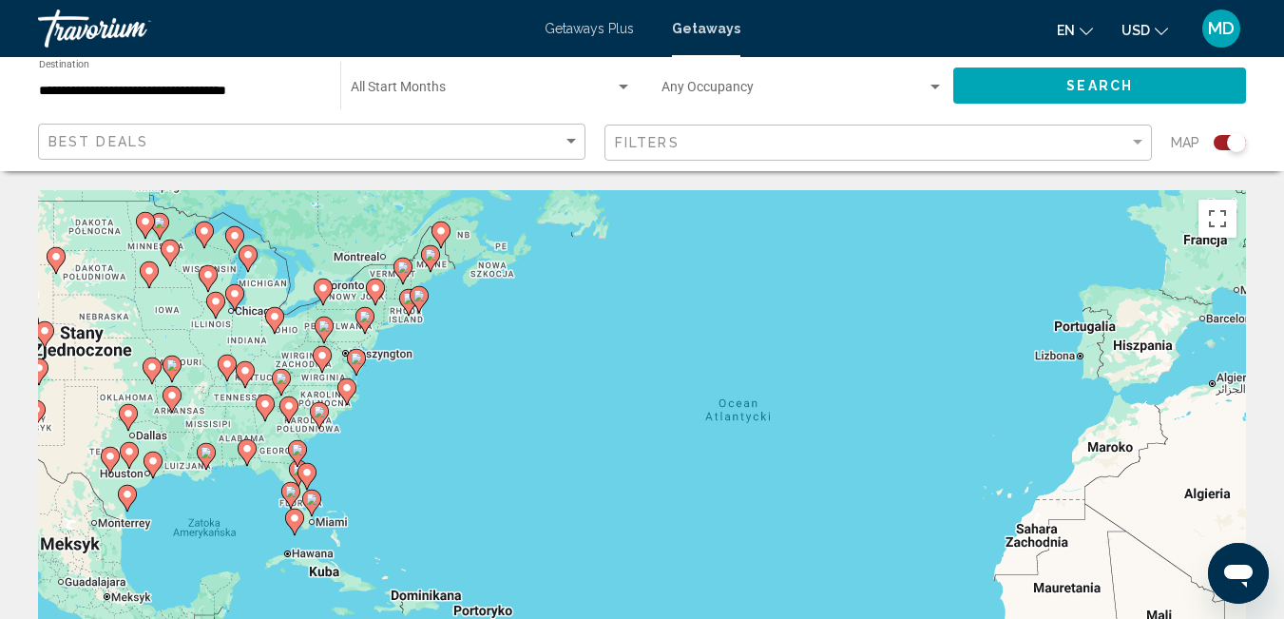
click at [387, 422] on div "Aby aktywować przeciąganie za pomocą klawiatury, naciśnij Alt + Enter. Po włącz…" at bounding box center [642, 475] width 1208 height 570
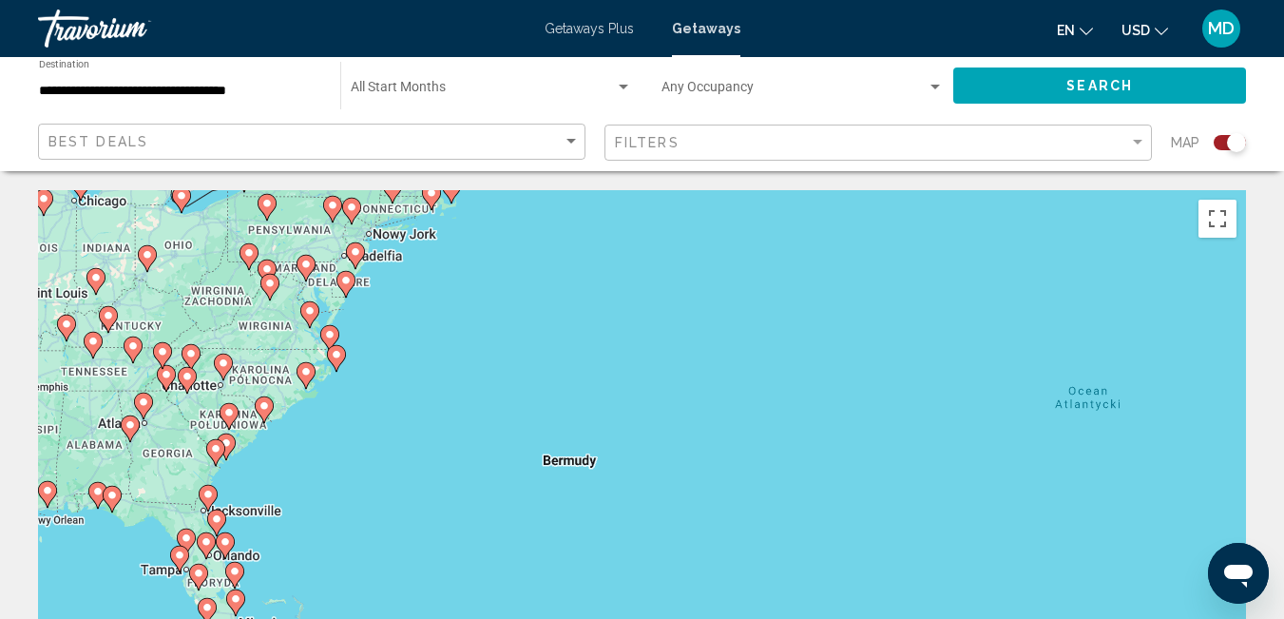
click at [334, 223] on div "Aby aktywować przeciąganie za pomocą klawiatury, naciśnij Alt + Enter. Po włącz…" at bounding box center [642, 475] width 1208 height 570
click at [328, 205] on image "Main content" at bounding box center [332, 205] width 11 height 11
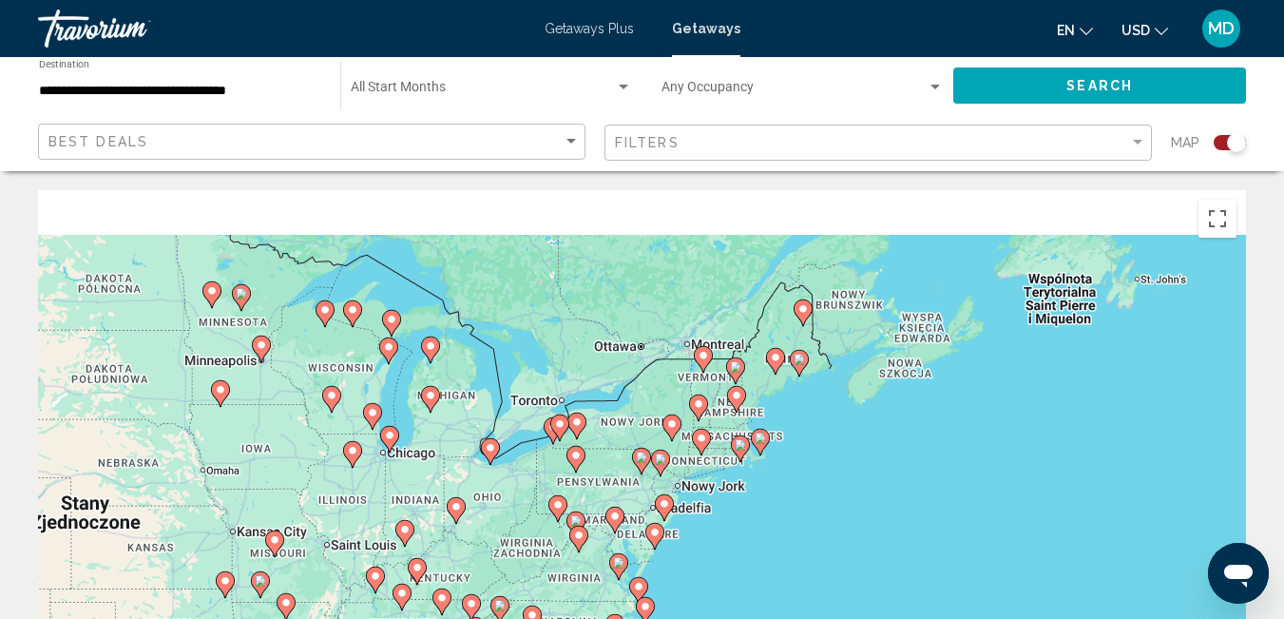
click at [328, 204] on div "Aby aktywować przeciąganie za pomocą klawiatury, naciśnij Alt + Enter. Po włącz…" at bounding box center [642, 475] width 1208 height 570
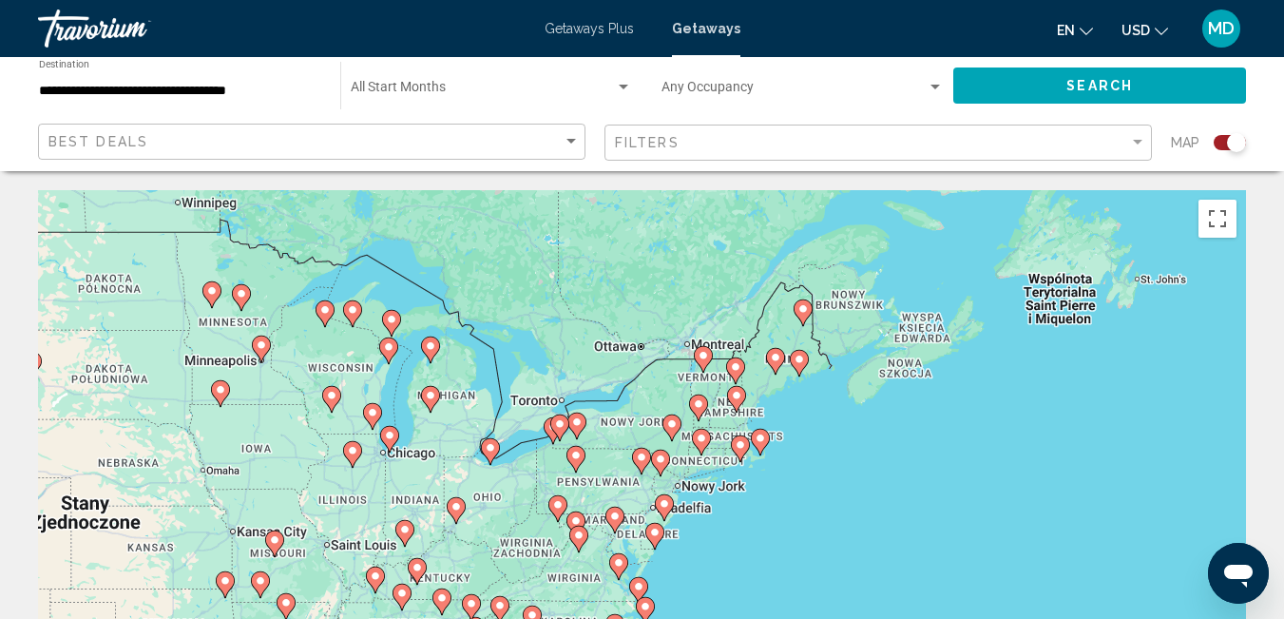
click at [640, 469] on icon "Main content" at bounding box center [640, 461] width 17 height 25
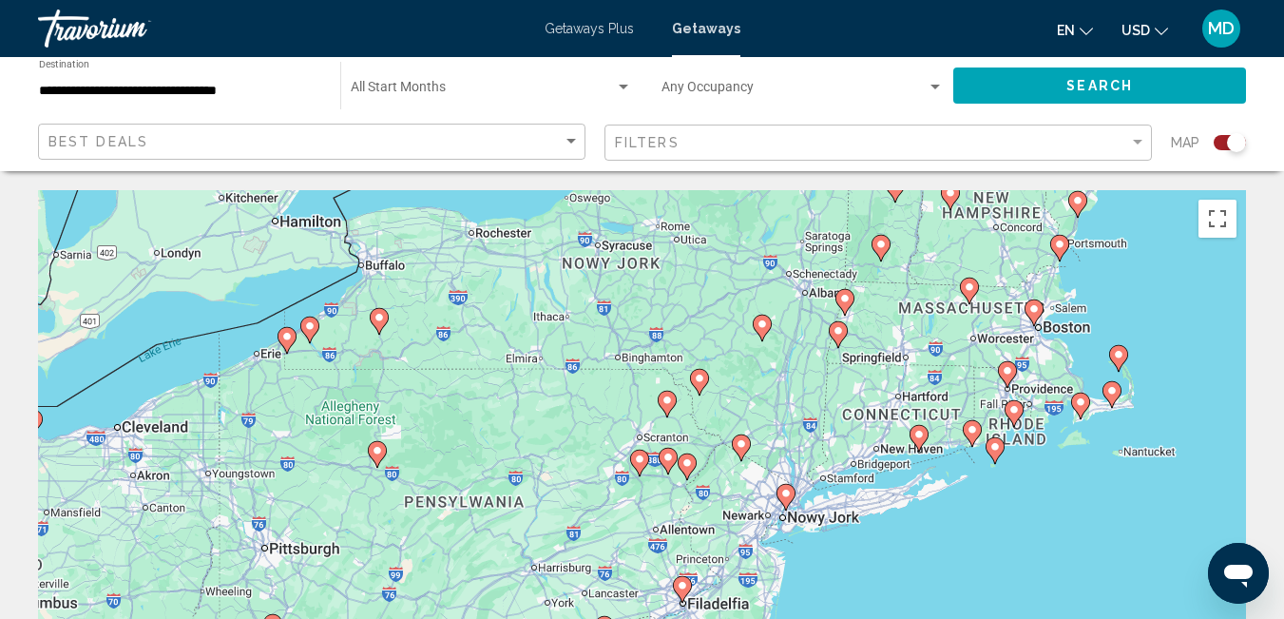
click at [640, 459] on image "Main content" at bounding box center [639, 458] width 11 height 11
type input "**********"
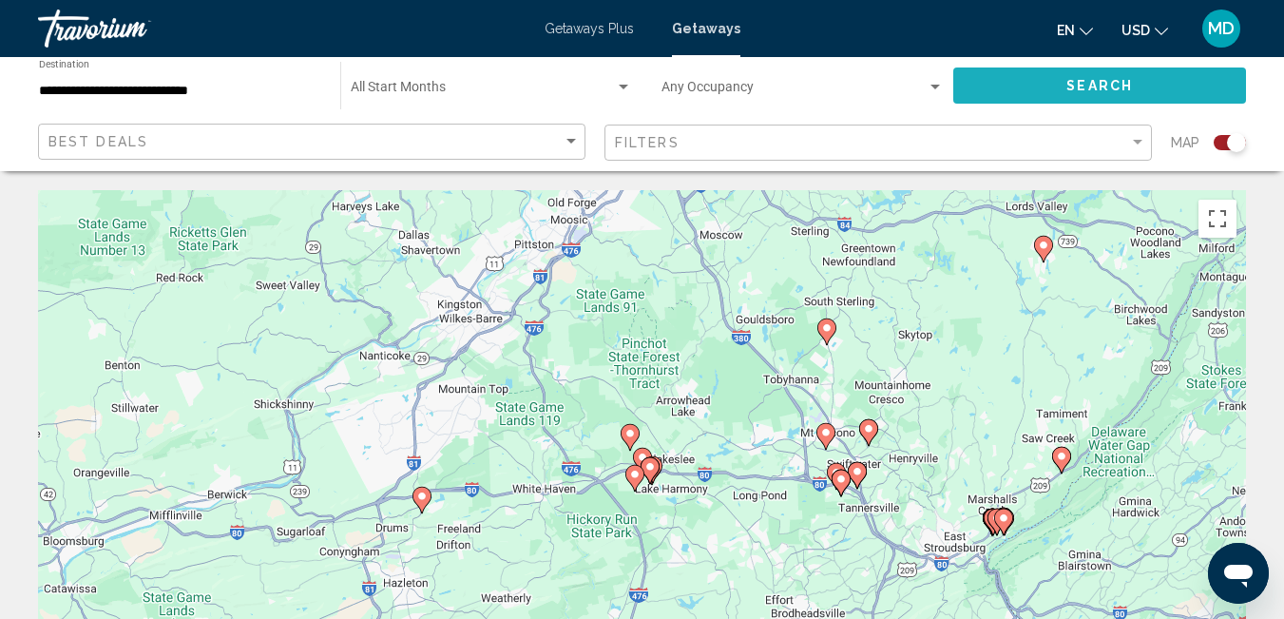
click at [1076, 92] on span "Search" at bounding box center [1099, 86] width 67 height 15
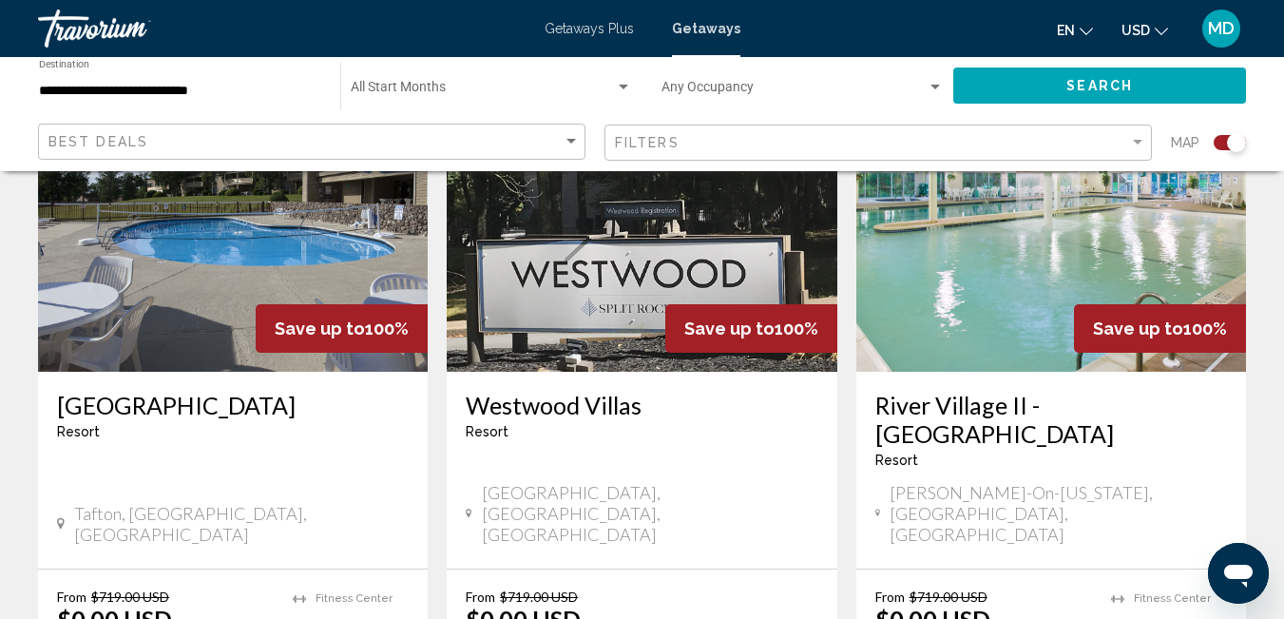
scroll to position [784, 0]
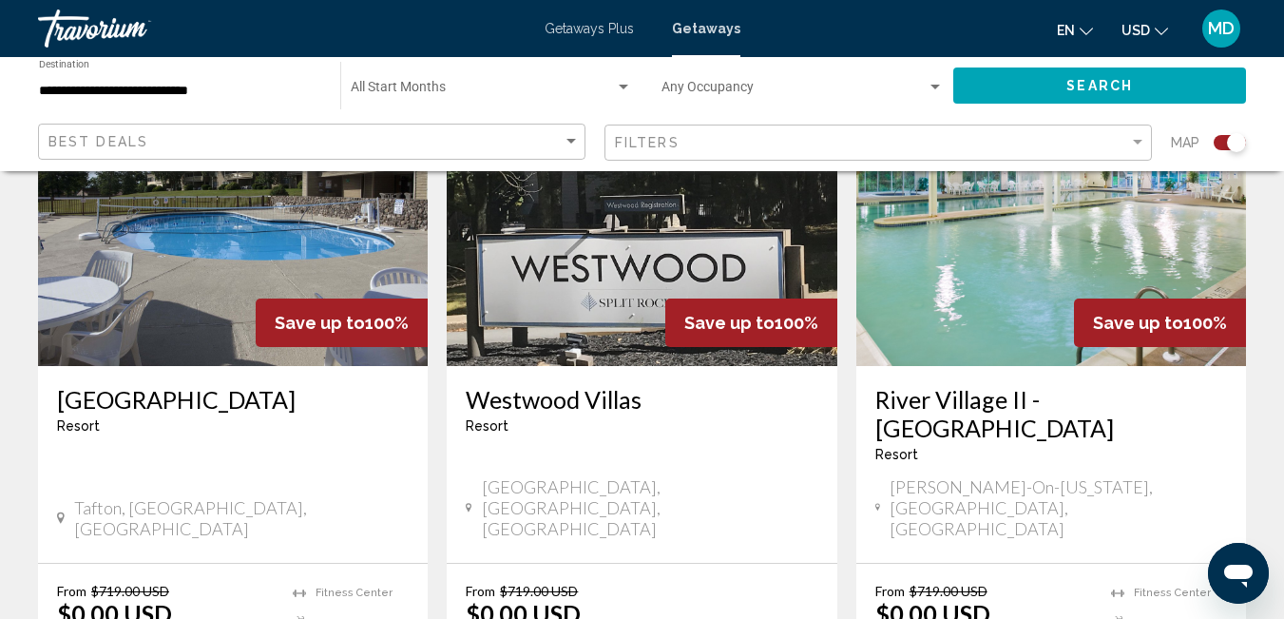
click at [231, 223] on img "Main content" at bounding box center [233, 214] width 390 height 304
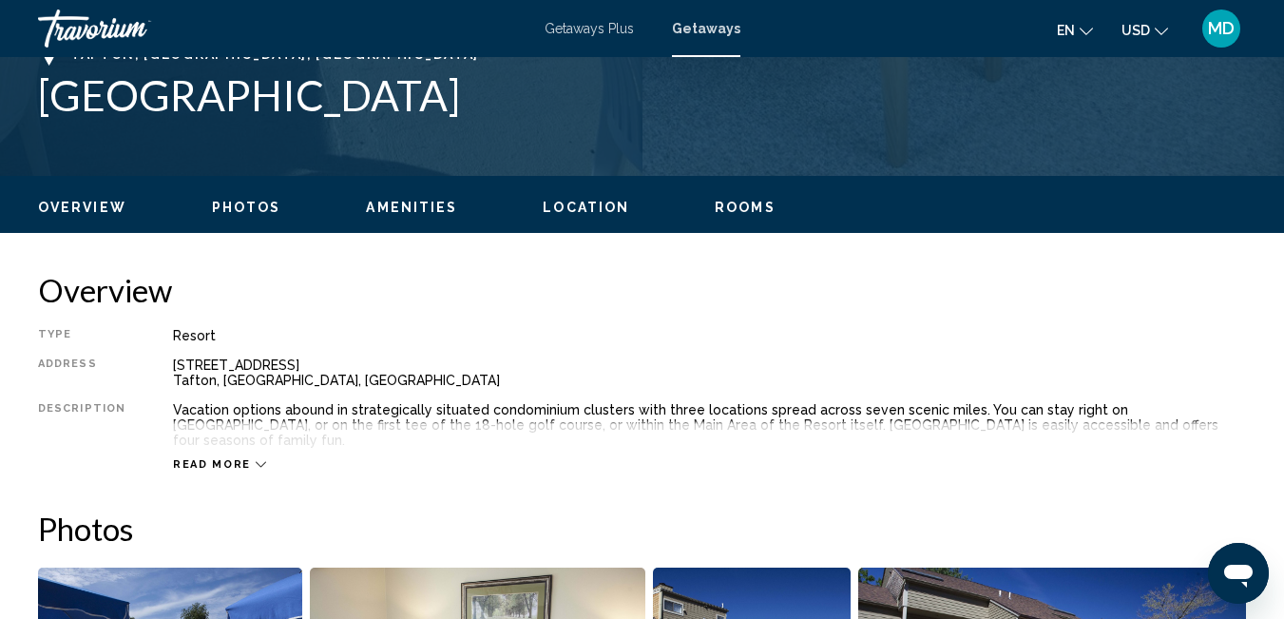
scroll to position [200, 0]
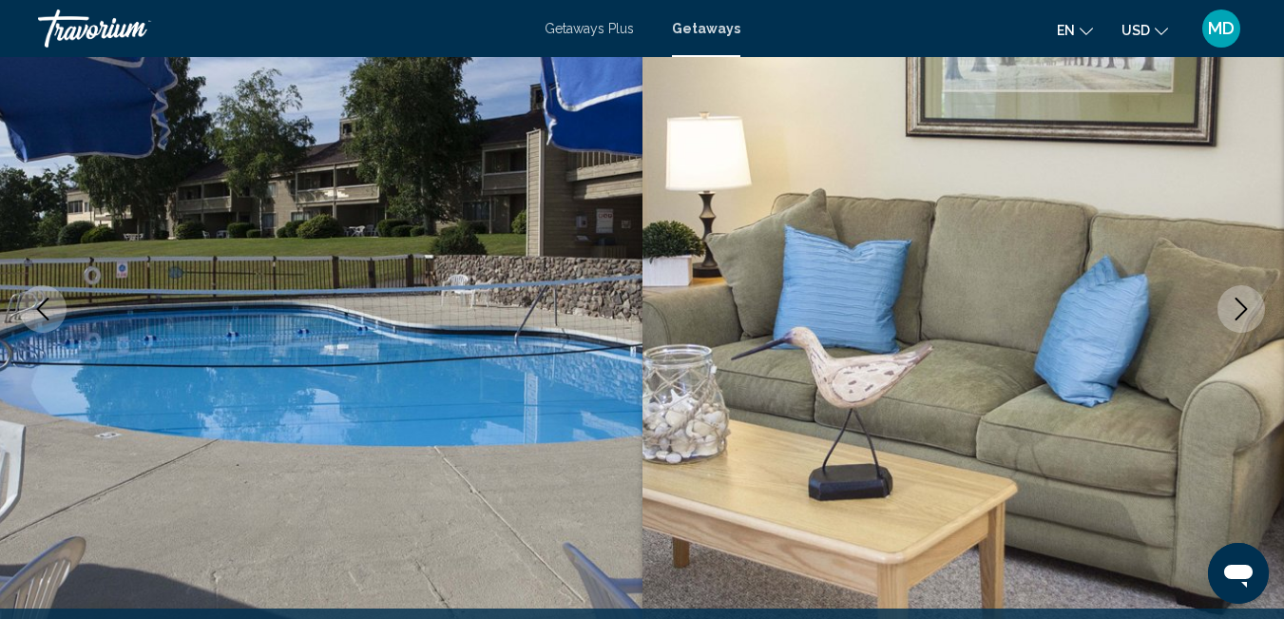
click at [1234, 311] on icon "Next image" at bounding box center [1241, 308] width 23 height 23
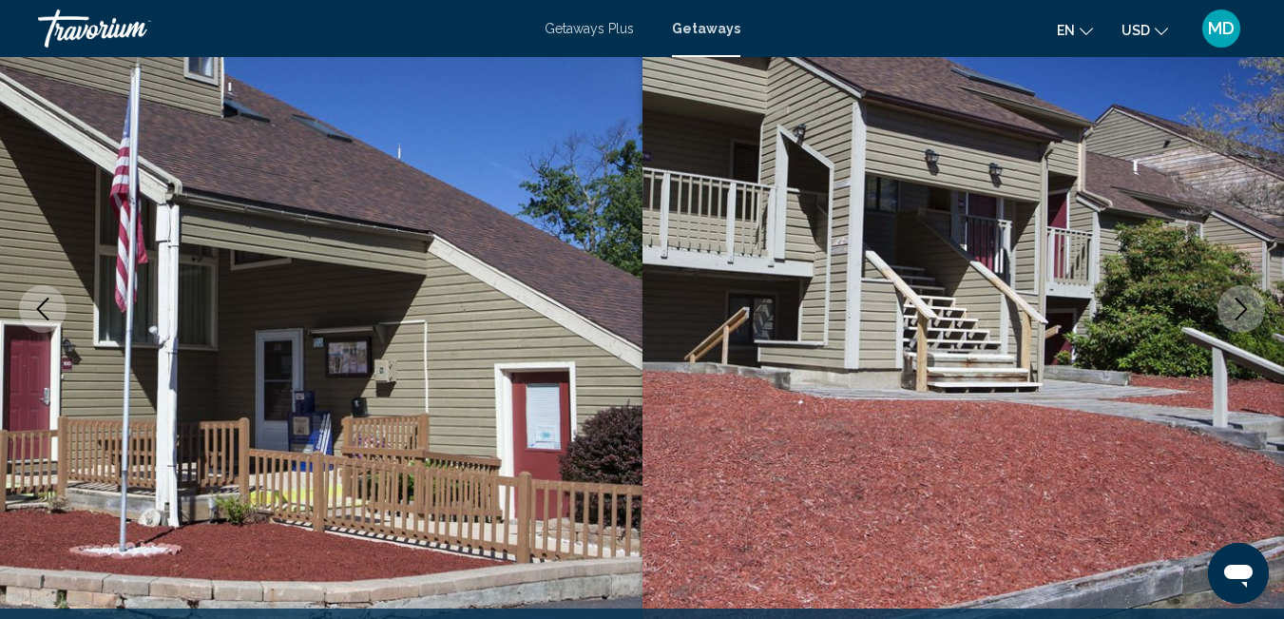
click at [1235, 312] on icon "Next image" at bounding box center [1241, 308] width 23 height 23
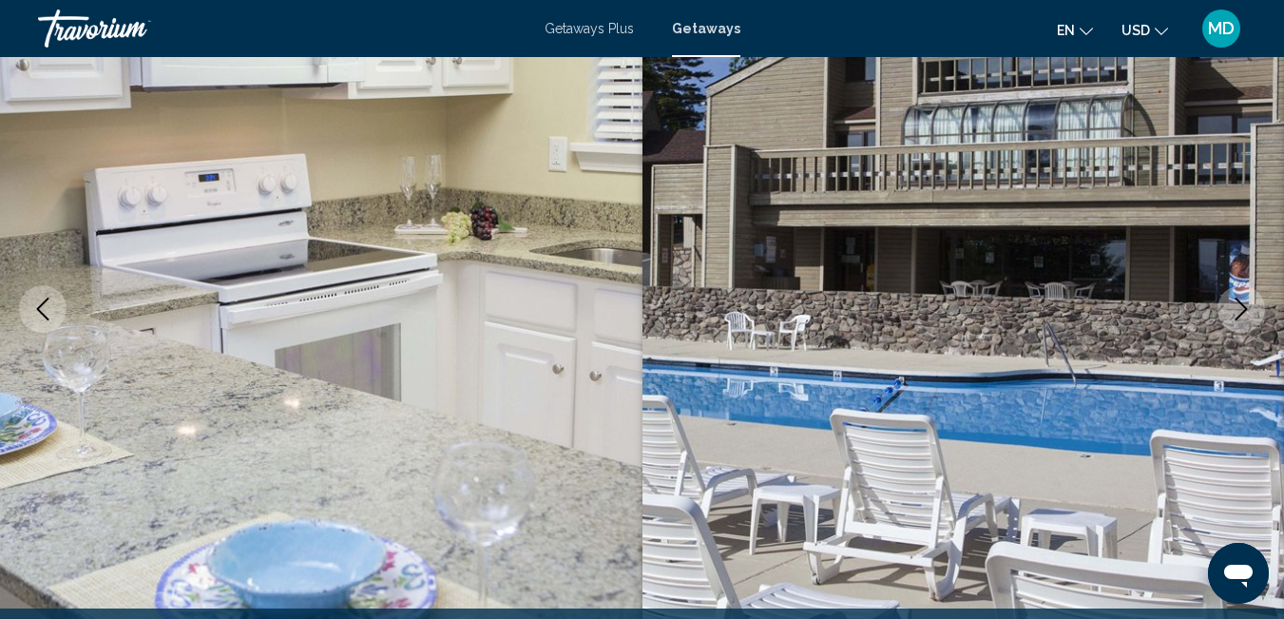
click at [1235, 312] on icon "Next image" at bounding box center [1241, 308] width 23 height 23
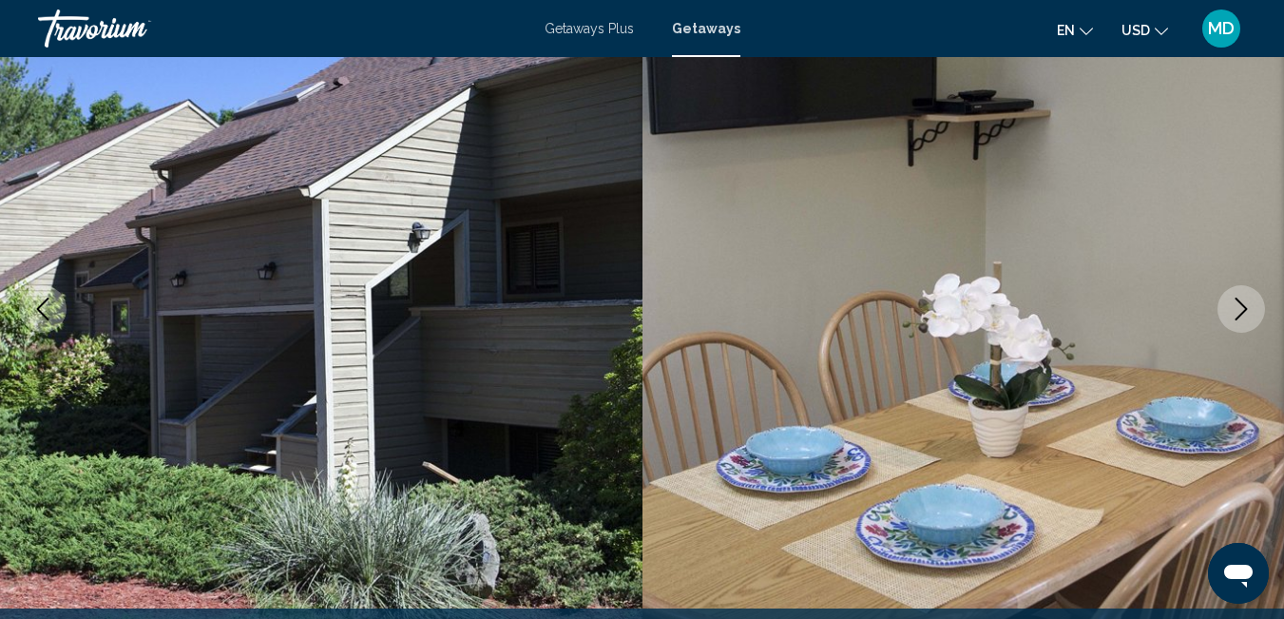
click at [1235, 312] on icon "Next image" at bounding box center [1241, 308] width 23 height 23
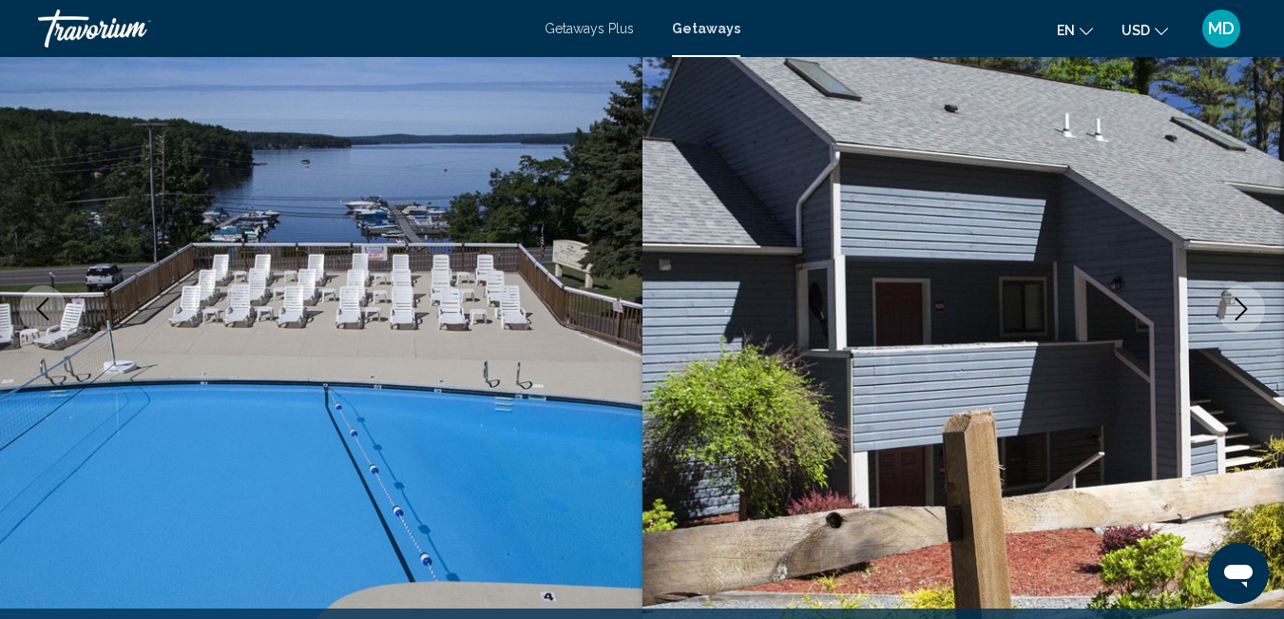
click at [1235, 314] on icon "Next image" at bounding box center [1241, 308] width 23 height 23
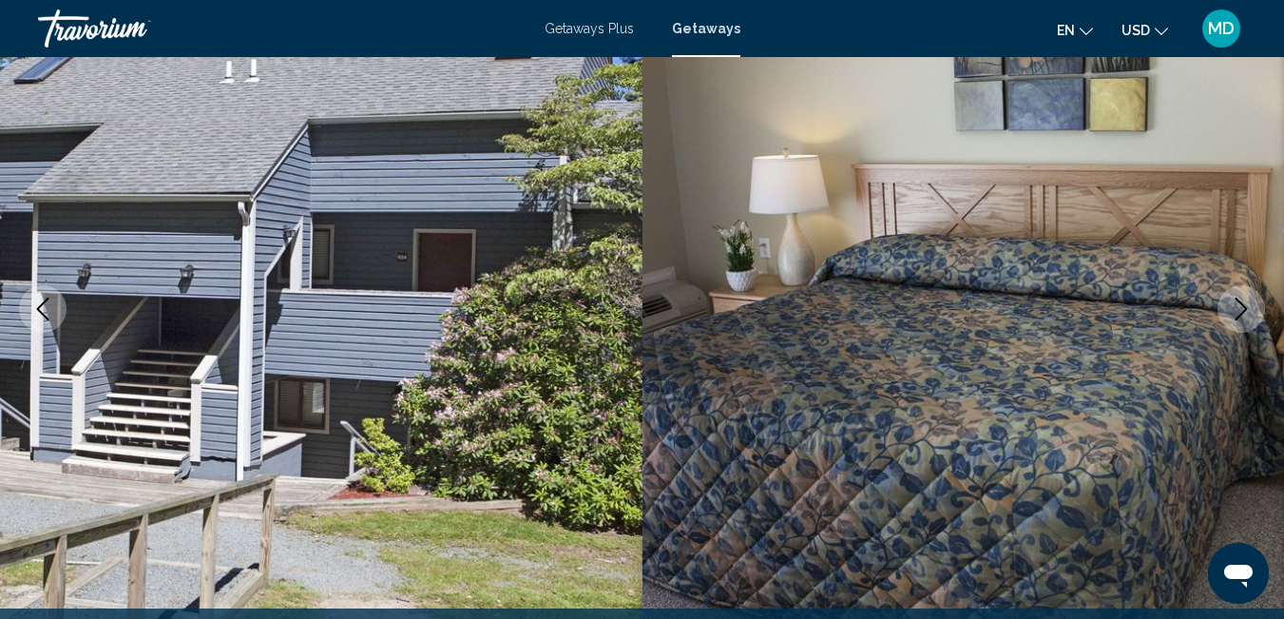
click at [1235, 314] on icon "Next image" at bounding box center [1241, 308] width 23 height 23
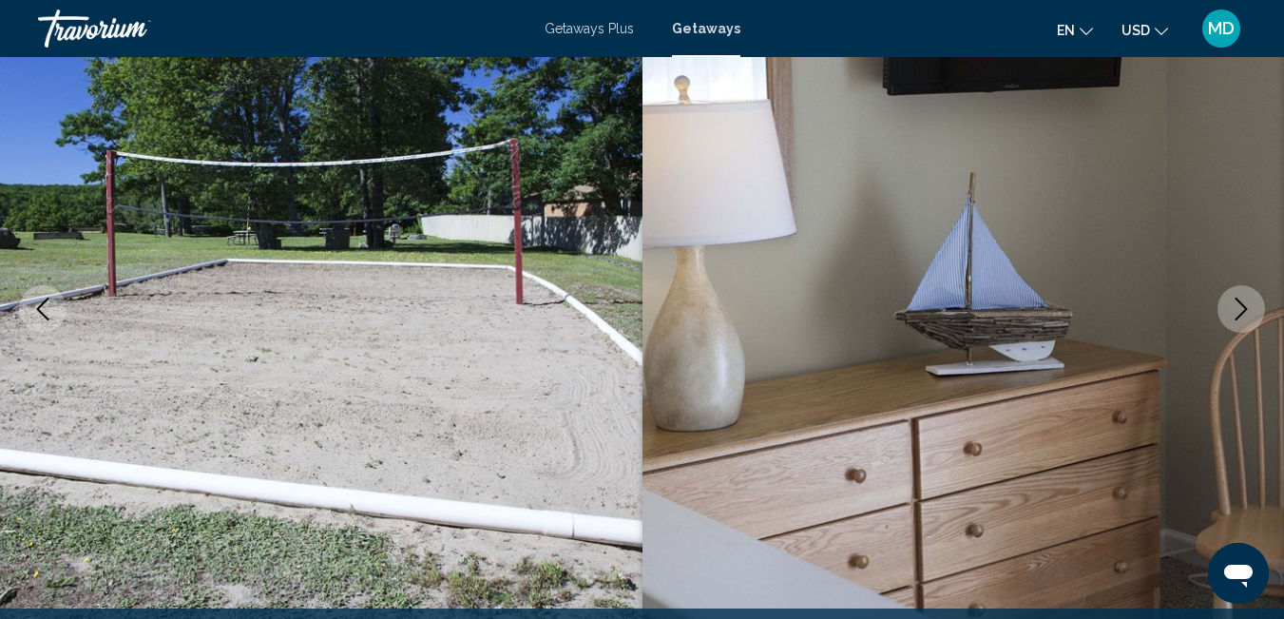
click at [1235, 314] on icon "Next image" at bounding box center [1241, 308] width 23 height 23
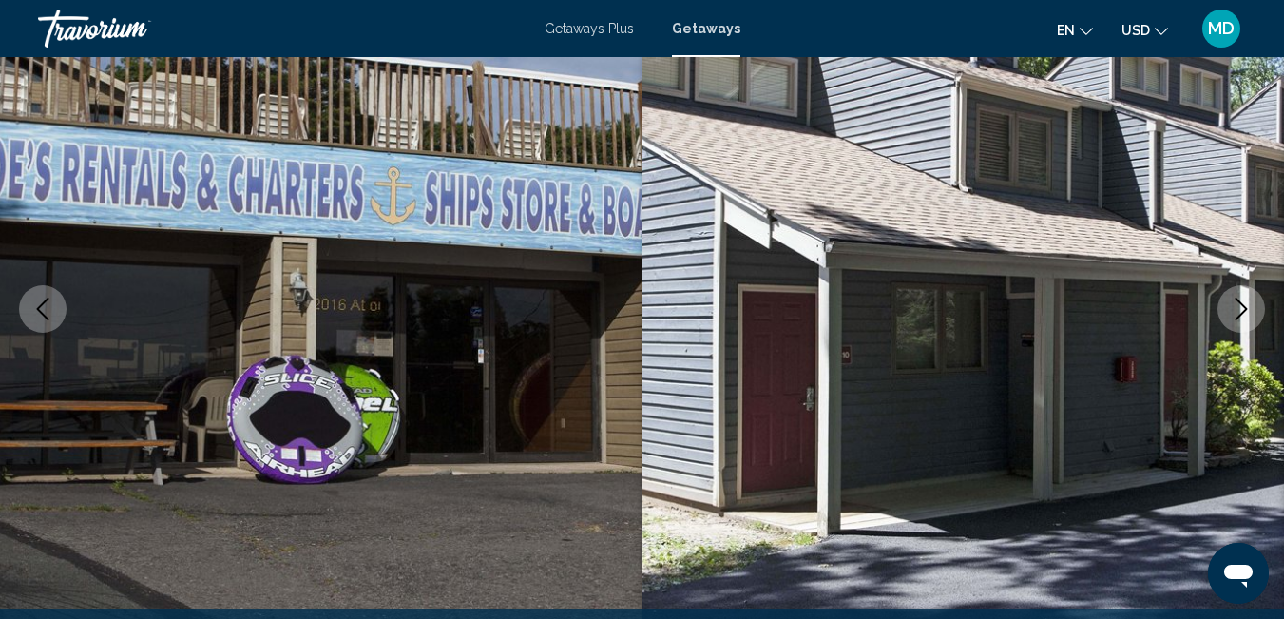
click at [1235, 314] on icon "Next image" at bounding box center [1241, 308] width 23 height 23
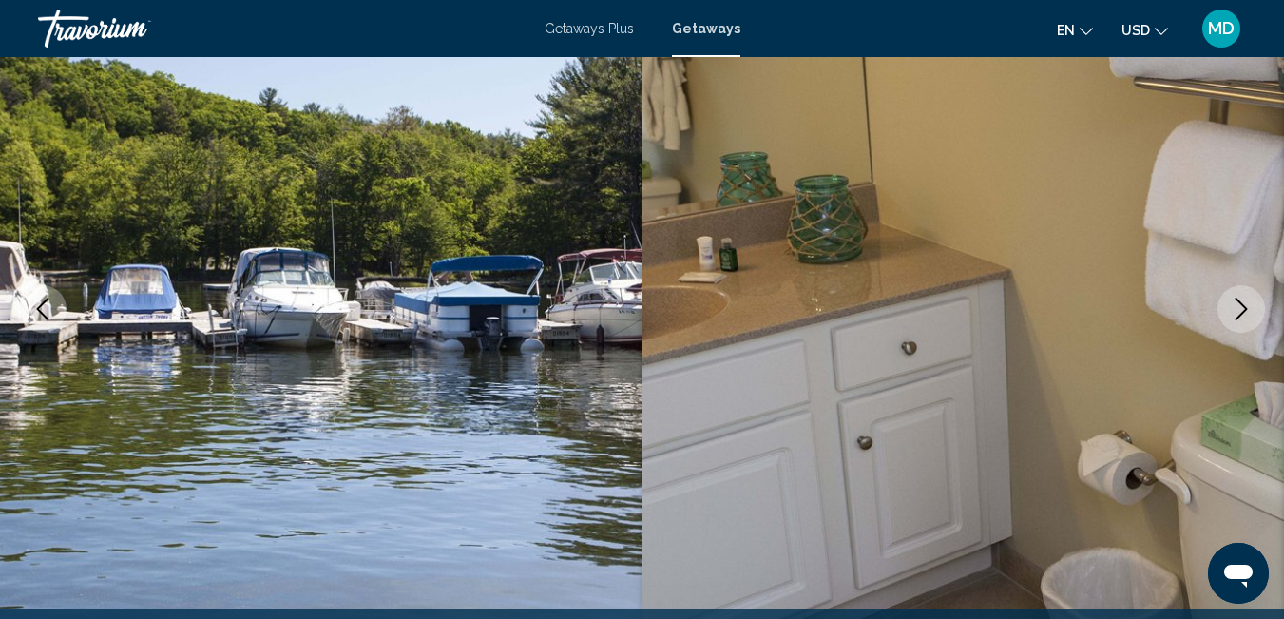
click at [1235, 314] on icon "Next image" at bounding box center [1241, 308] width 23 height 23
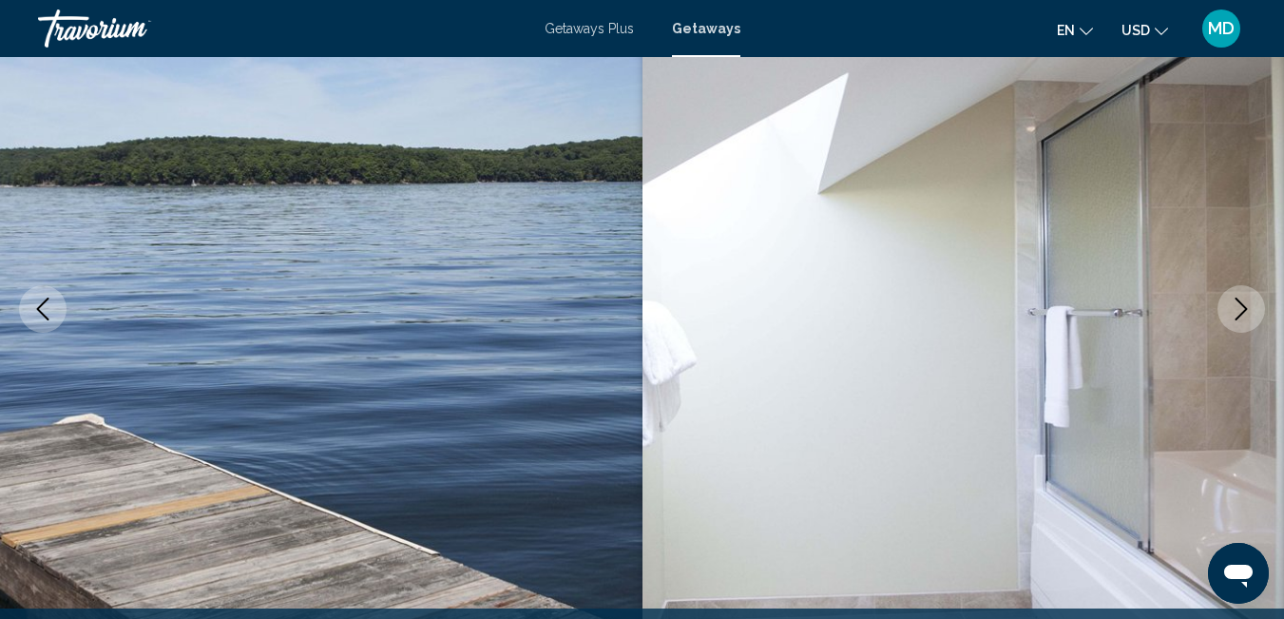
click at [1237, 314] on icon "Next image" at bounding box center [1241, 308] width 23 height 23
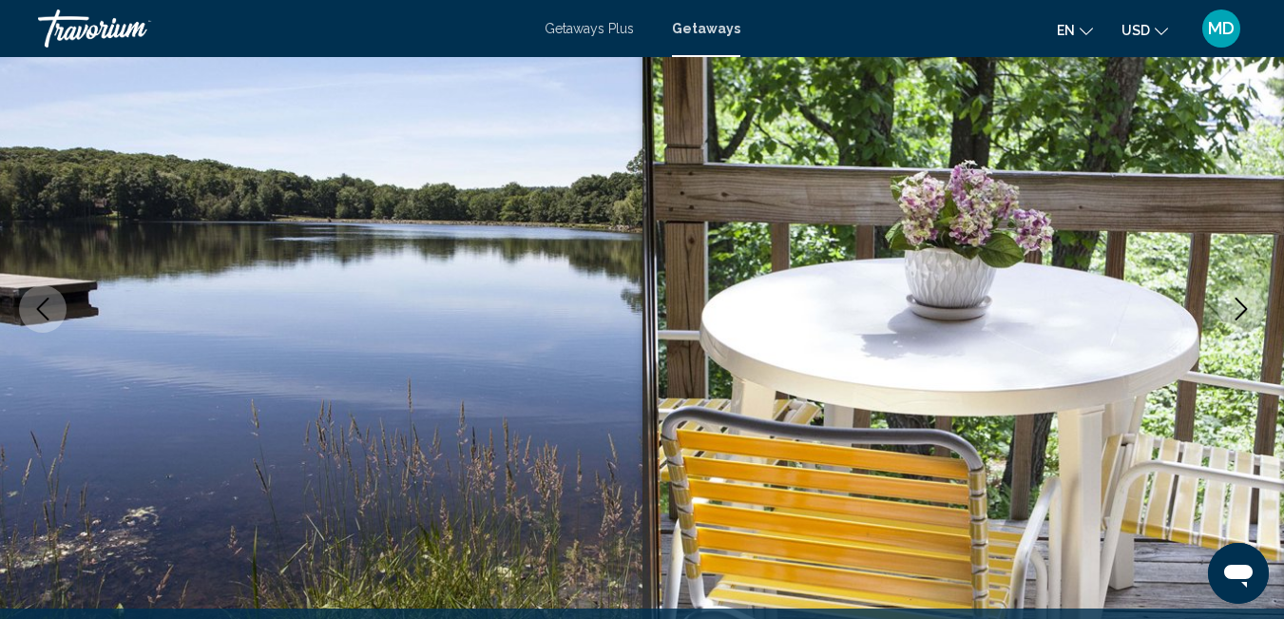
click at [1237, 314] on icon "Next image" at bounding box center [1241, 308] width 23 height 23
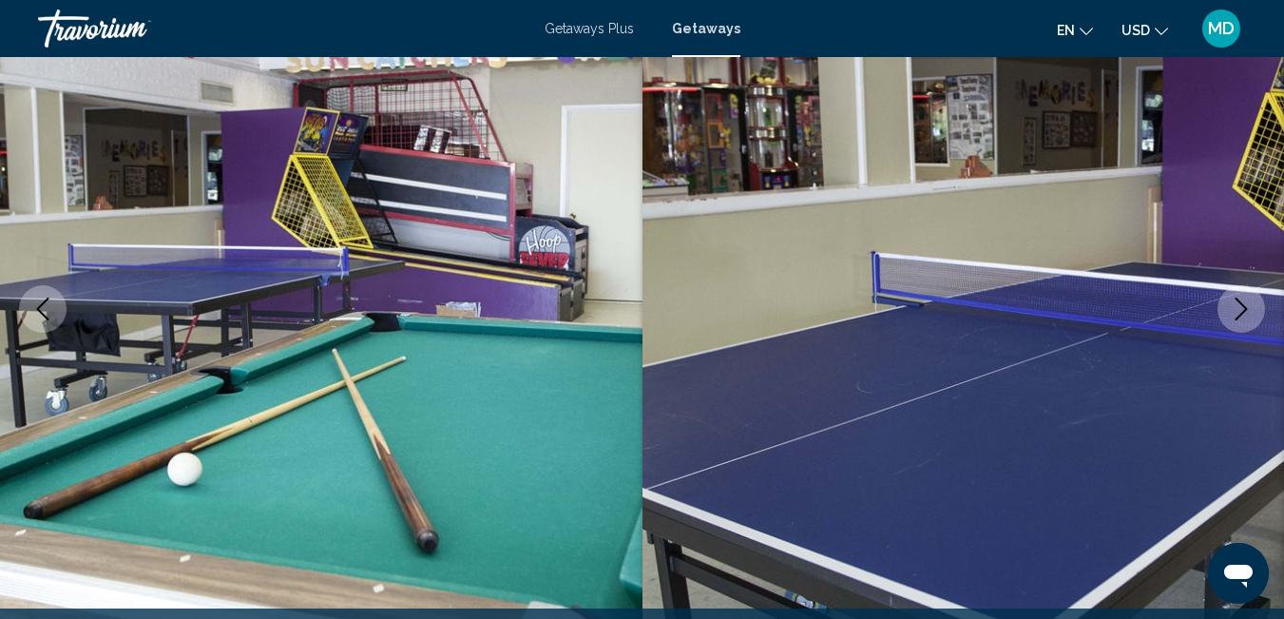
click at [1237, 315] on icon "Next image" at bounding box center [1241, 308] width 23 height 23
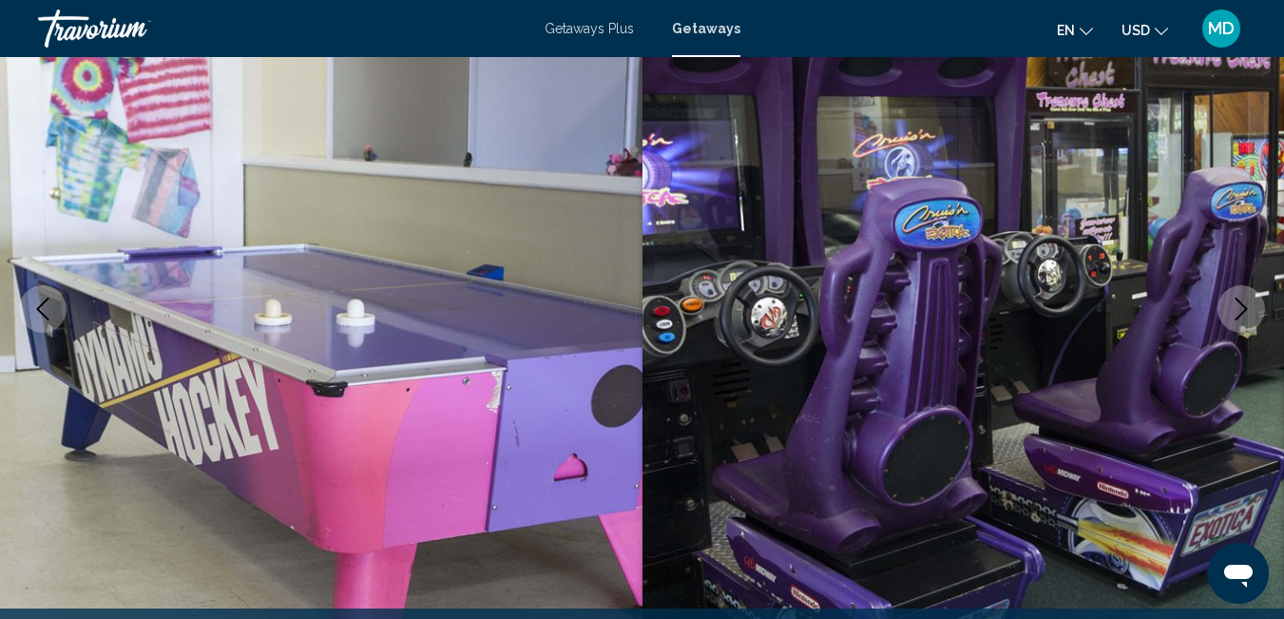
click at [1237, 315] on icon "Next image" at bounding box center [1241, 308] width 23 height 23
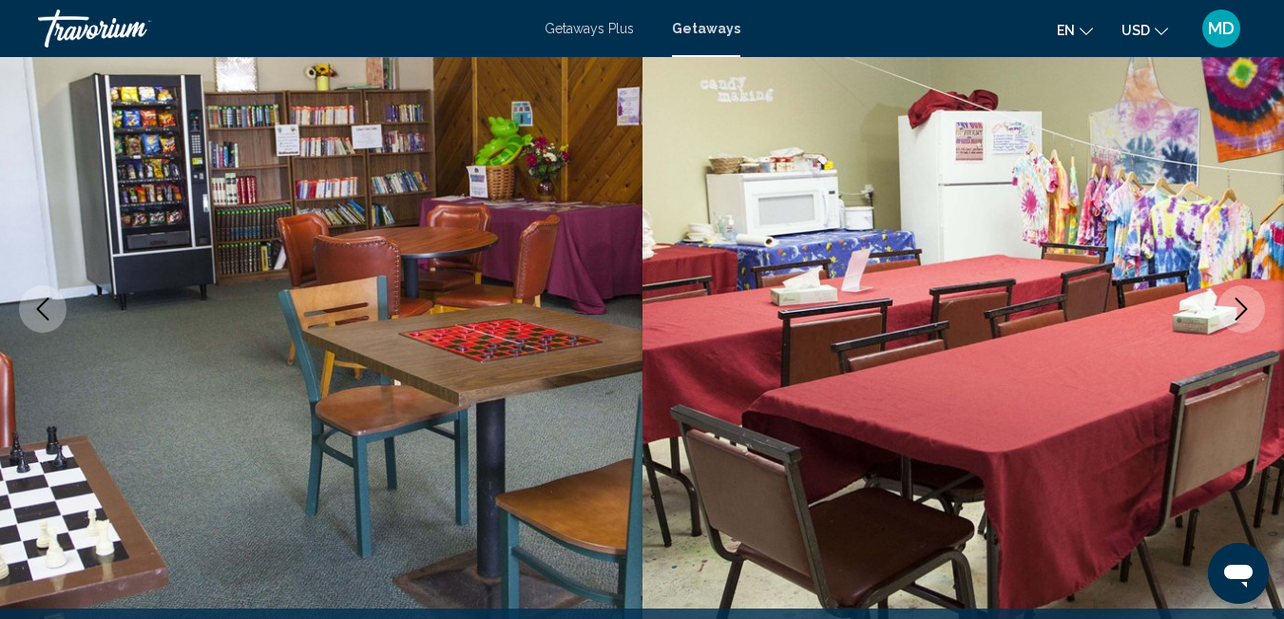
click at [1236, 315] on icon "Next image" at bounding box center [1241, 308] width 23 height 23
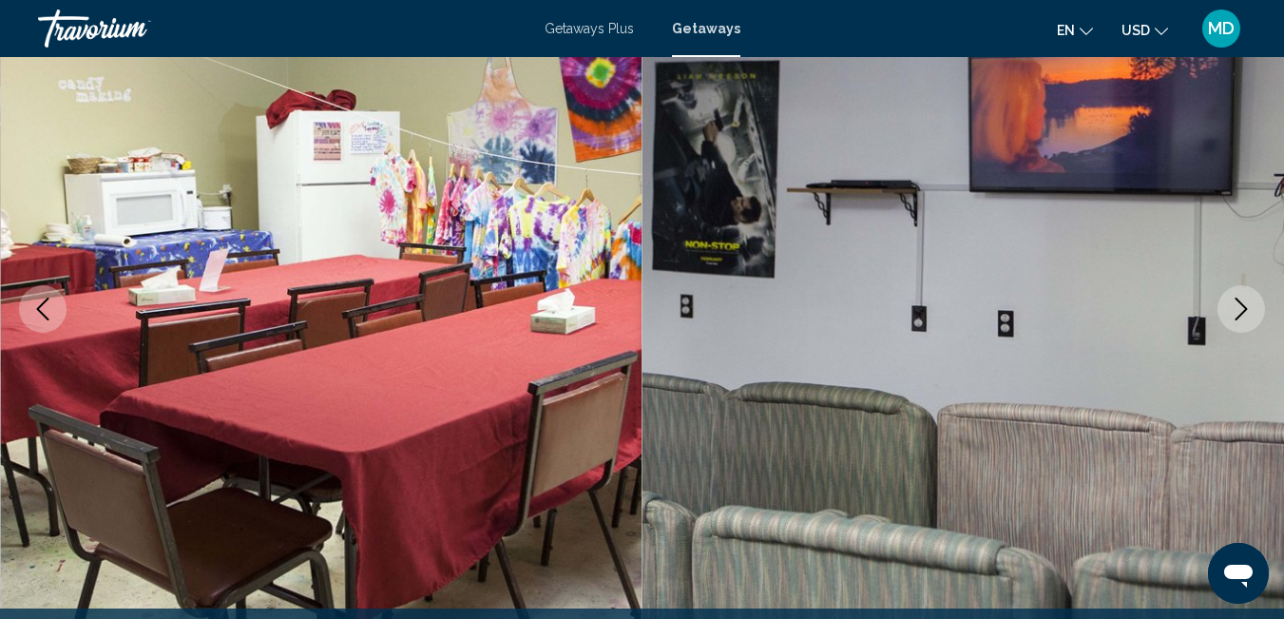
click at [1236, 317] on icon "Next image" at bounding box center [1241, 308] width 23 height 23
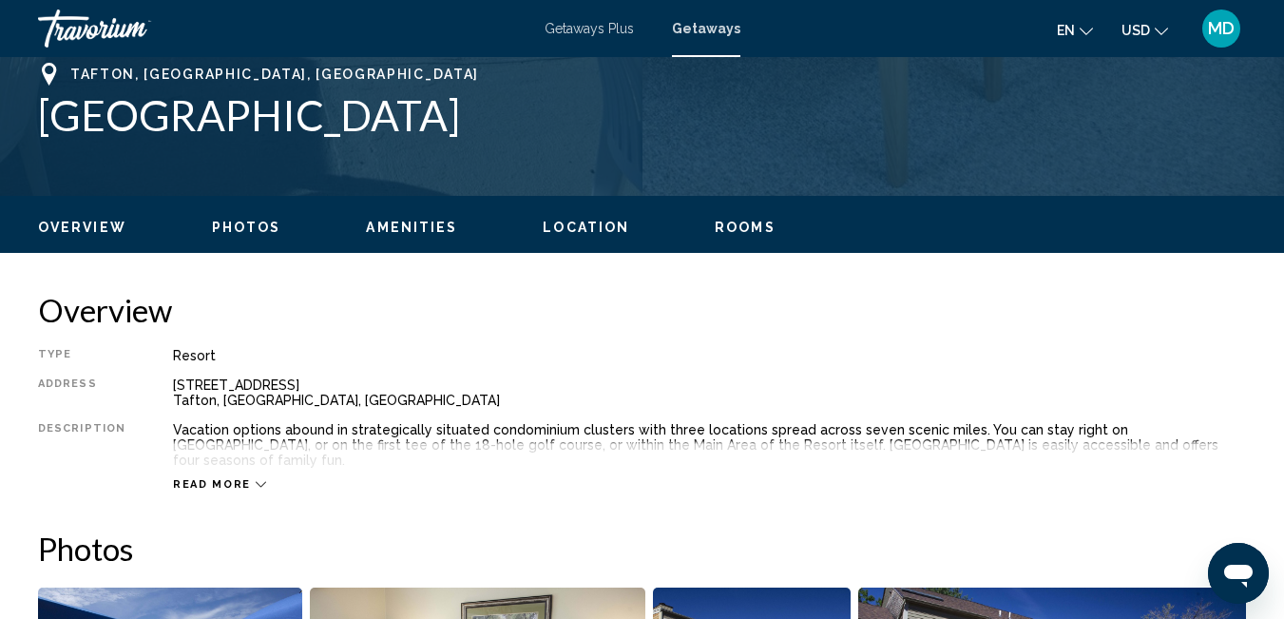
scroll to position [785, 0]
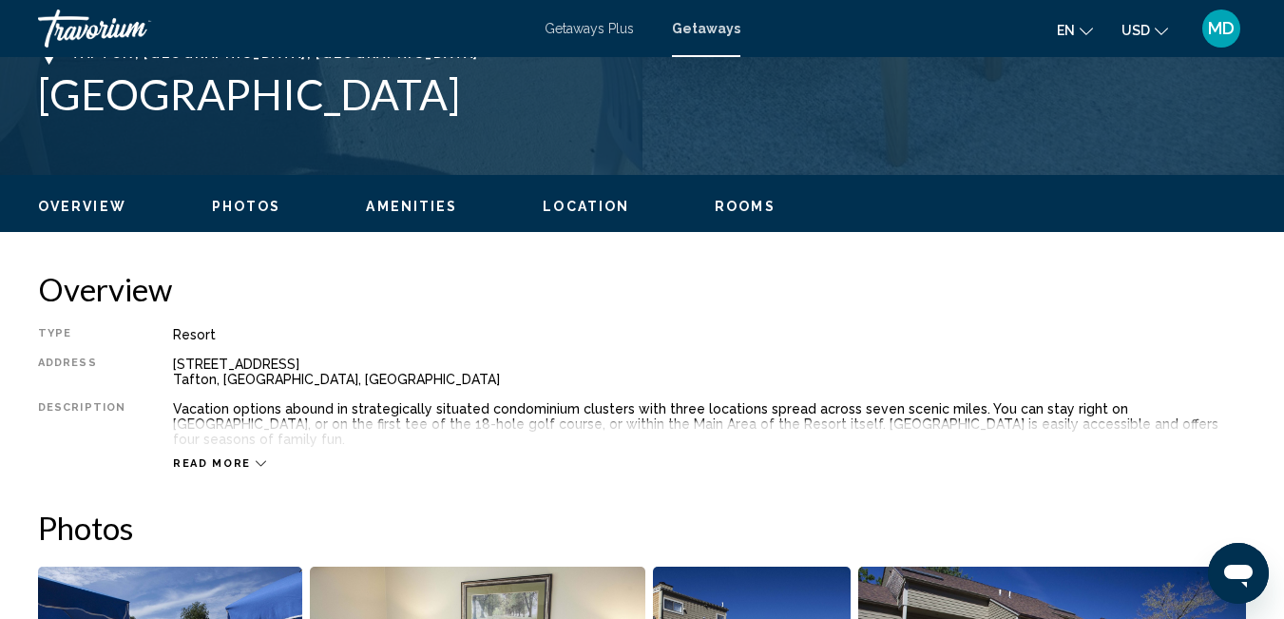
click at [752, 200] on span "Rooms" at bounding box center [745, 206] width 61 height 15
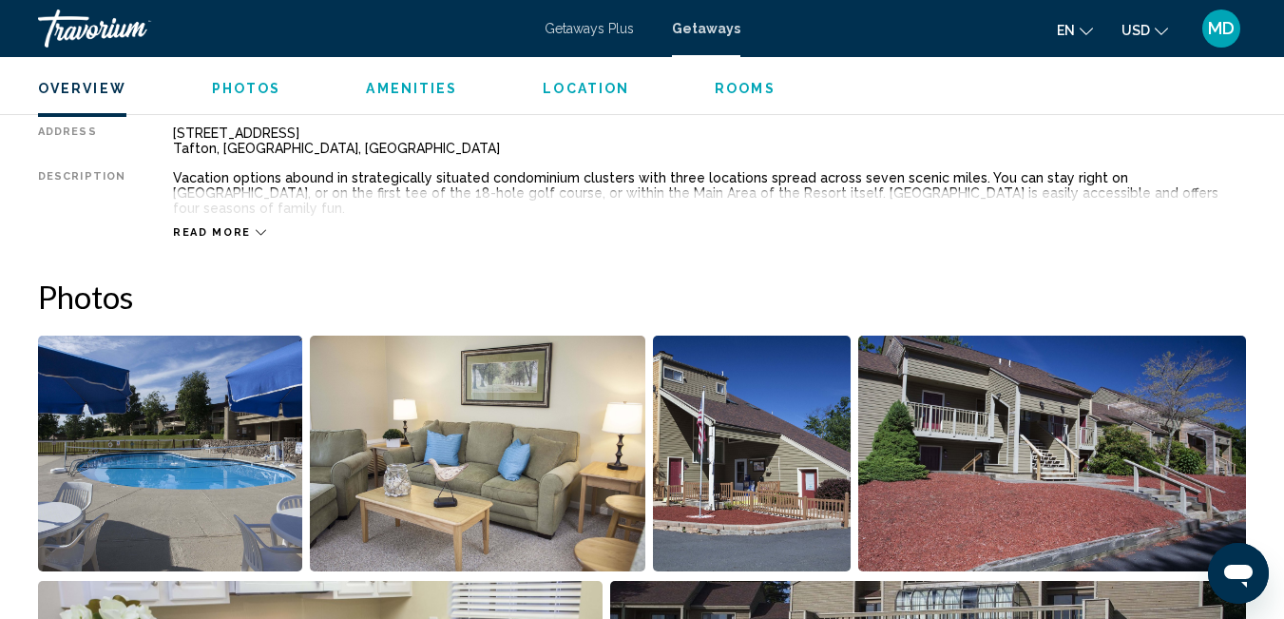
scroll to position [975, 0]
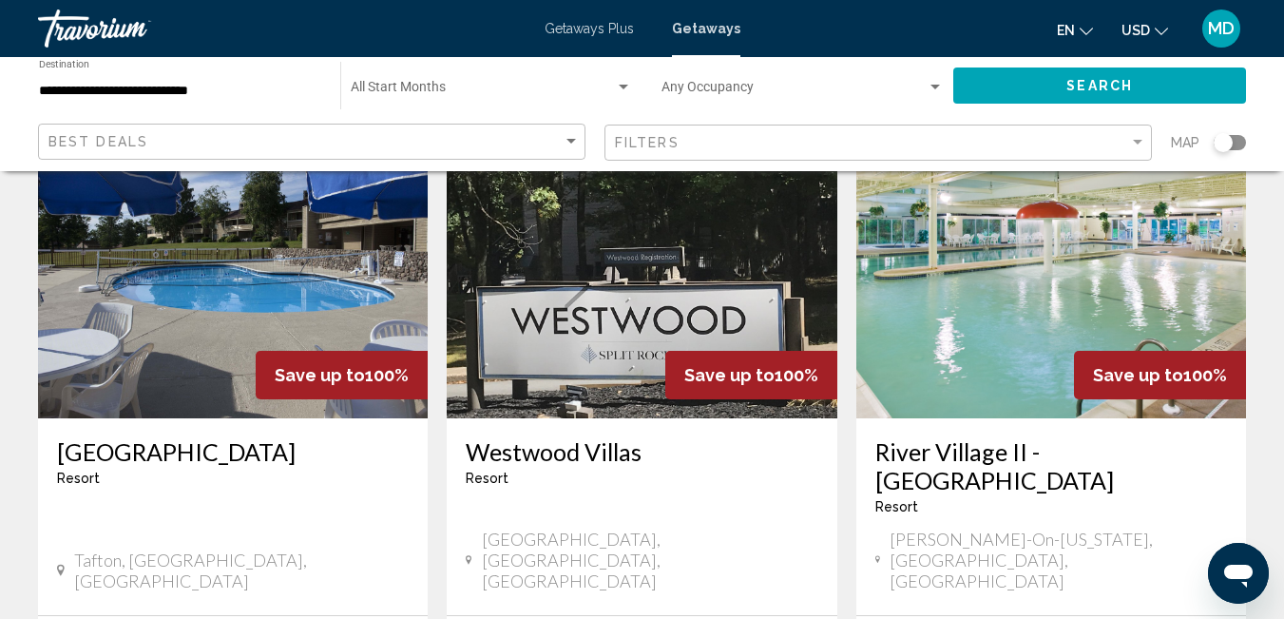
scroll to position [174, 0]
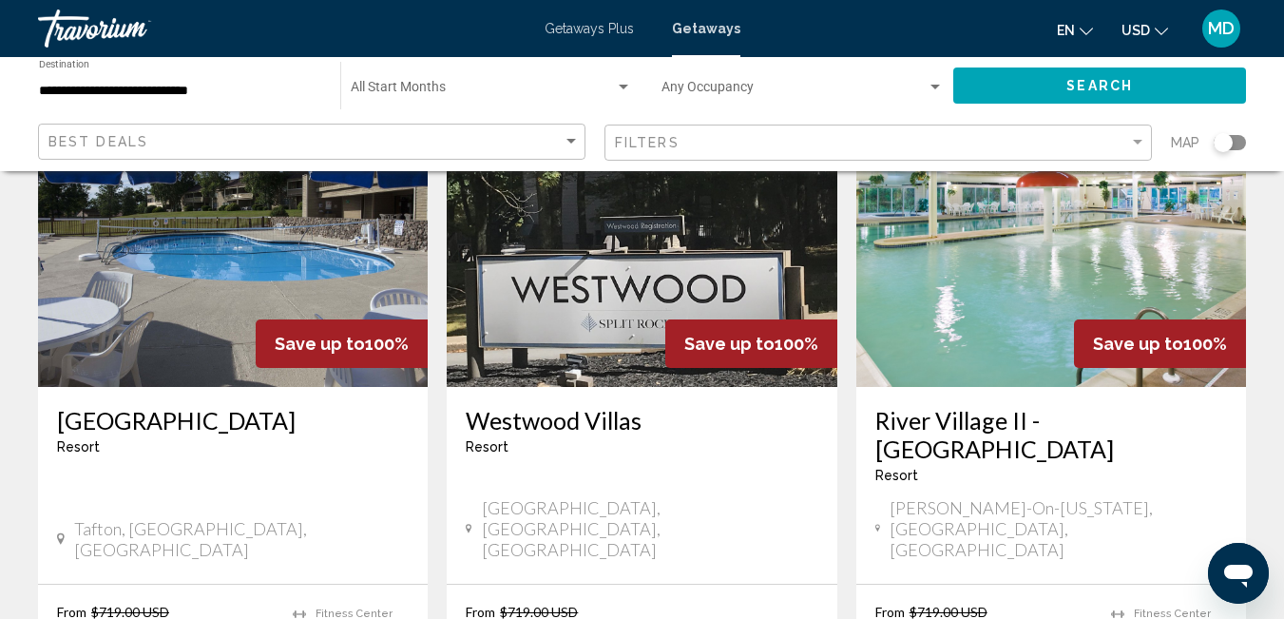
click at [134, 291] on img "Main content" at bounding box center [233, 235] width 390 height 304
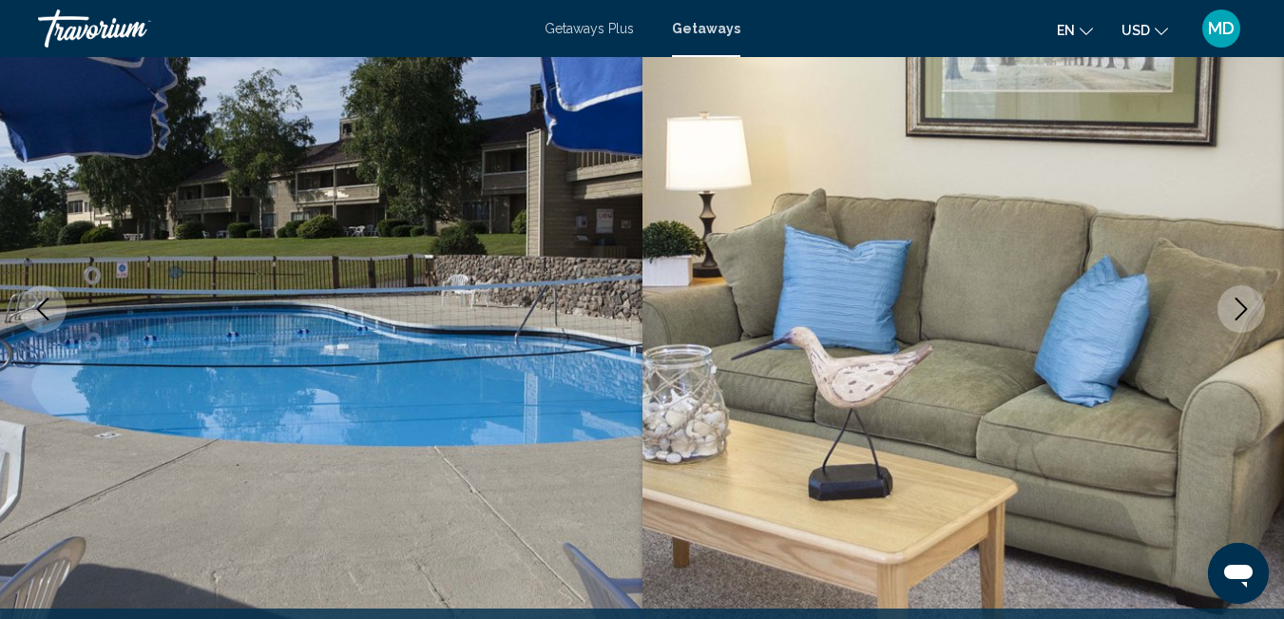
click at [1245, 307] on icon "Next image" at bounding box center [1241, 308] width 12 height 23
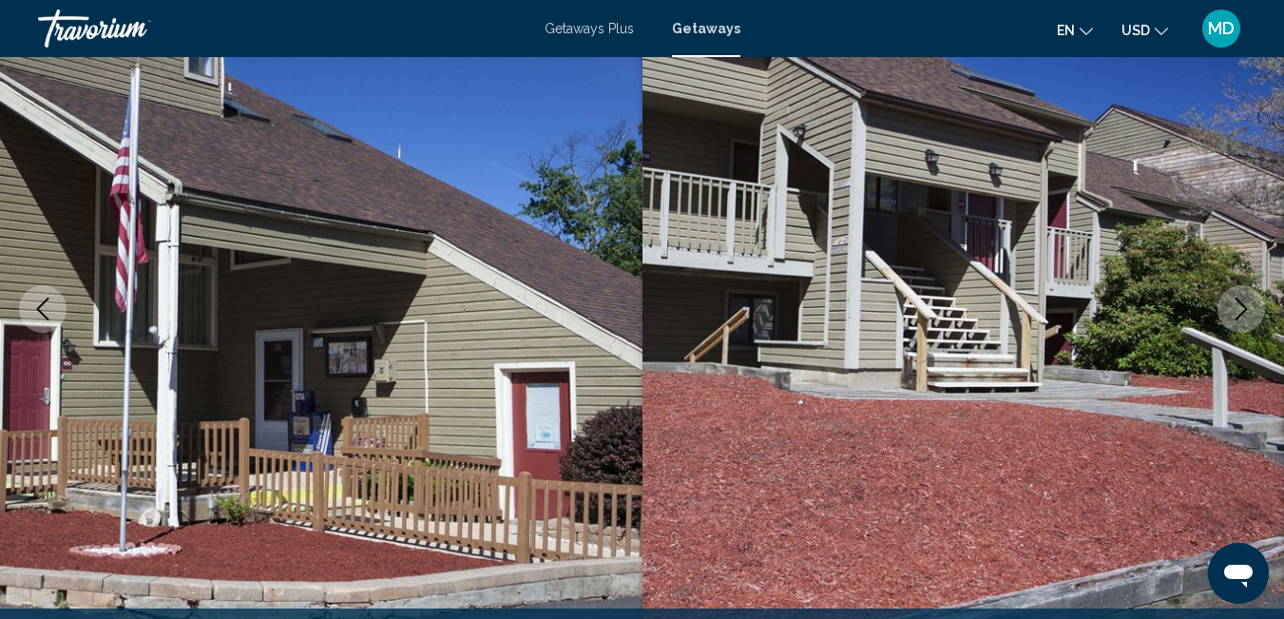
click at [1246, 310] on icon "Next image" at bounding box center [1241, 308] width 12 height 23
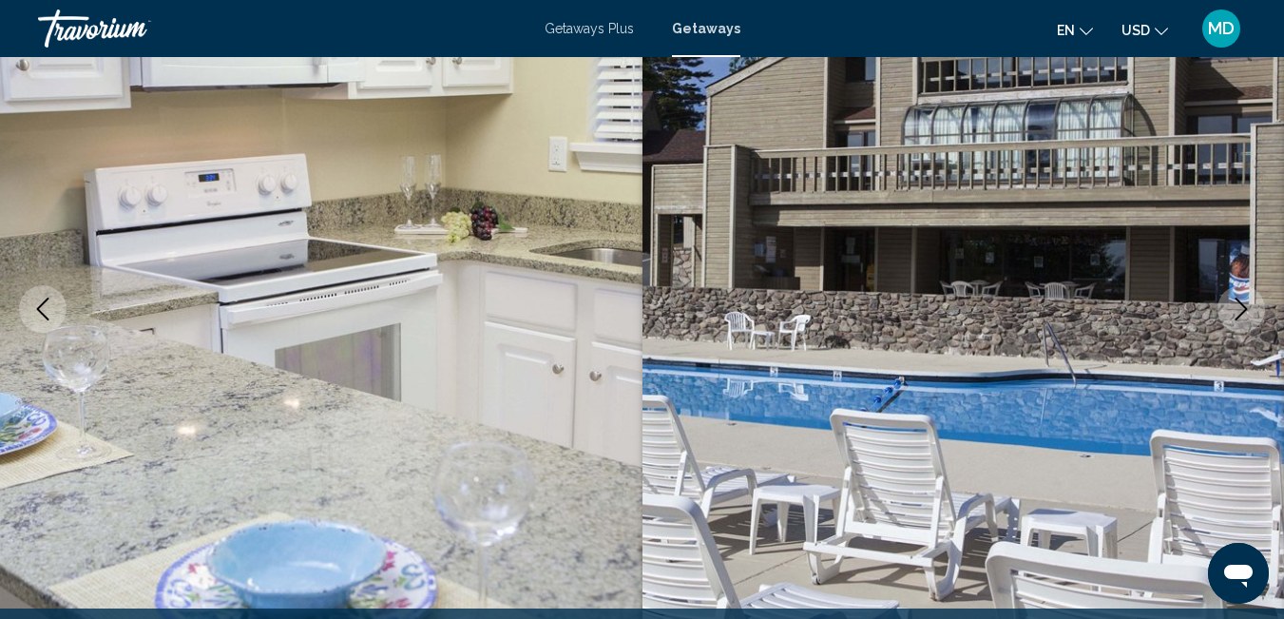
click at [1245, 310] on icon "Next image" at bounding box center [1241, 308] width 12 height 23
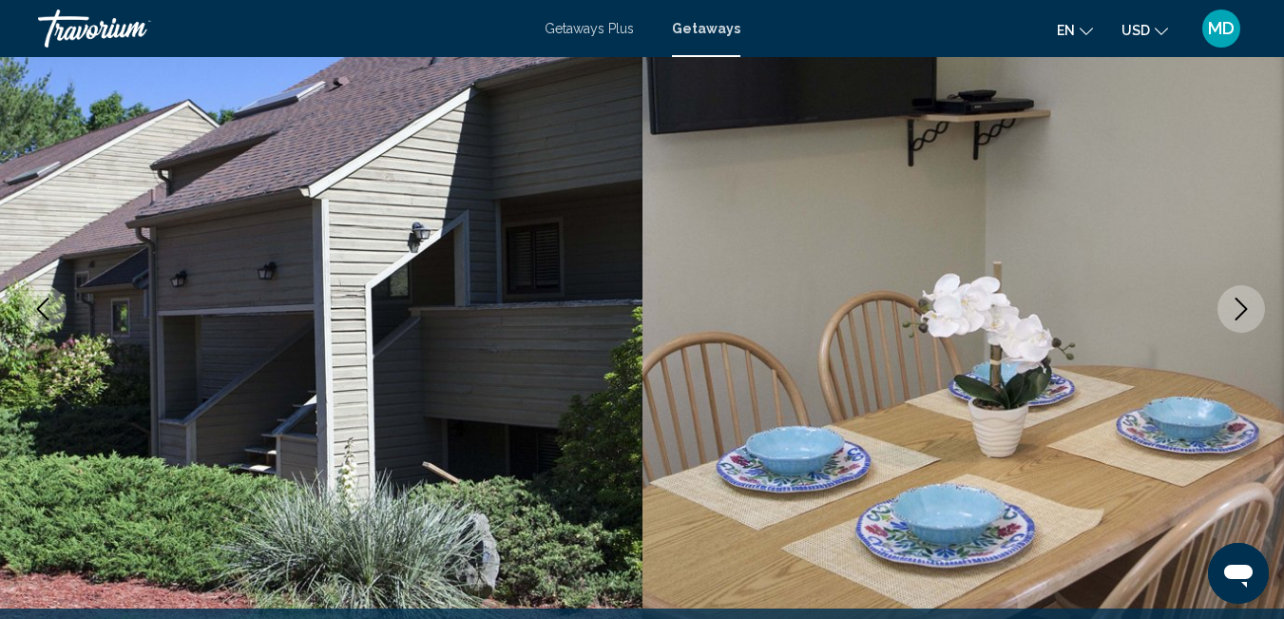
click at [1245, 307] on icon "Next image" at bounding box center [1241, 308] width 12 height 23
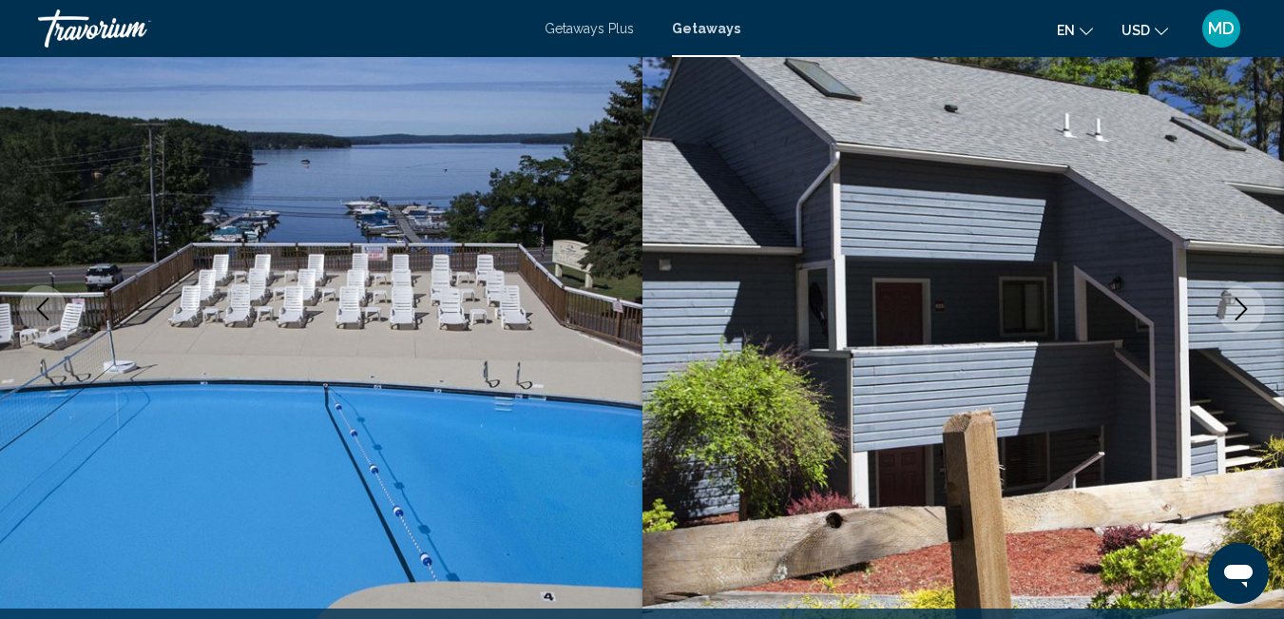
click at [1245, 306] on icon "Next image" at bounding box center [1241, 308] width 23 height 23
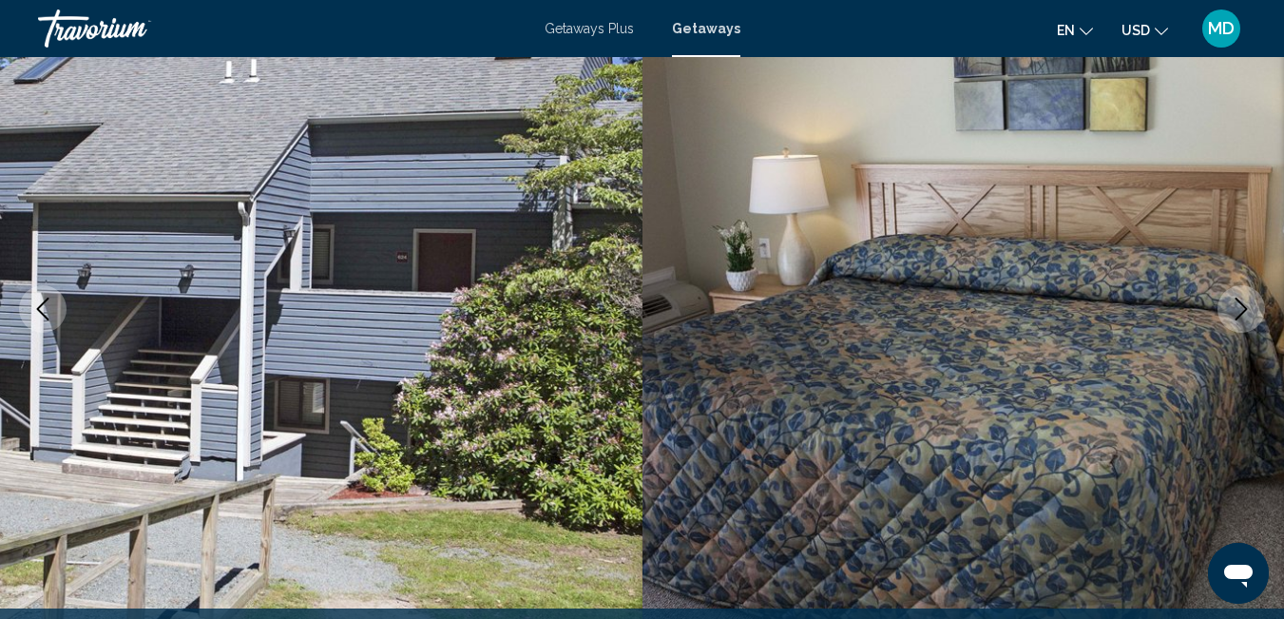
click at [1246, 306] on icon "Next image" at bounding box center [1241, 308] width 23 height 23
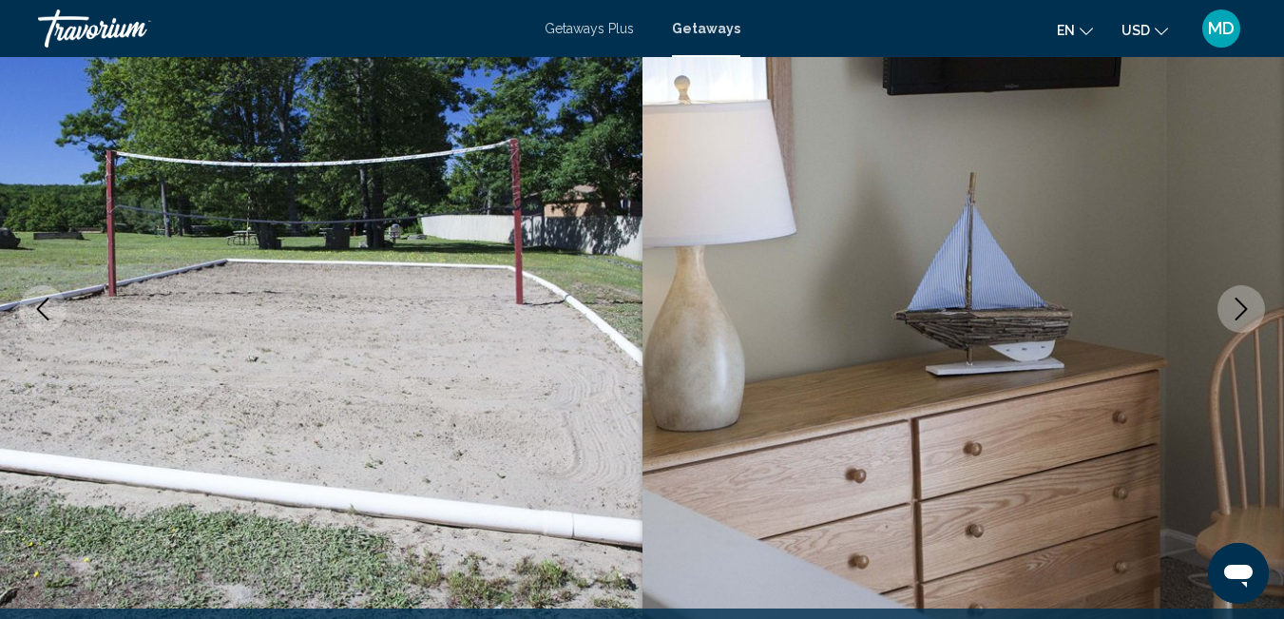
click at [1246, 306] on icon "Next image" at bounding box center [1241, 308] width 23 height 23
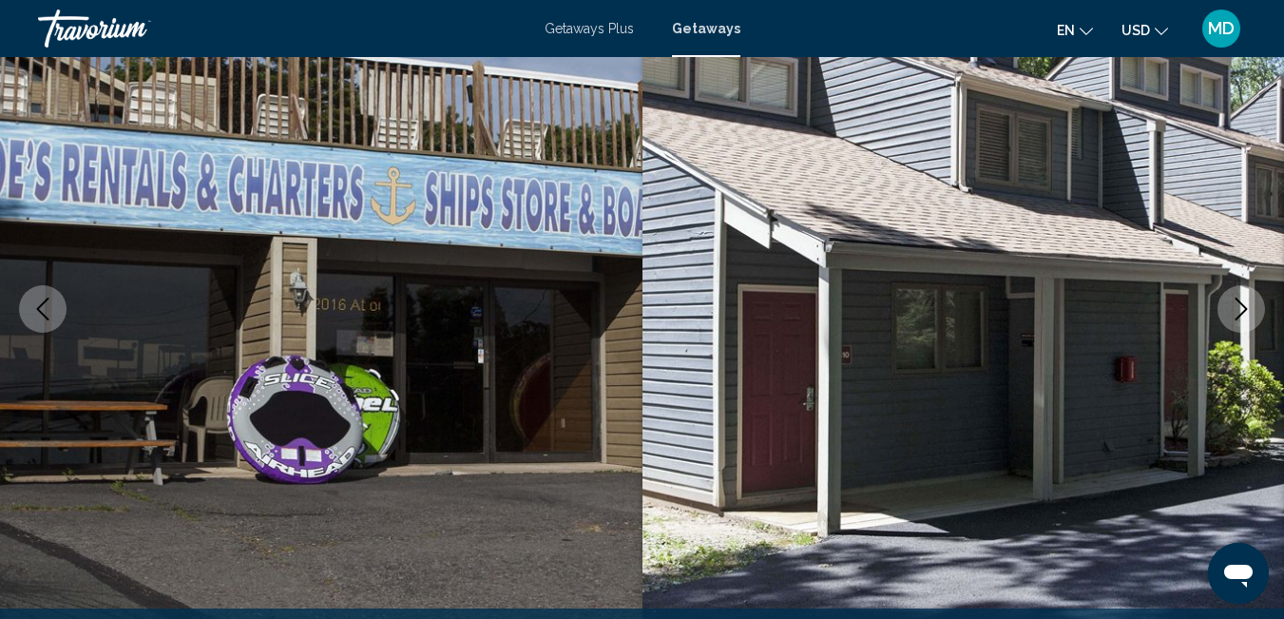
click at [1246, 306] on icon "Next image" at bounding box center [1241, 308] width 23 height 23
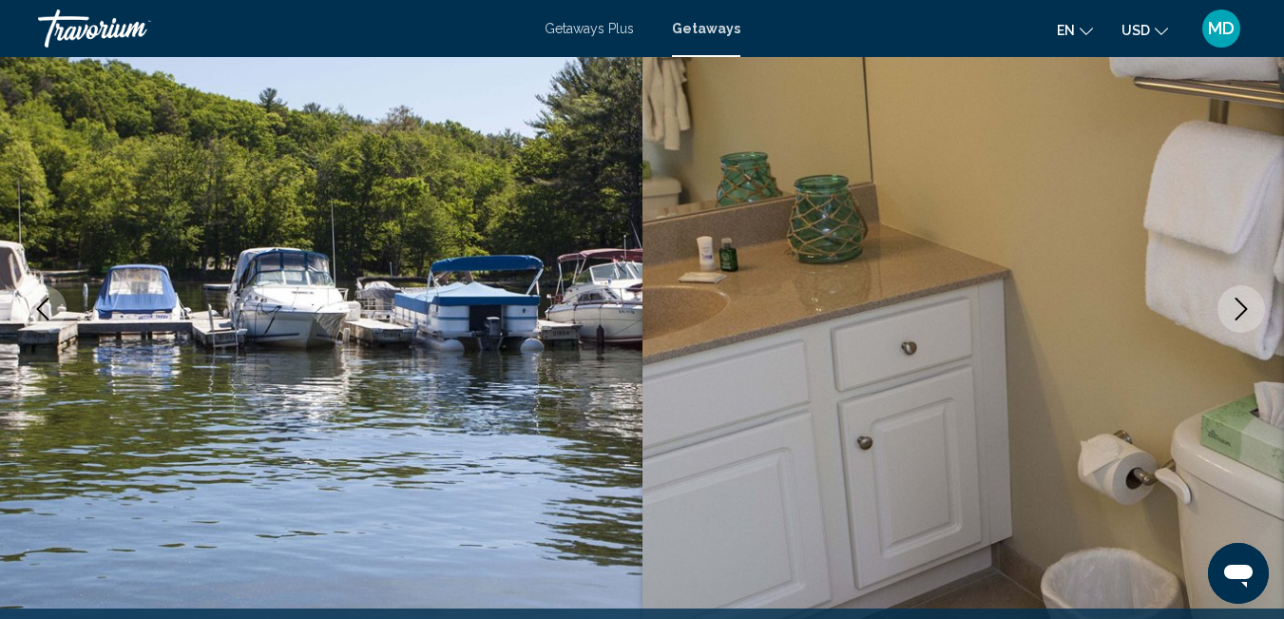
click at [1246, 306] on icon "Next image" at bounding box center [1241, 308] width 23 height 23
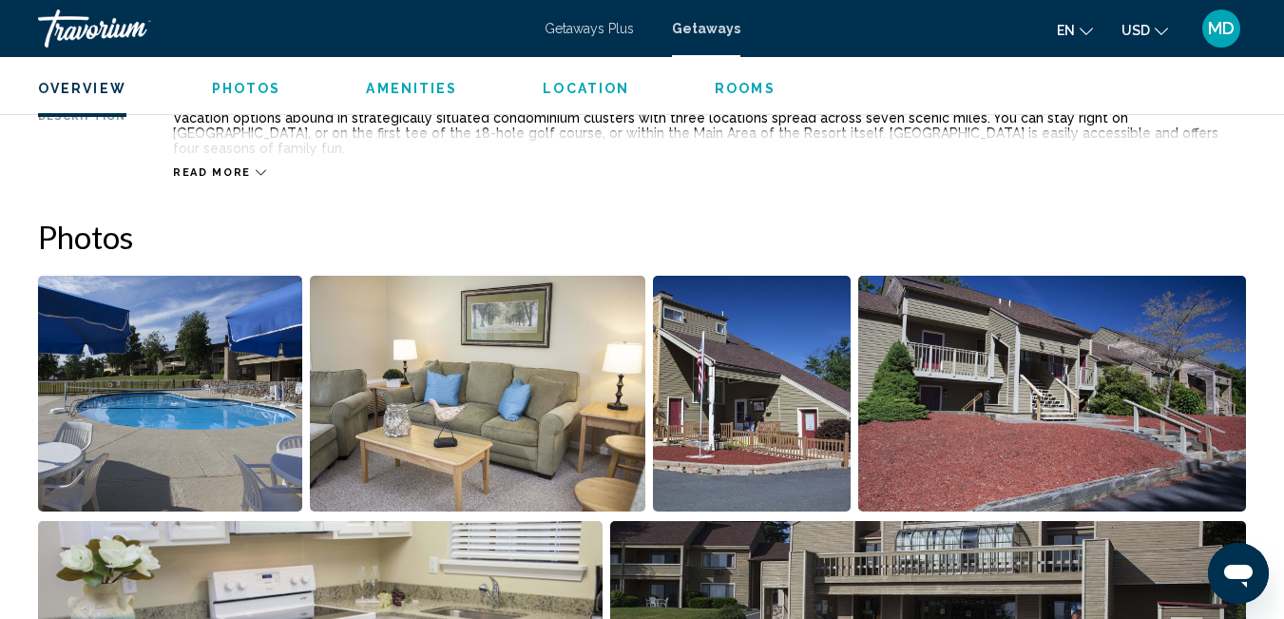
scroll to position [1056, 0]
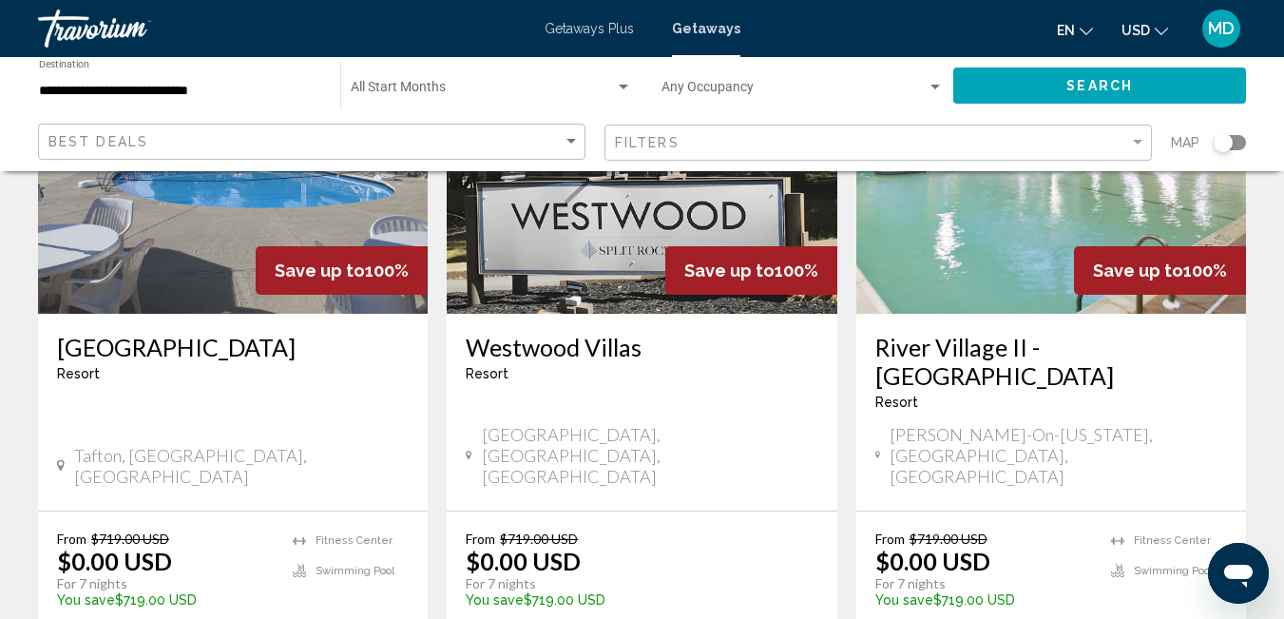
scroll to position [274, 0]
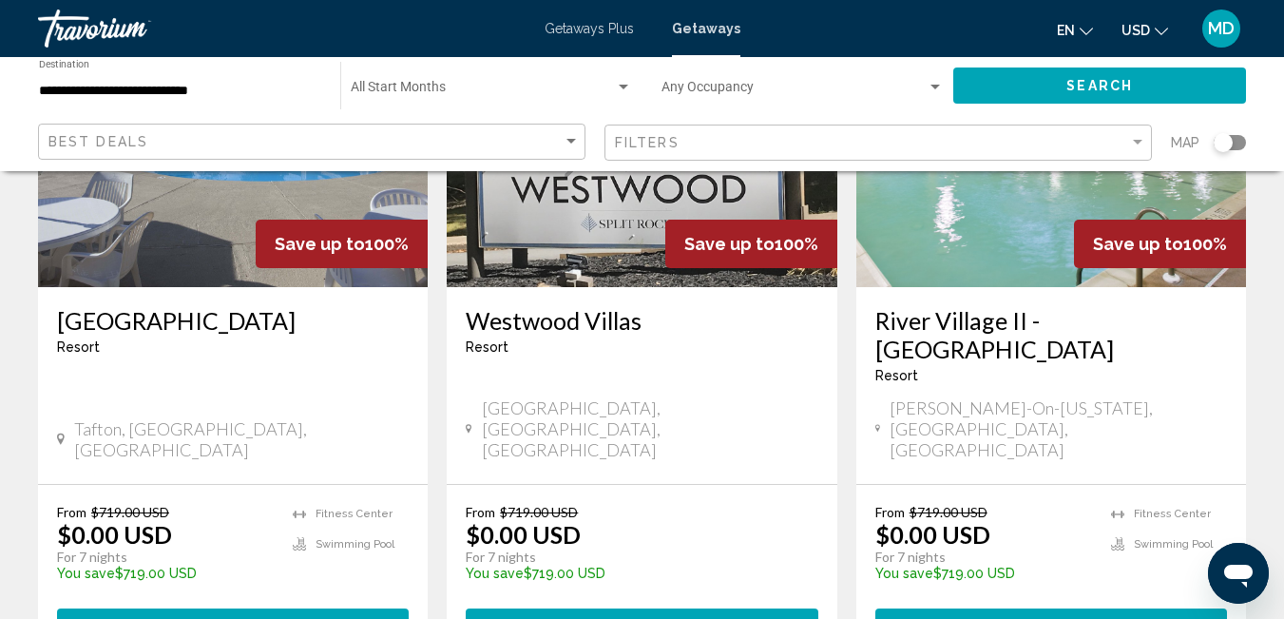
click at [915, 219] on img "Main content" at bounding box center [1051, 135] width 390 height 304
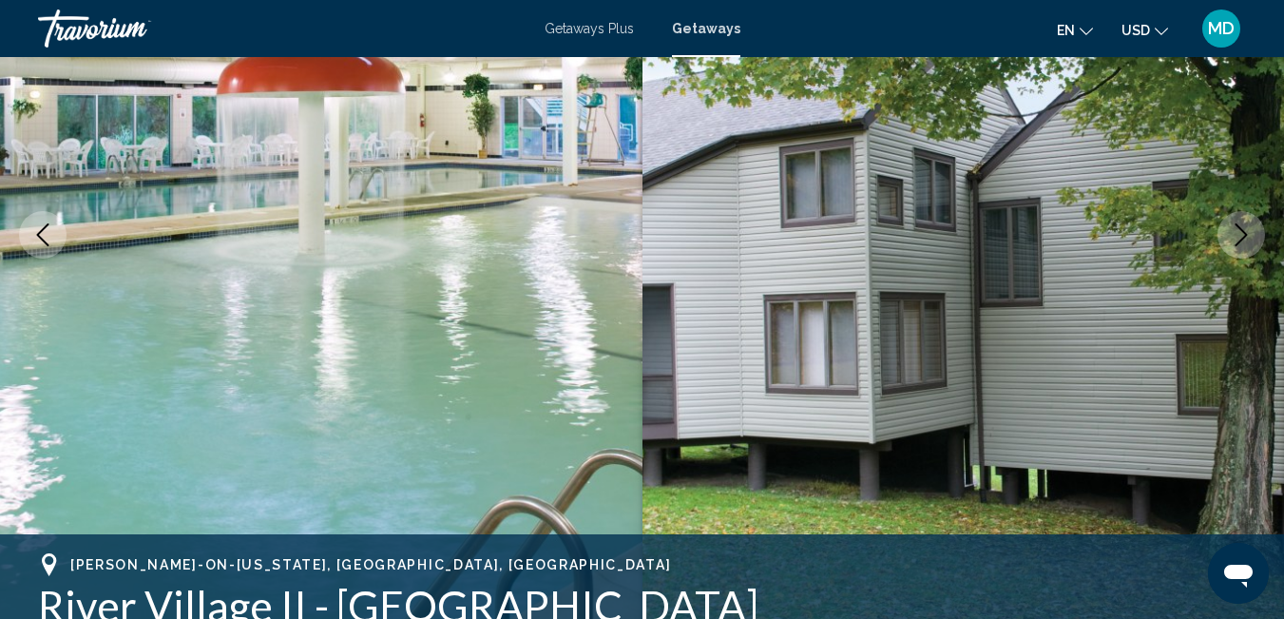
scroll to position [200, 0]
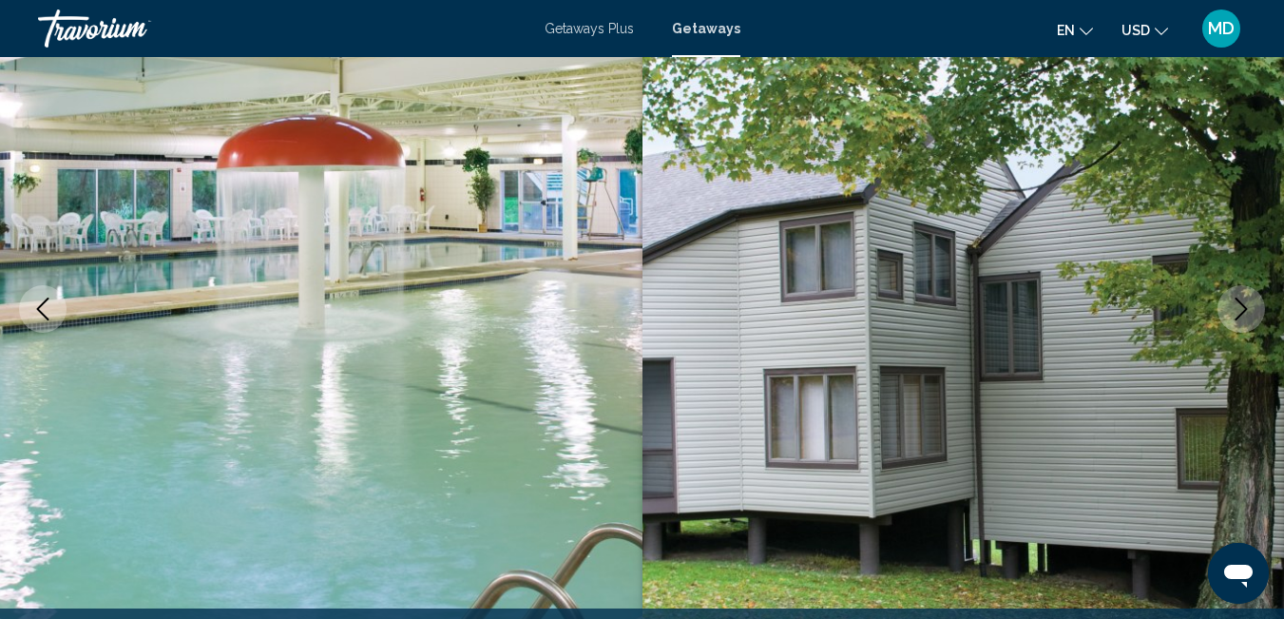
click at [1255, 303] on button "Next image" at bounding box center [1241, 309] width 48 height 48
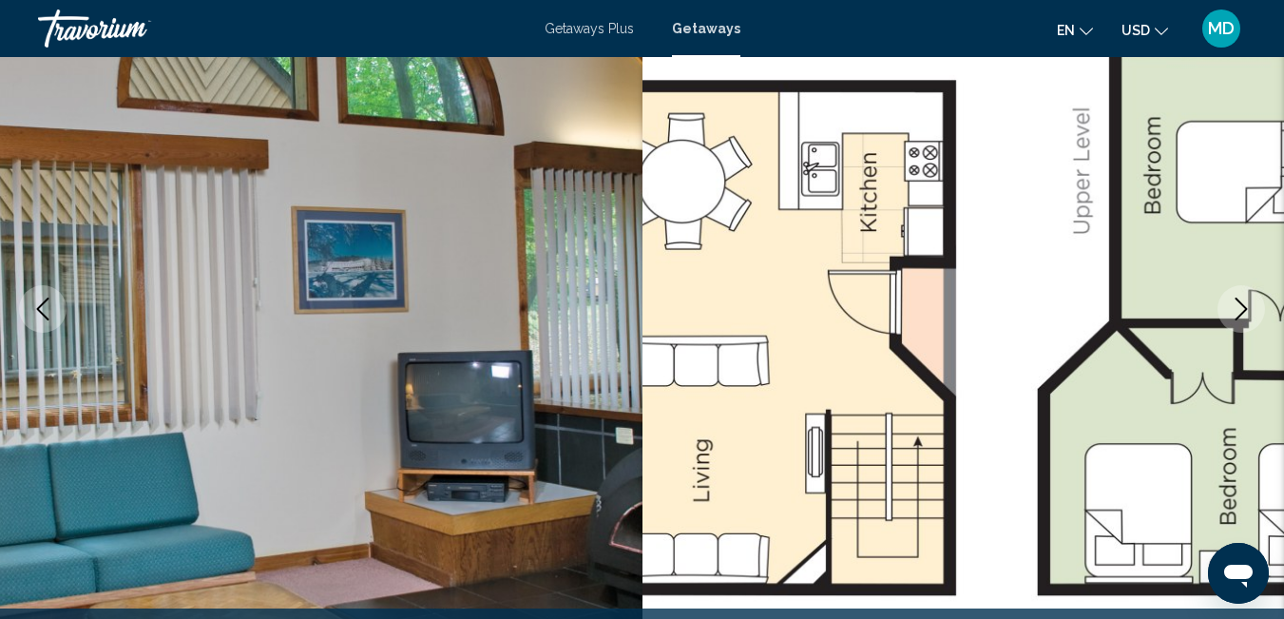
click at [1255, 303] on button "Next image" at bounding box center [1241, 309] width 48 height 48
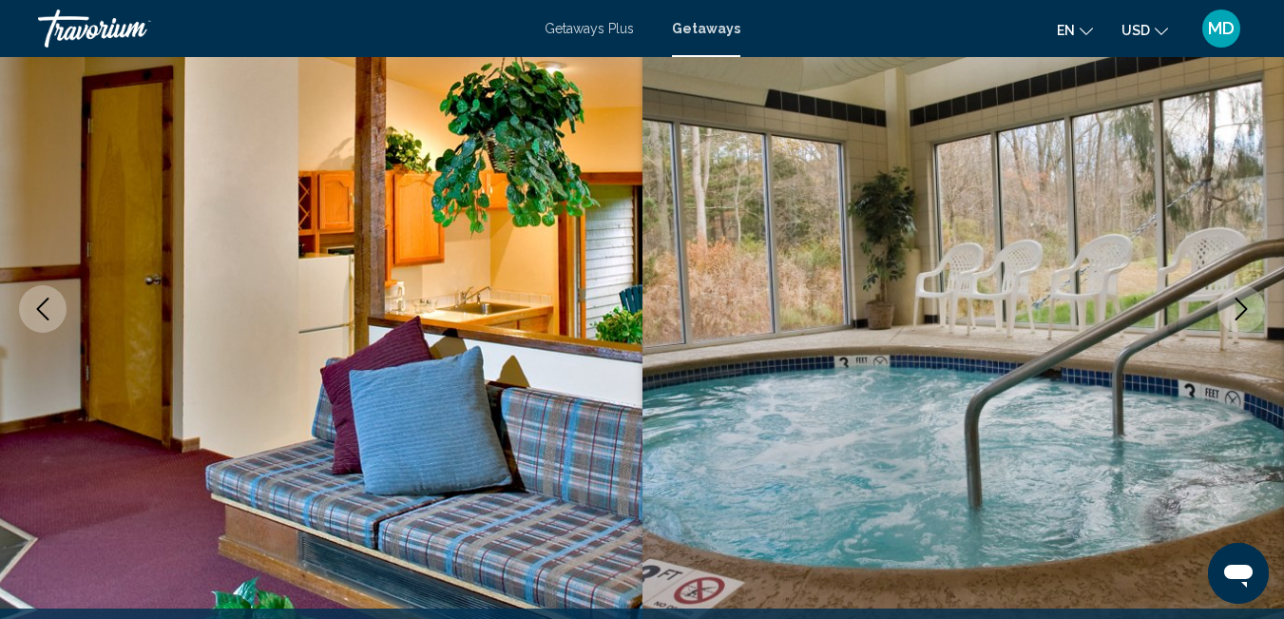
click at [1257, 305] on button "Next image" at bounding box center [1241, 309] width 48 height 48
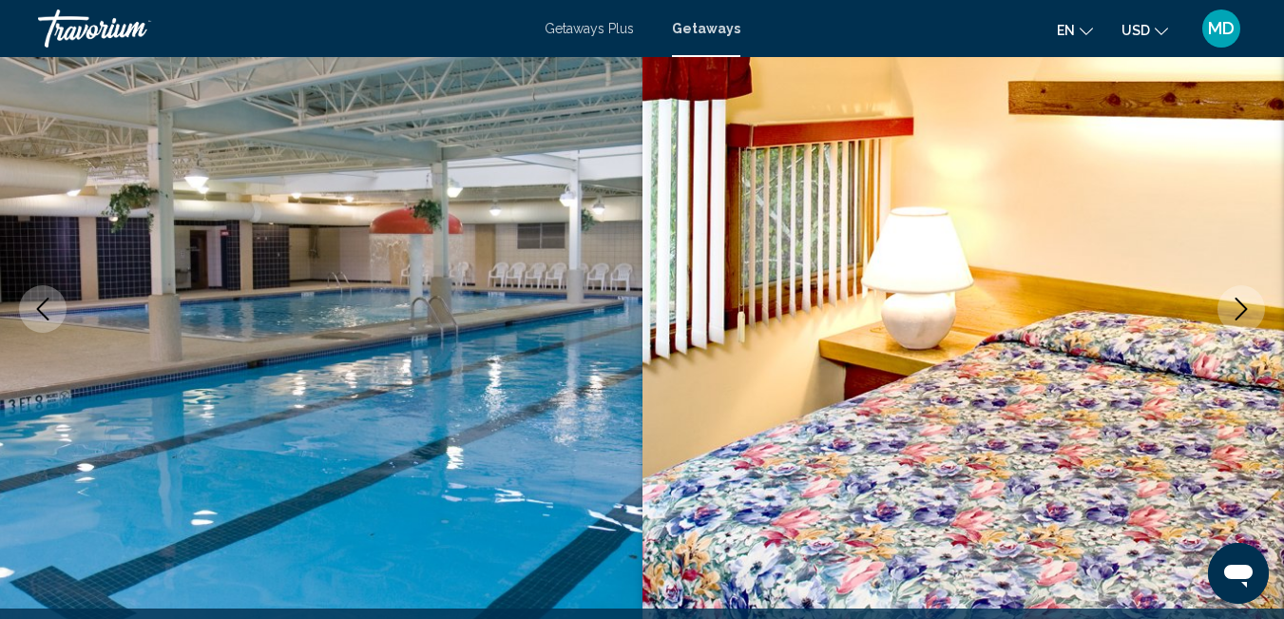
click at [1241, 304] on icon "Next image" at bounding box center [1241, 308] width 12 height 23
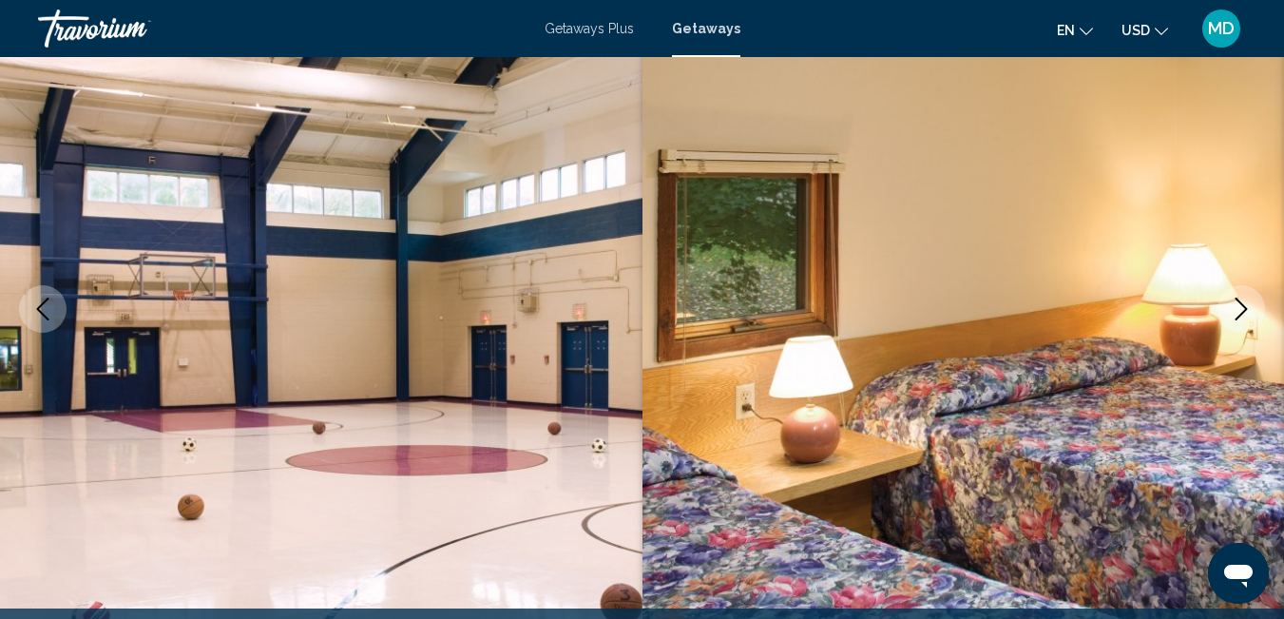
click at [1241, 305] on icon "Next image" at bounding box center [1241, 308] width 23 height 23
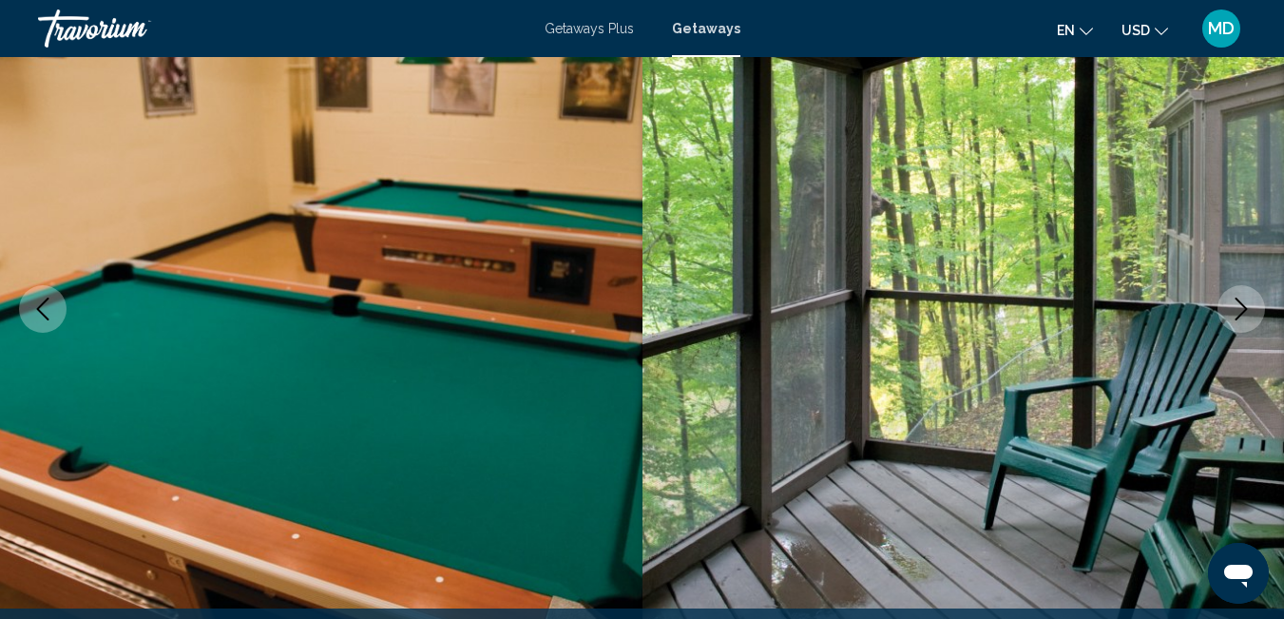
click at [1243, 308] on icon "Next image" at bounding box center [1241, 308] width 23 height 23
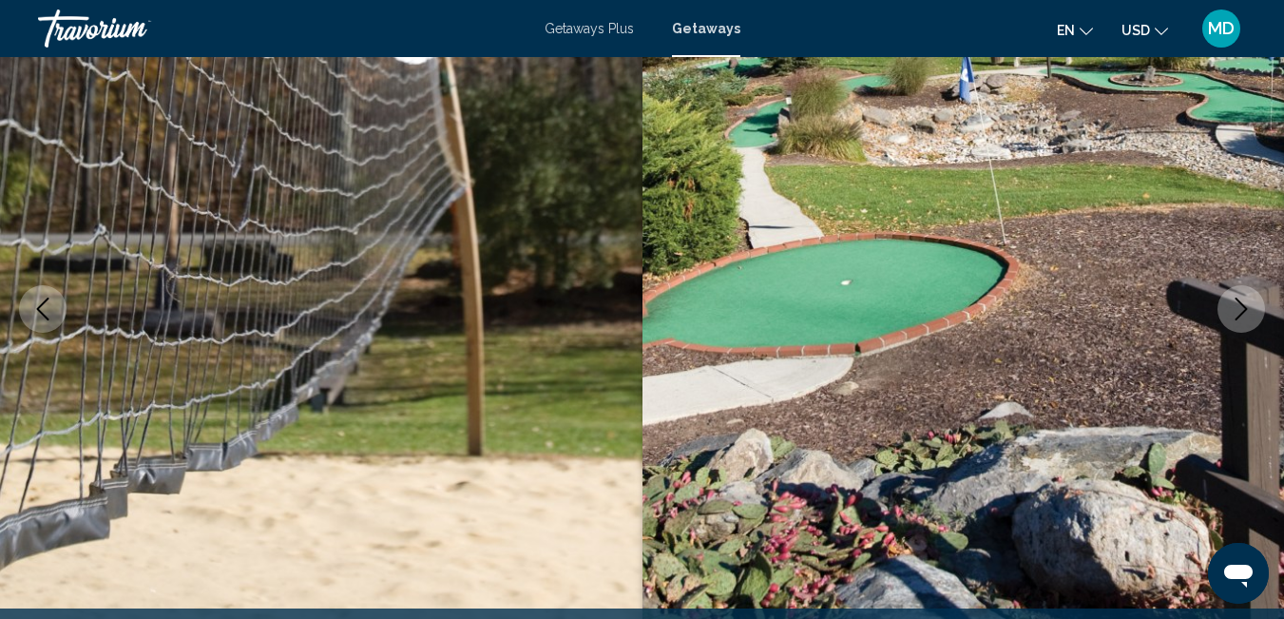
click at [1243, 308] on icon "Next image" at bounding box center [1241, 308] width 23 height 23
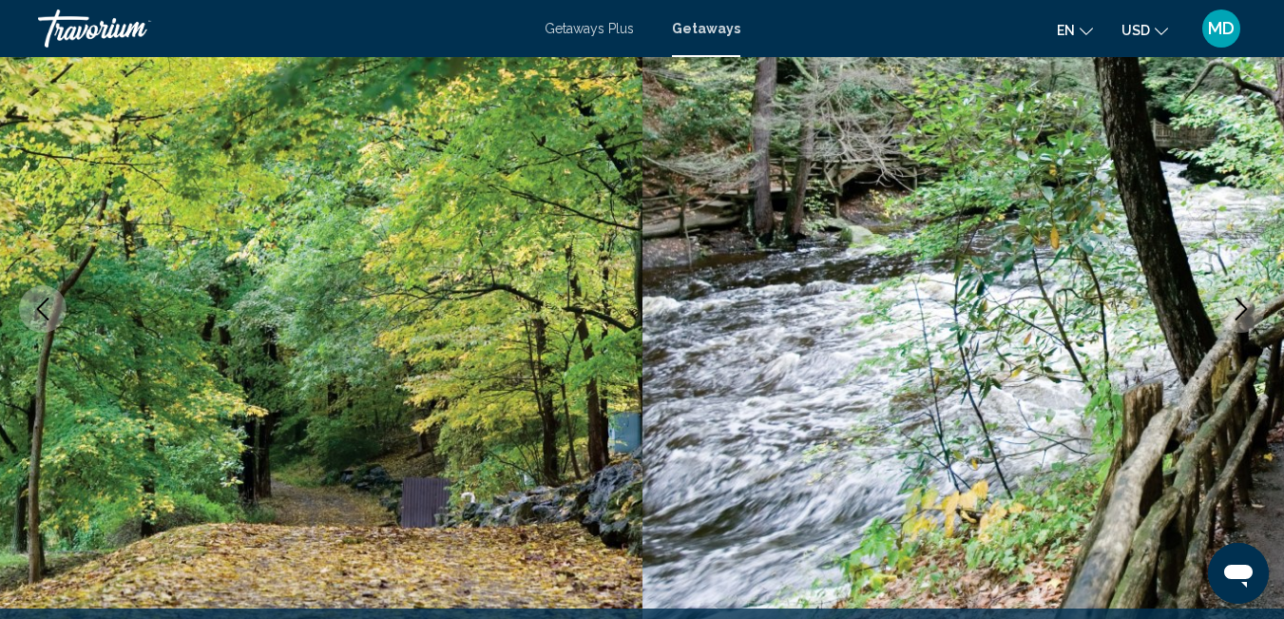
click at [1243, 308] on icon "Next image" at bounding box center [1241, 308] width 23 height 23
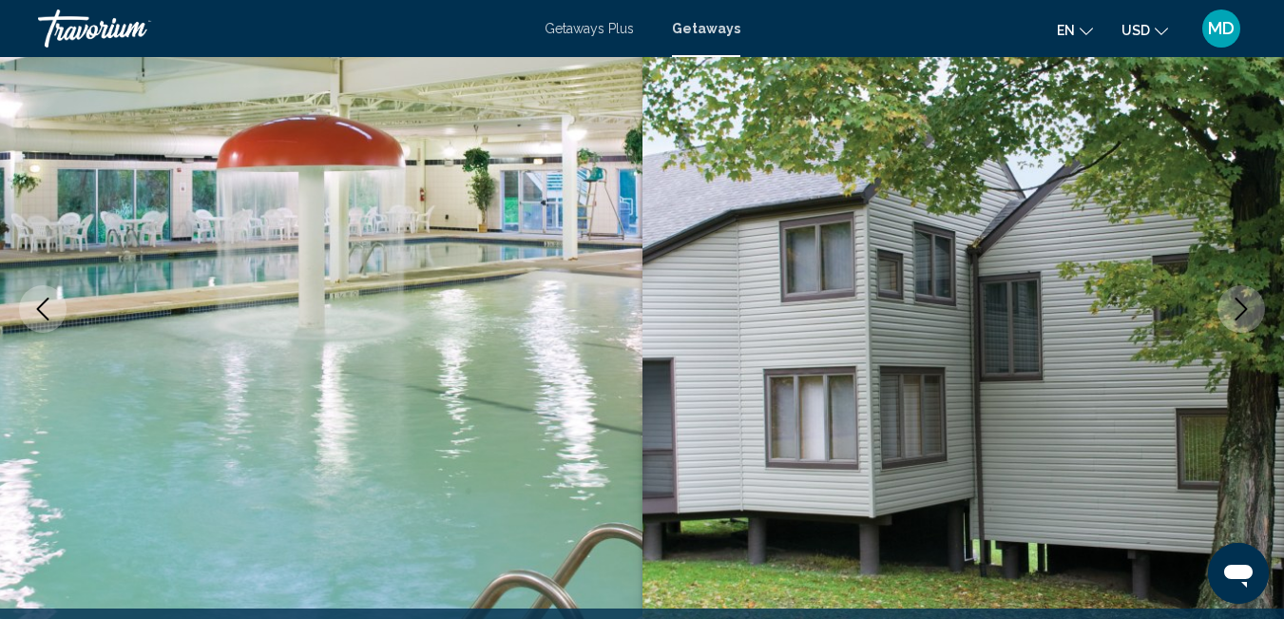
click at [1243, 308] on icon "Next image" at bounding box center [1241, 308] width 23 height 23
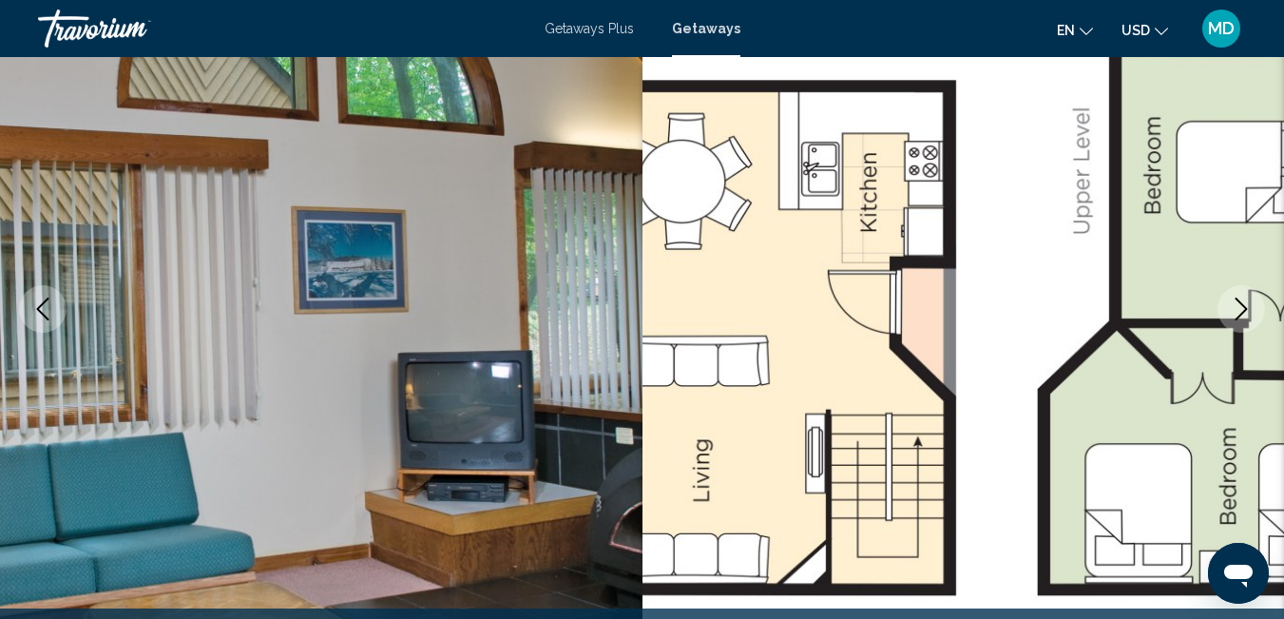
click at [1243, 312] on icon "Next image" at bounding box center [1241, 308] width 12 height 23
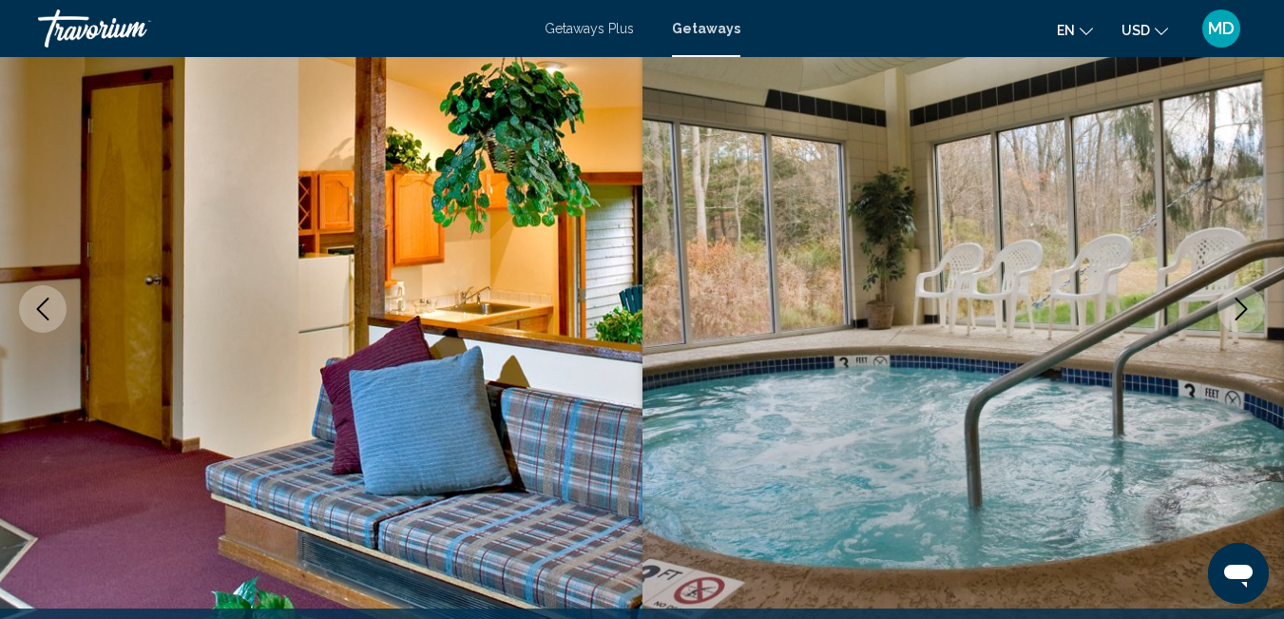
click at [1243, 312] on icon "Next image" at bounding box center [1241, 308] width 12 height 23
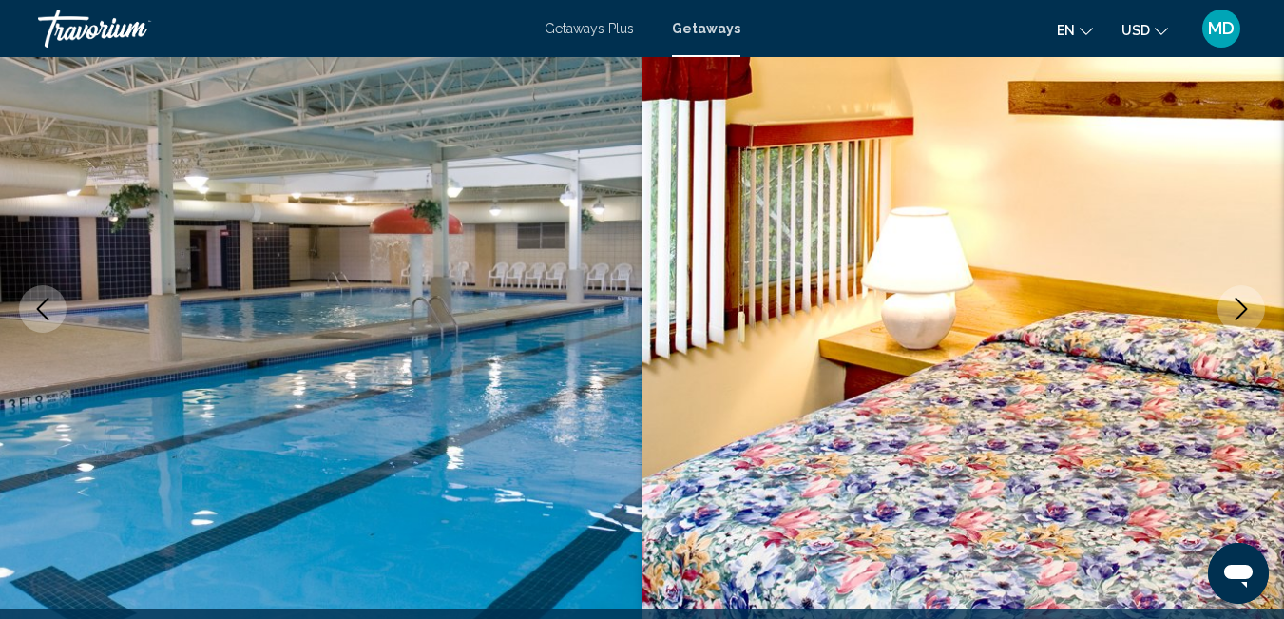
click at [1243, 312] on icon "Next image" at bounding box center [1241, 308] width 12 height 23
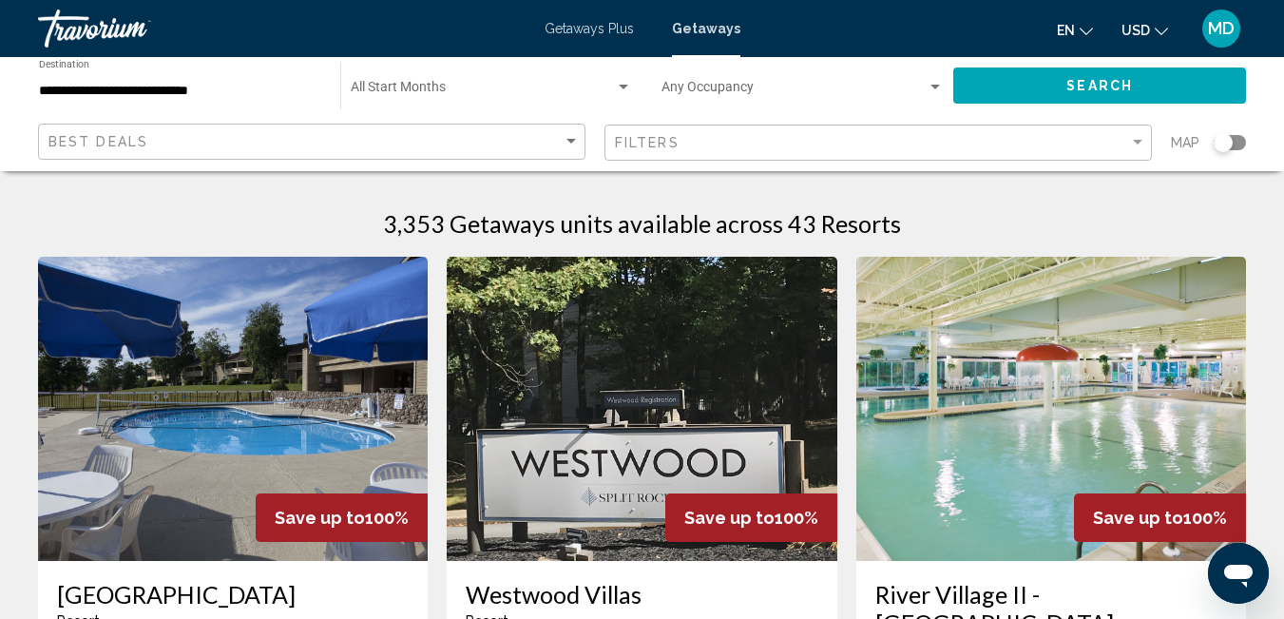
click at [621, 304] on img "Main content" at bounding box center [642, 409] width 390 height 304
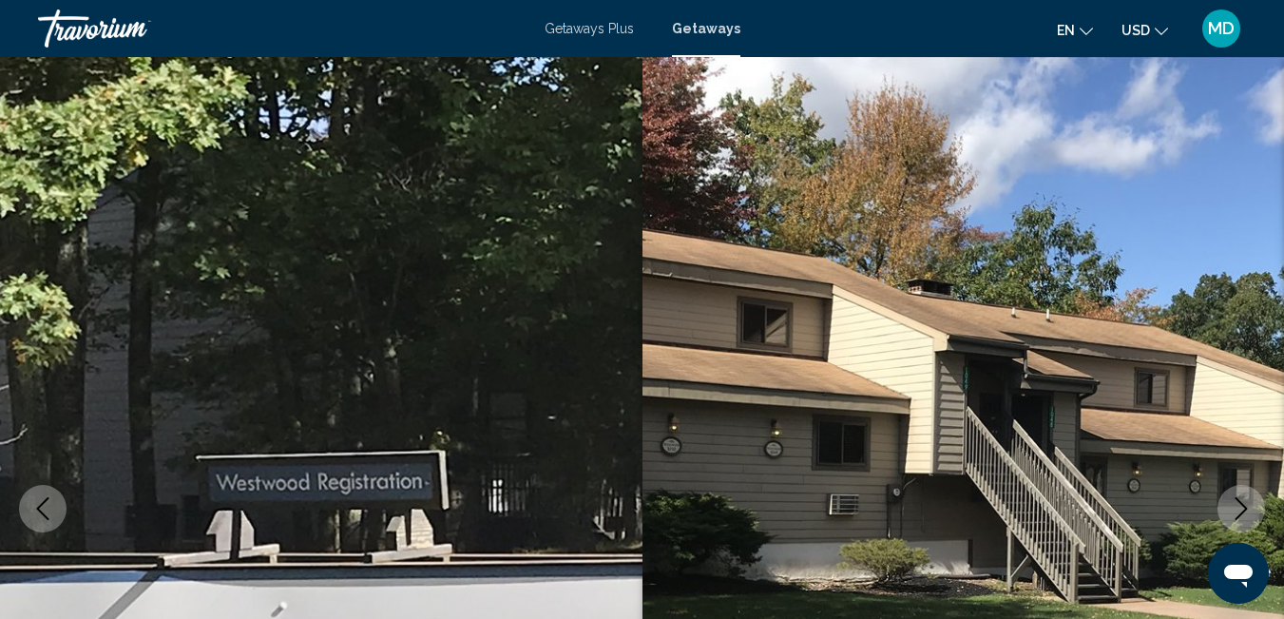
scroll to position [200, 0]
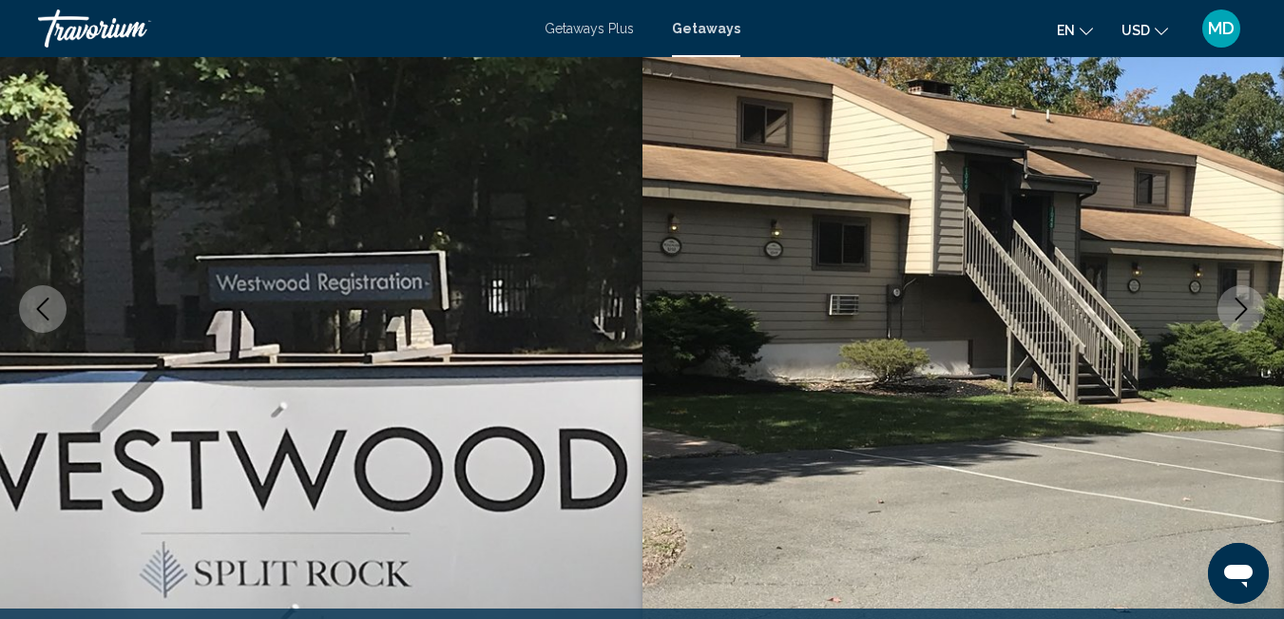
click at [1239, 314] on icon "Next image" at bounding box center [1241, 308] width 23 height 23
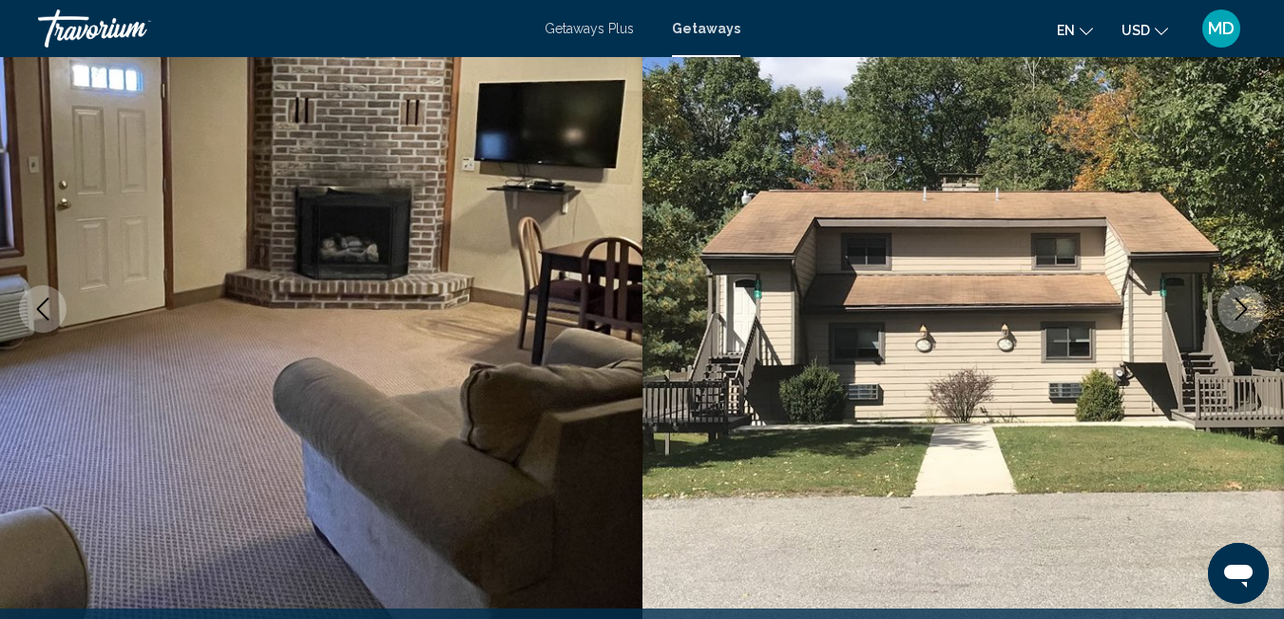
click at [1239, 315] on icon "Next image" at bounding box center [1241, 308] width 23 height 23
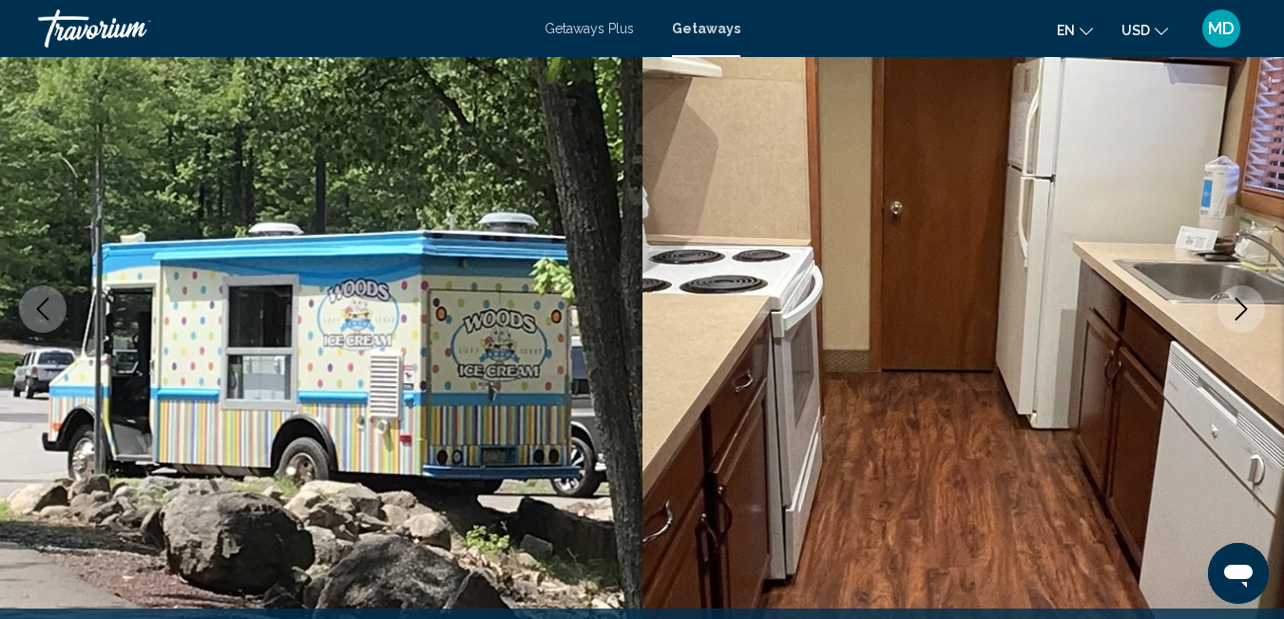
click at [1238, 318] on icon "Next image" at bounding box center [1241, 308] width 23 height 23
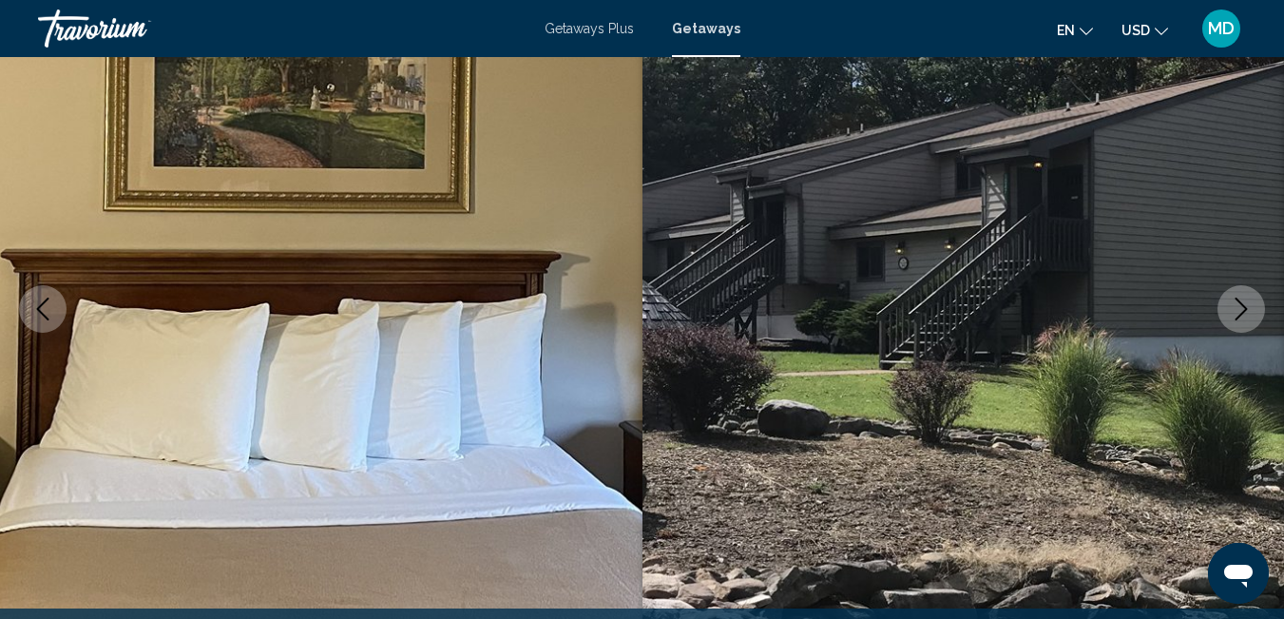
click at [1238, 322] on button "Next image" at bounding box center [1241, 309] width 48 height 48
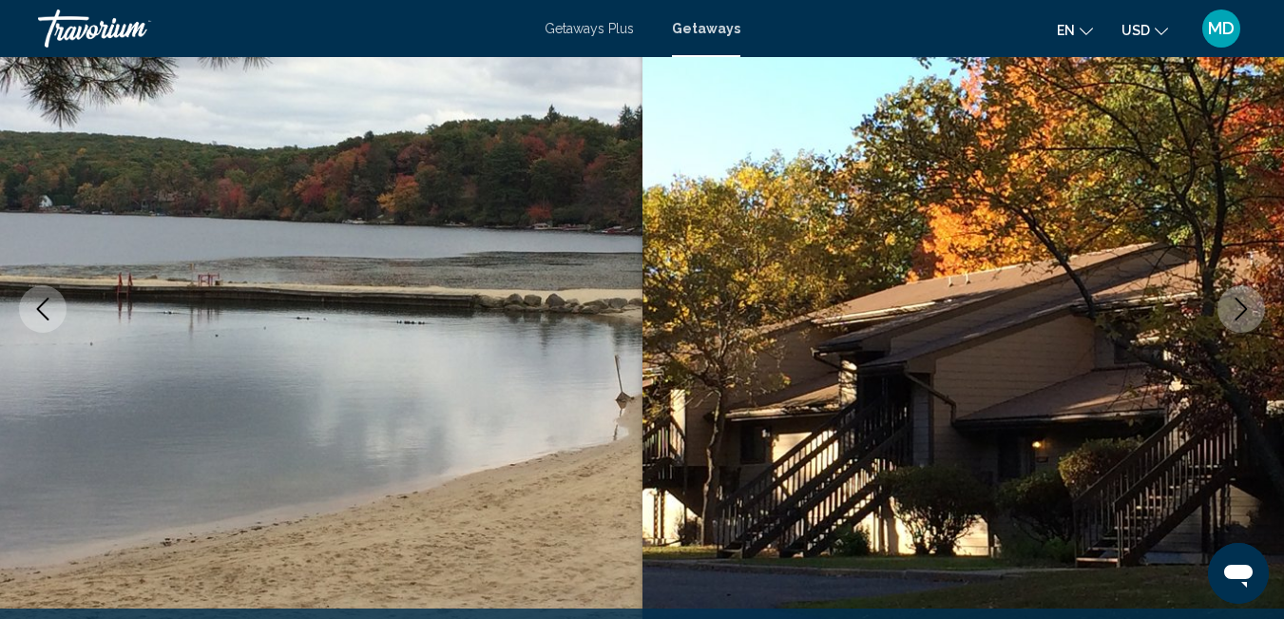
click at [1238, 311] on icon "Next image" at bounding box center [1241, 308] width 23 height 23
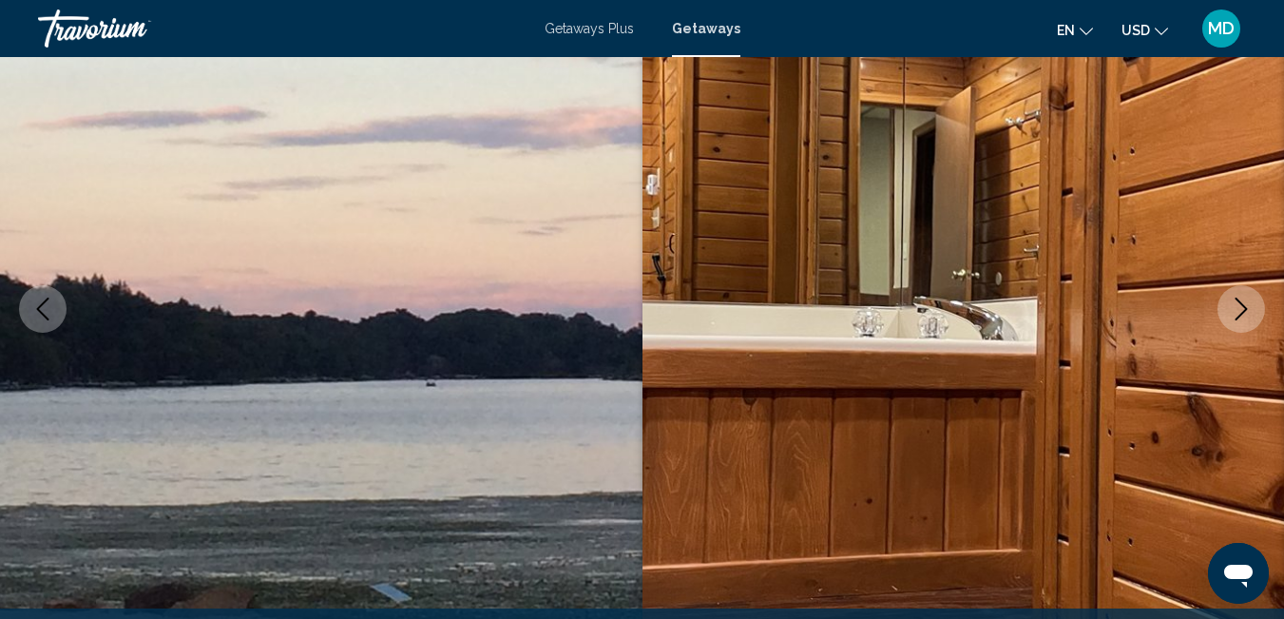
click at [1238, 311] on icon "Next image" at bounding box center [1241, 308] width 23 height 23
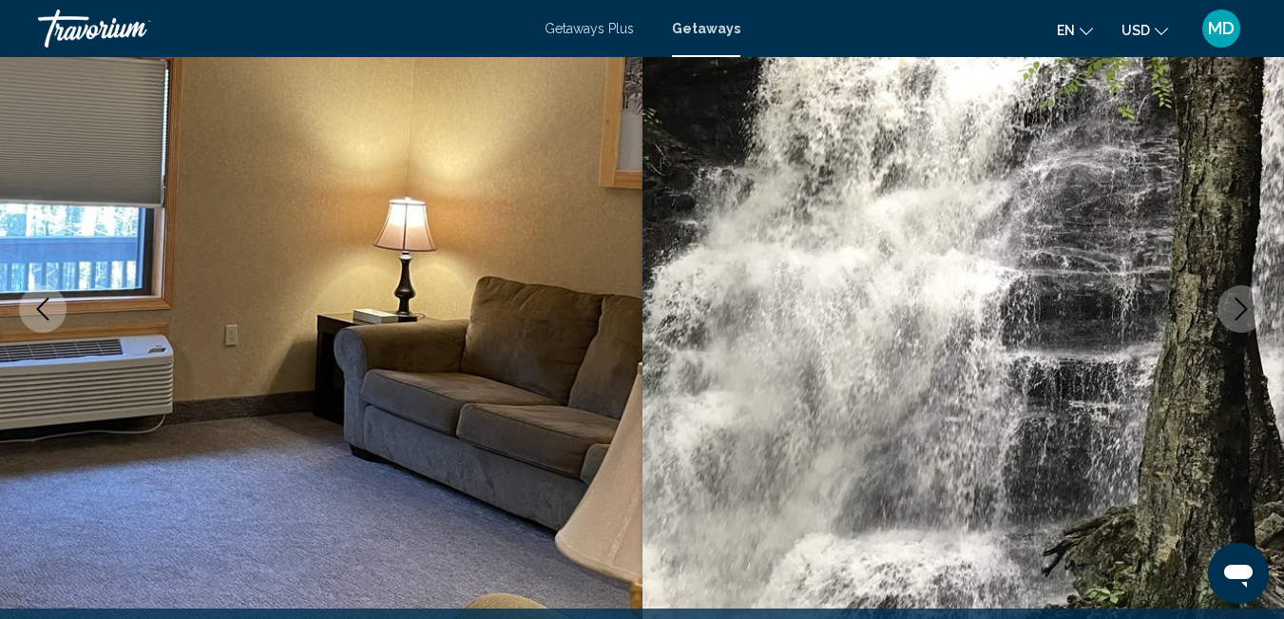
click at [1238, 312] on icon "Next image" at bounding box center [1241, 308] width 23 height 23
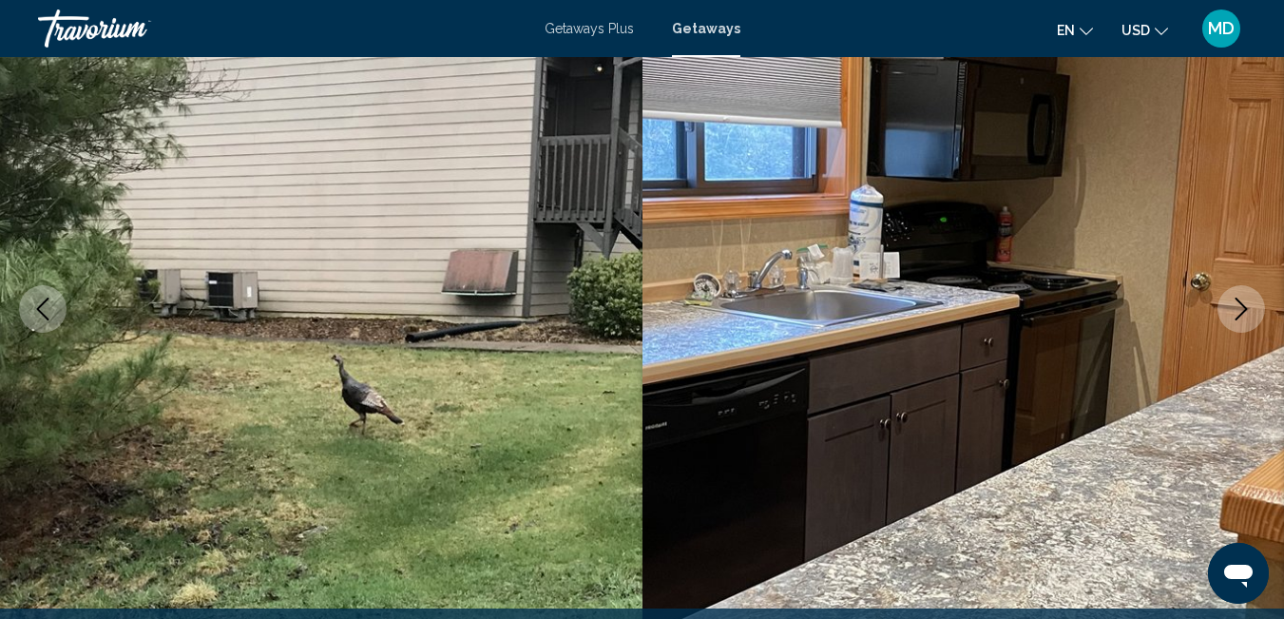
click at [1238, 312] on icon "Next image" at bounding box center [1241, 308] width 23 height 23
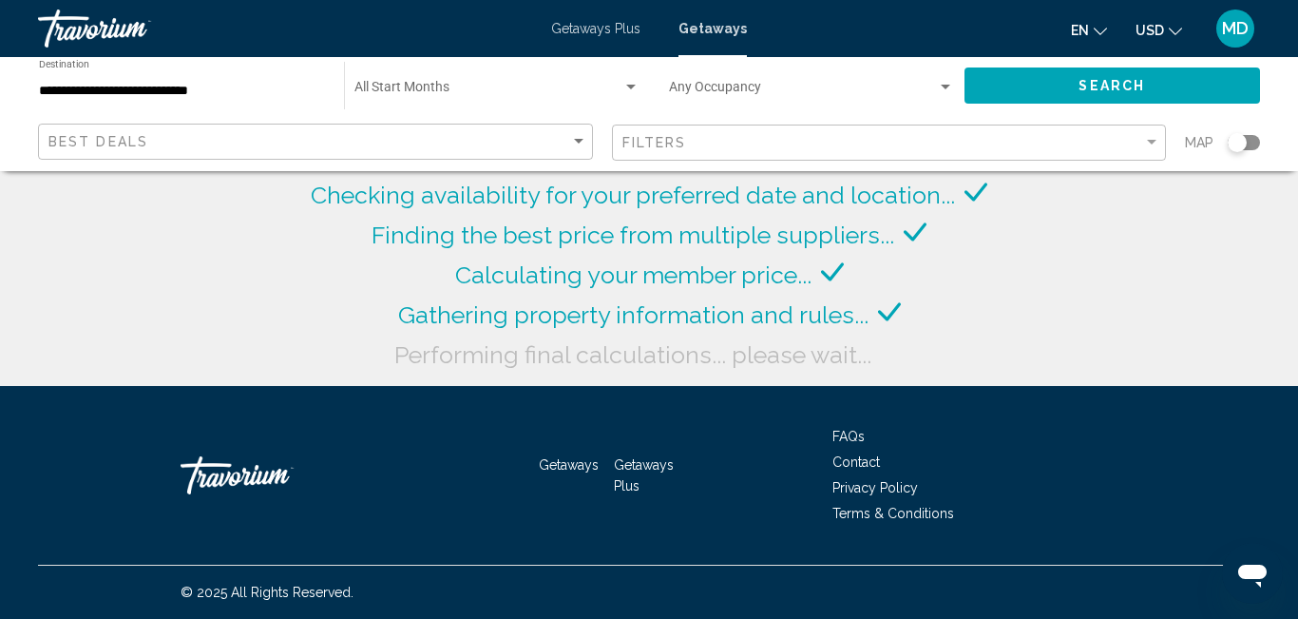
drag, startPoint x: 1289, startPoint y: 173, endPoint x: 1297, endPoint y: 218, distance: 45.5
click at [1297, 218] on html "**********" at bounding box center [649, 309] width 1298 height 619
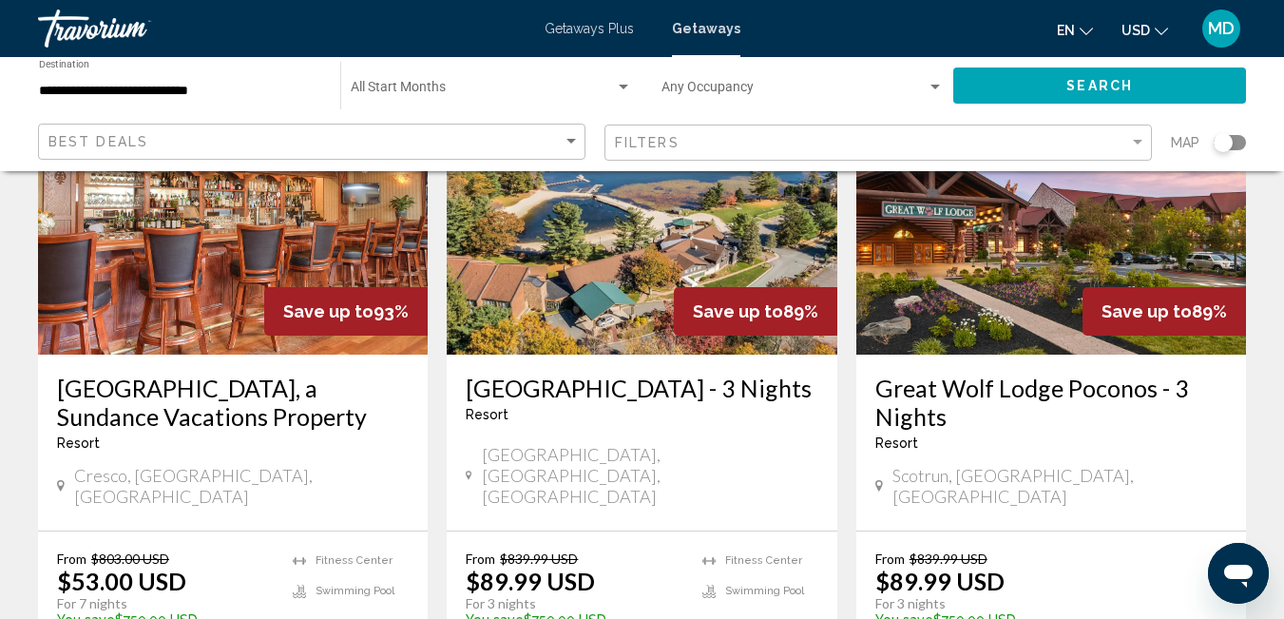
scroll to position [2437, 0]
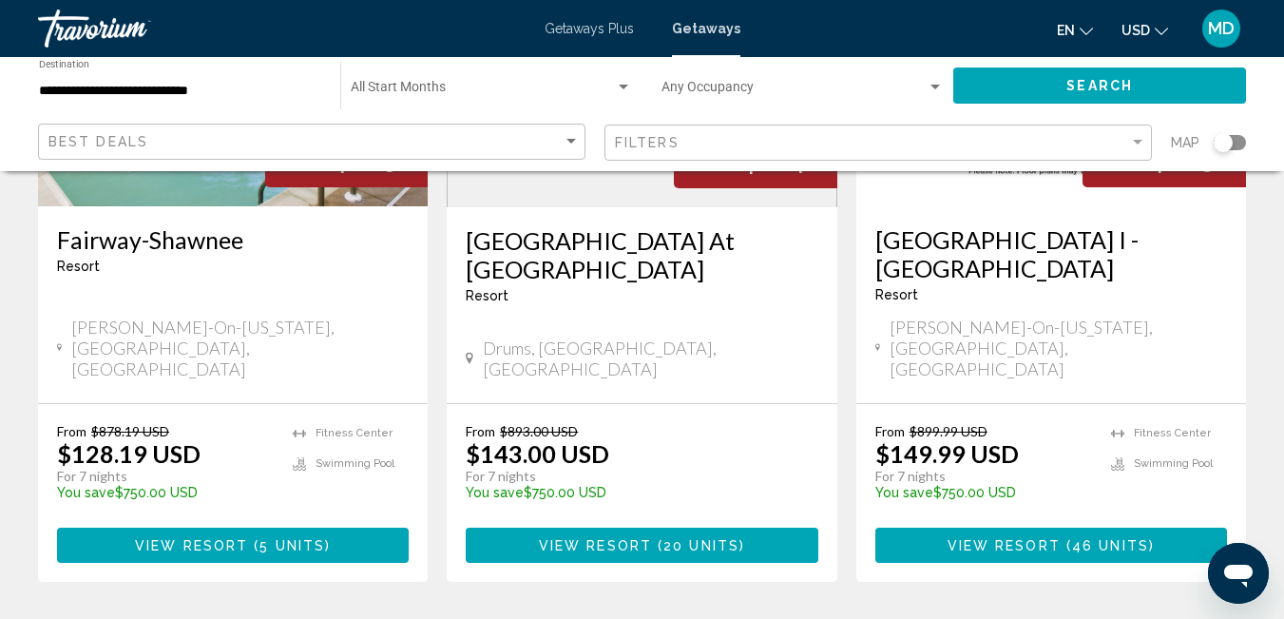
scroll to position [2593, 0]
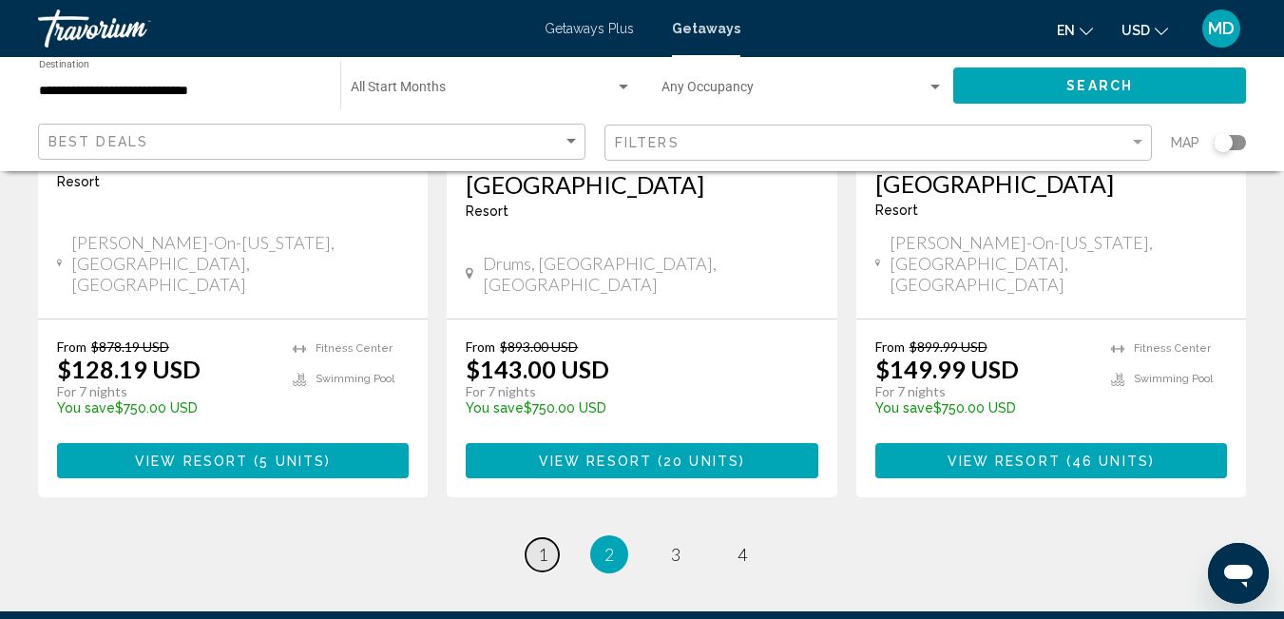
click at [540, 544] on span "1" at bounding box center [543, 554] width 10 height 21
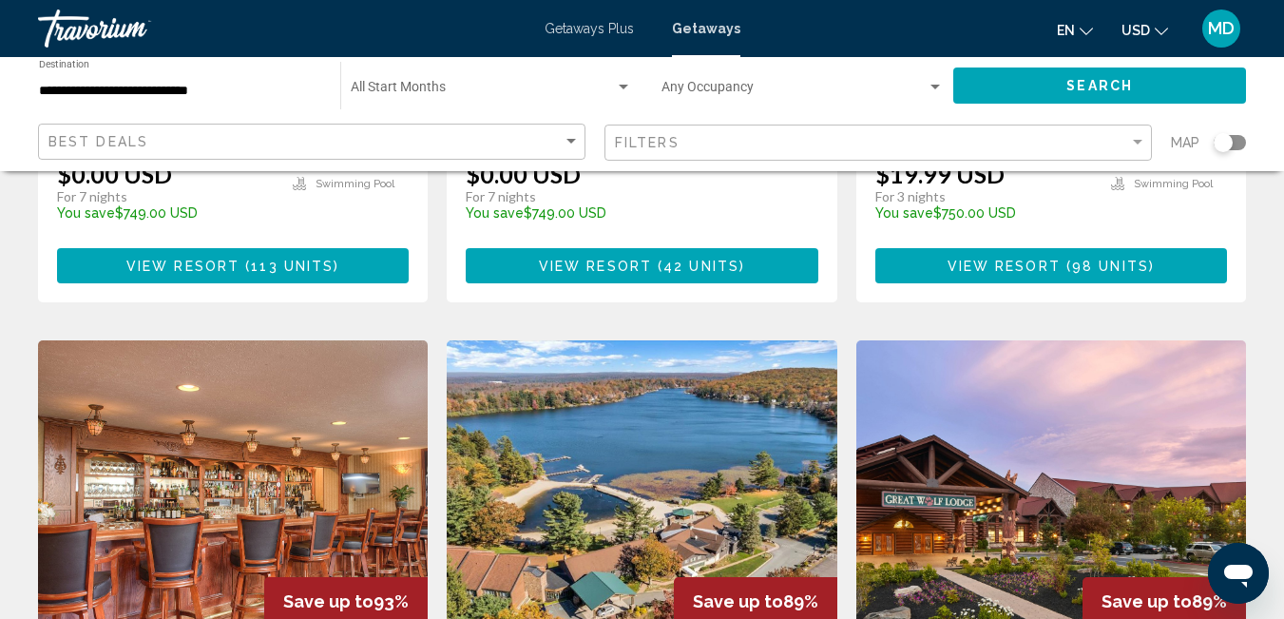
scroll to position [2111, 0]
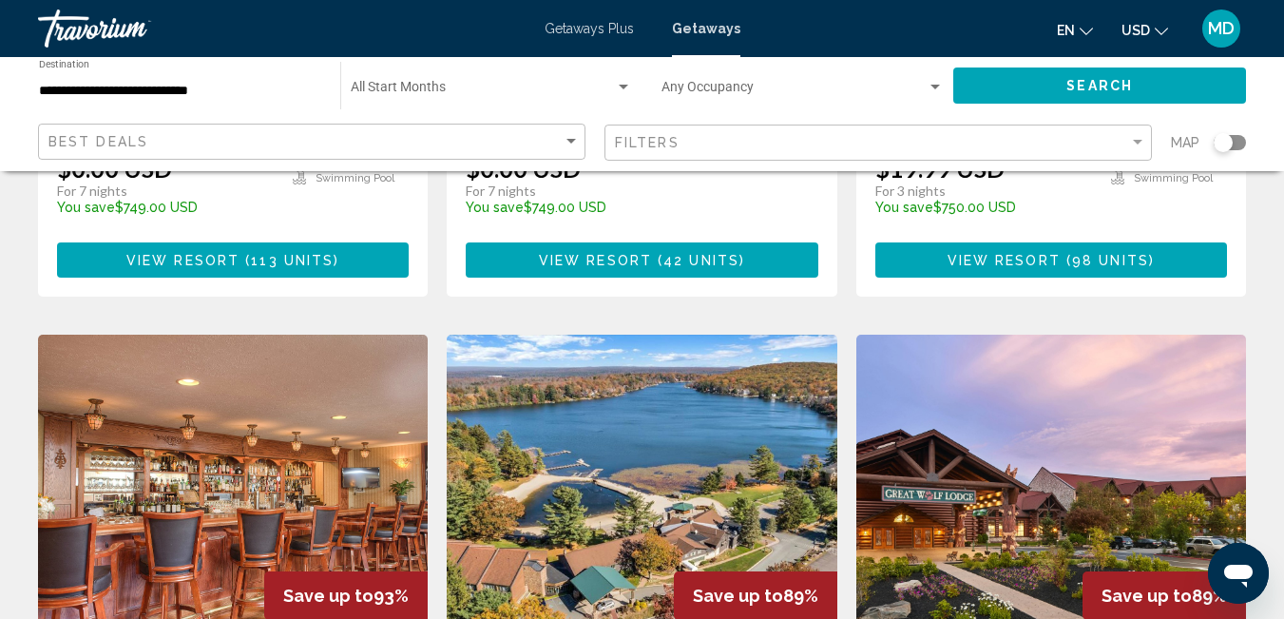
click at [638, 363] on img "Main content" at bounding box center [642, 486] width 390 height 304
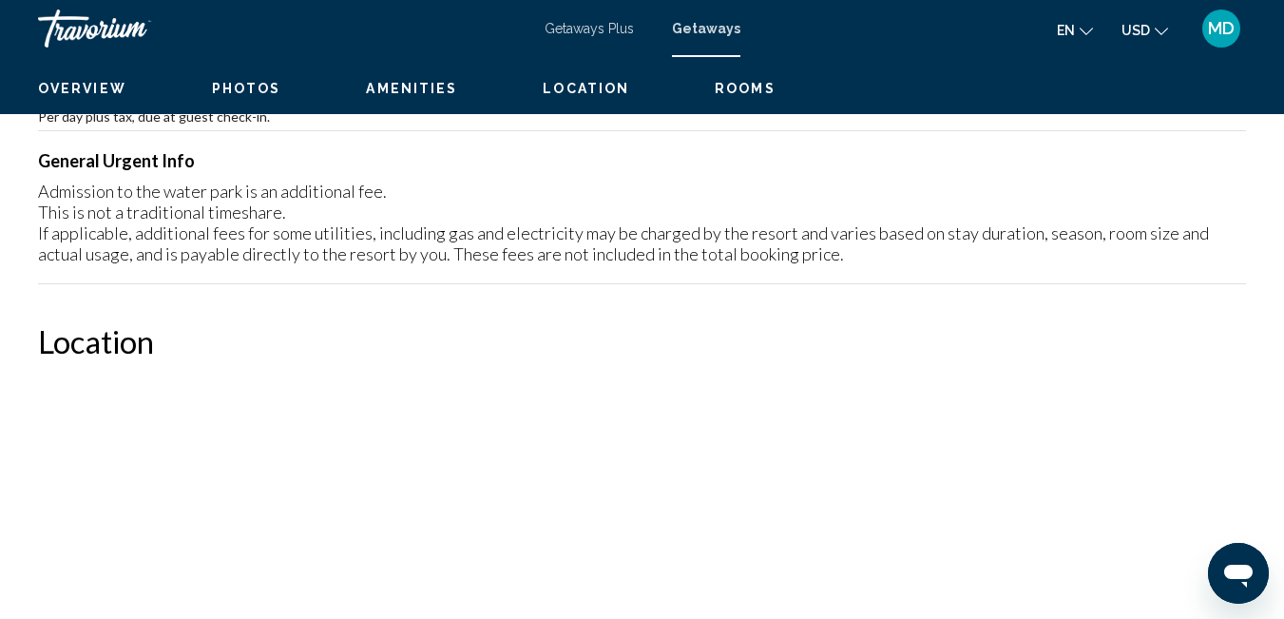
scroll to position [200, 0]
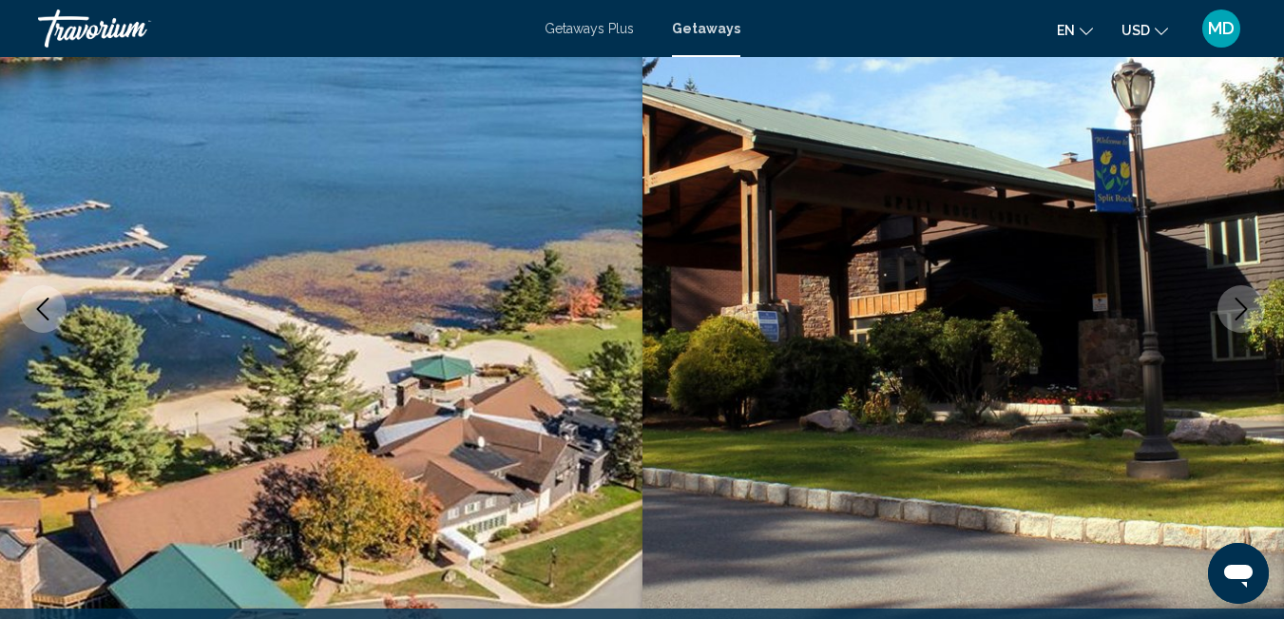
click at [1240, 308] on icon "Next image" at bounding box center [1241, 308] width 23 height 23
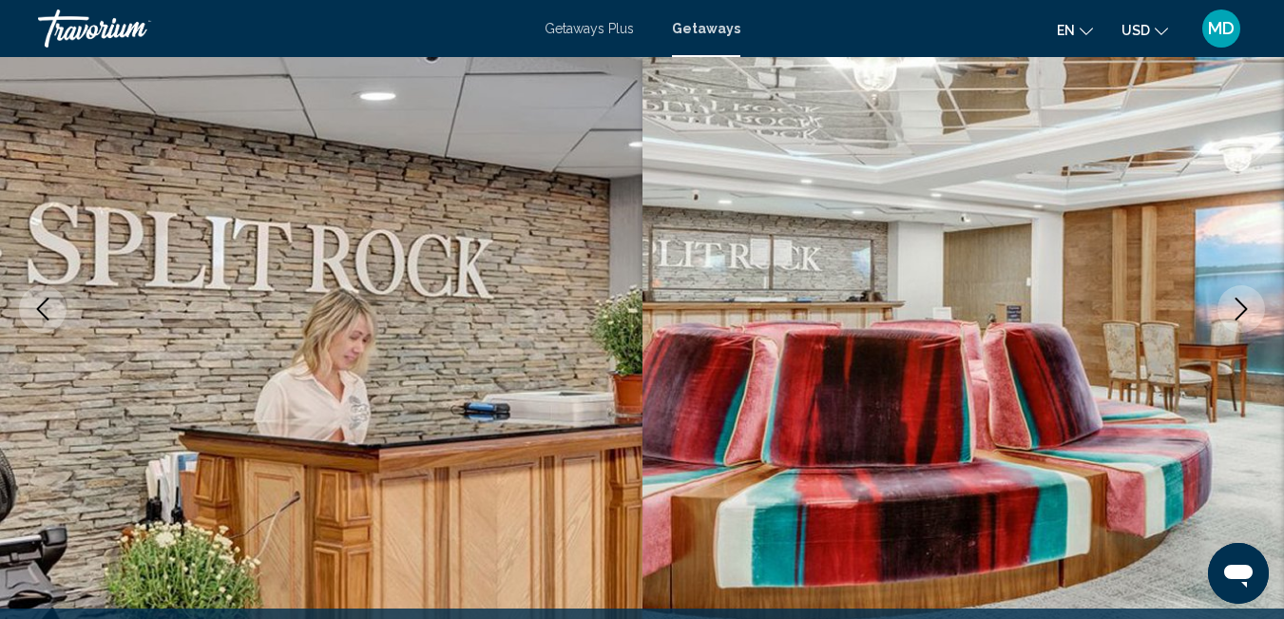
click at [1240, 308] on icon "Next image" at bounding box center [1241, 308] width 23 height 23
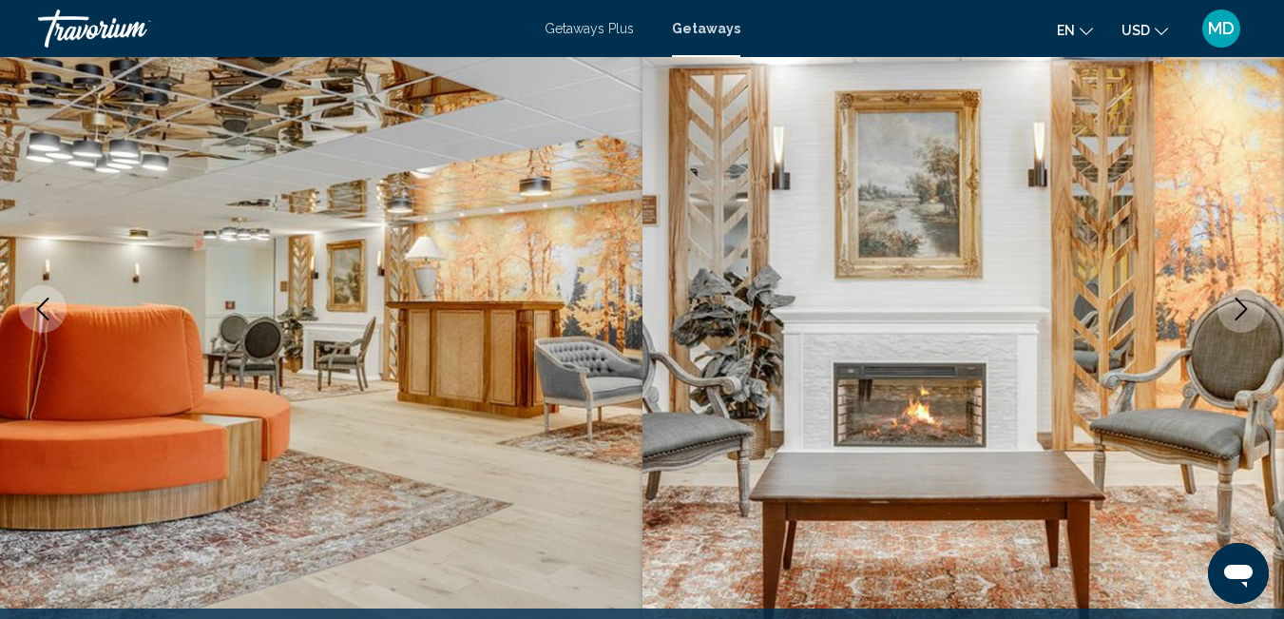
click at [1240, 308] on icon "Next image" at bounding box center [1241, 308] width 23 height 23
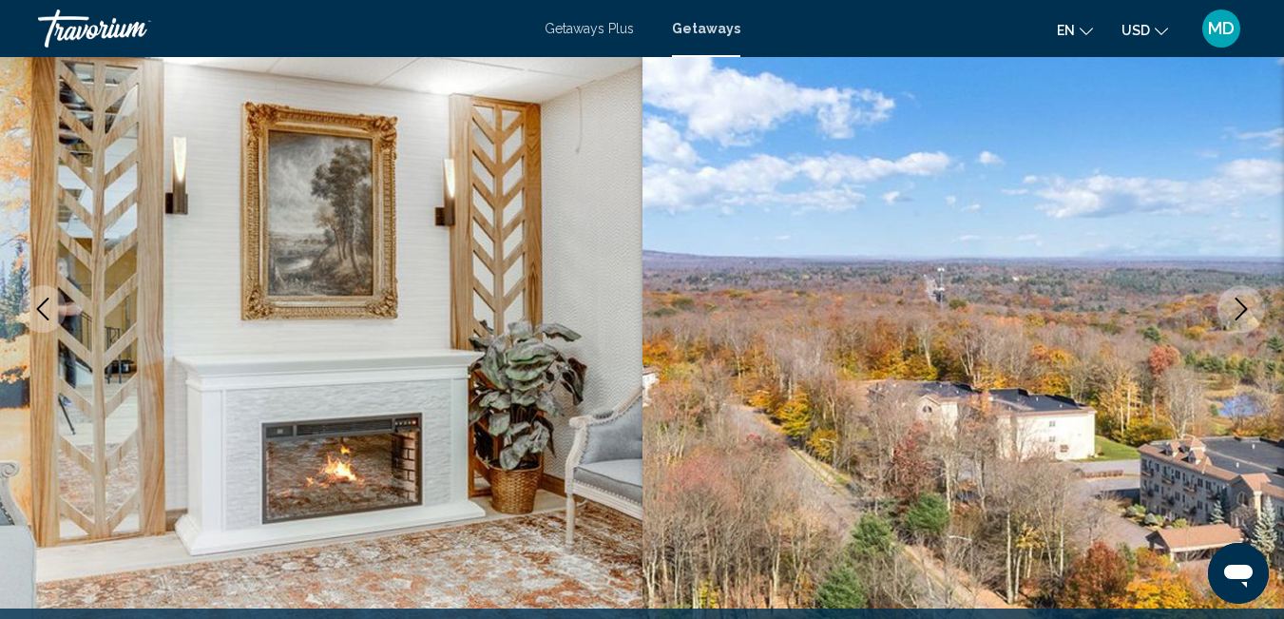
click at [1239, 309] on icon "Next image" at bounding box center [1241, 308] width 23 height 23
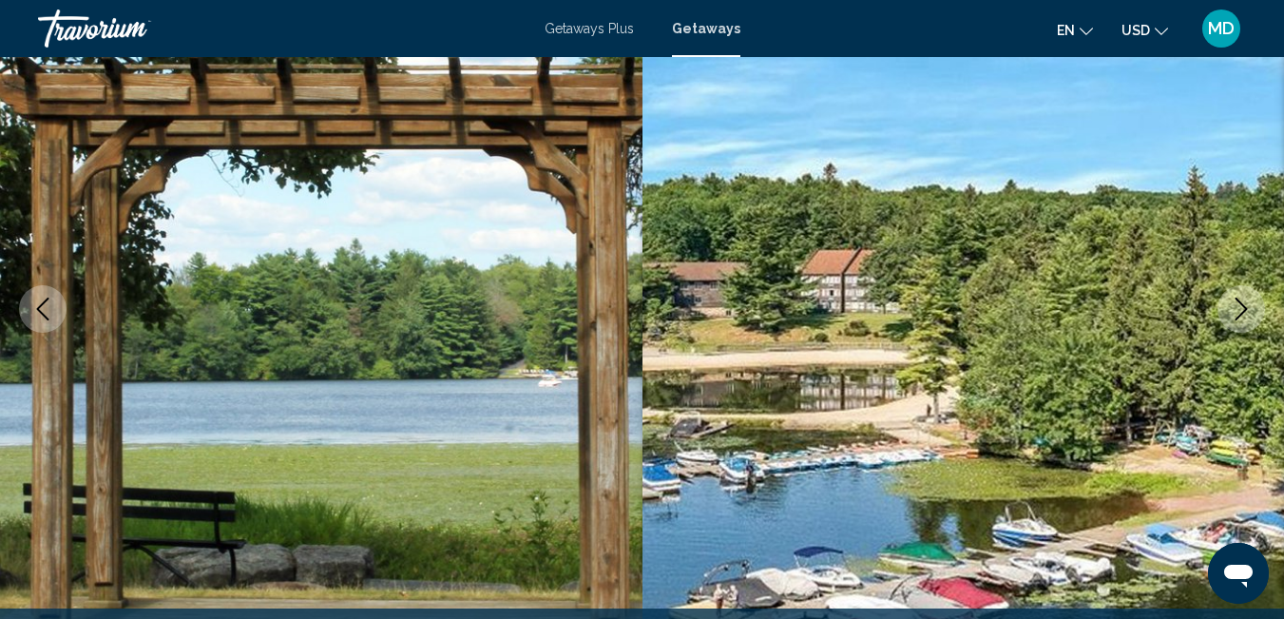
click at [1239, 310] on icon "Next image" at bounding box center [1241, 308] width 23 height 23
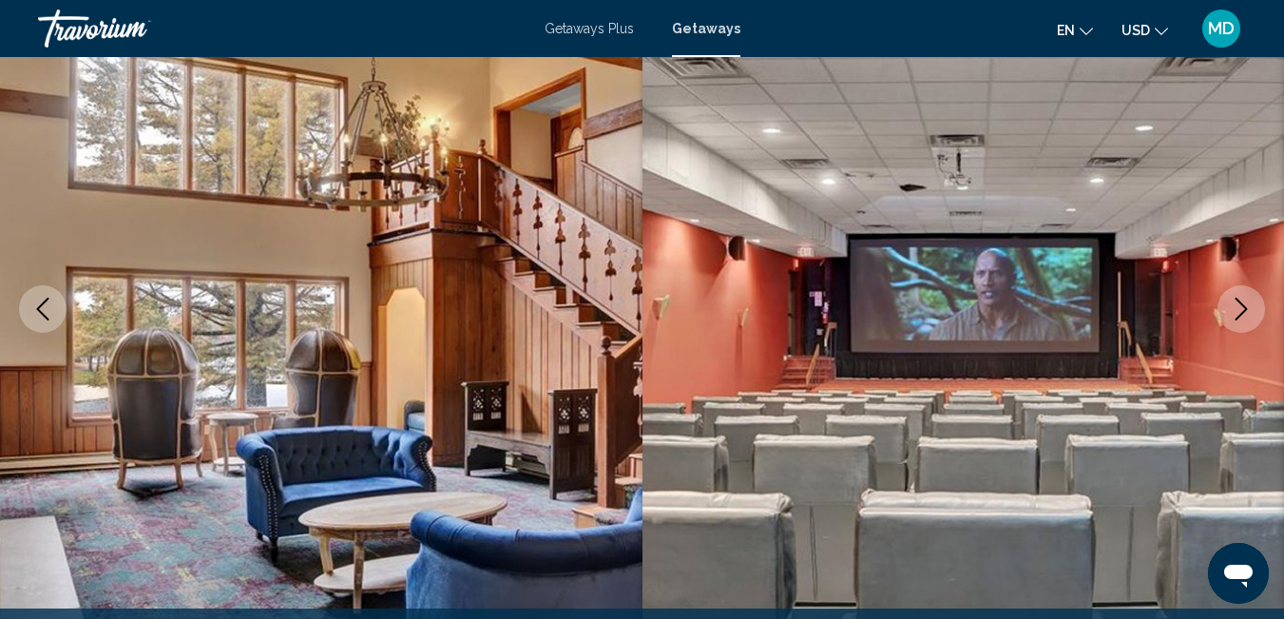
click at [1239, 310] on icon "Next image" at bounding box center [1241, 308] width 23 height 23
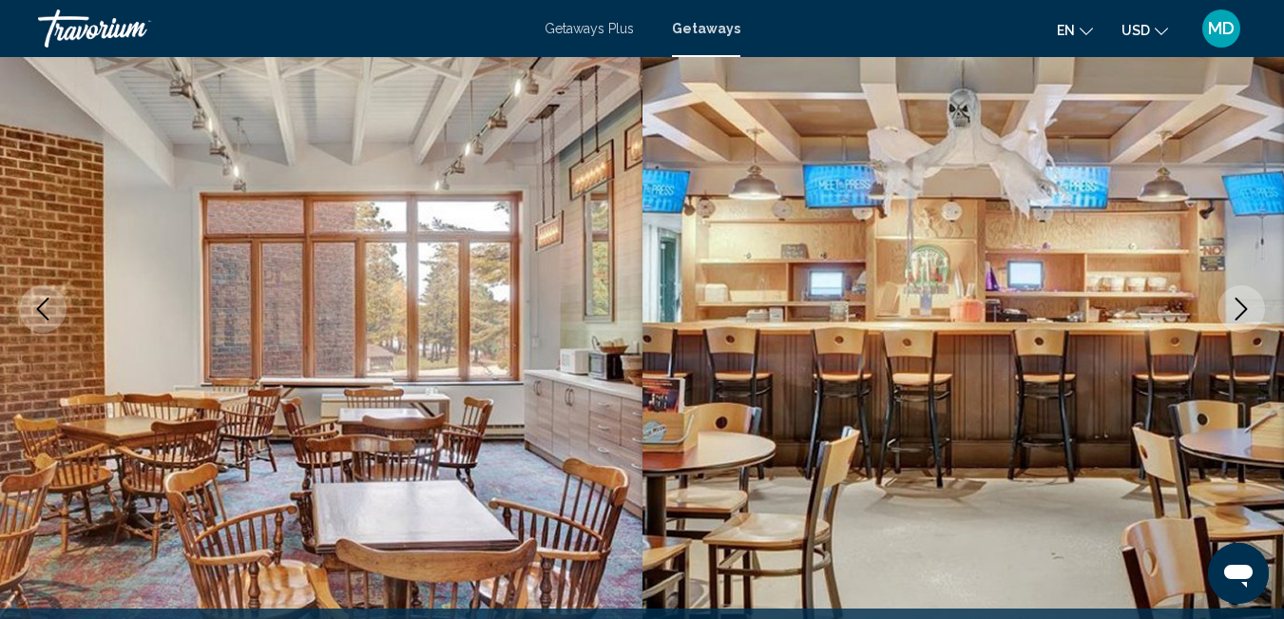
click at [1239, 310] on icon "Next image" at bounding box center [1241, 308] width 23 height 23
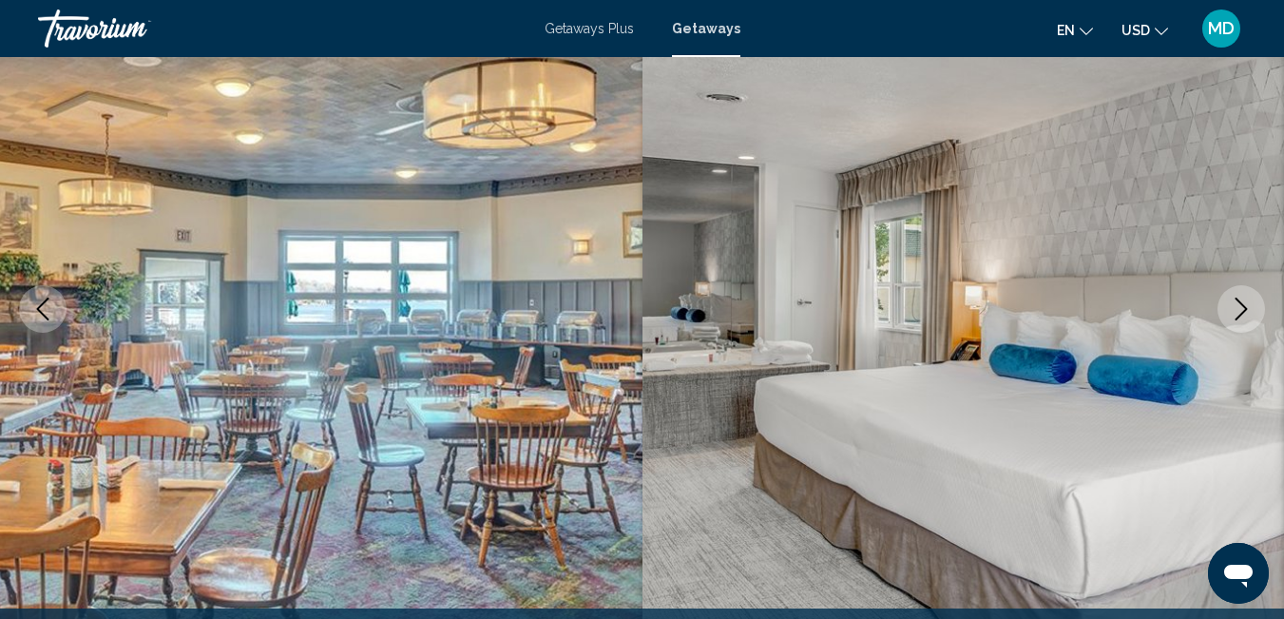
click at [1236, 310] on icon "Next image" at bounding box center [1241, 308] width 23 height 23
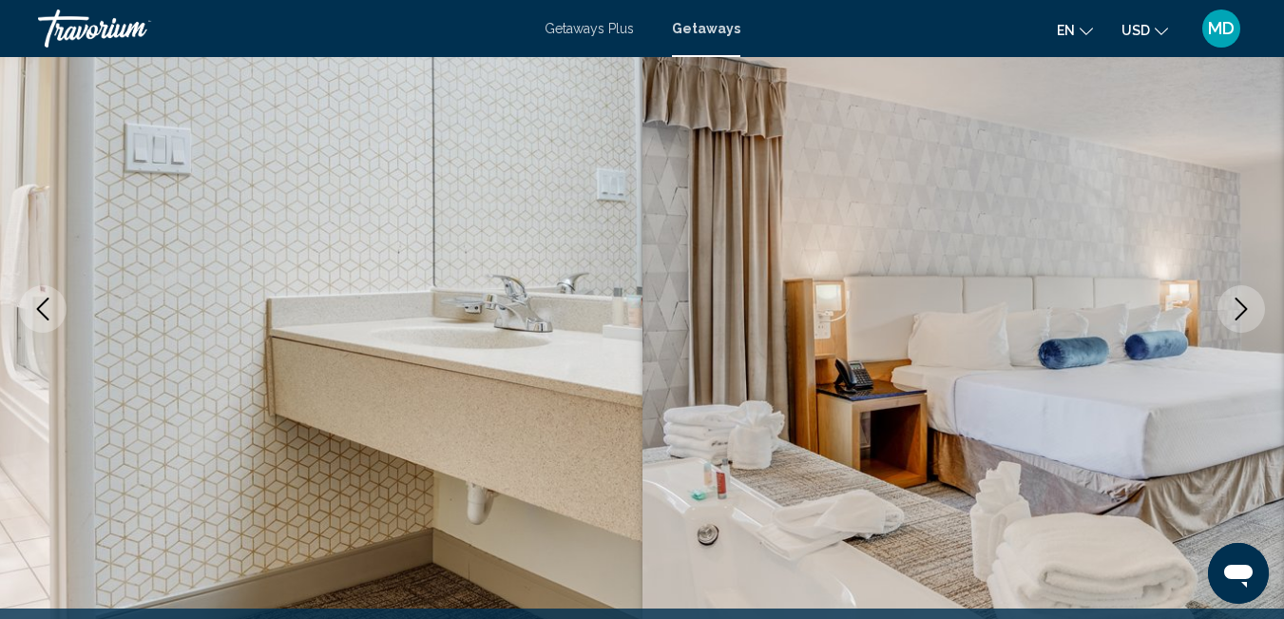
click at [1235, 312] on icon "Next image" at bounding box center [1241, 308] width 23 height 23
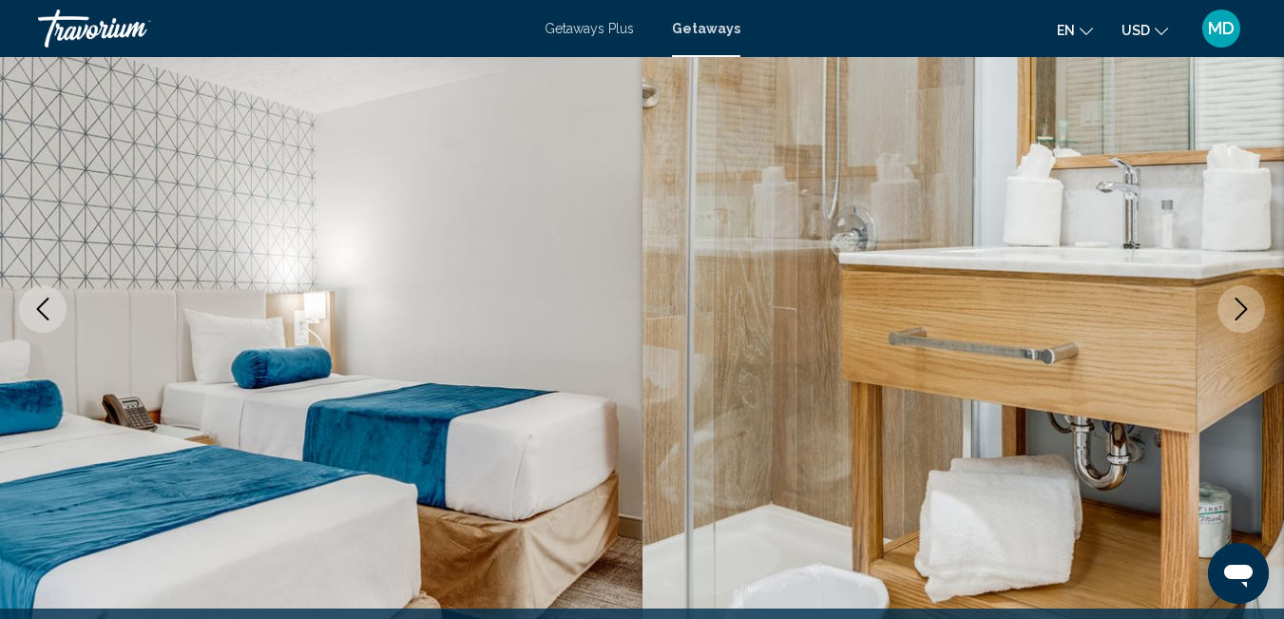
click at [1232, 314] on icon "Next image" at bounding box center [1241, 308] width 23 height 23
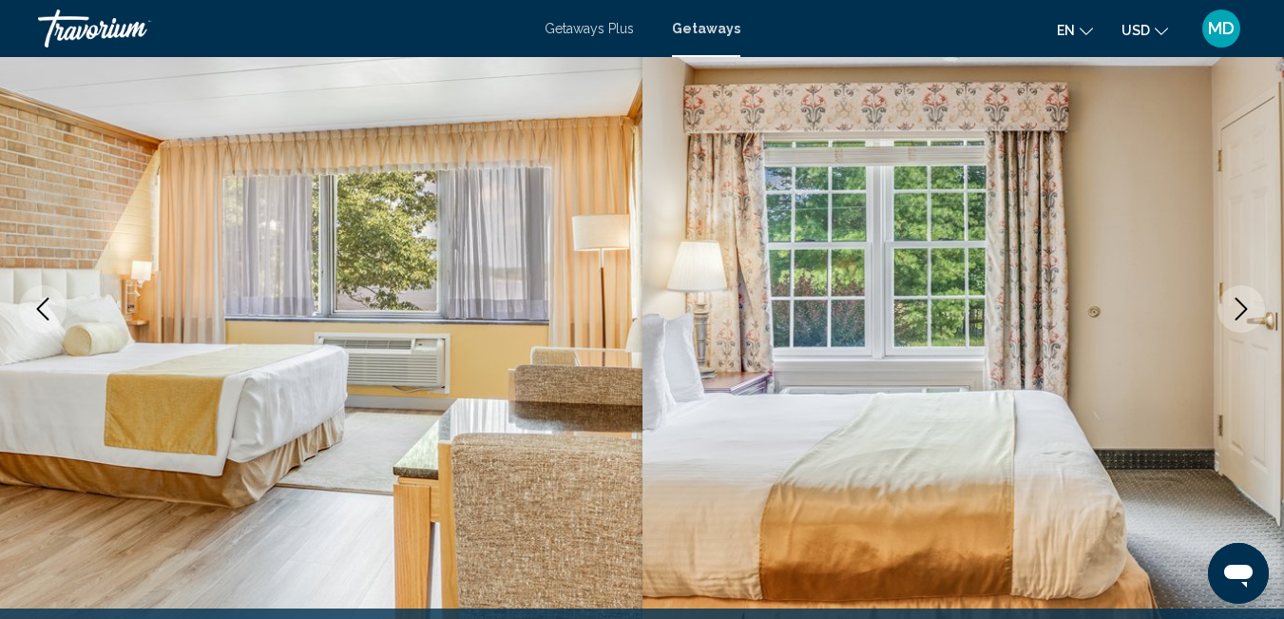
click at [1232, 314] on icon "Next image" at bounding box center [1241, 308] width 23 height 23
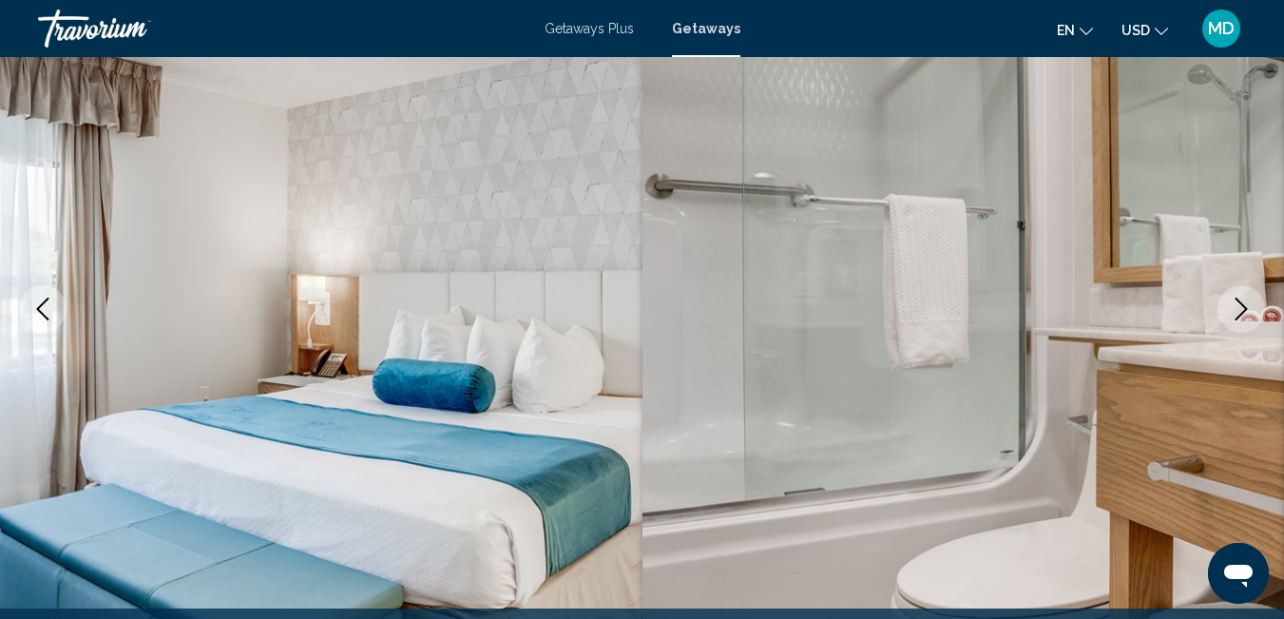
click at [1232, 314] on icon "Next image" at bounding box center [1241, 308] width 23 height 23
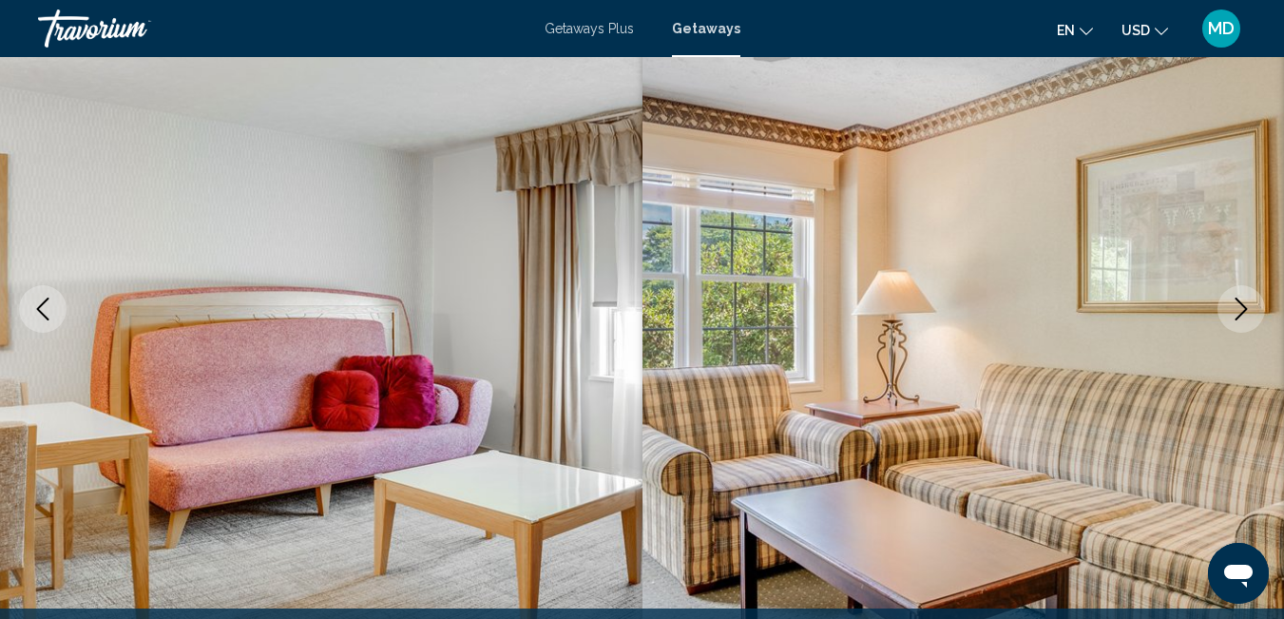
click at [1232, 317] on icon "Next image" at bounding box center [1241, 308] width 23 height 23
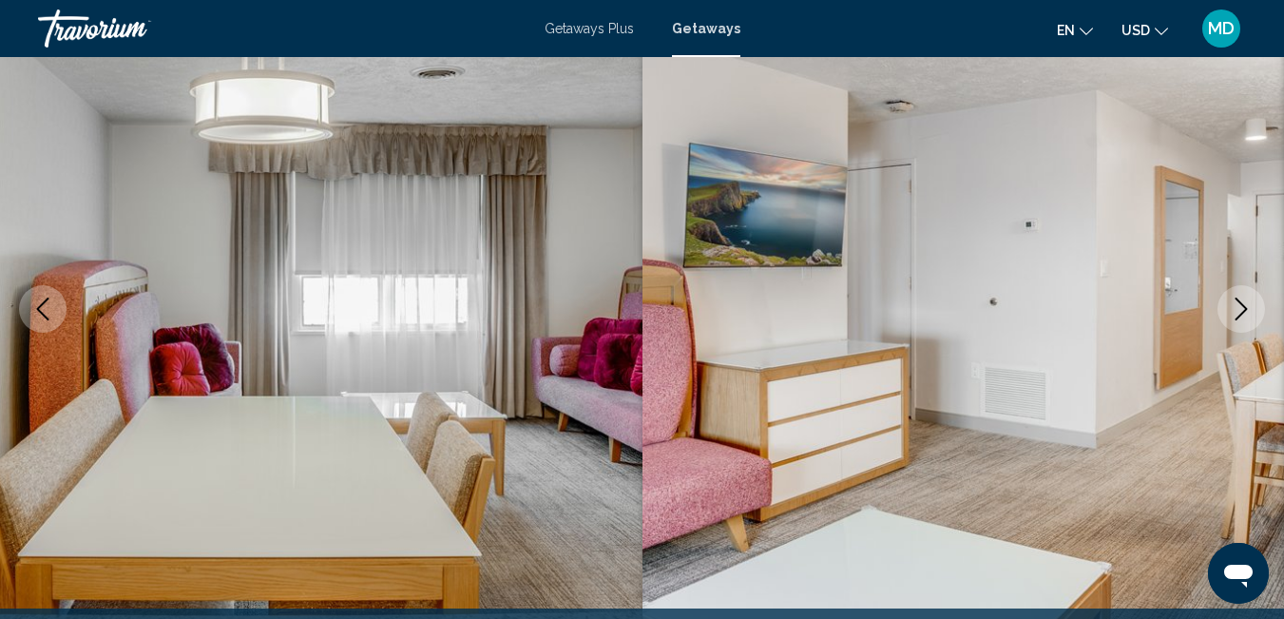
click at [1232, 318] on icon "Next image" at bounding box center [1241, 308] width 23 height 23
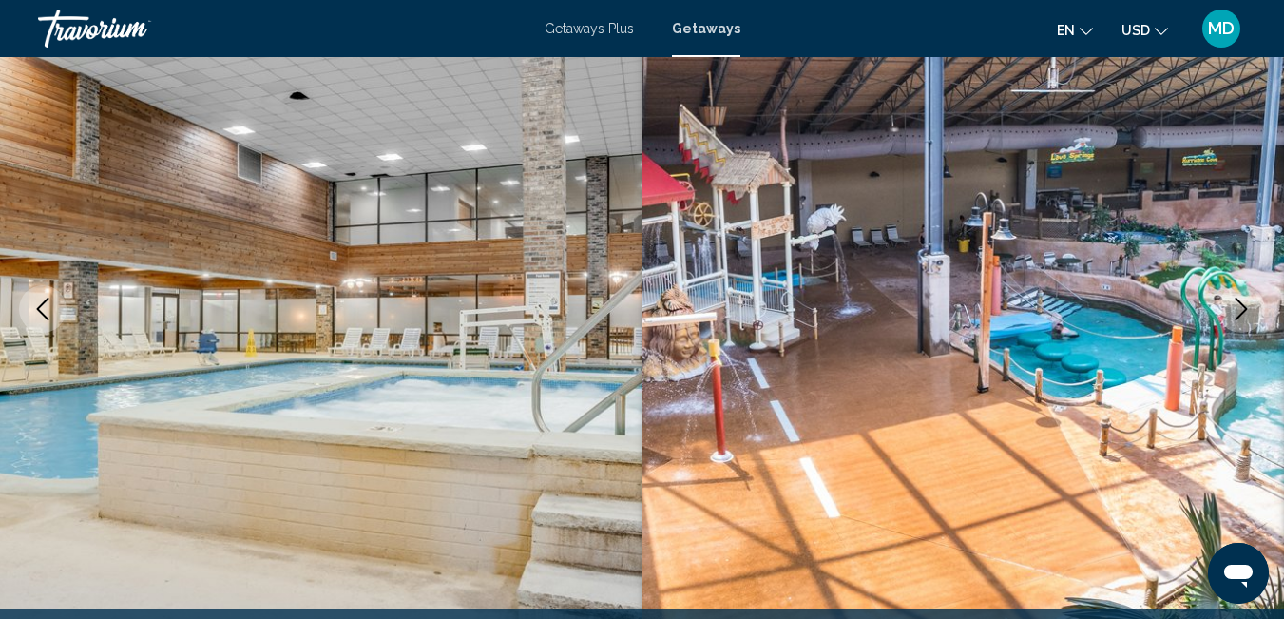
click at [1231, 318] on icon "Next image" at bounding box center [1241, 308] width 23 height 23
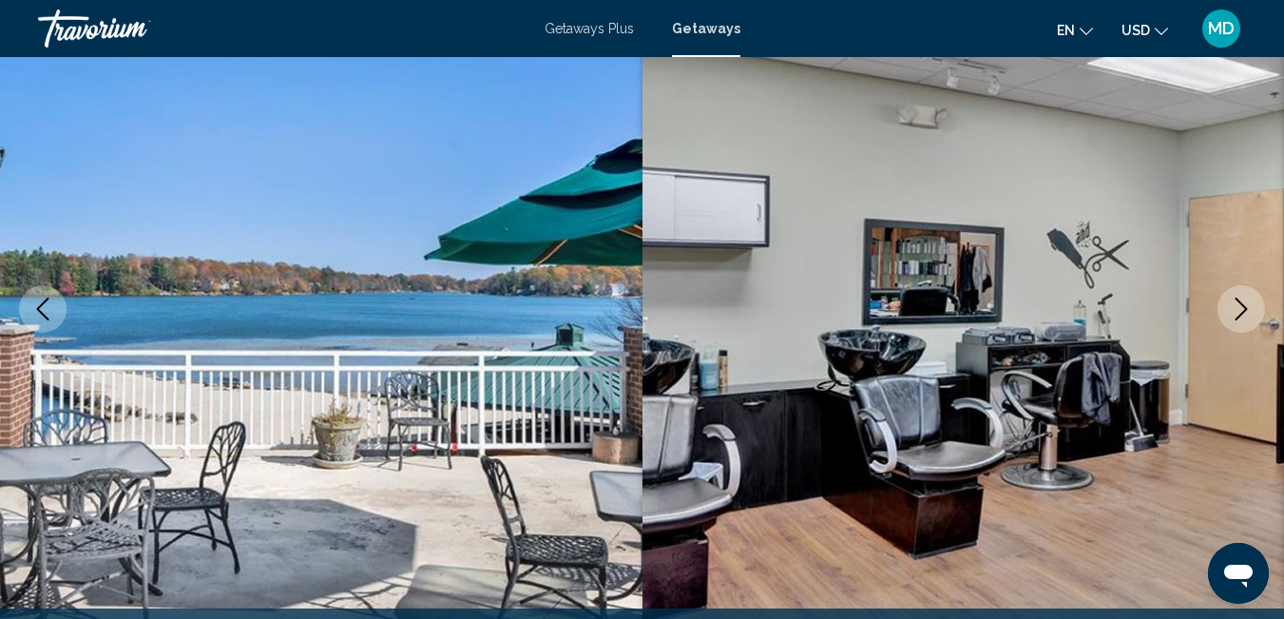
click at [1229, 318] on button "Next image" at bounding box center [1241, 309] width 48 height 48
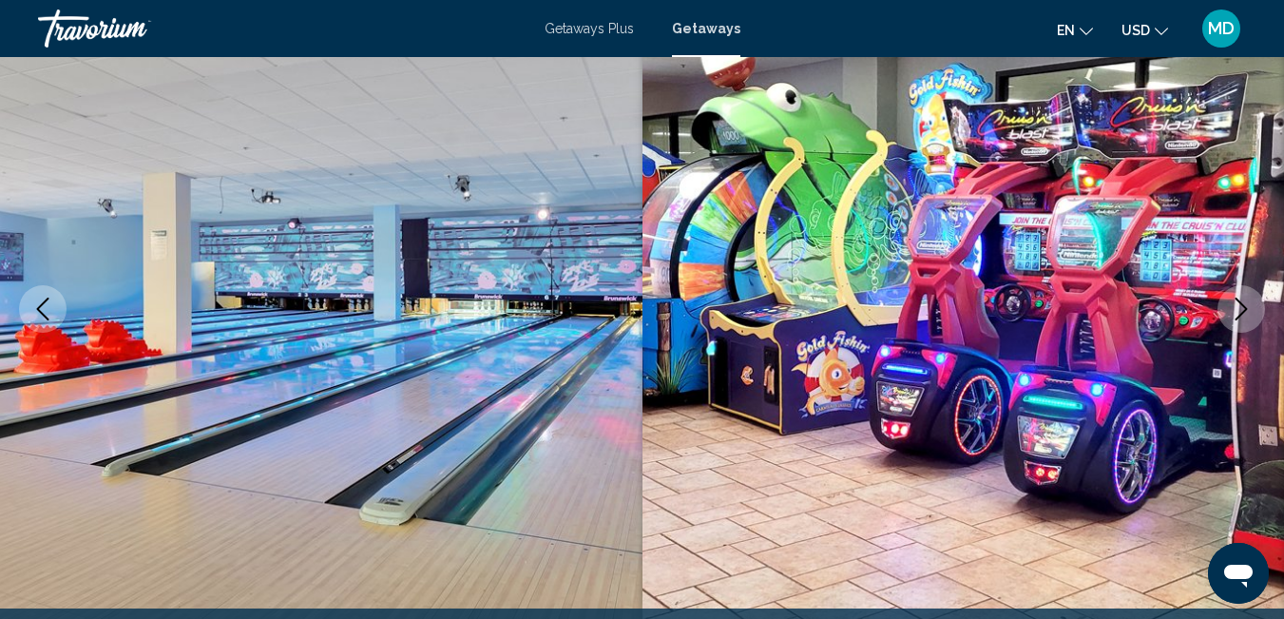
click at [1229, 318] on button "Next image" at bounding box center [1241, 309] width 48 height 48
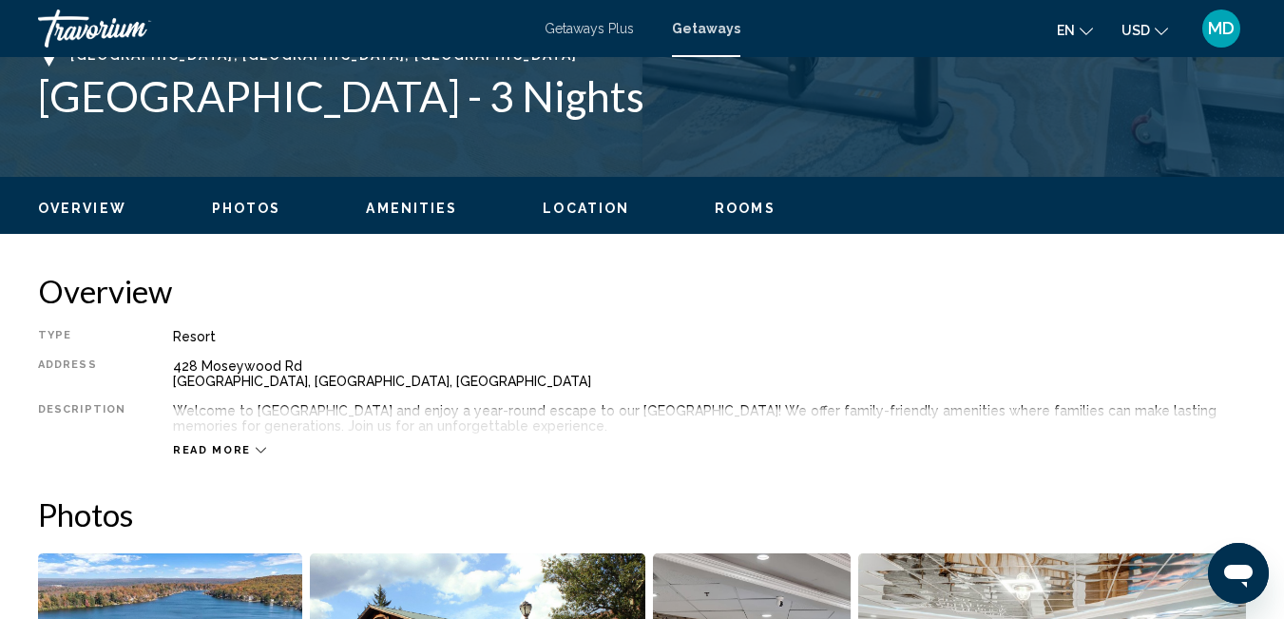
scroll to position [1026, 0]
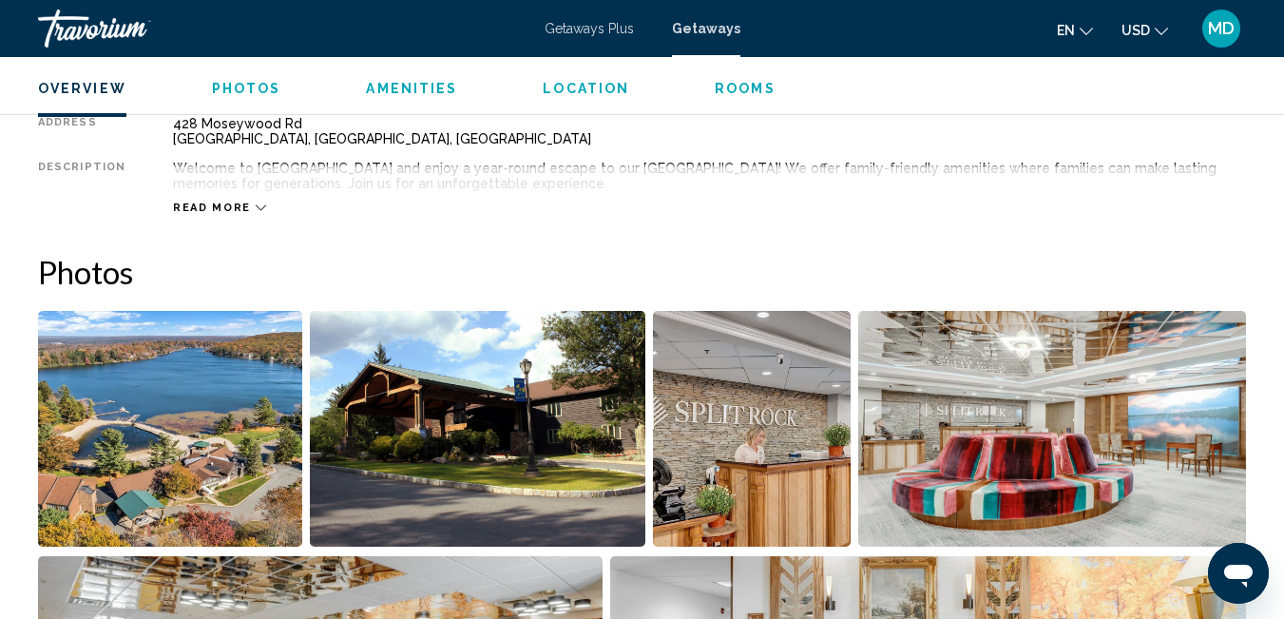
click at [735, 86] on span "Rooms" at bounding box center [745, 88] width 61 height 15
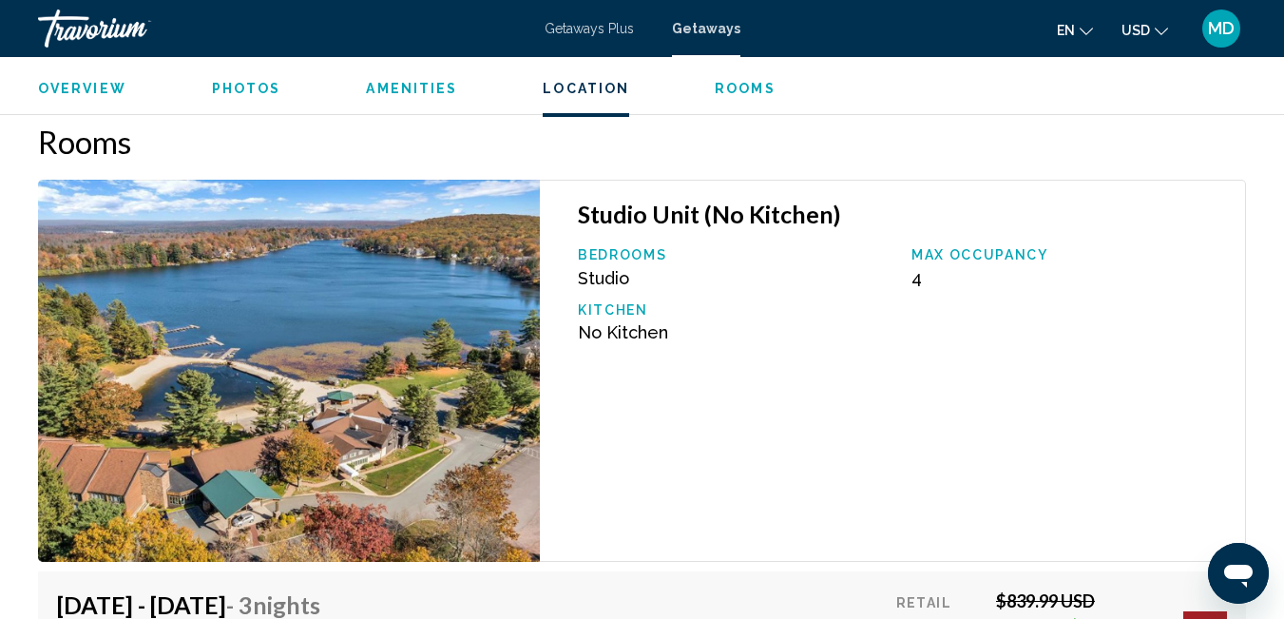
scroll to position [2986, 0]
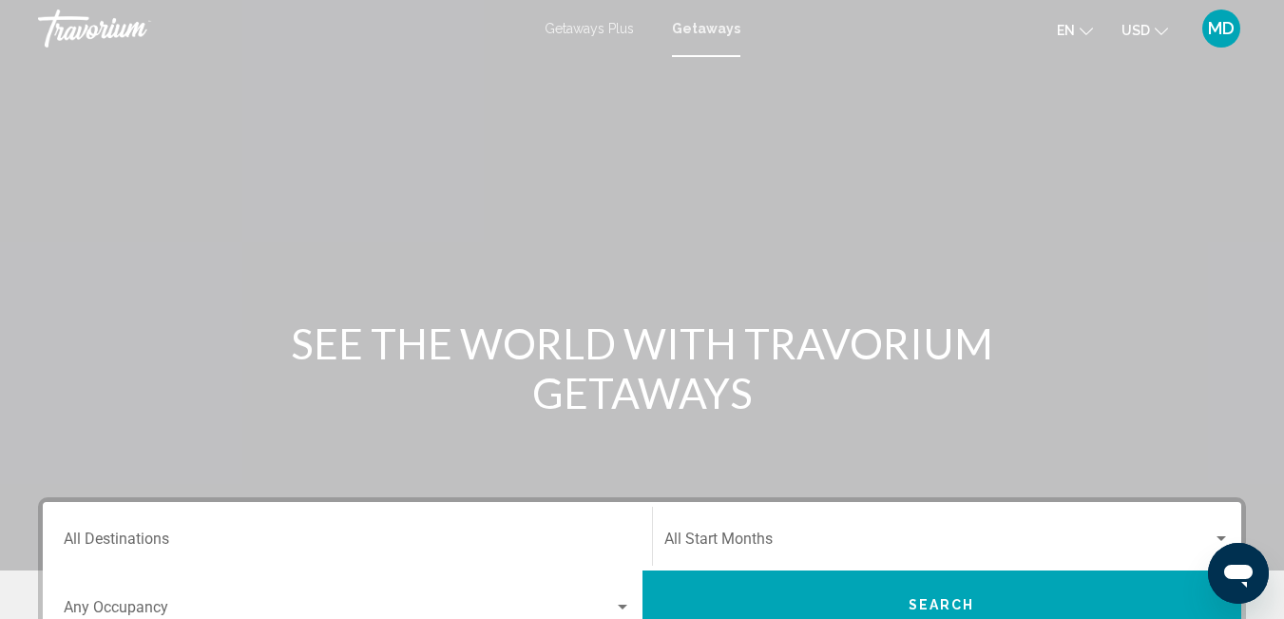
click at [133, 541] on input "Destination All Destinations" at bounding box center [347, 542] width 567 height 17
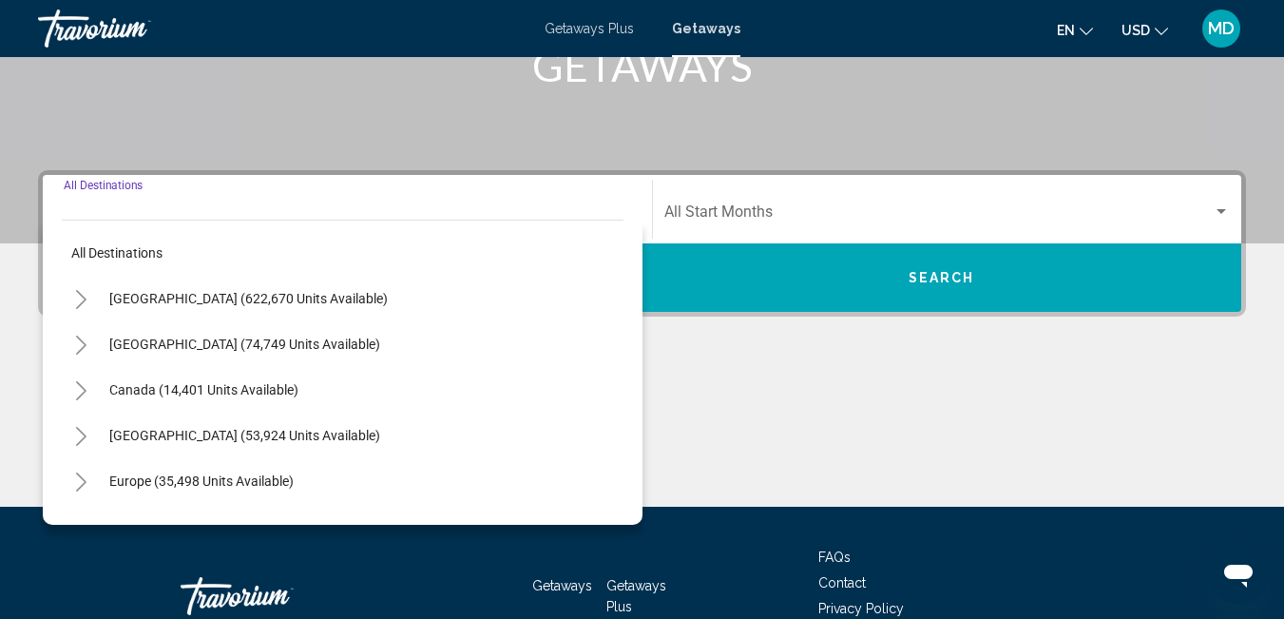
scroll to position [435, 0]
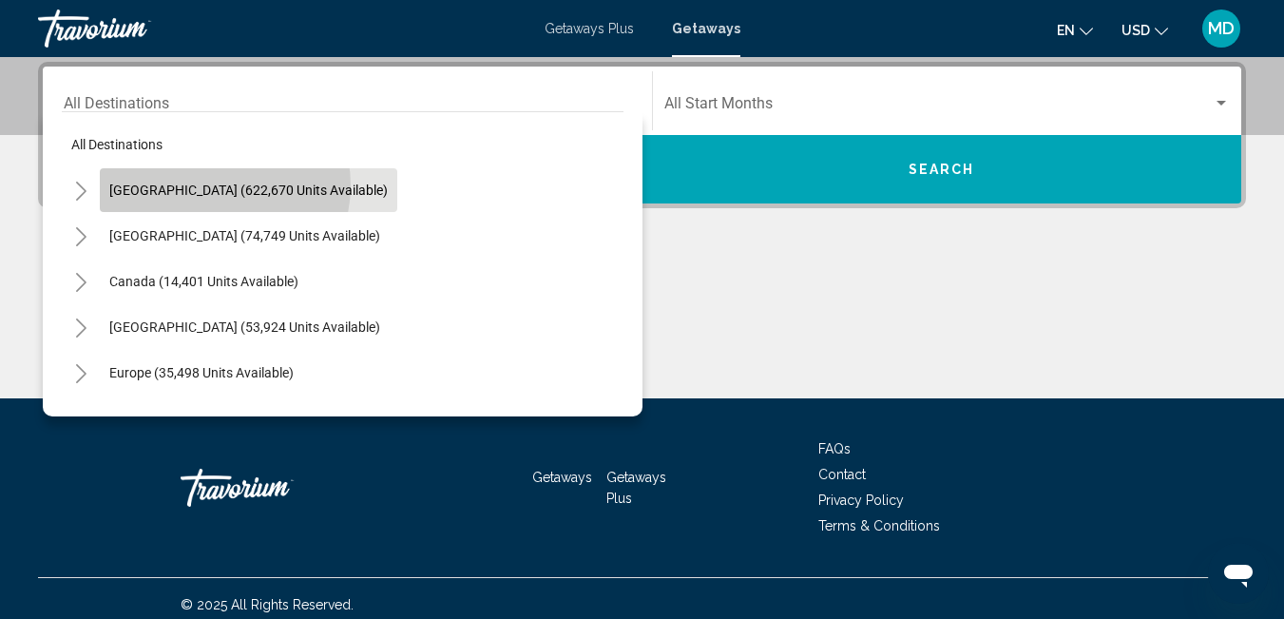
click at [213, 185] on span "[GEOGRAPHIC_DATA] (622,670 units available)" at bounding box center [248, 189] width 278 height 15
type input "**********"
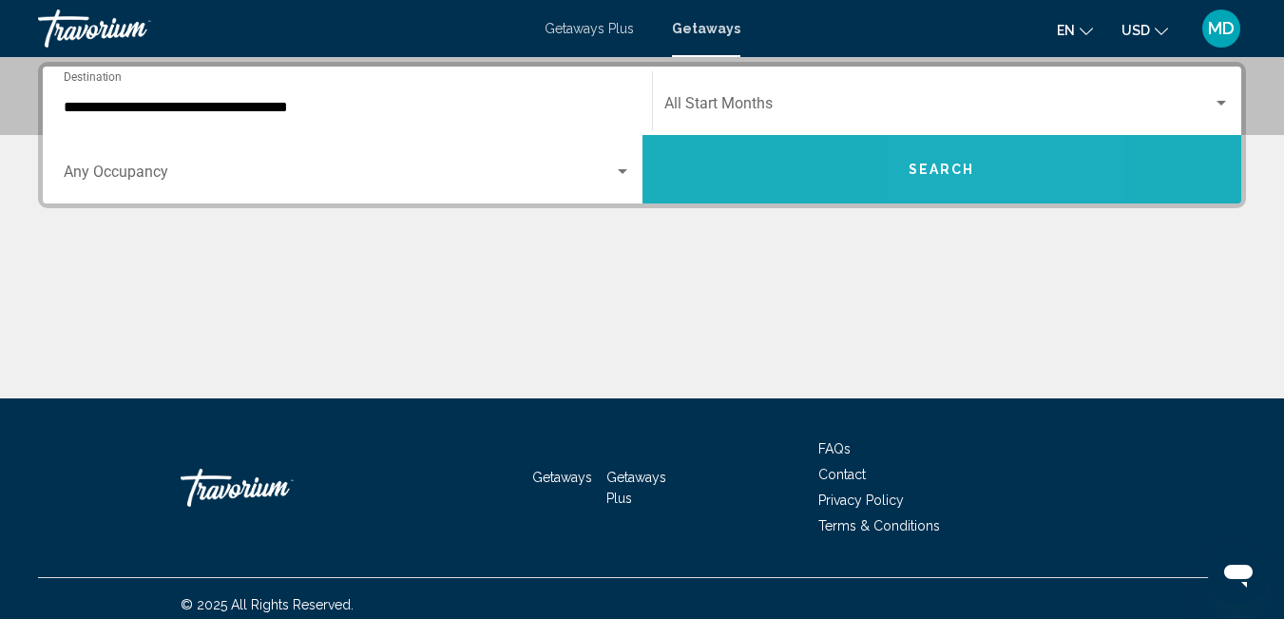
click at [946, 164] on span "Search" at bounding box center [941, 169] width 67 height 15
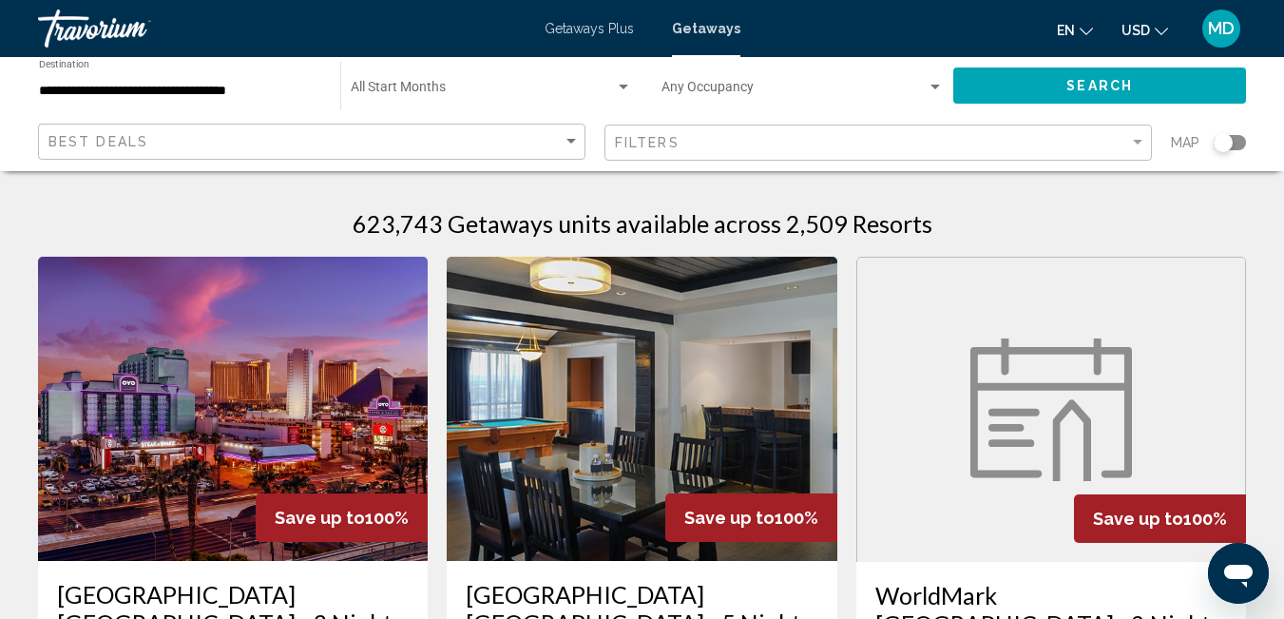
click at [1213, 139] on div "Search widget" at bounding box center [1222, 142] width 47 height 15
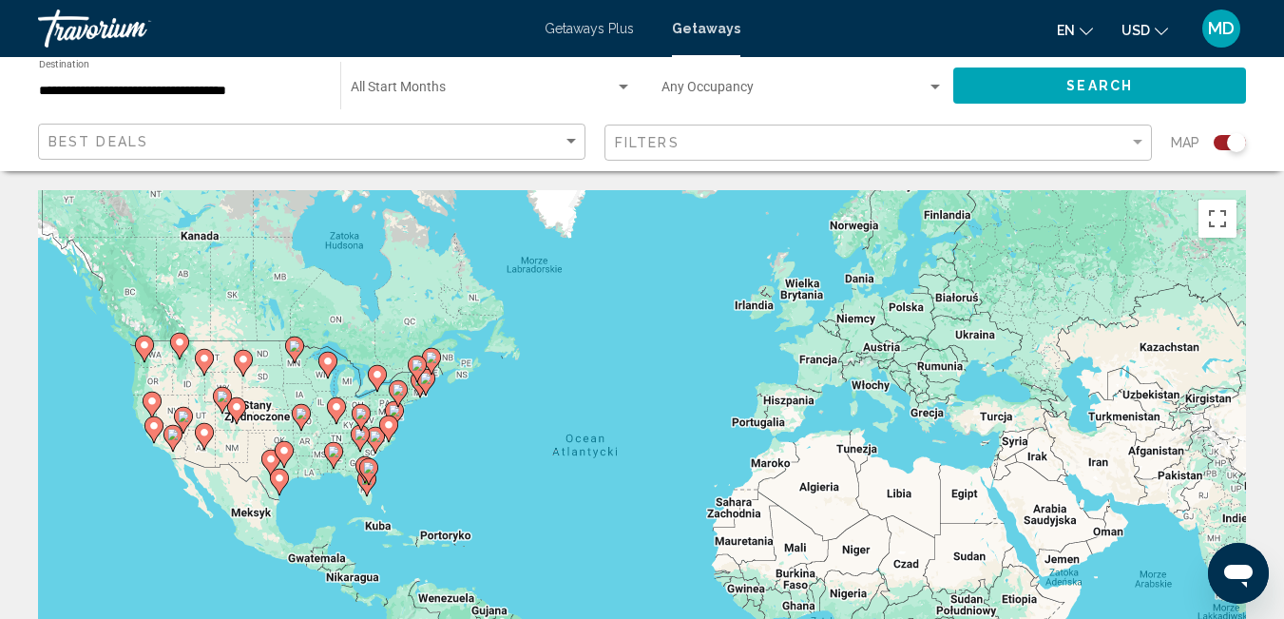
click at [456, 457] on div "Aby aktywować przeciąganie za pomocą klawiatury, naciśnij Alt + Enter. Po włącz…" at bounding box center [642, 475] width 1208 height 570
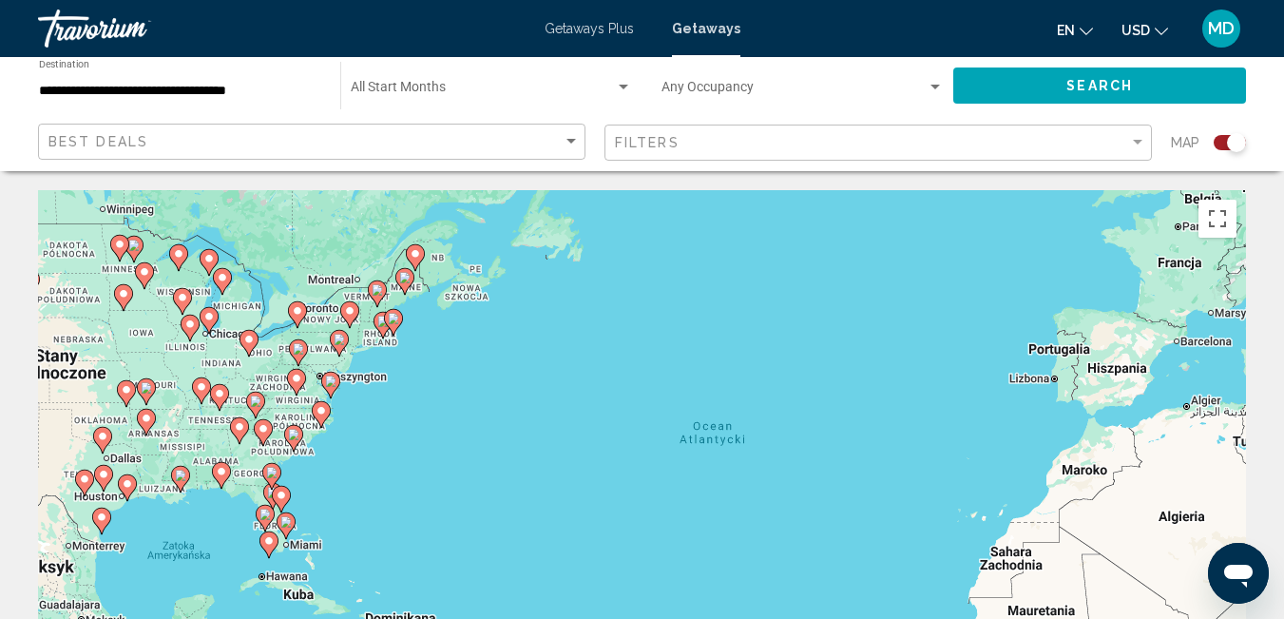
click at [456, 456] on div "Aby aktywować przeciąganie za pomocą klawiatury, naciśnij Alt + Enter. Po włącz…" at bounding box center [642, 475] width 1208 height 570
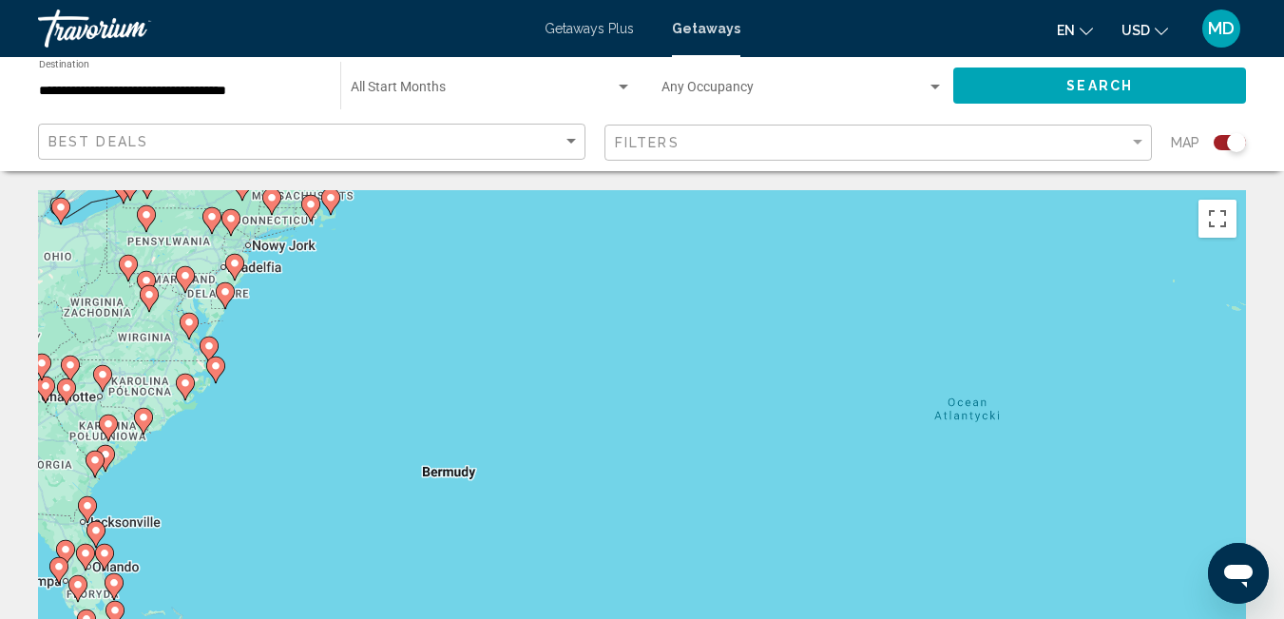
click at [196, 248] on div "Aby aktywować przeciąganie za pomocą klawiatury, naciśnij Alt + Enter. Po włącz…" at bounding box center [642, 475] width 1208 height 570
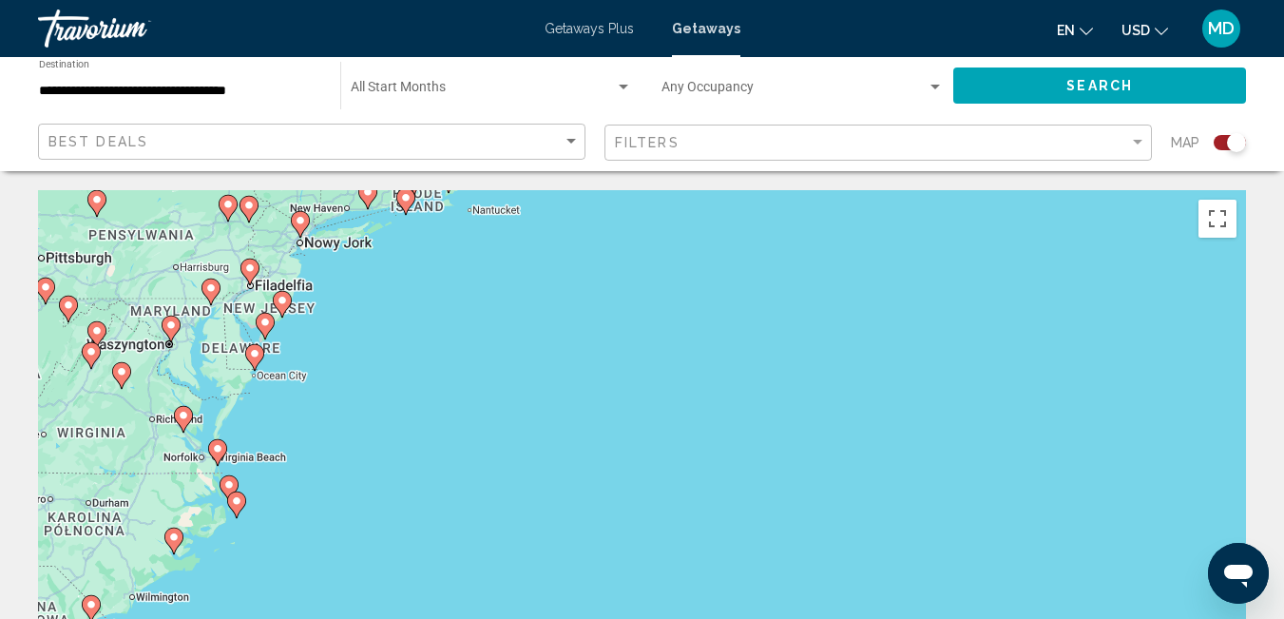
click at [196, 249] on div "Aby aktywować przeciąganie za pomocą klawiatury, naciśnij Alt + Enter. Po włącz…" at bounding box center [642, 475] width 1208 height 570
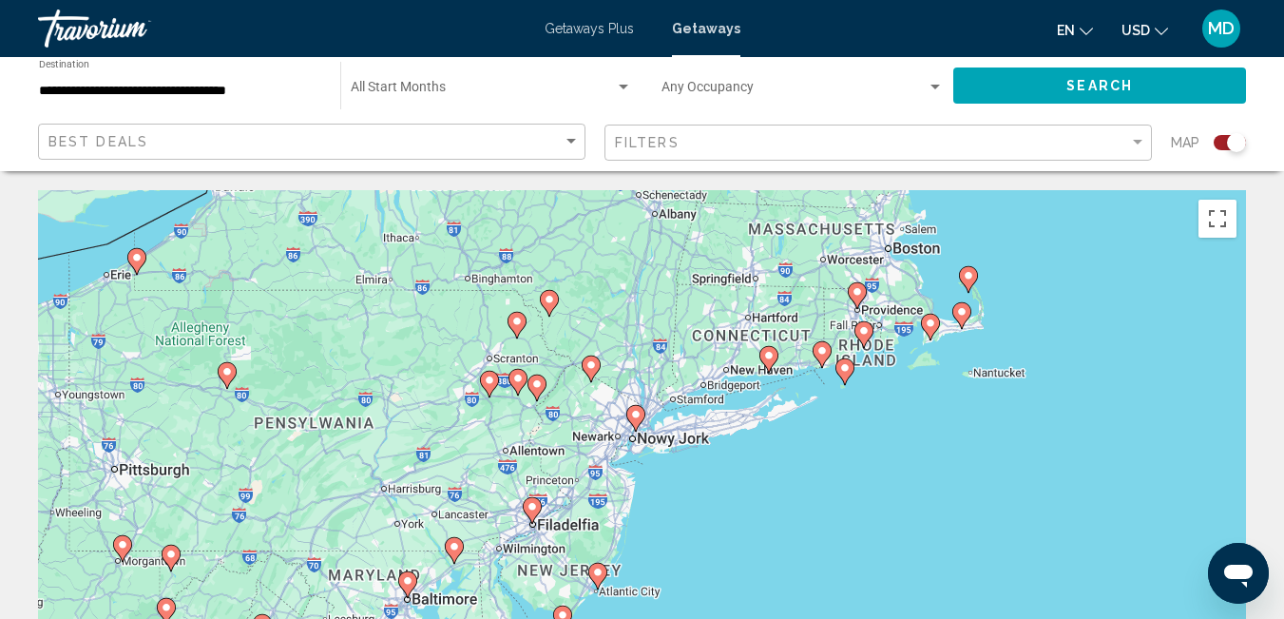
drag, startPoint x: 234, startPoint y: 232, endPoint x: 472, endPoint y: 439, distance: 315.9
click at [468, 434] on div "Aby aktywować przeciąganie za pomocą klawiatury, naciśnij Alt + Enter. Po włącz…" at bounding box center [642, 475] width 1208 height 570
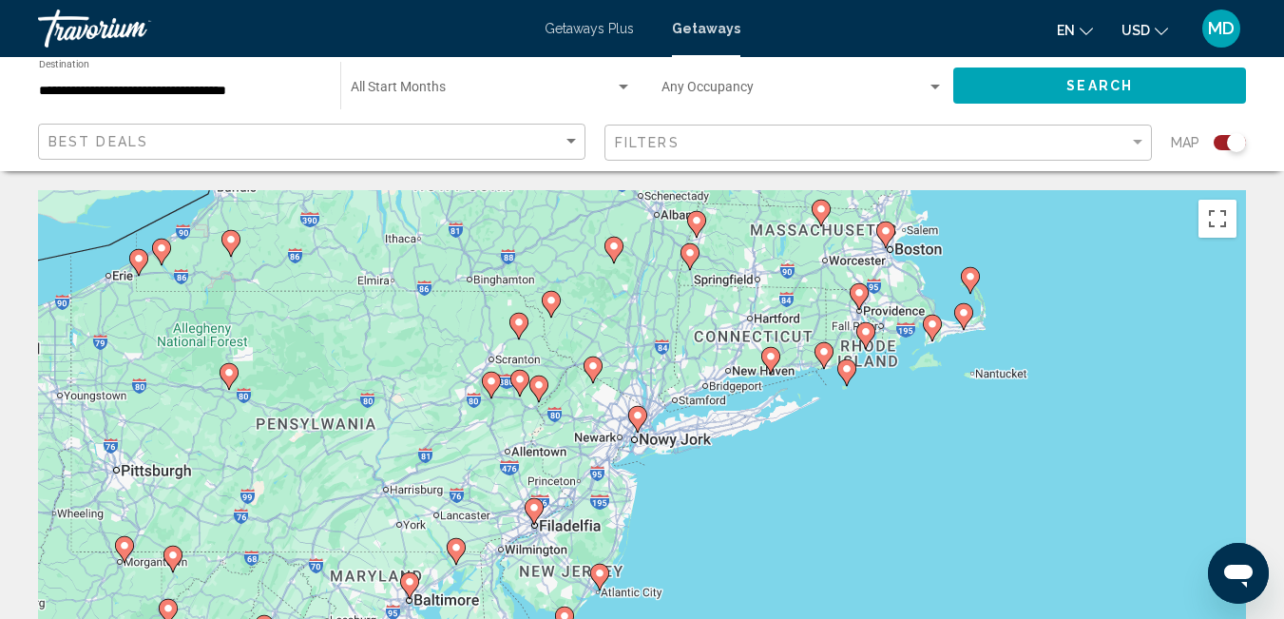
click at [533, 387] on icon "Main content" at bounding box center [537, 388] width 17 height 25
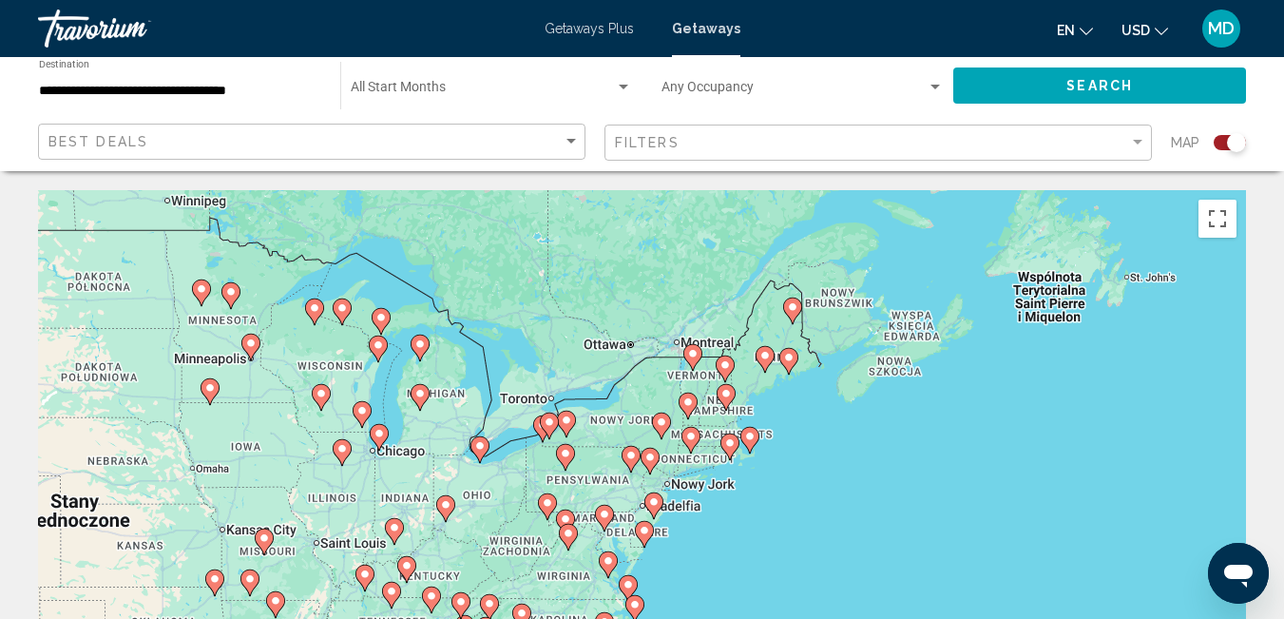
click at [646, 455] on image "Main content" at bounding box center [649, 456] width 11 height 11
click at [646, 455] on div "Aby korzystać z interfejsu, używaj klawiszy strzałek. Aby aktywować przeciągani…" at bounding box center [642, 475] width 1208 height 570
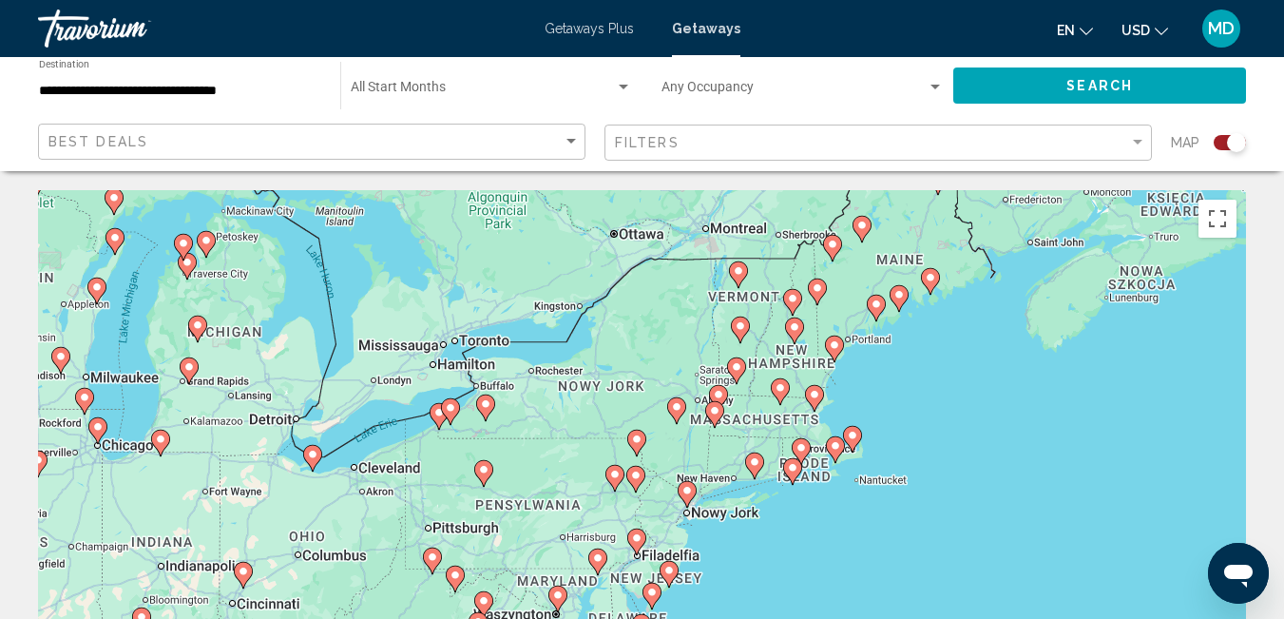
click at [632, 482] on icon "Main content" at bounding box center [634, 479] width 17 height 25
type input "**********"
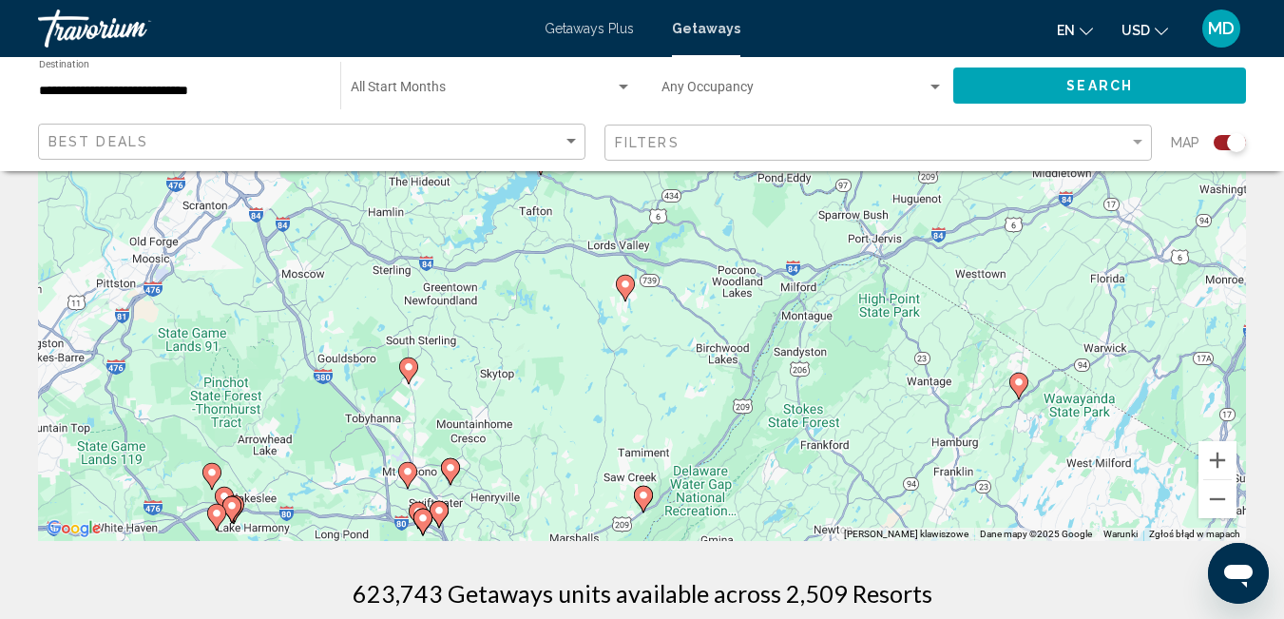
scroll to position [233, 0]
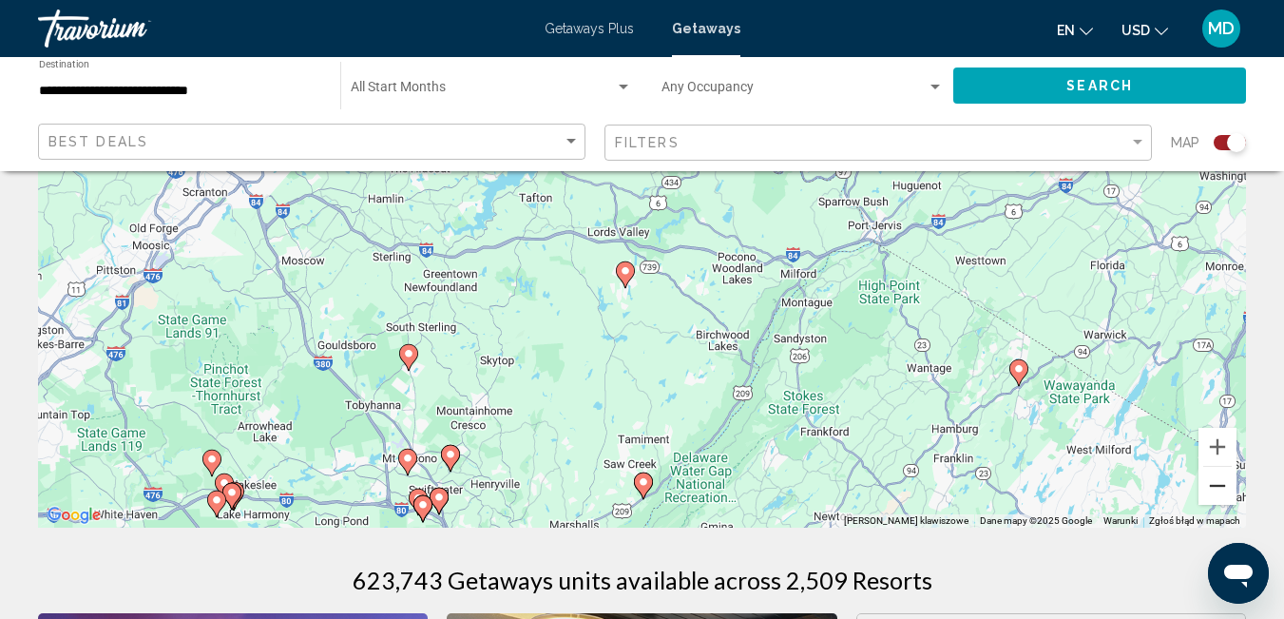
click at [1215, 481] on button "Pomniejsz" at bounding box center [1217, 486] width 38 height 38
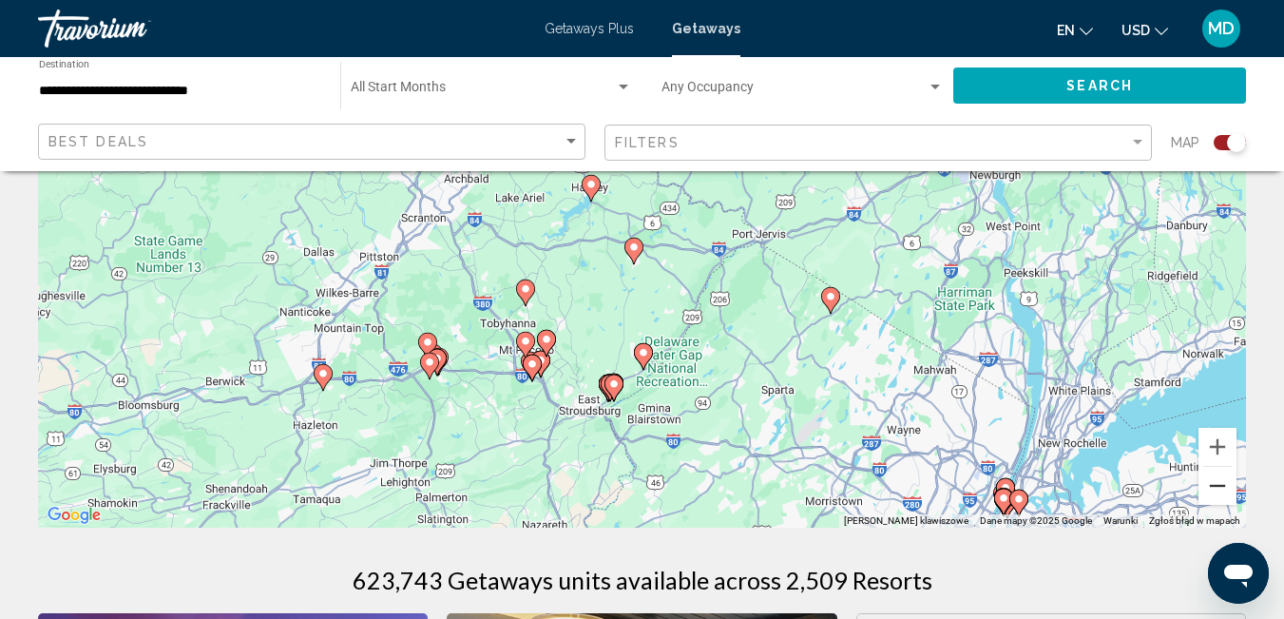
click at [1221, 480] on button "Pomniejsz" at bounding box center [1217, 486] width 38 height 38
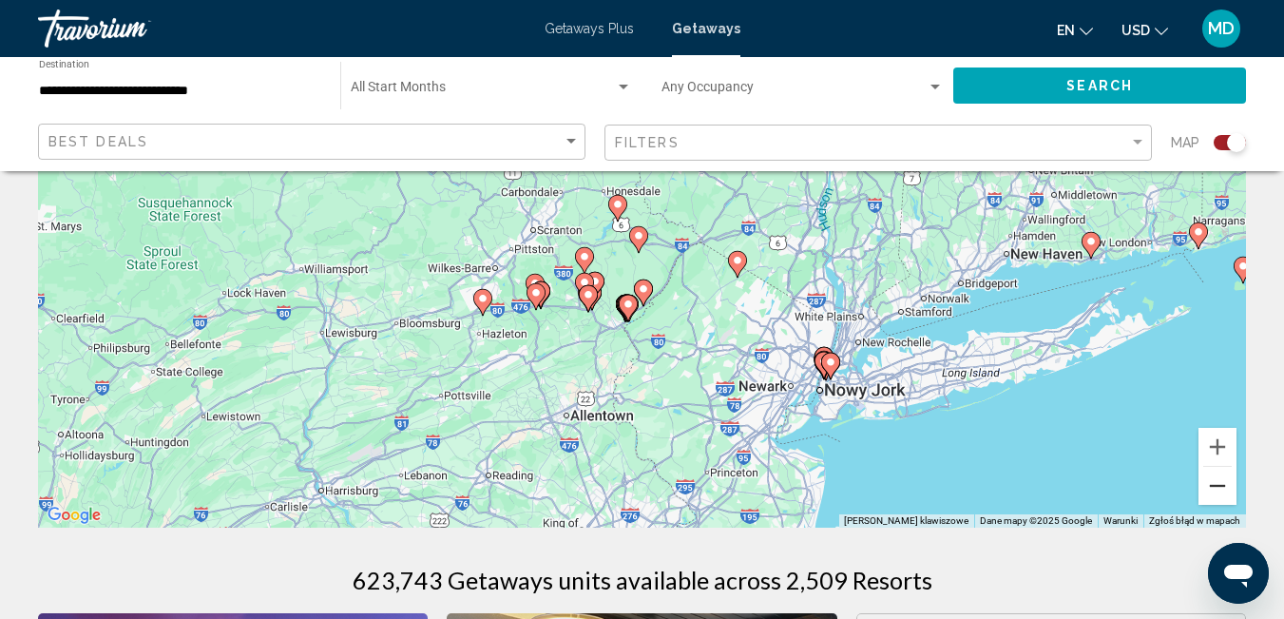
click at [1204, 484] on button "Pomniejsz" at bounding box center [1217, 486] width 38 height 38
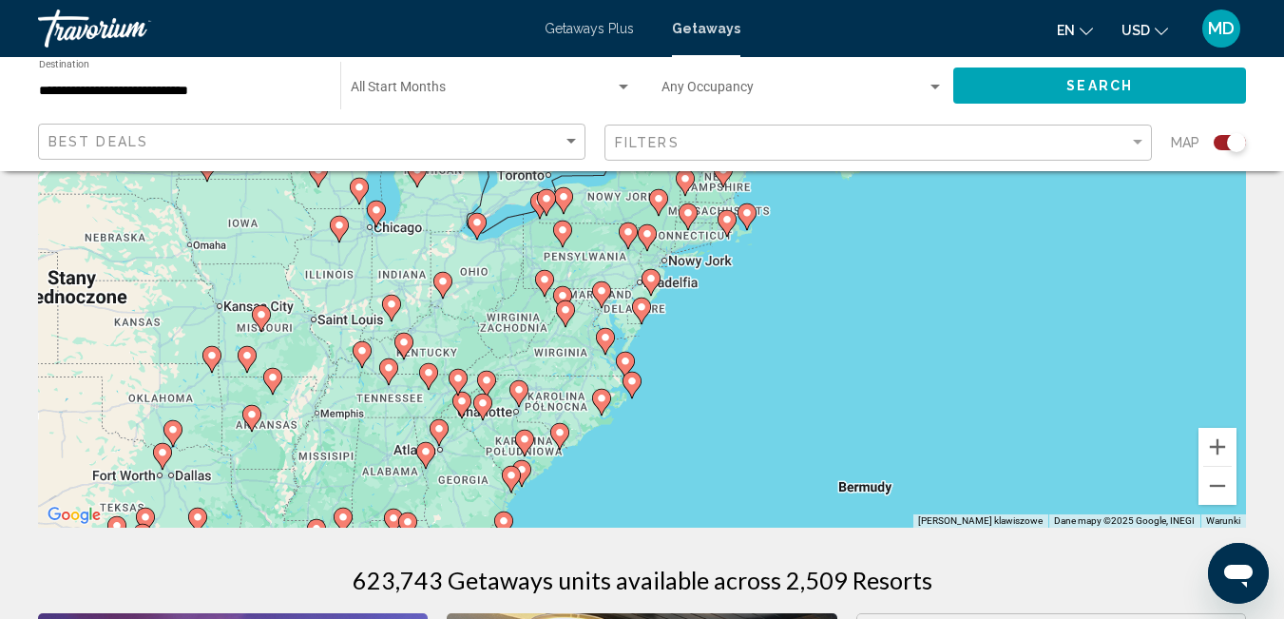
click at [608, 256] on div "Aby korzystać z interfejsu, używaj klawiszy strzałek. Aby aktywować przeciągani…" at bounding box center [642, 242] width 1208 height 570
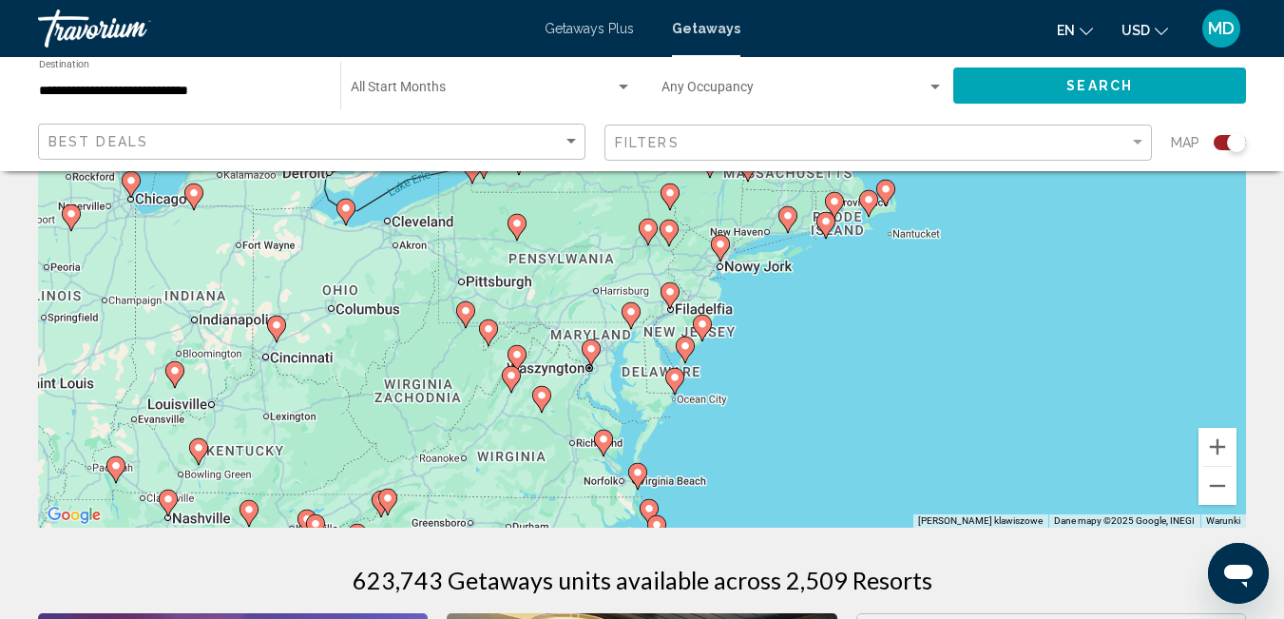
click at [616, 233] on div "Aby korzystać z interfejsu, używaj klawiszy strzałek. Aby aktywować przeciągani…" at bounding box center [642, 242] width 1208 height 570
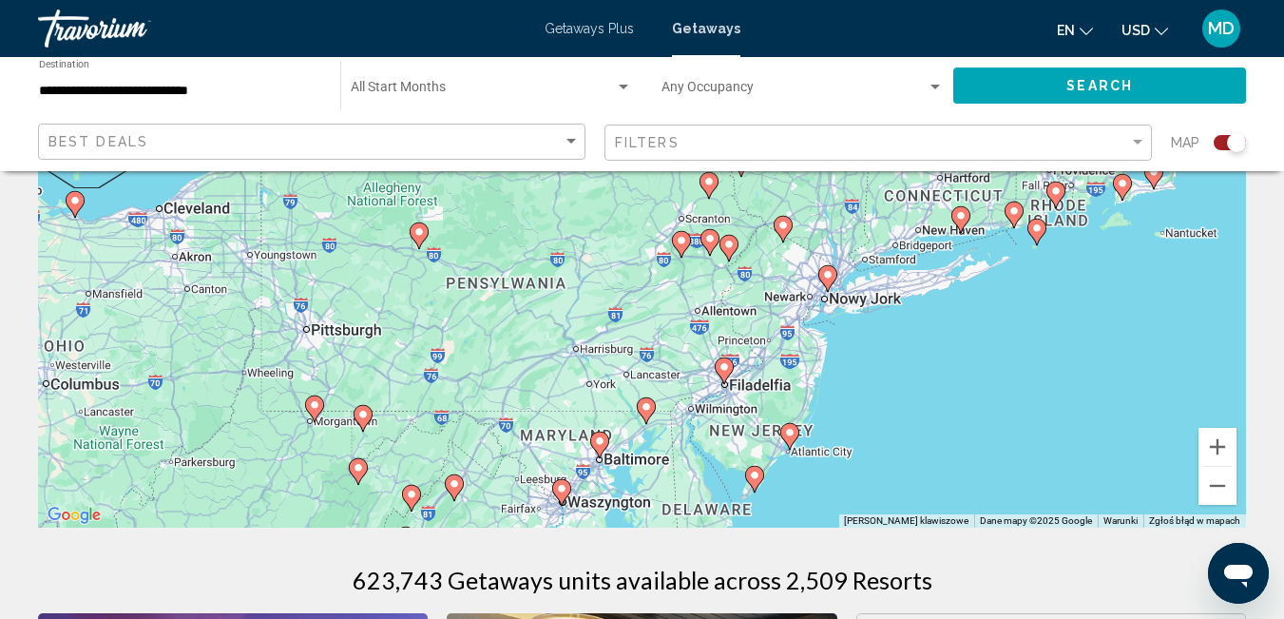
click at [726, 246] on image "Main content" at bounding box center [728, 244] width 11 height 11
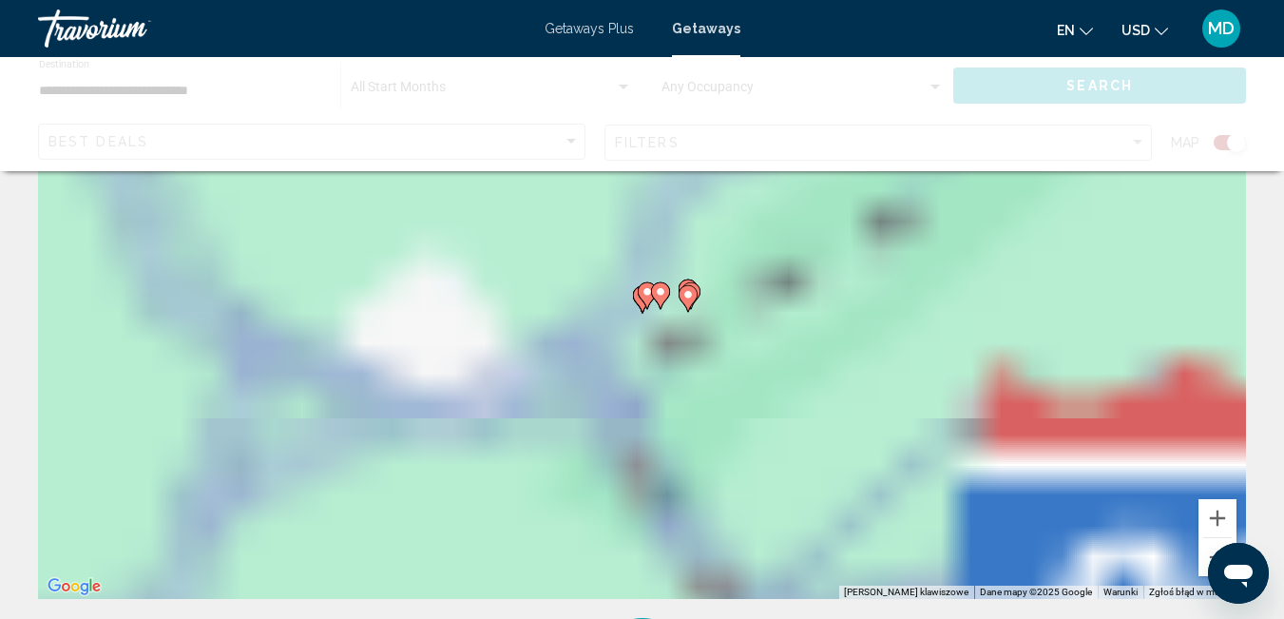
scroll to position [0, 0]
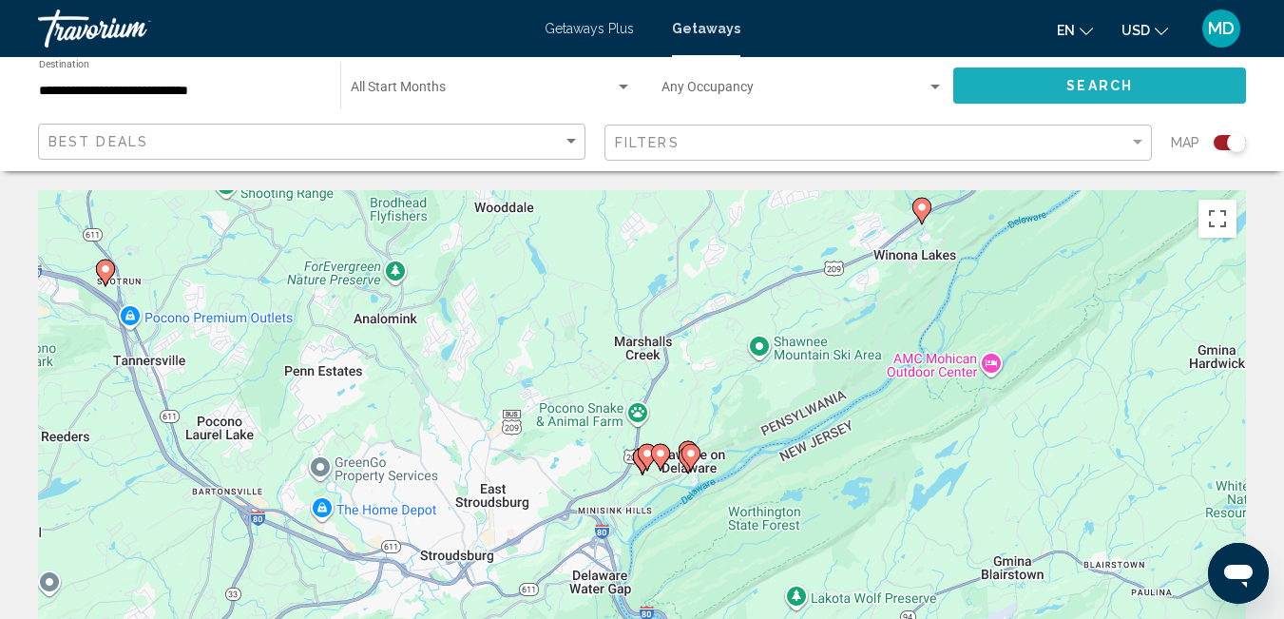
click at [1081, 94] on button "Search" at bounding box center [1099, 84] width 293 height 35
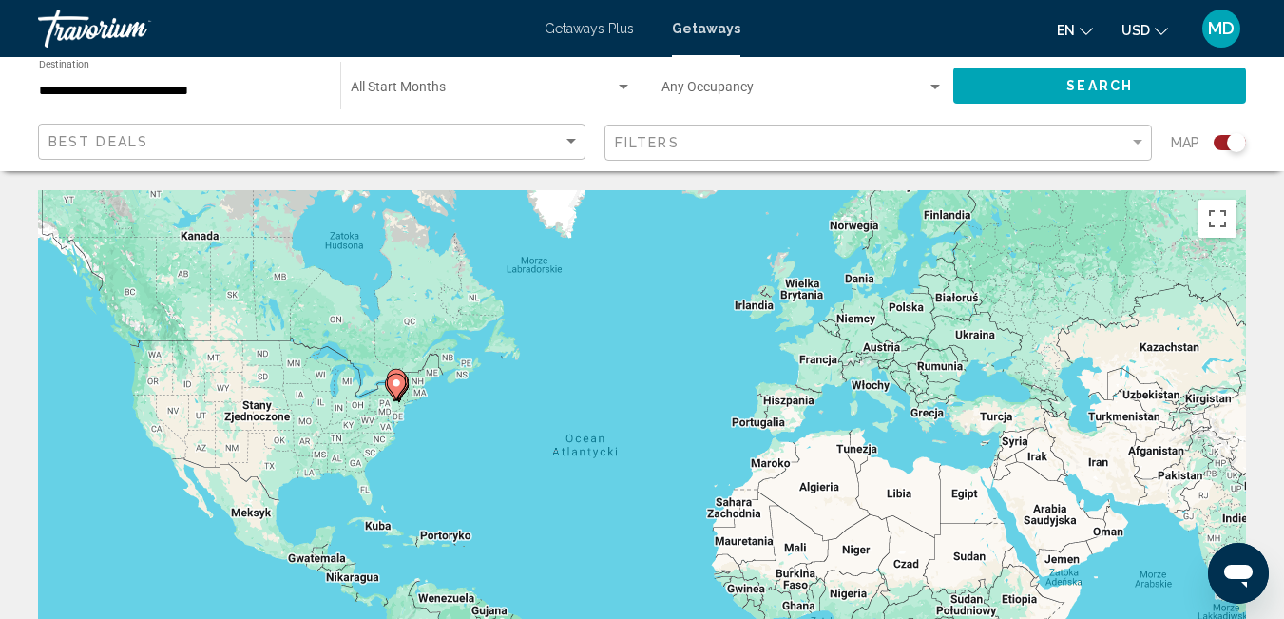
click at [372, 427] on div "Aby korzystać z interfejsu, używaj klawiszy strzałek. Aby aktywować przeciągani…" at bounding box center [642, 475] width 1208 height 570
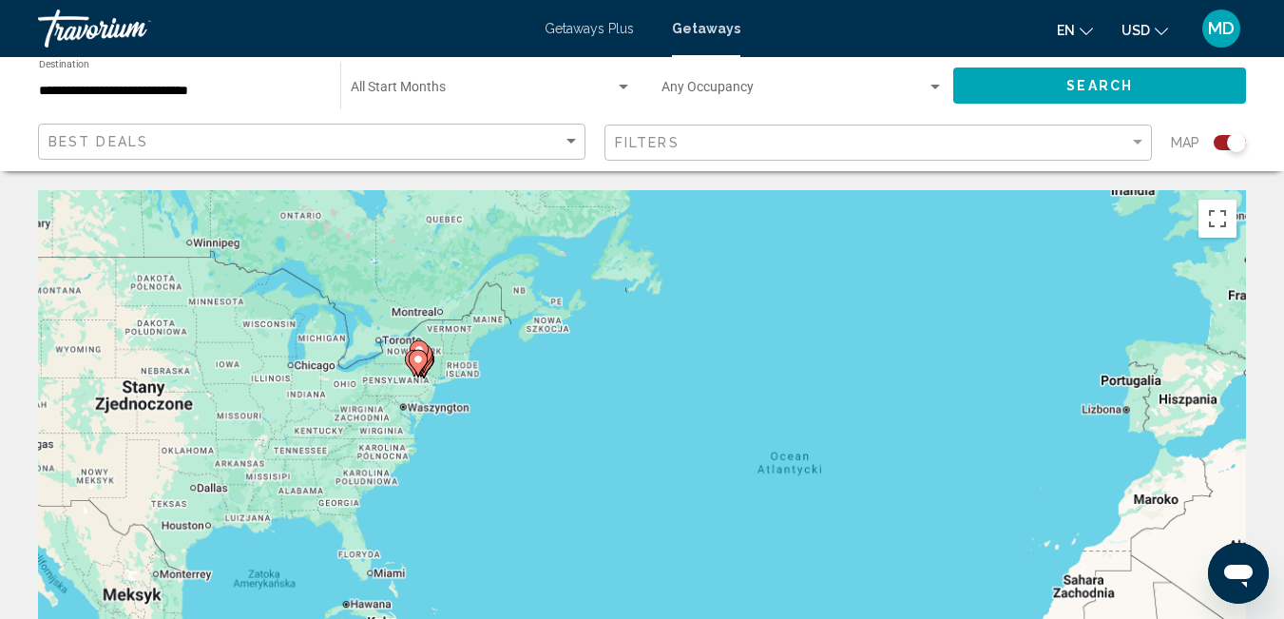
click at [372, 427] on div "Aby korzystać z interfejsu, używaj klawiszy strzałek. Aby aktywować przeciągani…" at bounding box center [642, 475] width 1208 height 570
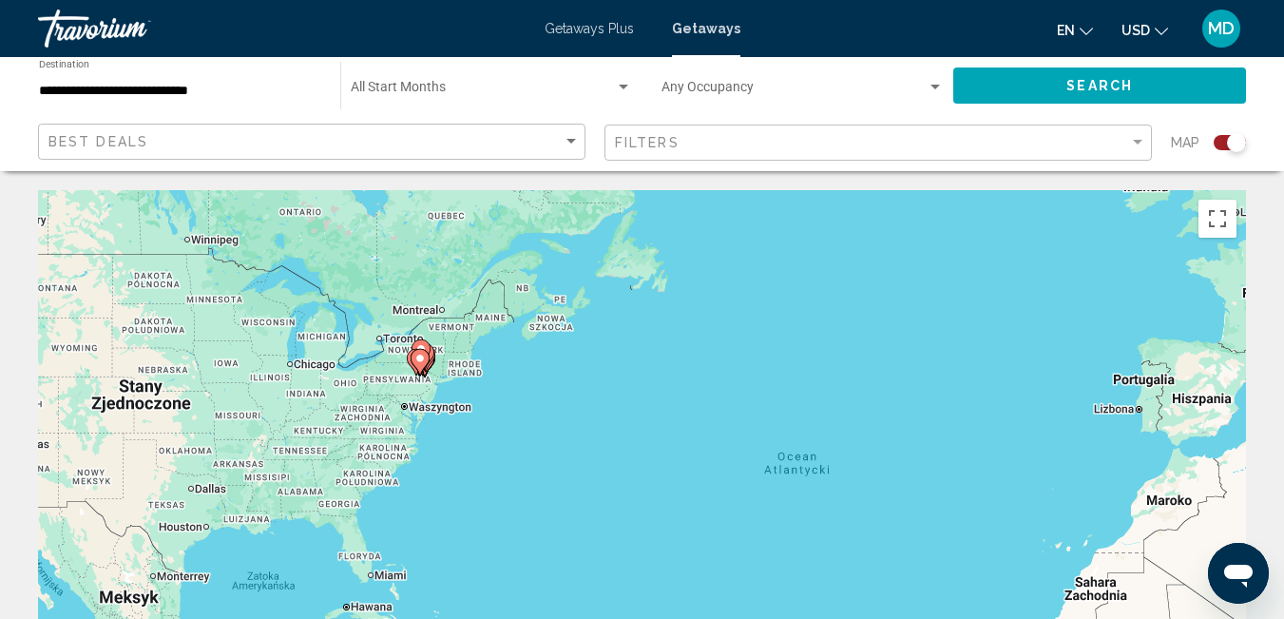
click at [365, 368] on div "Aby korzystać z interfejsu, używaj klawiszy strzałek. Aby aktywować przeciągani…" at bounding box center [642, 475] width 1208 height 570
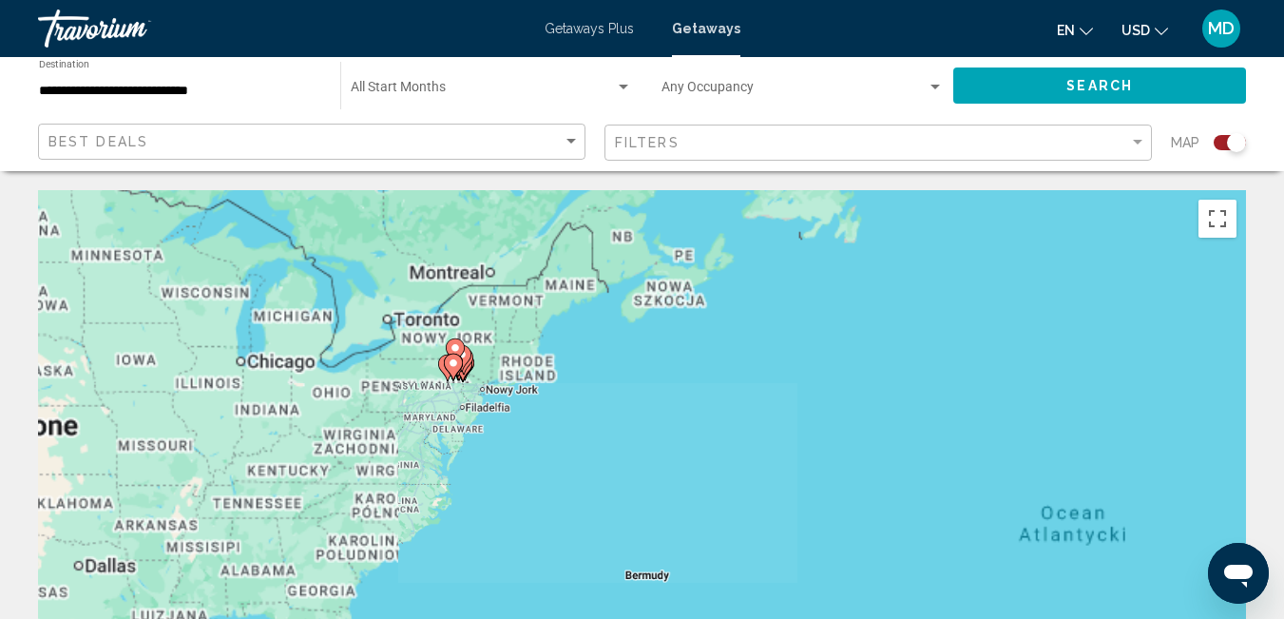
click at [365, 368] on div "Aby korzystać z interfejsu, używaj klawiszy strzałek. Aby aktywować przeciągani…" at bounding box center [642, 475] width 1208 height 570
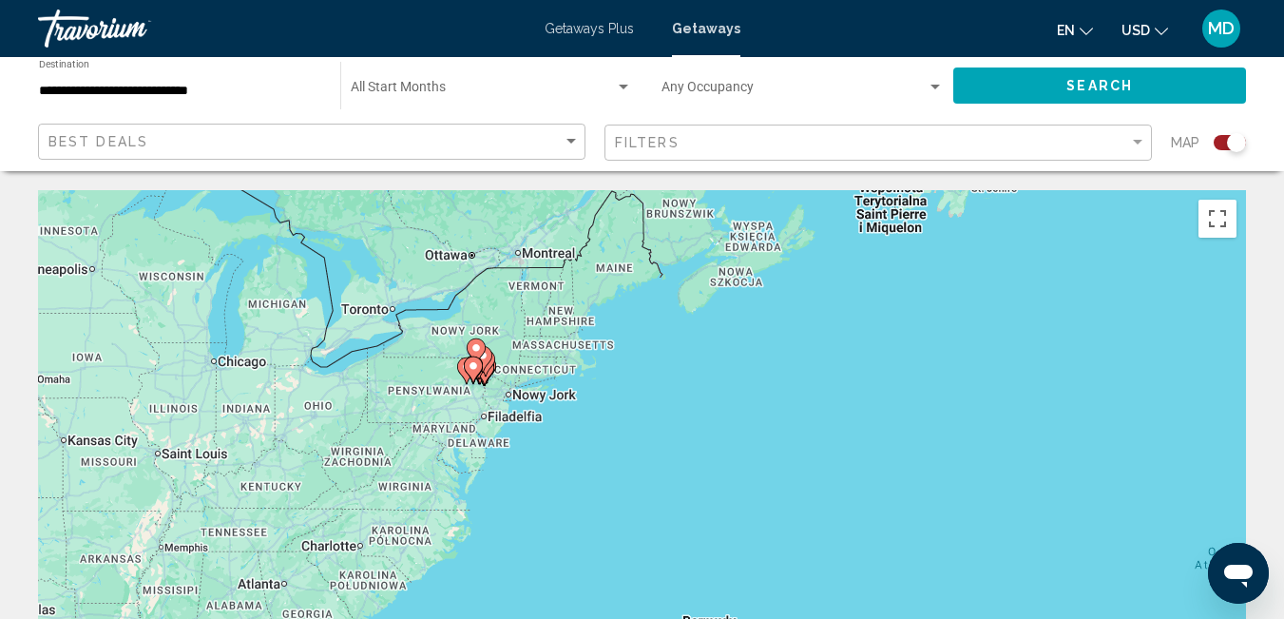
click at [417, 384] on div "Aby korzystać z interfejsu, używaj klawiszy strzałek. Aby aktywować przeciągani…" at bounding box center [642, 475] width 1208 height 570
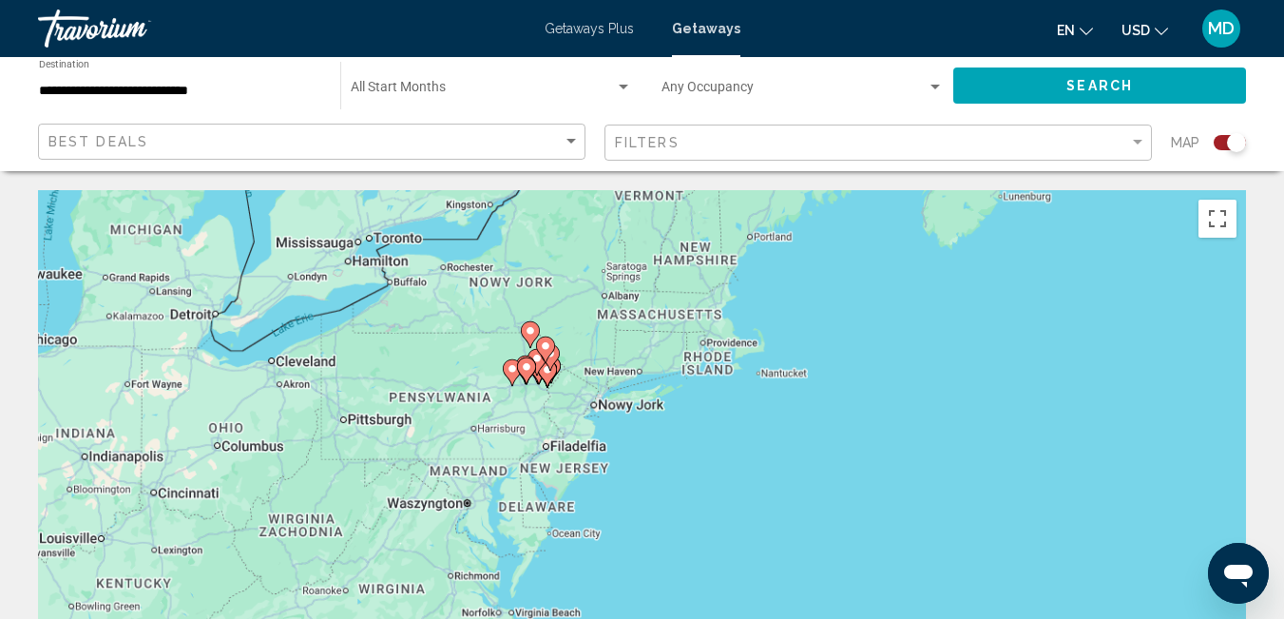
click at [417, 384] on div "Aby korzystać z interfejsu, używaj klawiszy strzałek. Aby aktywować przeciągani…" at bounding box center [642, 475] width 1208 height 570
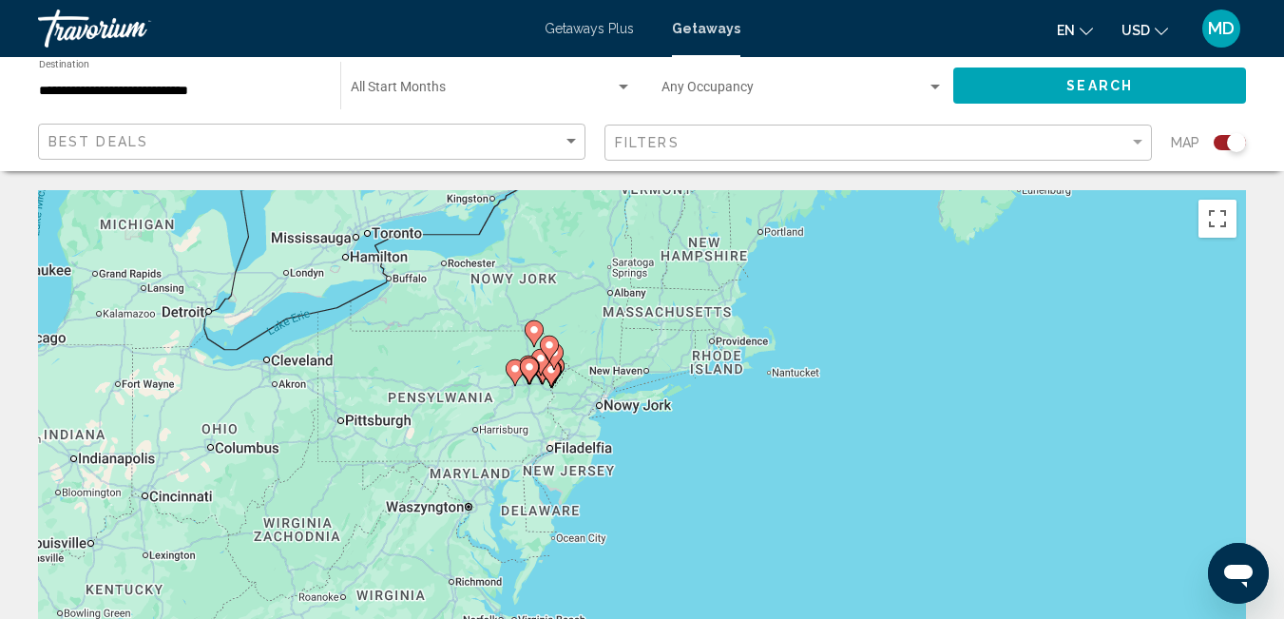
click at [463, 386] on div "Aby korzystać z interfejsu, używaj klawiszy strzałek. Aby aktywować przeciągani…" at bounding box center [642, 475] width 1208 height 570
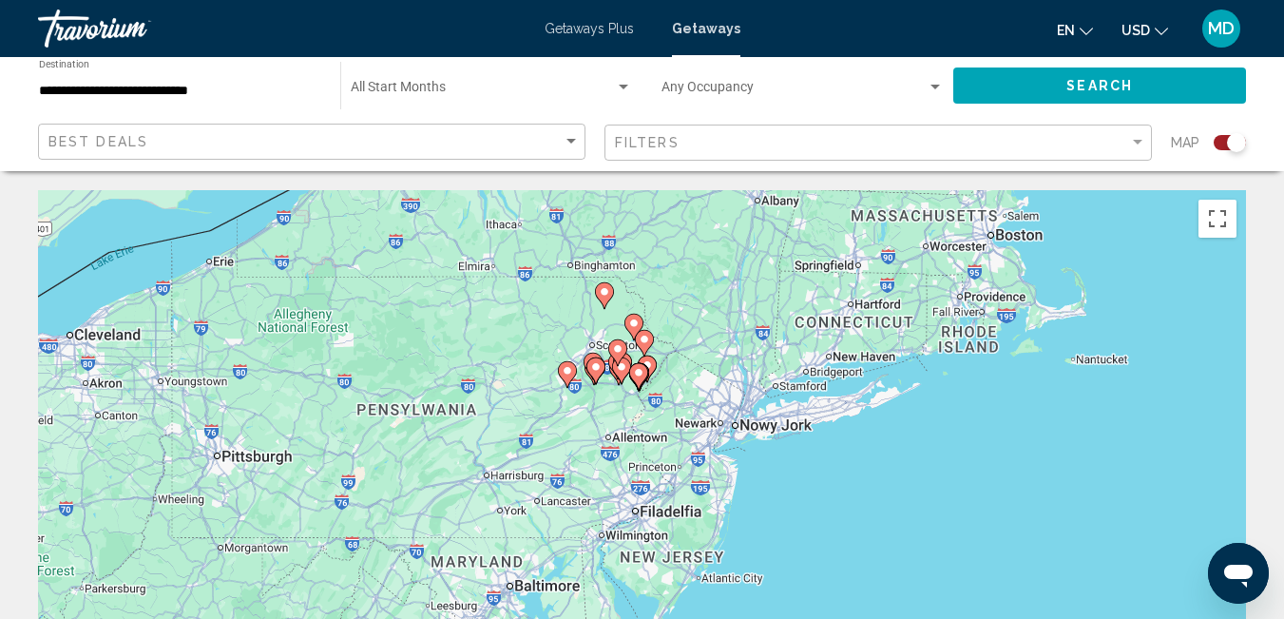
click at [479, 350] on div "Aby korzystać z interfejsu, używaj klawiszy strzałek. Aby aktywować przeciągani…" at bounding box center [642, 475] width 1208 height 570
